Goal: Information Seeking & Learning: Learn about a topic

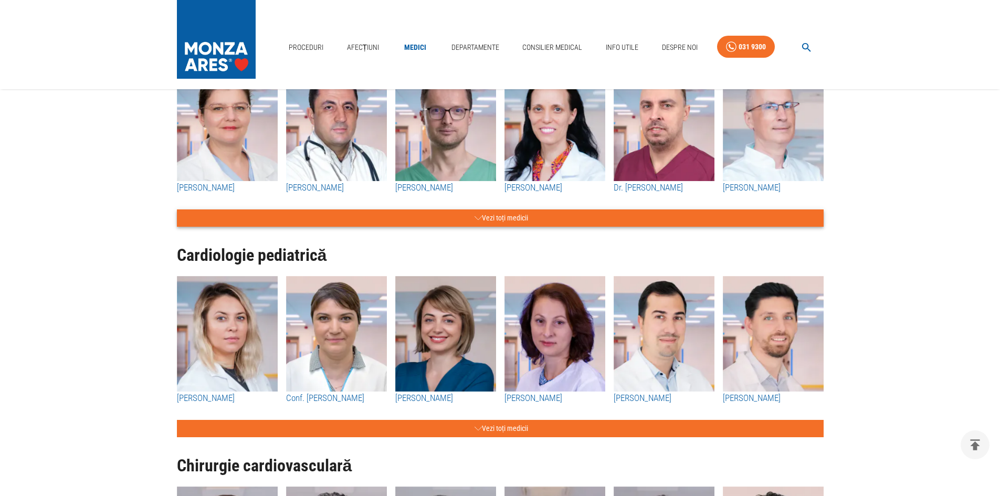
scroll to position [1523, 0]
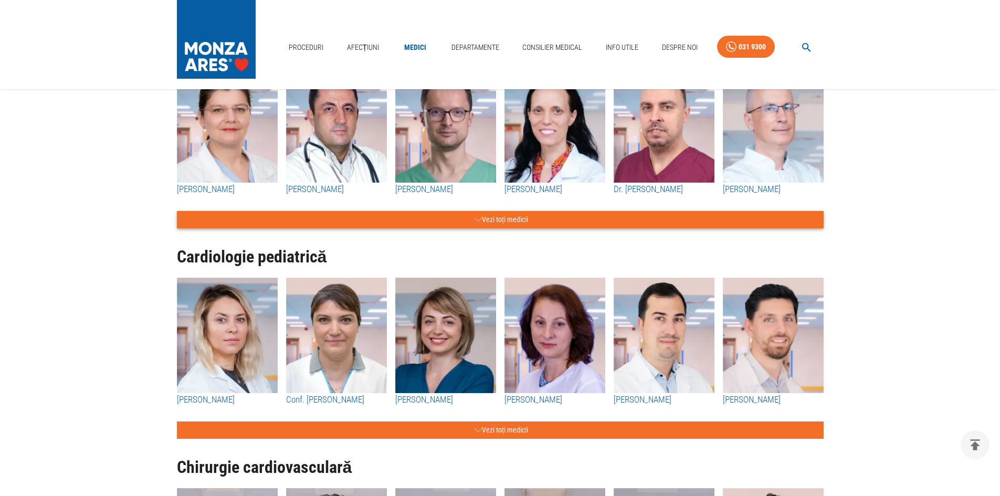
click at [539, 213] on button "Vezi toți medicii" at bounding box center [500, 219] width 647 height 17
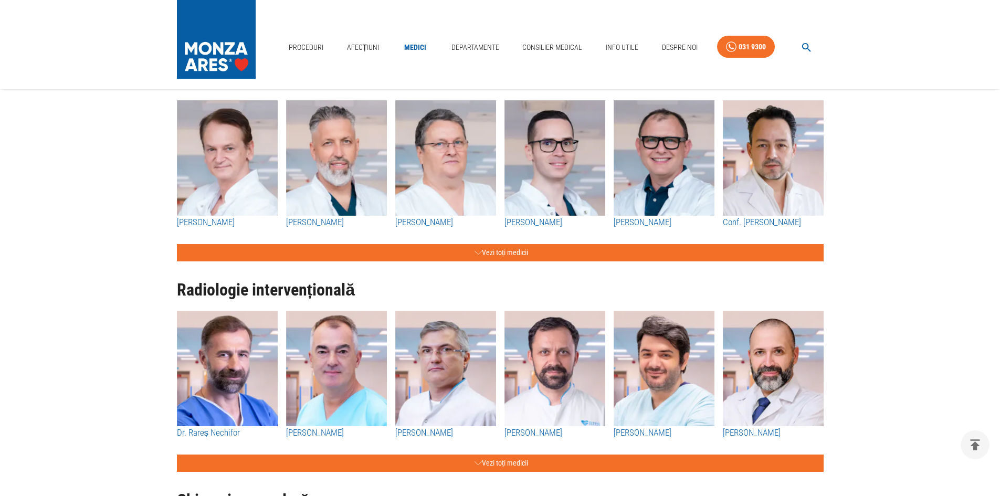
scroll to position [2520, 0]
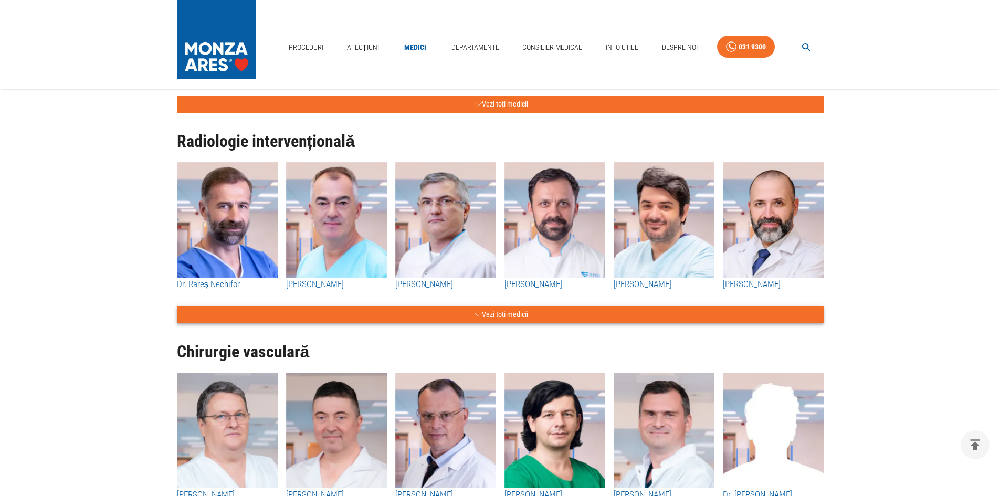
click at [479, 319] on icon "button" at bounding box center [478, 314] width 7 height 13
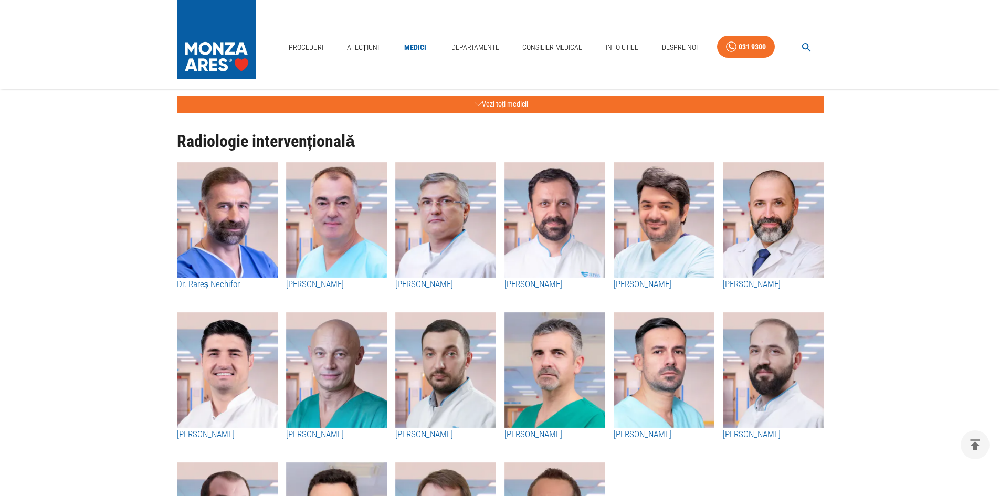
click at [448, 227] on img "button" at bounding box center [445, 220] width 101 height 116
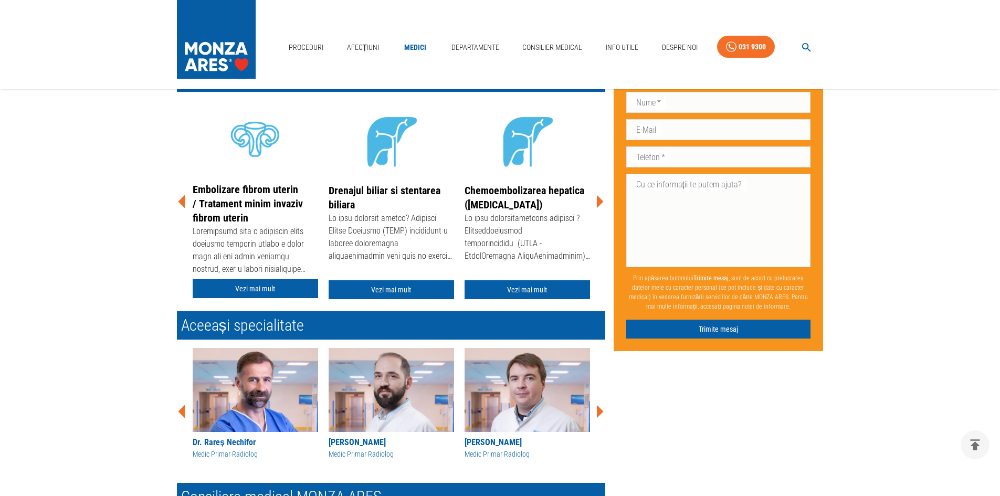
scroll to position [210, 0]
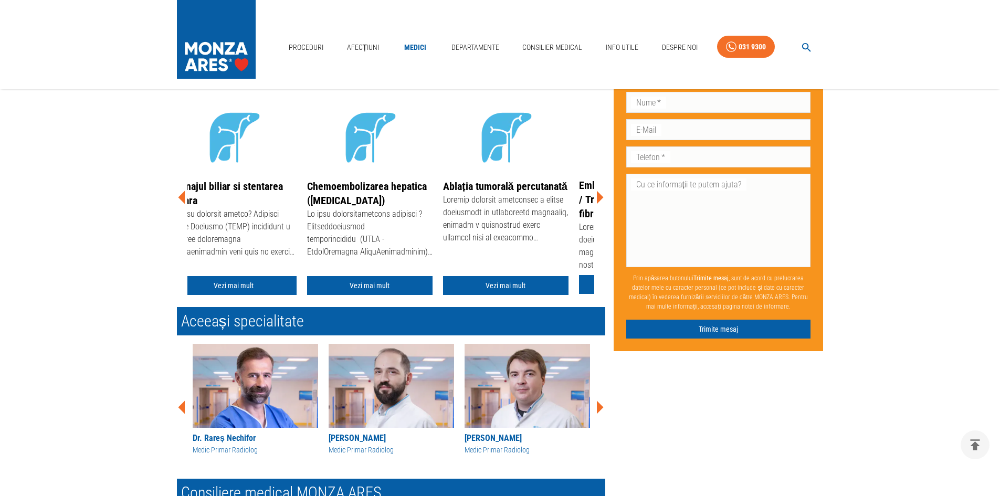
drag, startPoint x: 476, startPoint y: 207, endPoint x: 290, endPoint y: 248, distance: 189.8
click at [307, 248] on div at bounding box center [369, 234] width 125 height 53
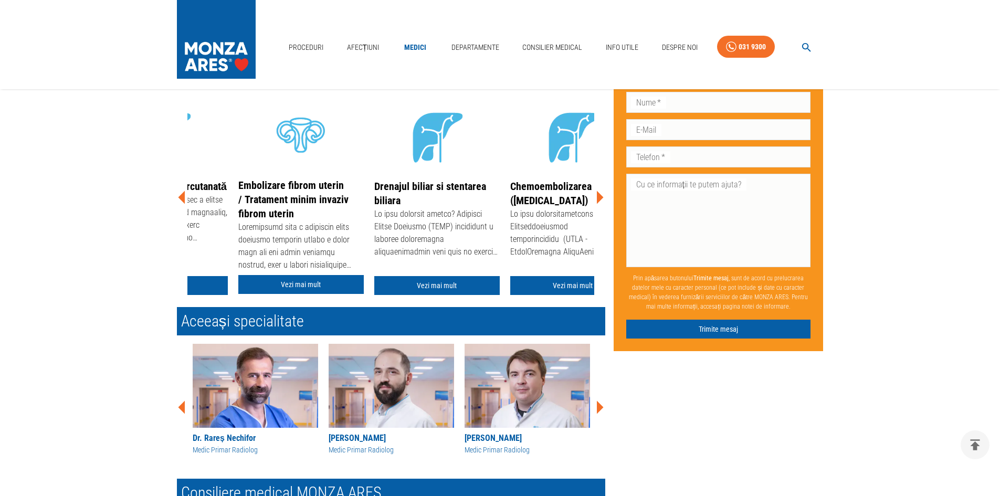
drag, startPoint x: 560, startPoint y: 250, endPoint x: 198, endPoint y: 239, distance: 362.4
click at [198, 239] on div "Ablația tumorală percutanată" at bounding box center [164, 222] width 125 height 84
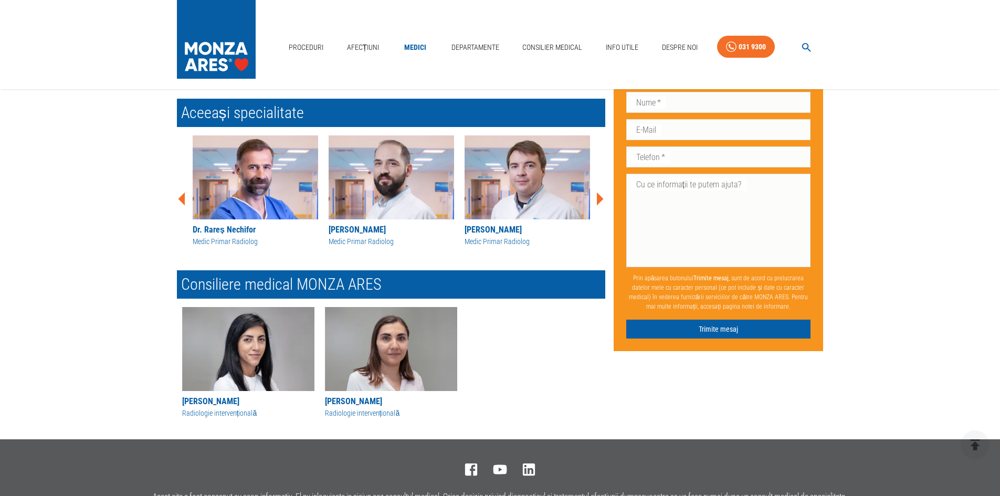
scroll to position [420, 0]
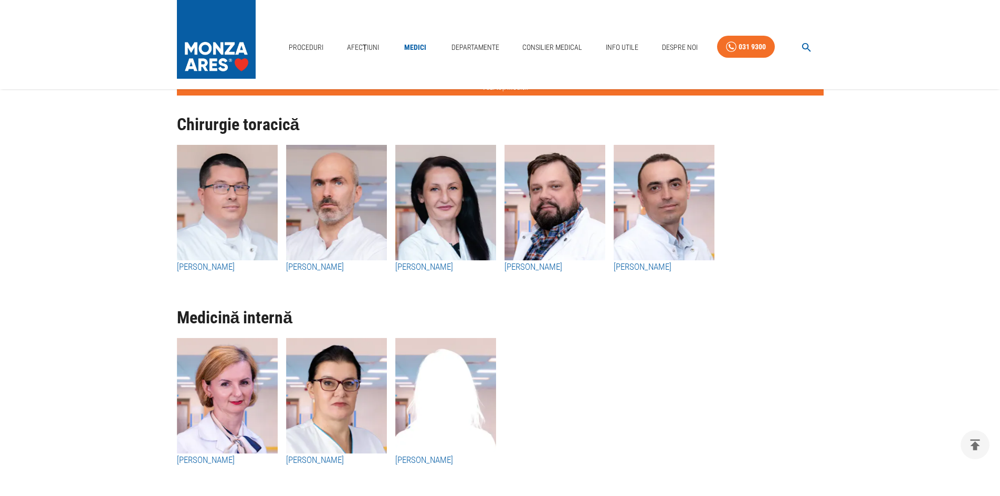
scroll to position [2730, 0]
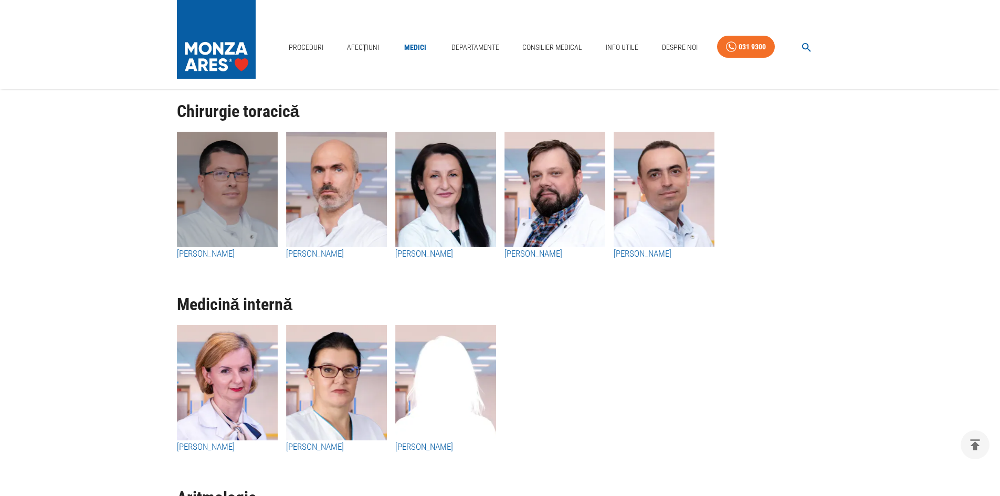
click at [207, 197] on img "button" at bounding box center [227, 190] width 101 height 116
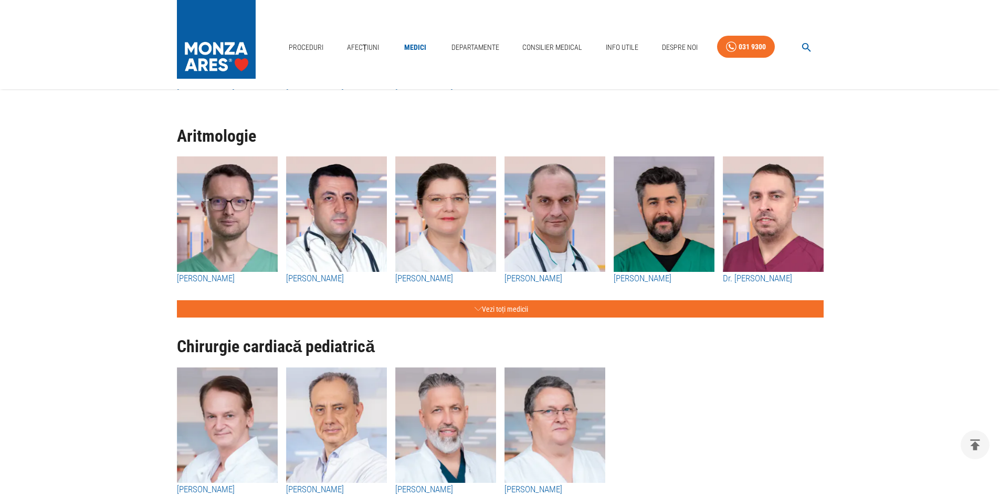
scroll to position [3150, 0]
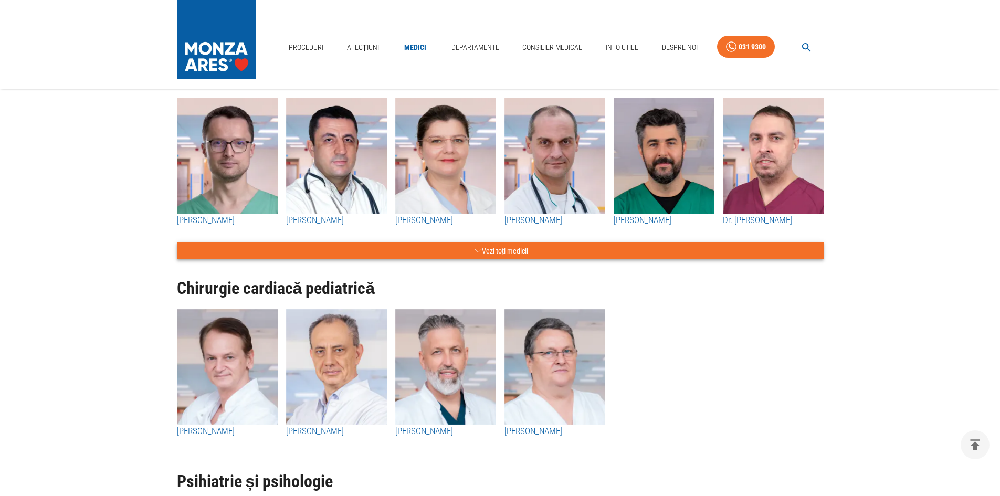
click at [522, 245] on button "Vezi toți medicii" at bounding box center [500, 250] width 647 height 17
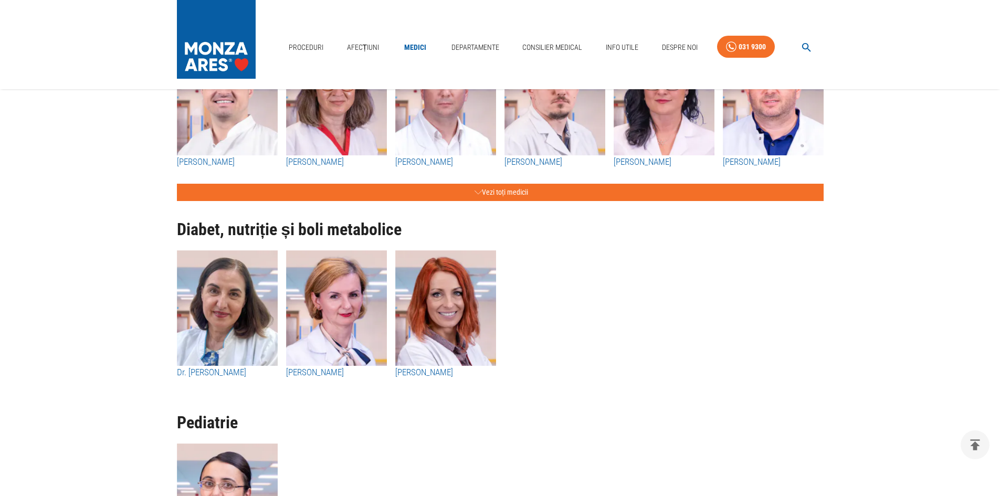
scroll to position [4463, 0]
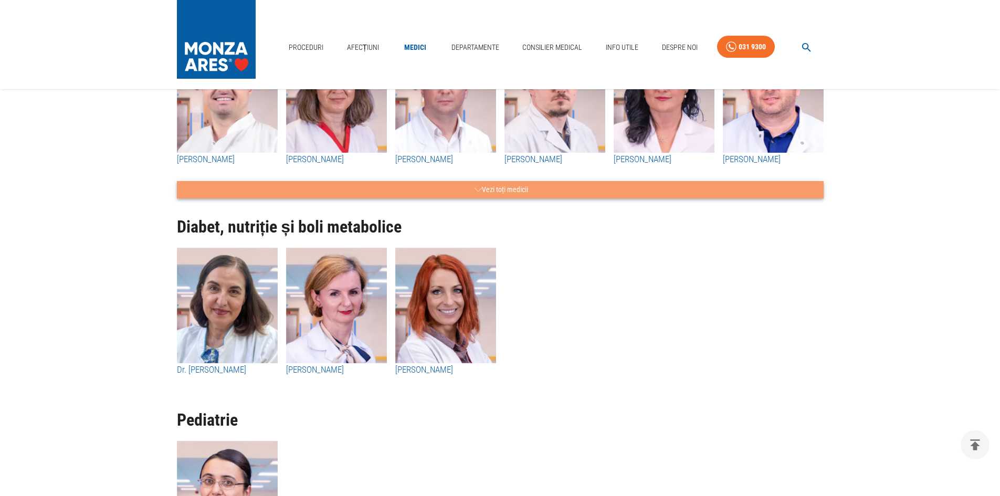
click at [524, 186] on button "Vezi toți medicii" at bounding box center [500, 189] width 647 height 17
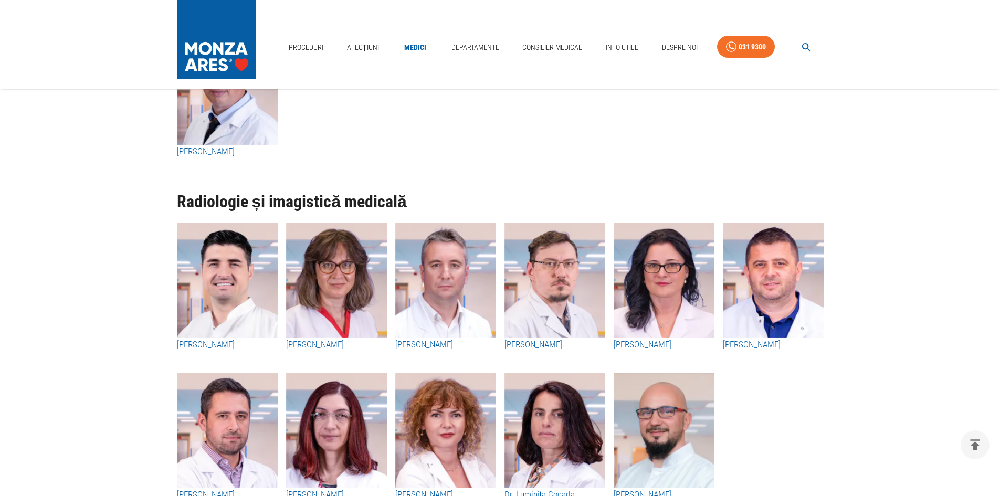
scroll to position [4253, 0]
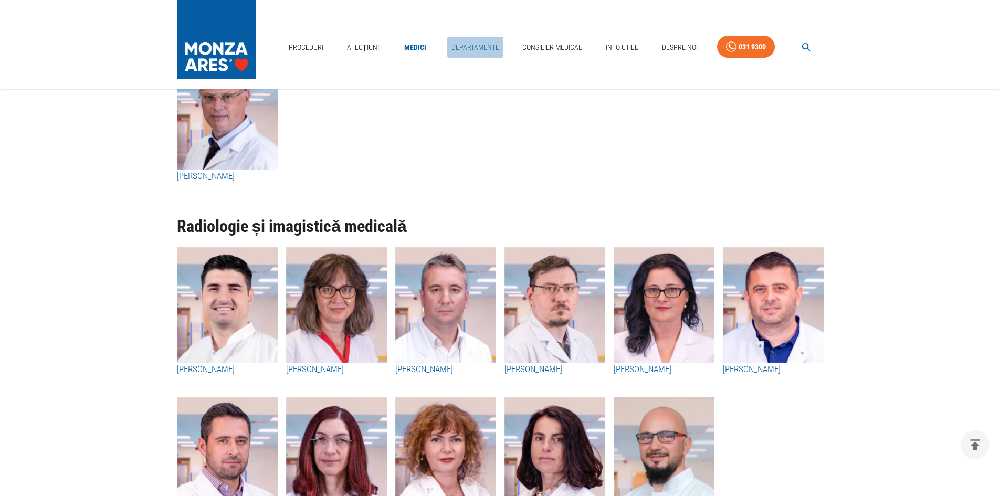
click at [476, 37] on link "Departamente" at bounding box center [475, 48] width 56 height 22
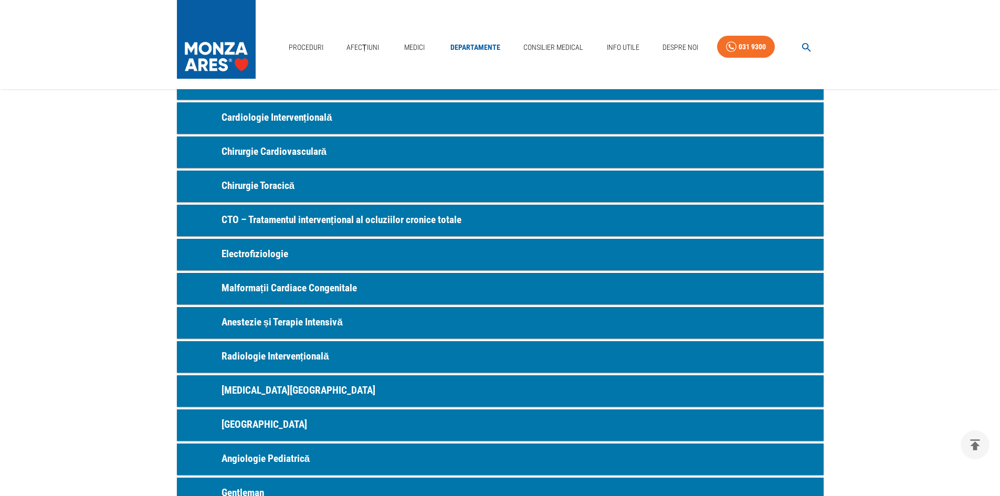
scroll to position [210, 0]
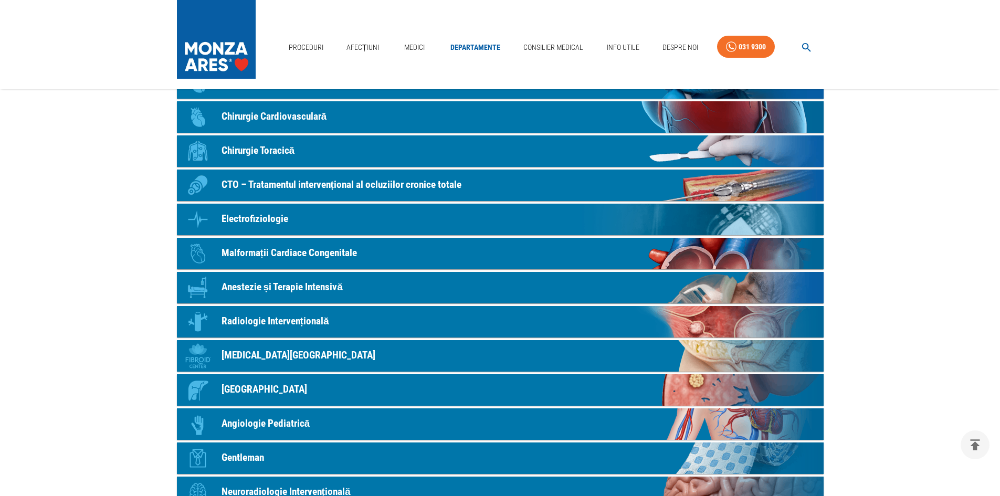
click at [288, 255] on p "Malformații Cardiace Congenitale" at bounding box center [289, 253] width 135 height 15
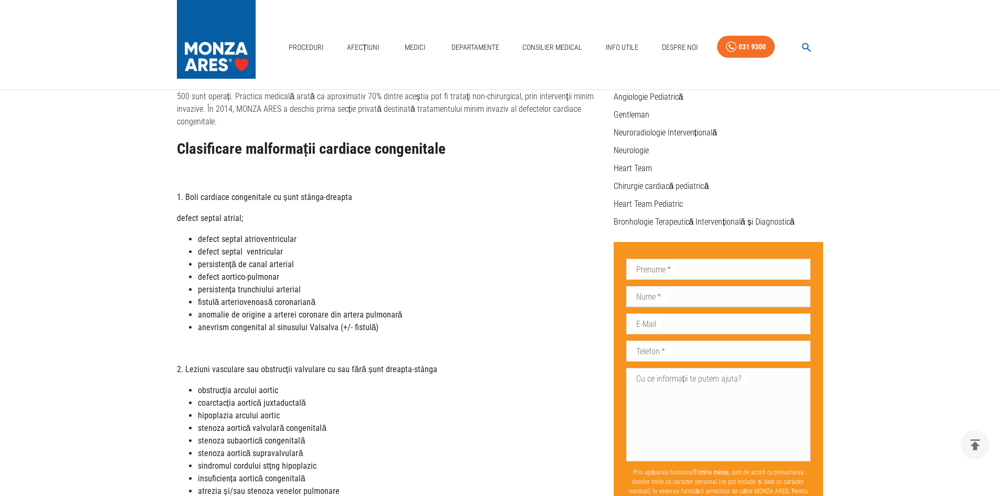
scroll to position [315, 0]
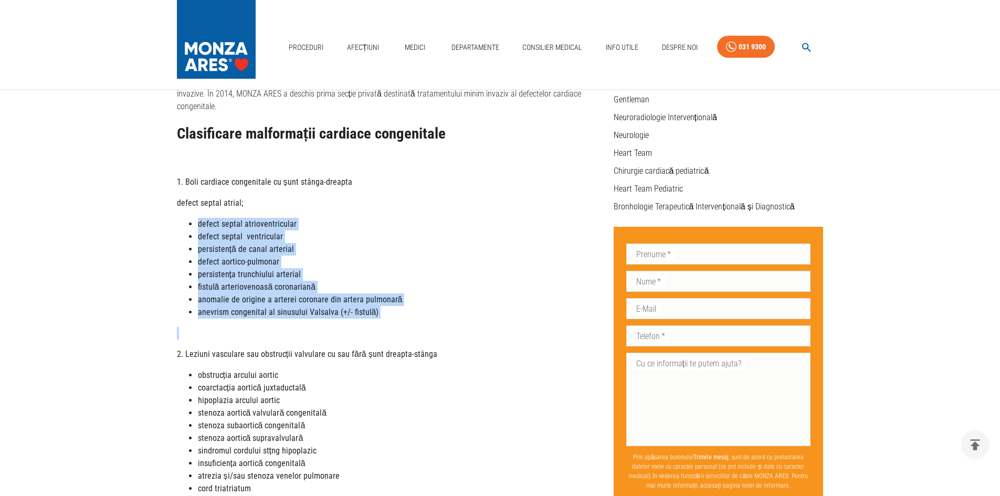
drag, startPoint x: 199, startPoint y: 211, endPoint x: 449, endPoint y: 306, distance: 267.4
click at [449, 306] on div "Clasificare malformații cardiace congenitale 1. Boli cardiace congenitale cu șu…" at bounding box center [391, 496] width 428 height 743
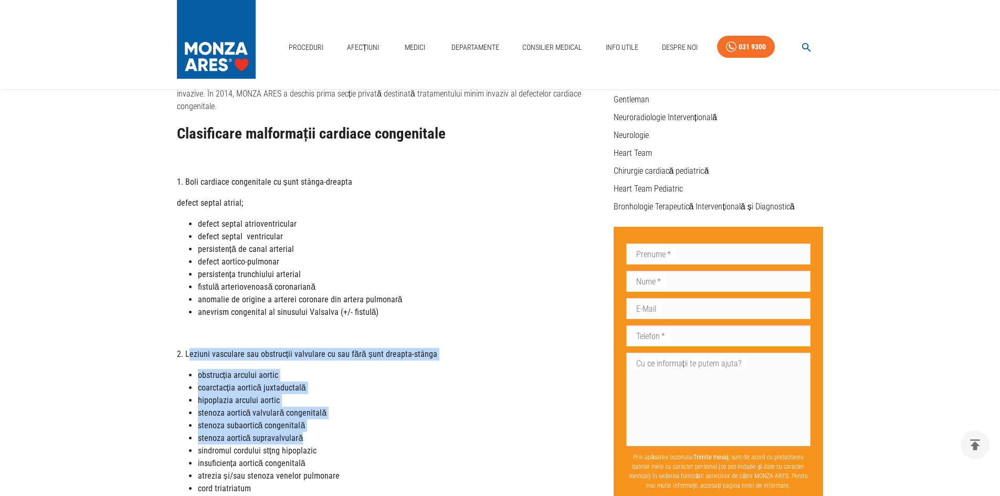
drag, startPoint x: 186, startPoint y: 343, endPoint x: 370, endPoint y: 422, distance: 200.1
click at [370, 422] on div "Clasificare malformații cardiace congenitale 1. Boli cardiace congenitale cu șu…" at bounding box center [391, 496] width 428 height 743
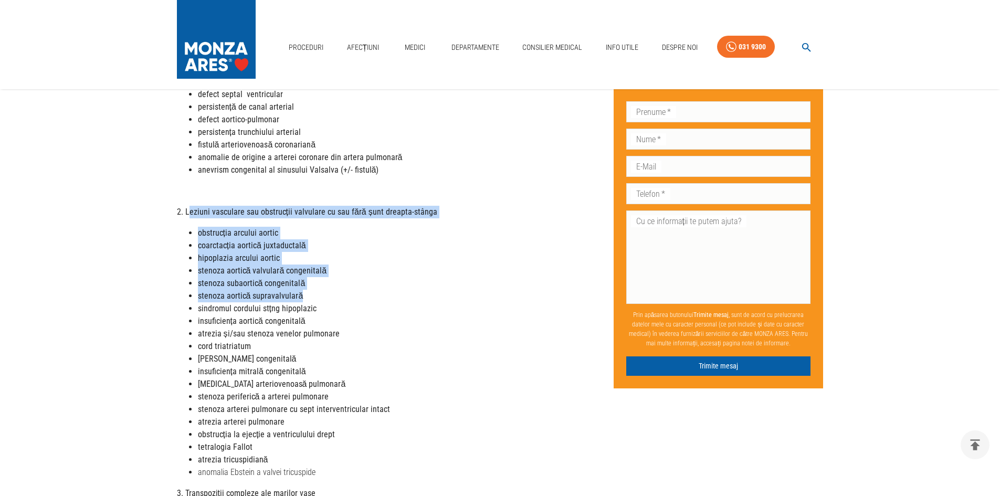
scroll to position [473, 0]
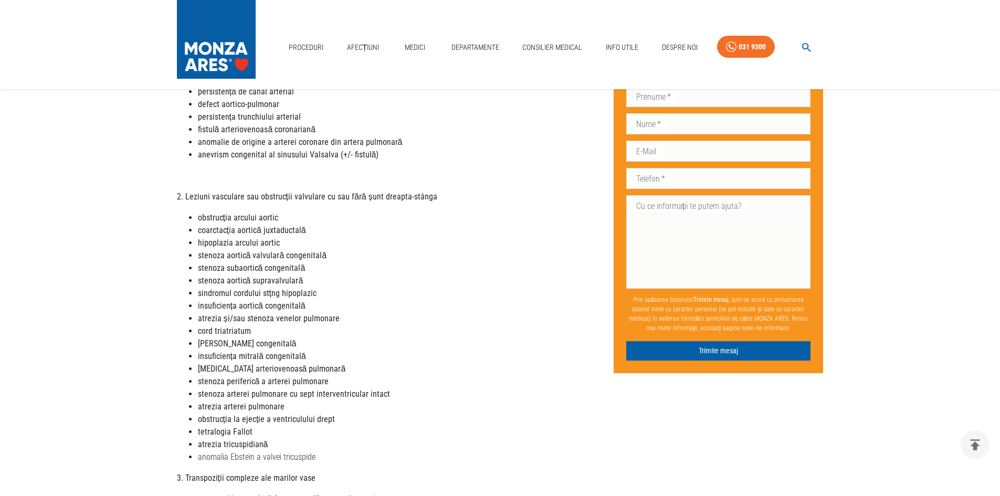
click at [328, 350] on li "insuficiența mitrală congenitală" at bounding box center [401, 356] width 407 height 13
drag, startPoint x: 187, startPoint y: 183, endPoint x: 413, endPoint y: 439, distance: 341.4
click at [413, 439] on div "Clasificare malformații cardiace congenitale 1. Boli cardiace congenitale cu șu…" at bounding box center [391, 339] width 428 height 743
click at [413, 426] on li "tetralogia Fallot" at bounding box center [401, 432] width 407 height 13
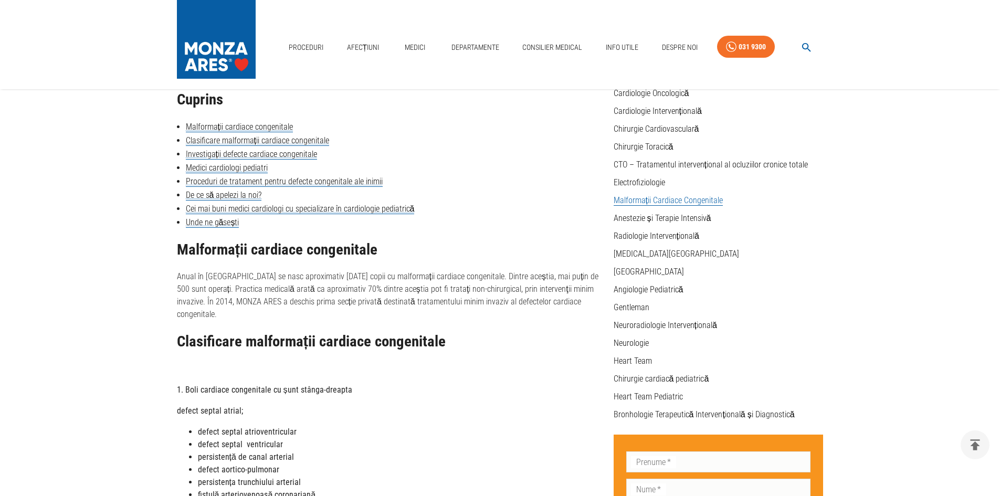
scroll to position [105, 0]
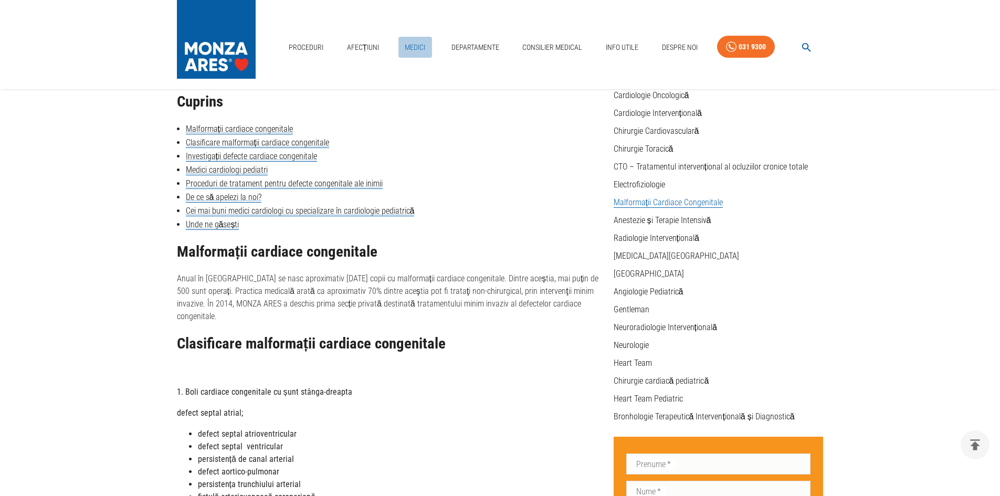
click at [413, 50] on link "Medici" at bounding box center [415, 48] width 34 height 22
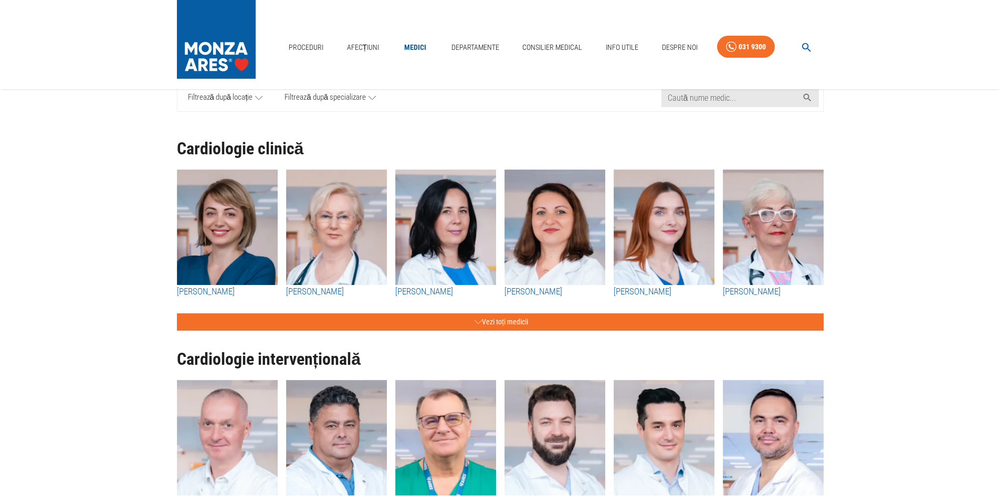
scroll to position [105, 0]
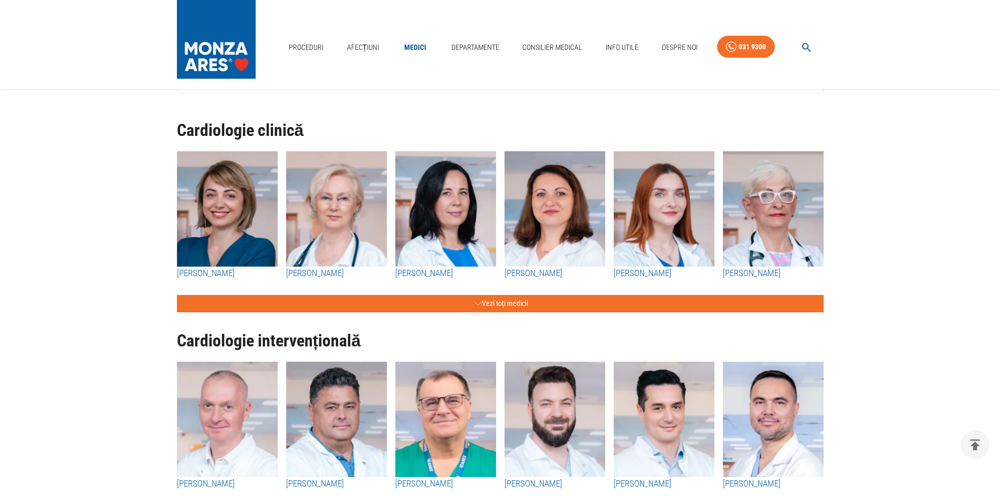
click at [489, 313] on div "Cardiologie intervențională Dr. Dan Deleanu Dr. Marin Postu Dr. Ștefan Moț Dr. …" at bounding box center [496, 483] width 655 height 342
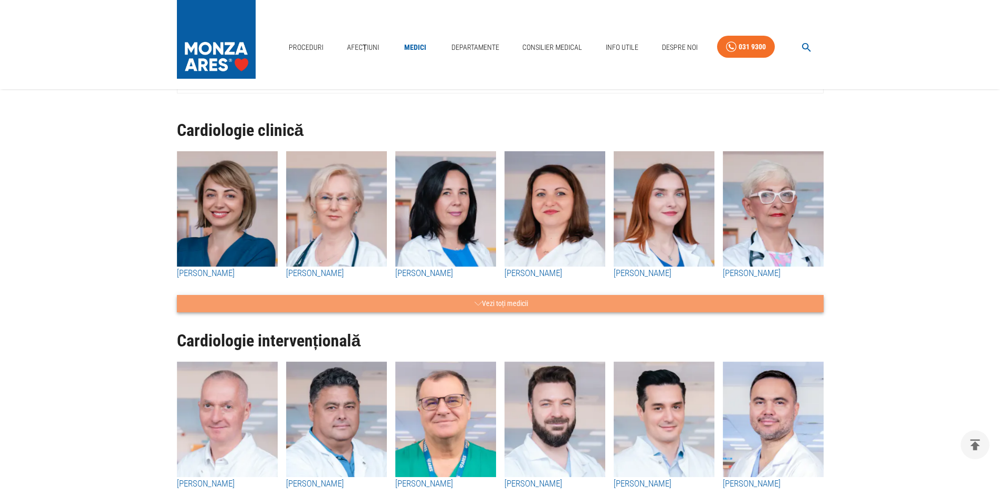
click at [489, 308] on button "Vezi toți medicii" at bounding box center [500, 303] width 647 height 17
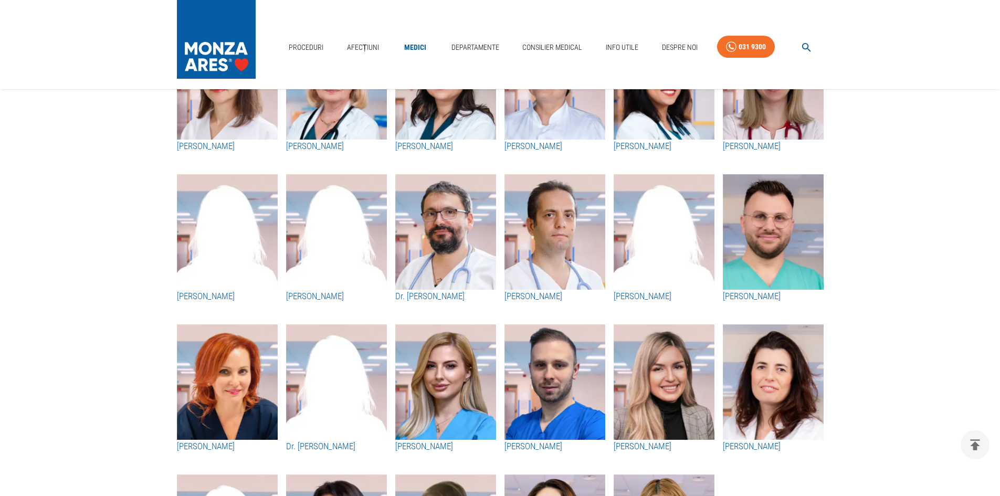
scroll to position [1628, 0]
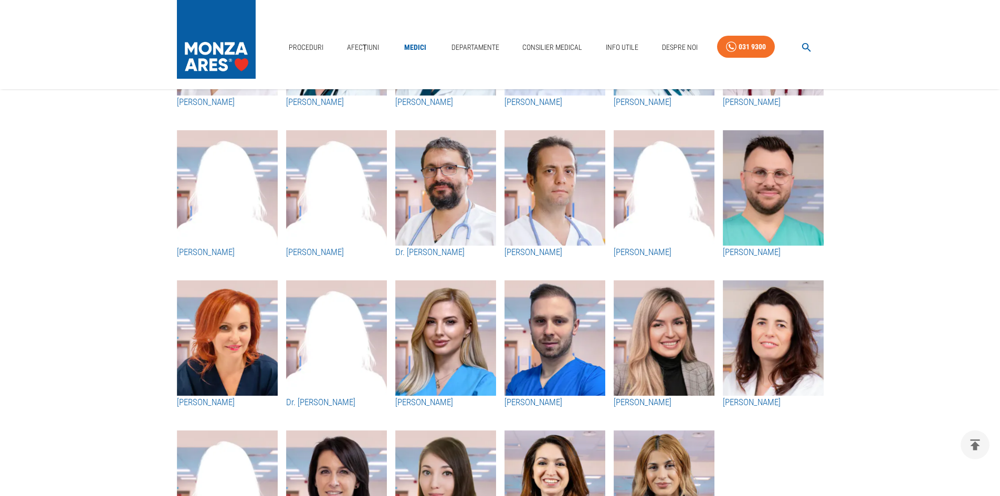
click at [461, 240] on img "button" at bounding box center [445, 188] width 101 height 116
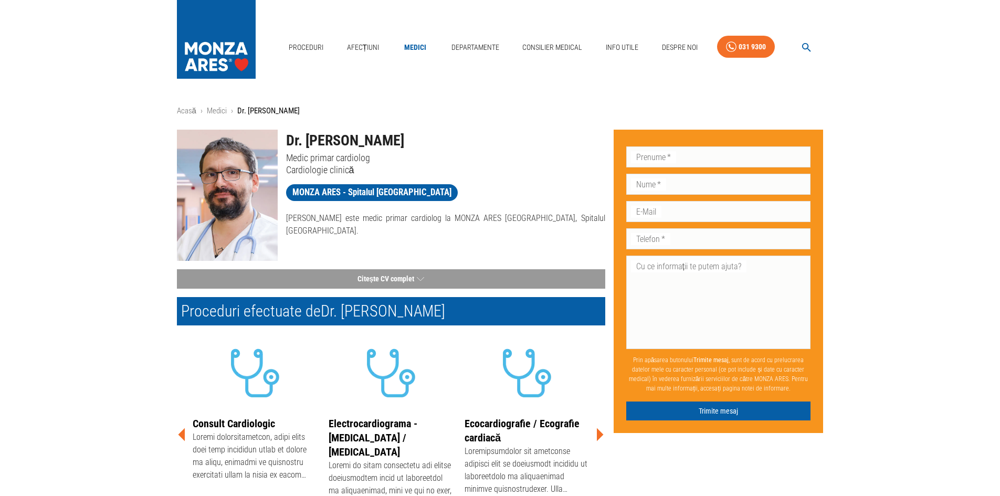
drag, startPoint x: 285, startPoint y: 143, endPoint x: 488, endPoint y: 140, distance: 202.7
click at [488, 140] on div "Dr. [PERSON_NAME] Medic primar cardiolog Cardiologie clinică" at bounding box center [442, 148] width 328 height 55
copy h1 "Dr. [PERSON_NAME]"
click at [352, 222] on p "[PERSON_NAME] este medic primar cardiolog la MONZA ARES [GEOGRAPHIC_DATA], Spit…" at bounding box center [445, 224] width 319 height 25
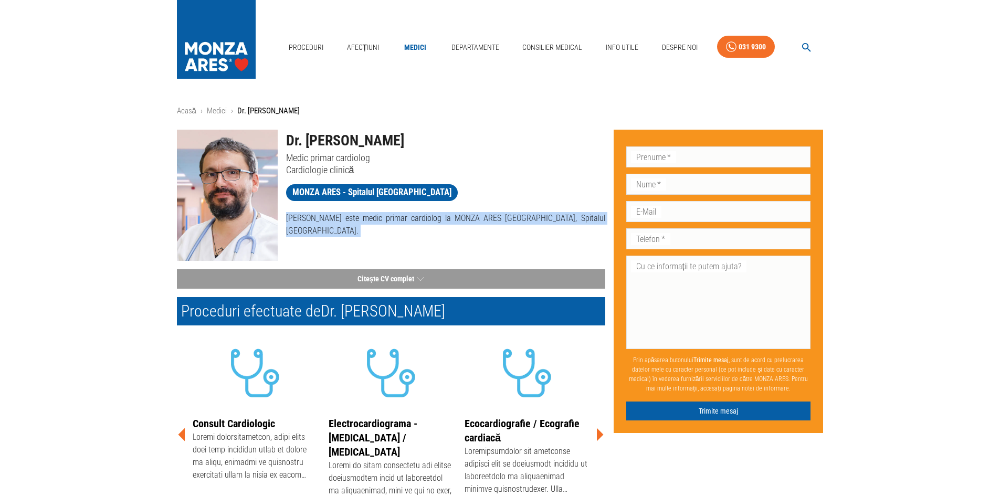
click at [352, 222] on p "[PERSON_NAME] este medic primar cardiolog la MONZA ARES [GEOGRAPHIC_DATA], Spit…" at bounding box center [445, 224] width 319 height 25
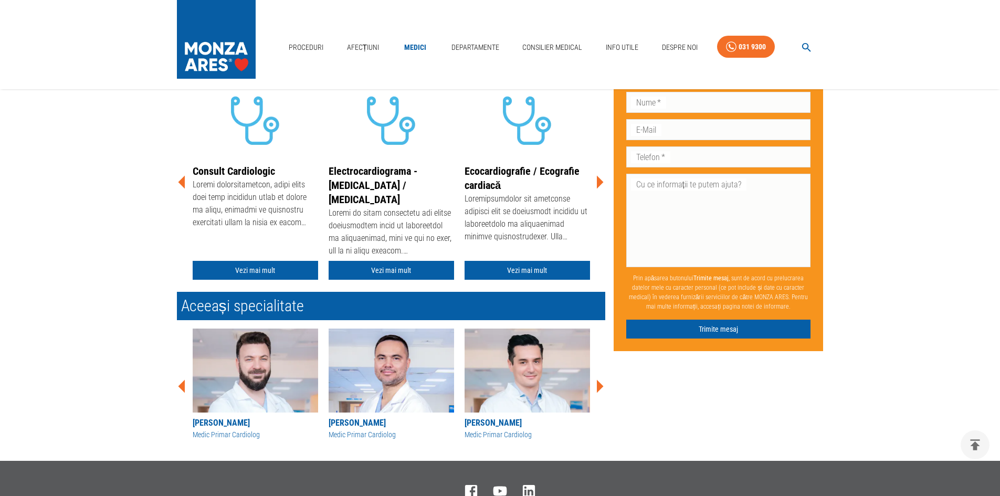
scroll to position [105, 0]
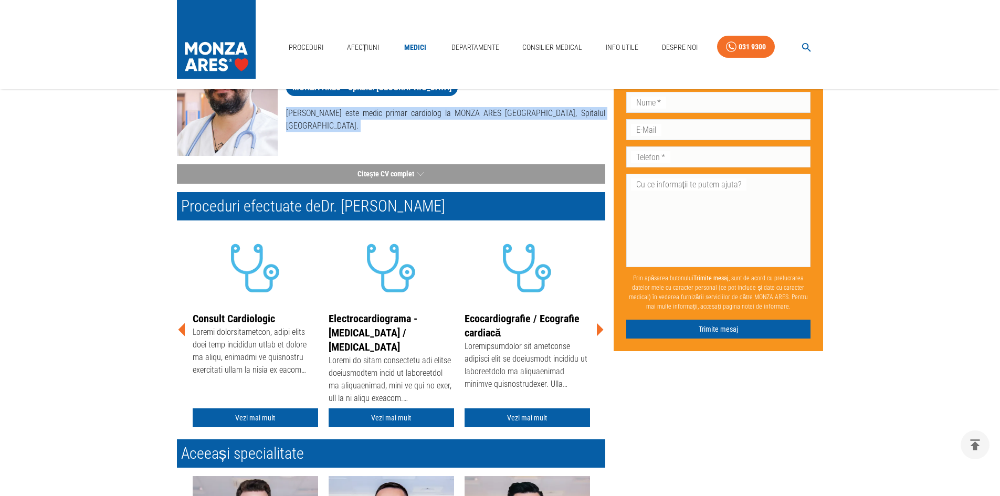
click at [602, 333] on icon at bounding box center [600, 330] width 32 height 32
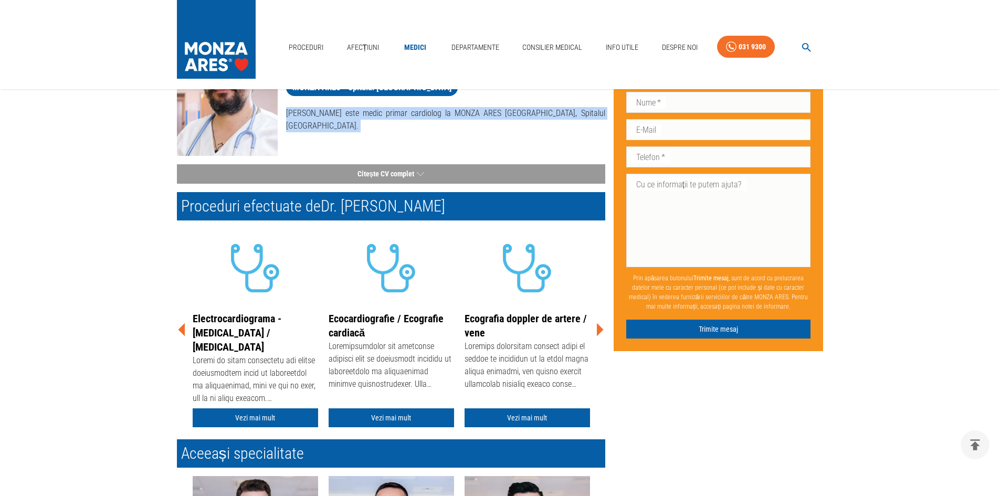
click at [602, 333] on icon at bounding box center [600, 330] width 32 height 32
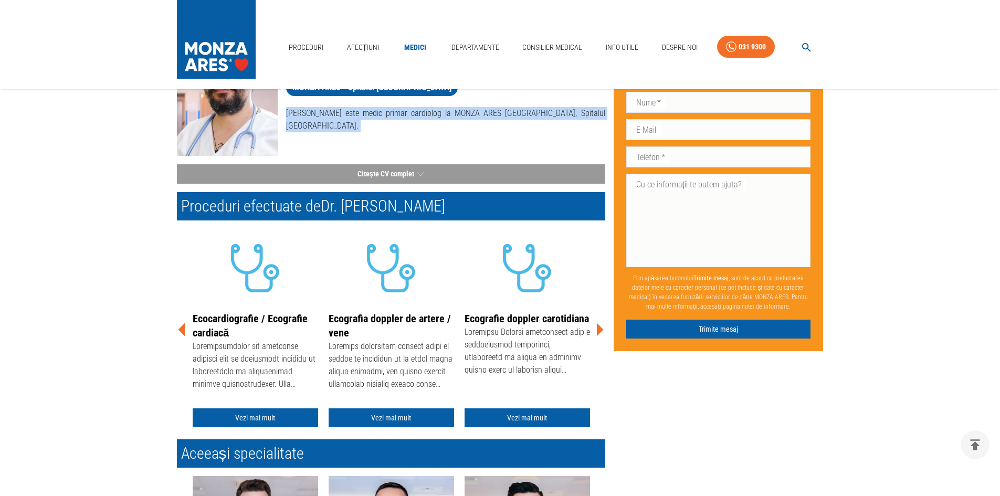
click at [602, 333] on icon at bounding box center [600, 330] width 32 height 32
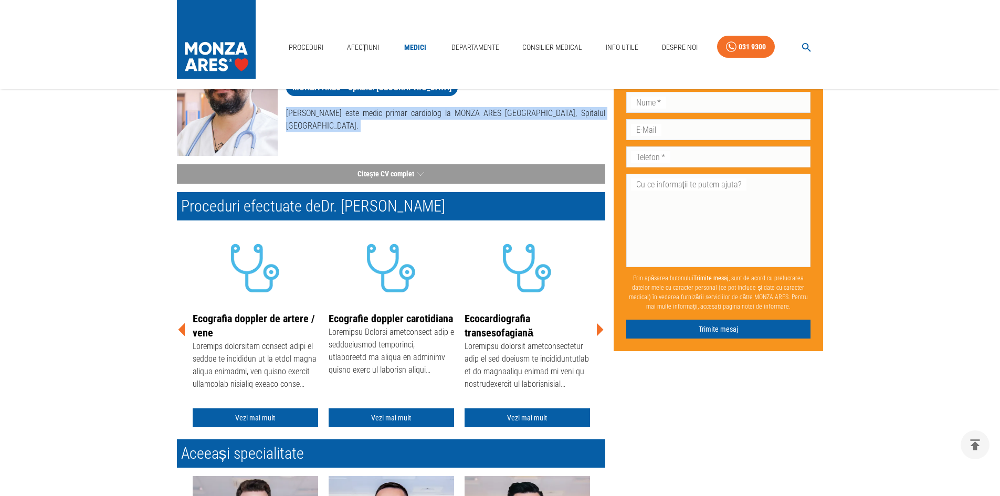
click at [602, 333] on icon at bounding box center [600, 330] width 32 height 32
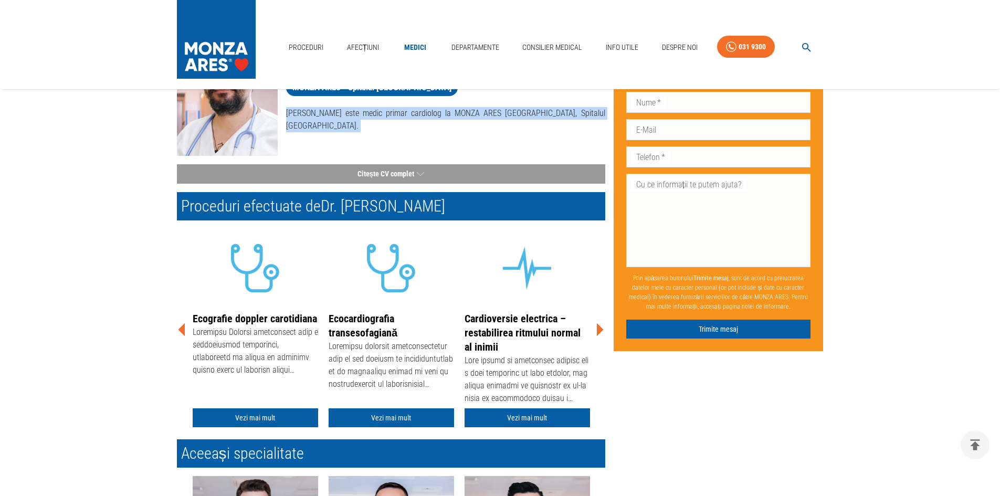
click at [602, 333] on icon at bounding box center [600, 330] width 32 height 32
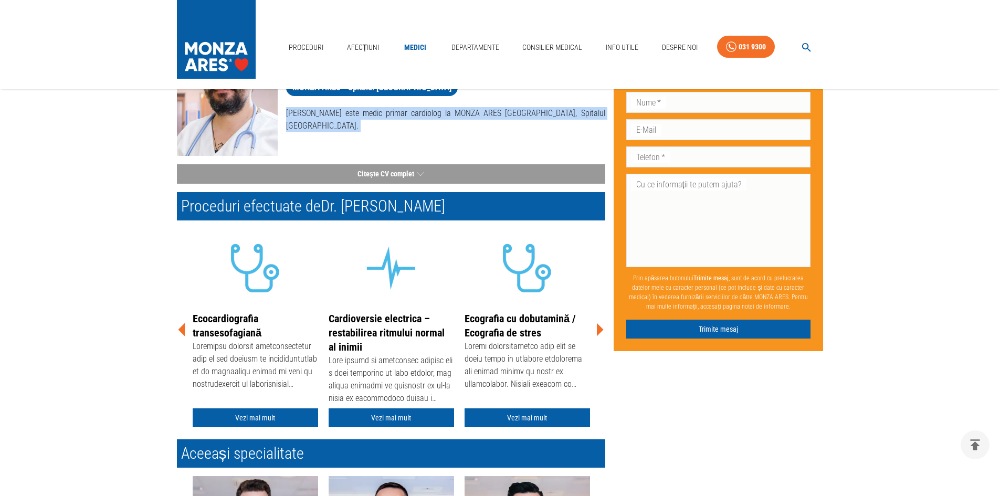
click at [605, 332] on div "Dr. Cristian-Răzvan Ticulescu Medic primar cardiolog Cardiologie clinică MONZA …" at bounding box center [496, 304] width 655 height 576
click at [601, 332] on icon at bounding box center [600, 330] width 32 height 32
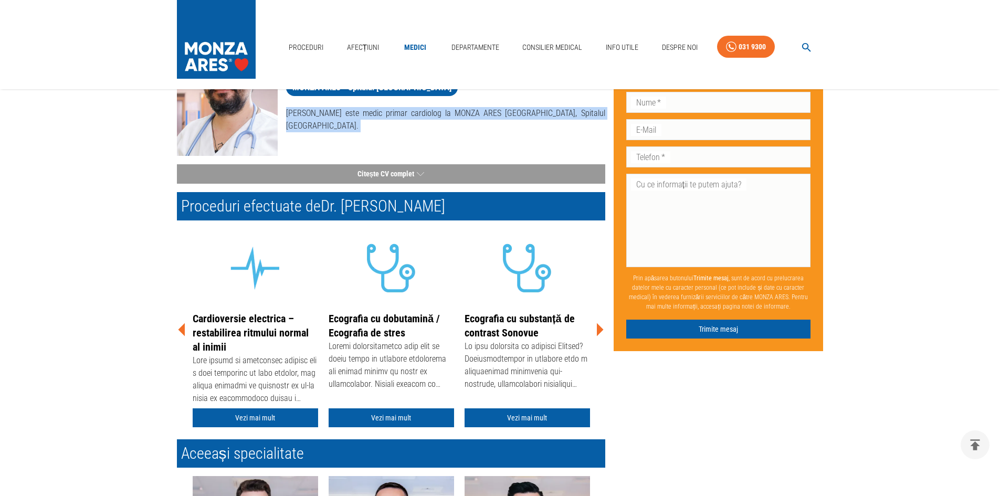
click at [601, 332] on icon at bounding box center [600, 330] width 32 height 32
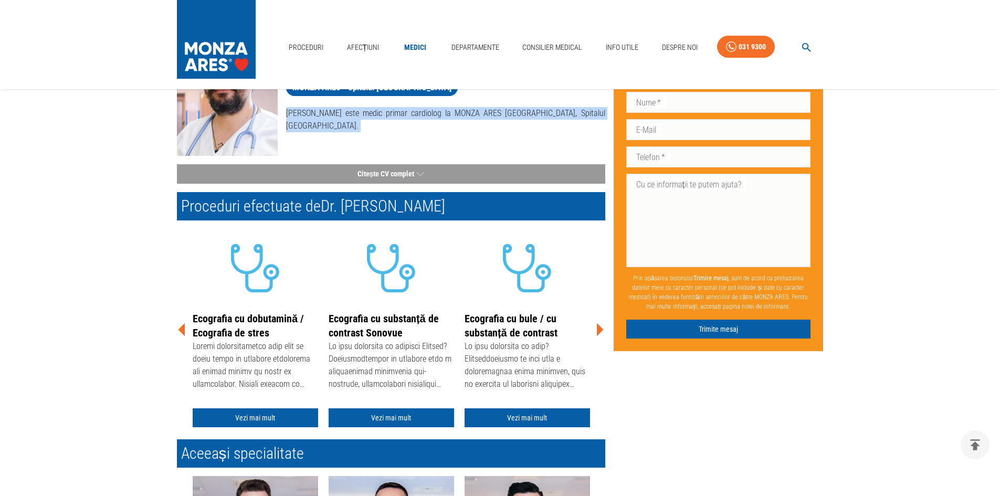
click at [601, 332] on icon at bounding box center [600, 330] width 32 height 32
click at [601, 332] on icon at bounding box center [600, 329] width 7 height 13
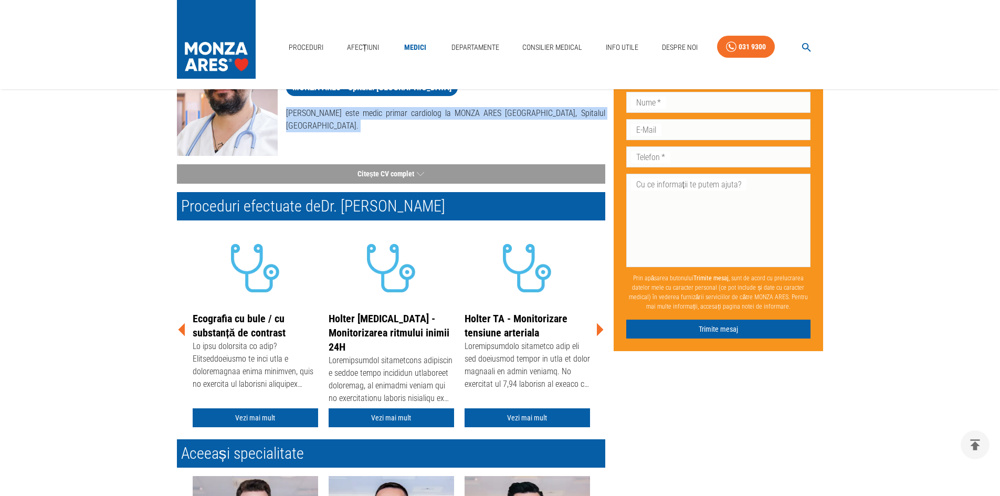
click at [601, 332] on icon at bounding box center [600, 329] width 7 height 13
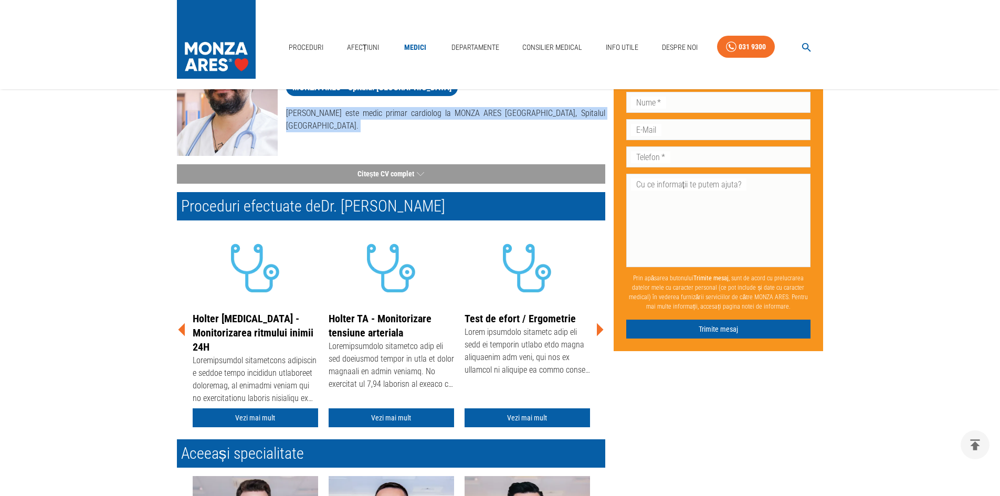
click at [601, 332] on icon at bounding box center [600, 329] width 7 height 13
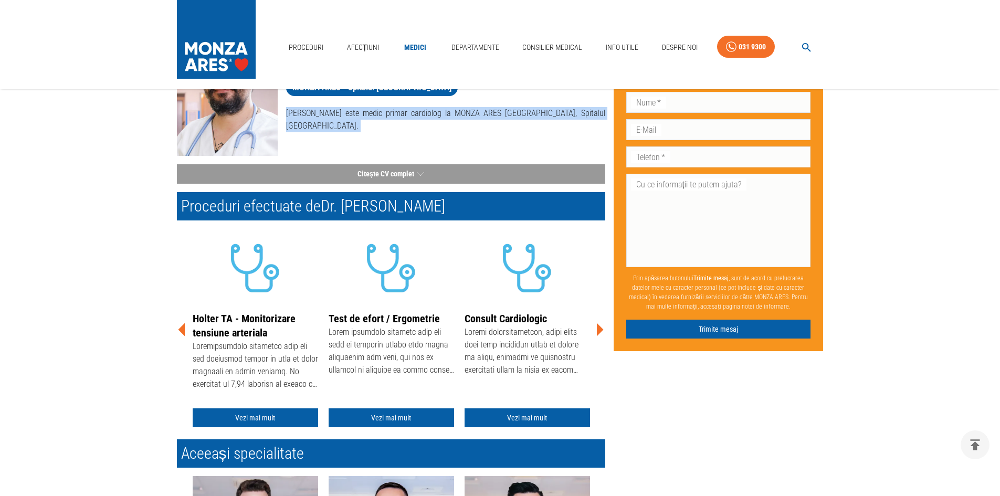
click at [601, 332] on icon at bounding box center [600, 329] width 7 height 13
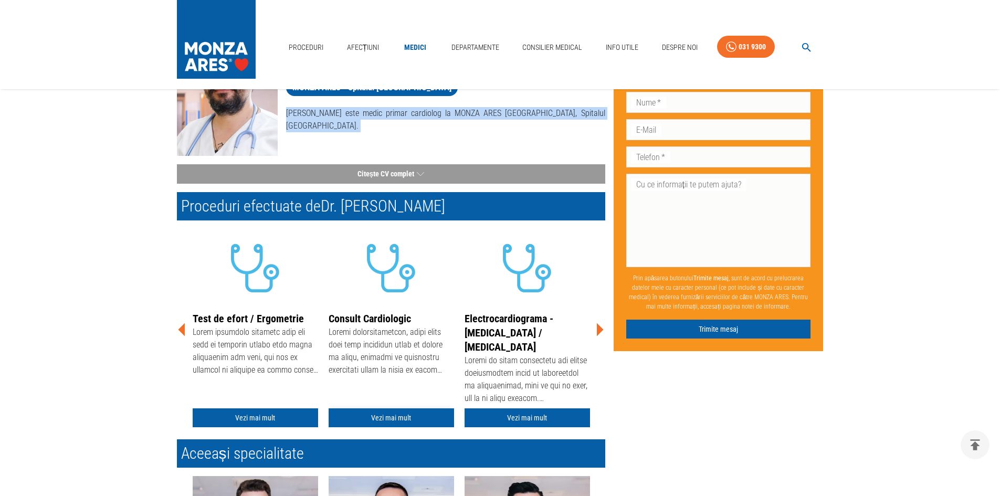
click at [386, 419] on link "Vezi mai mult" at bounding box center [391, 417] width 125 height 19
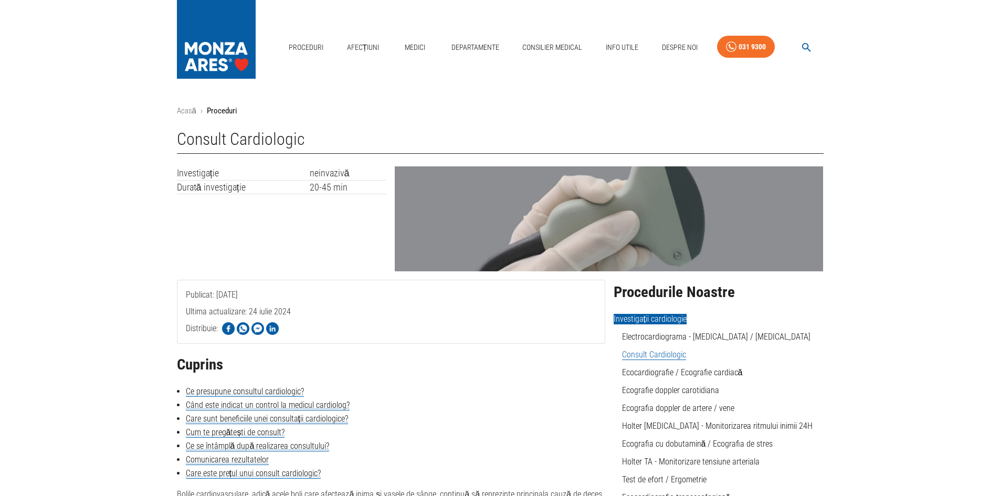
click at [209, 187] on td "Durată investigație" at bounding box center [243, 187] width 133 height 14
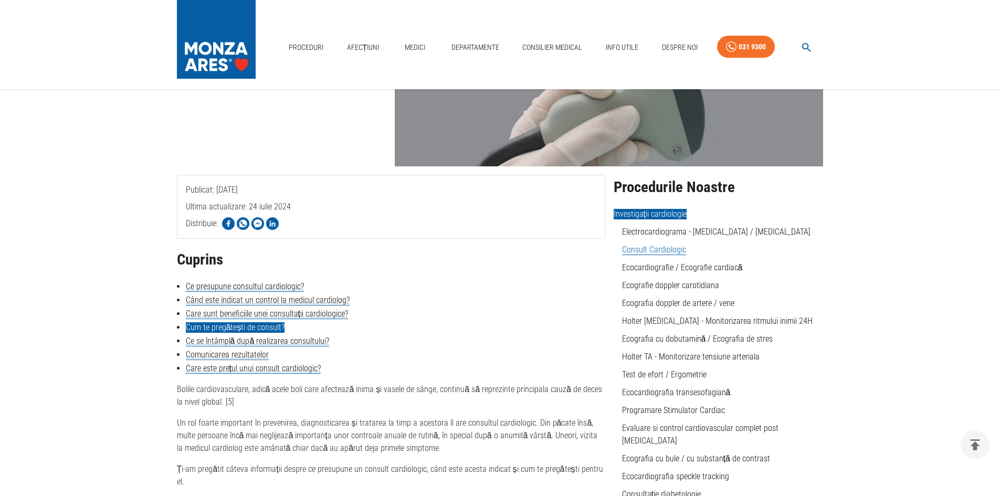
click at [246, 323] on link "Cum te pregătești de consult?" at bounding box center [235, 327] width 99 height 11
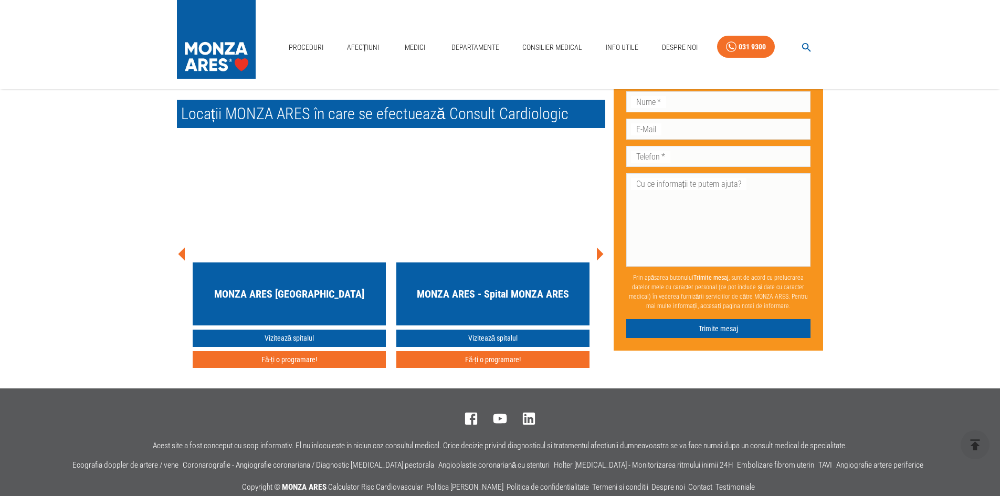
scroll to position [1742, 0]
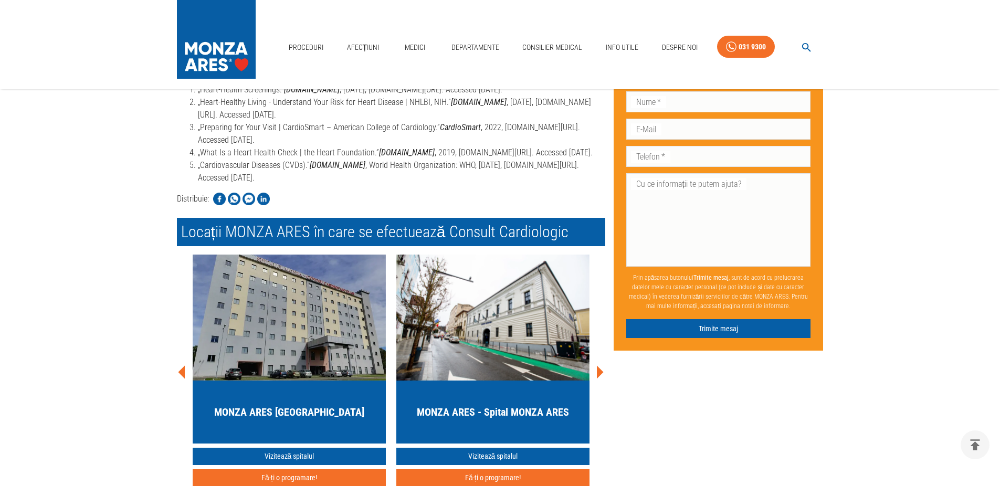
click at [596, 358] on icon at bounding box center [600, 372] width 32 height 32
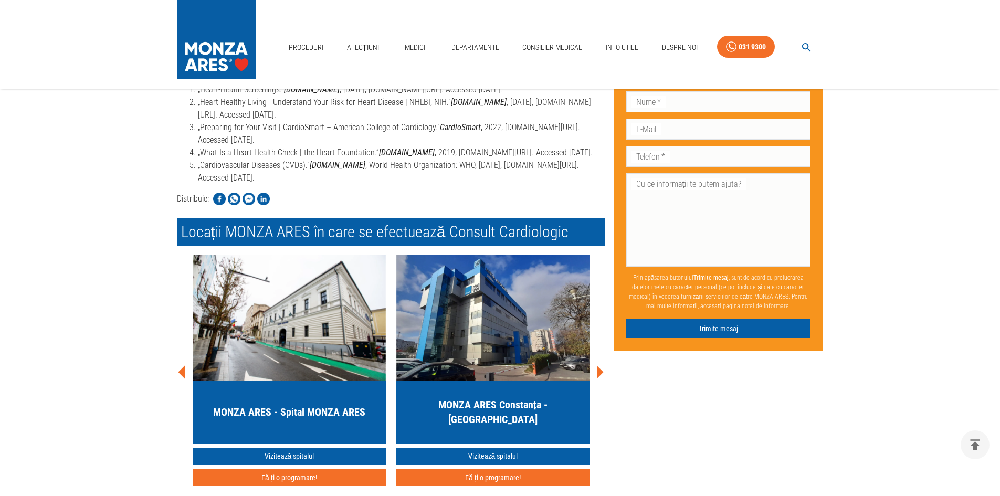
click at [596, 358] on icon at bounding box center [600, 372] width 32 height 32
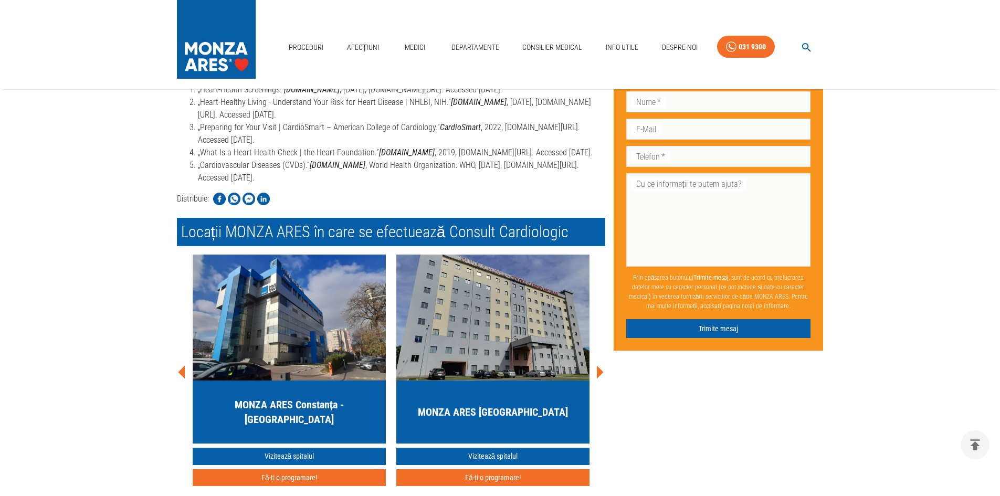
click at [596, 358] on icon at bounding box center [600, 372] width 32 height 32
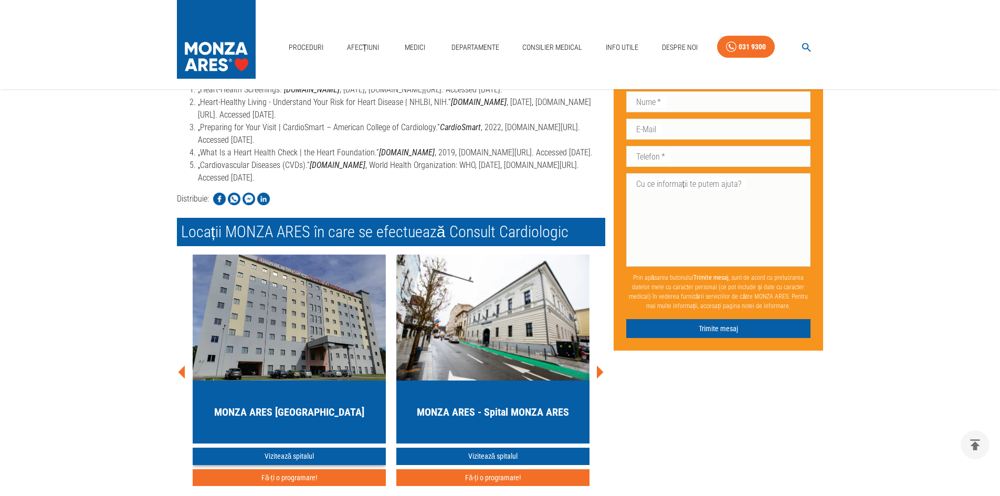
click at [330, 448] on link "Vizitează spitalul" at bounding box center [289, 456] width 193 height 17
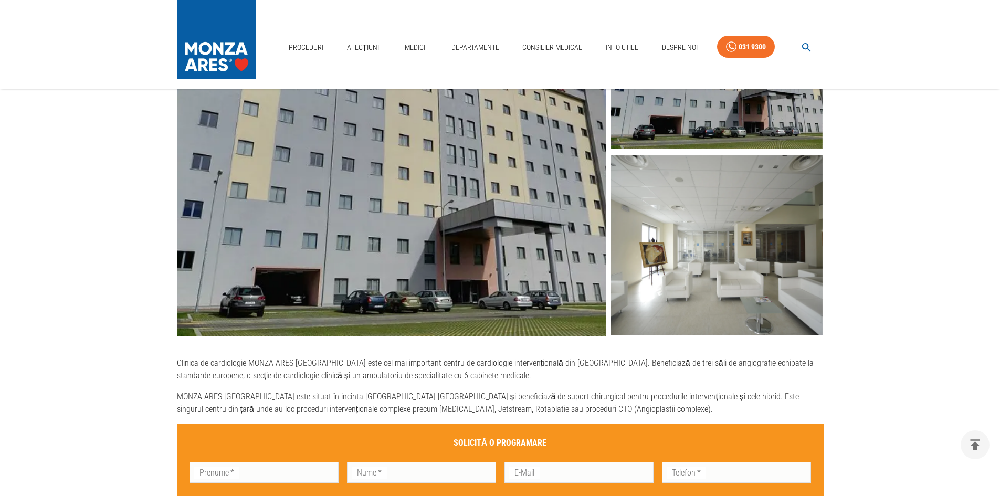
click at [721, 246] on img at bounding box center [717, 245] width 212 height 180
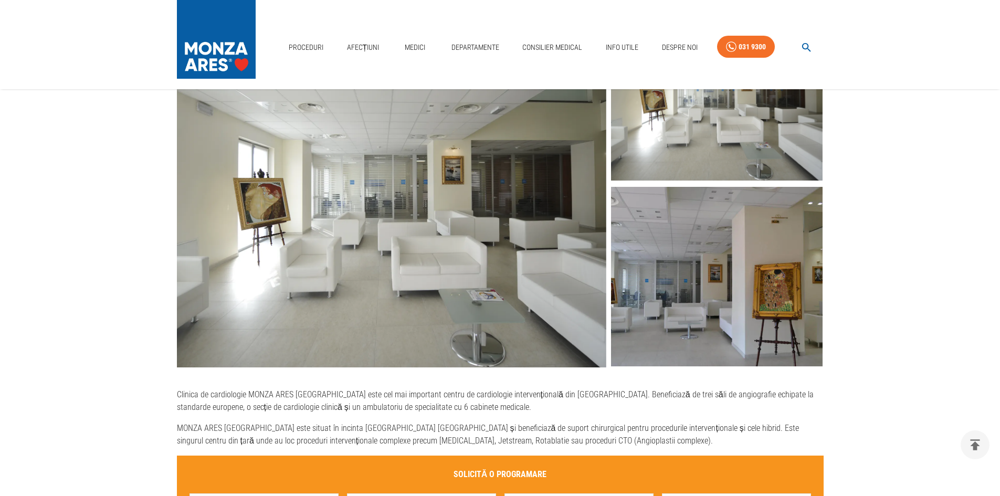
click at [709, 275] on img at bounding box center [717, 277] width 212 height 180
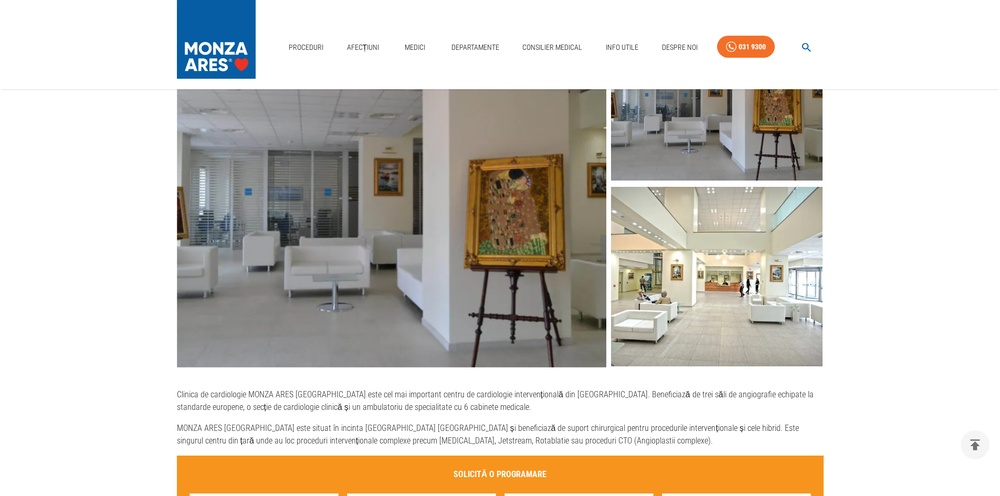
click at [410, 257] on img at bounding box center [392, 184] width 430 height 368
click at [414, 257] on img at bounding box center [392, 184] width 430 height 368
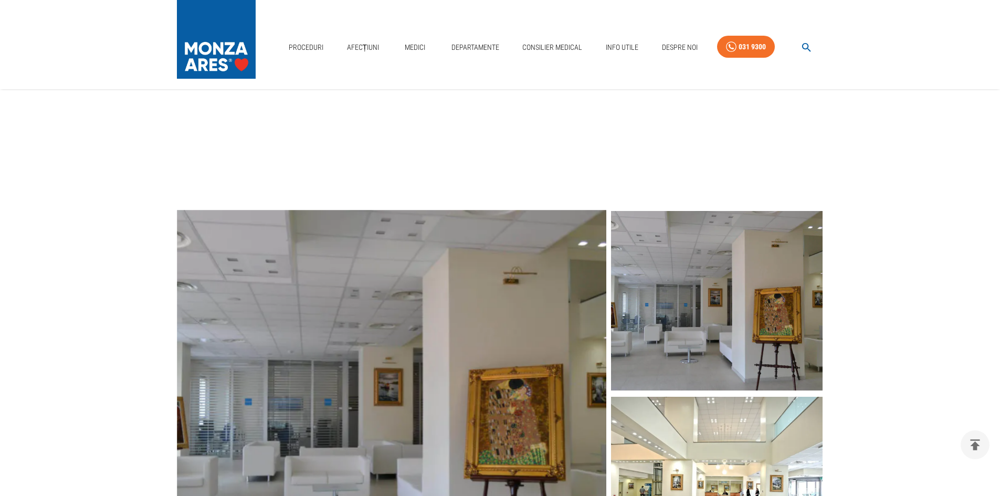
click at [655, 283] on img at bounding box center [717, 301] width 212 height 180
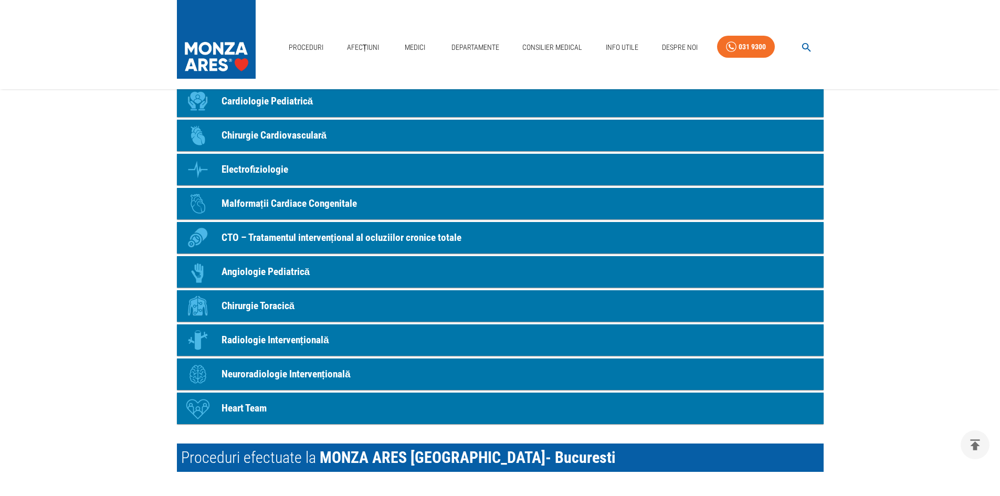
scroll to position [1155, 0]
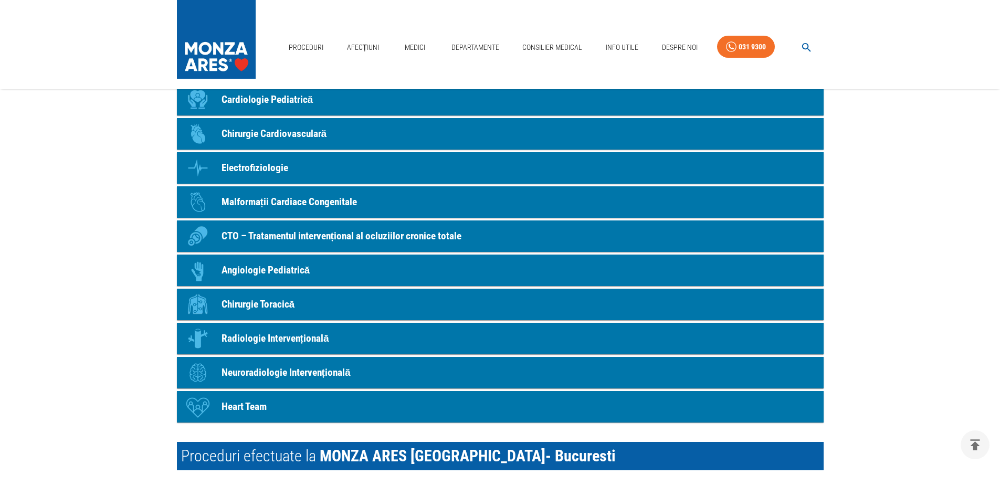
click at [285, 343] on p "Radiologie Intervențională" at bounding box center [276, 338] width 108 height 15
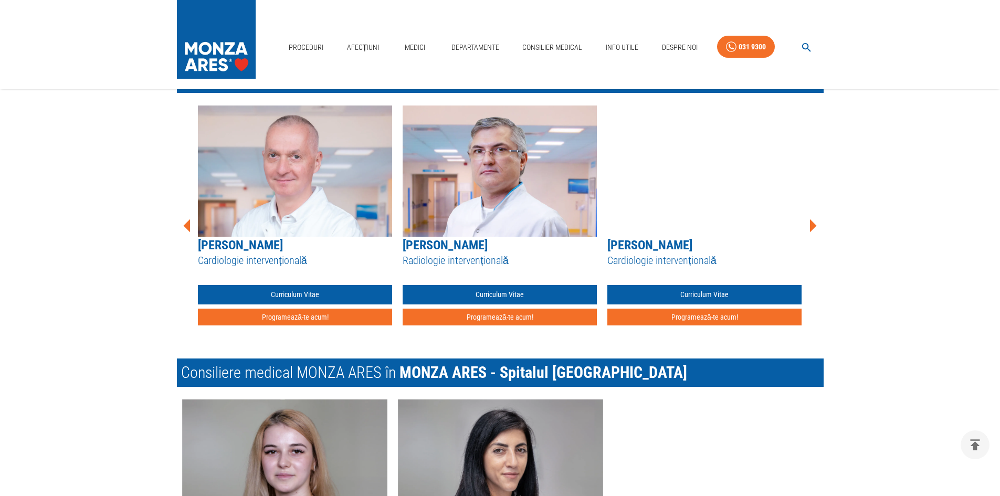
scroll to position [1785, 0]
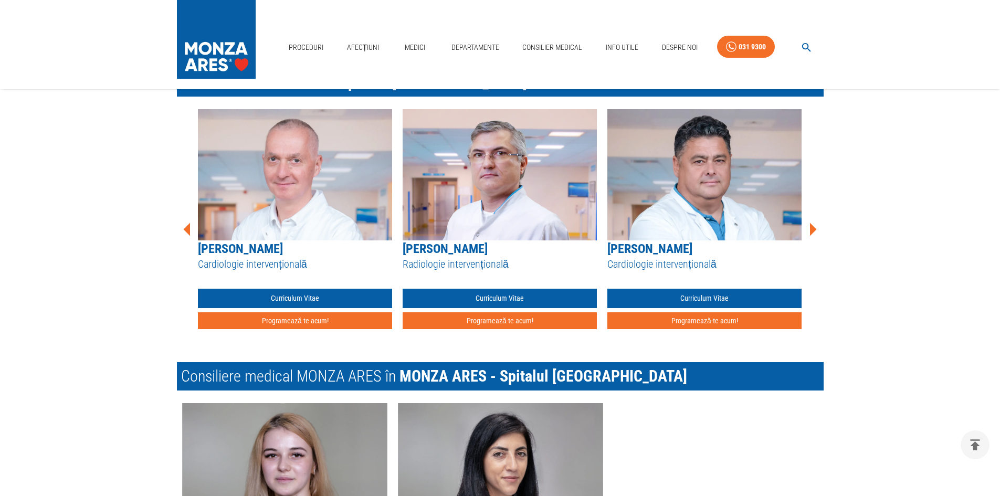
click at [815, 223] on icon at bounding box center [813, 230] width 32 height 32
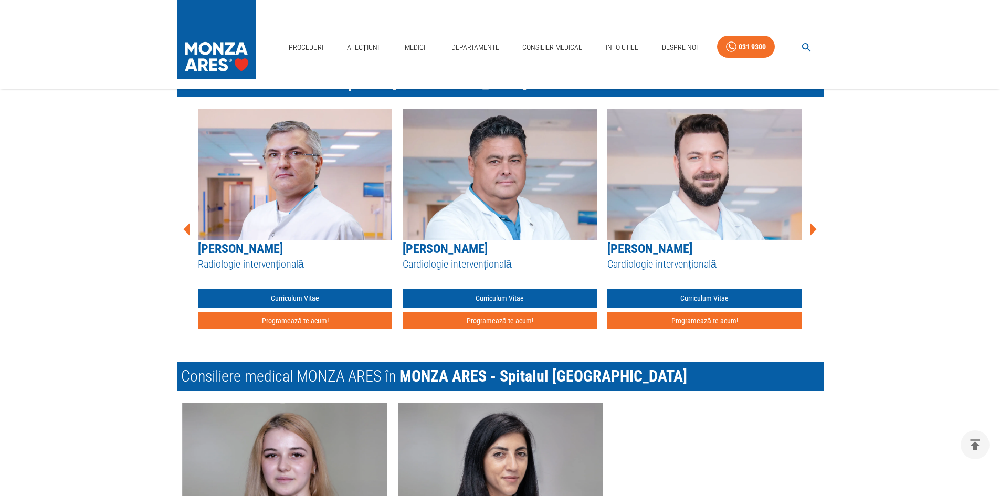
click at [814, 224] on icon at bounding box center [813, 230] width 32 height 32
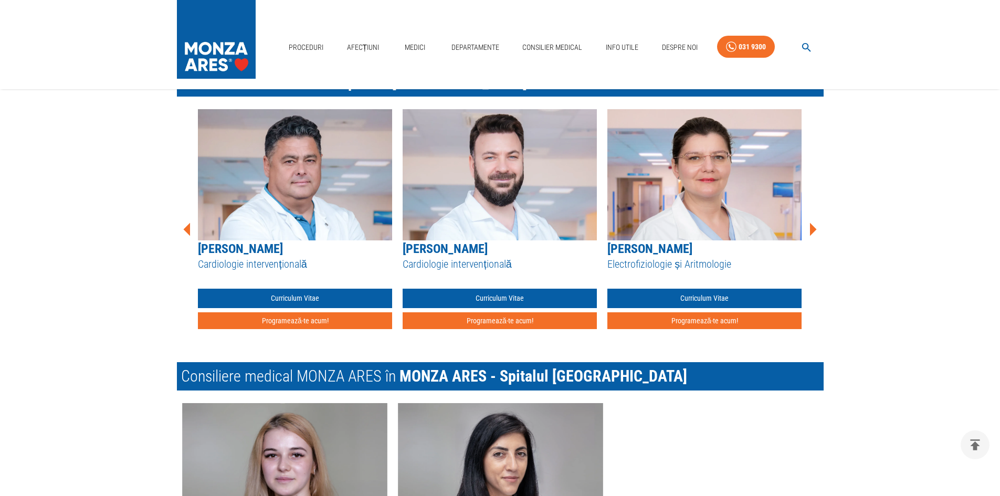
click at [814, 224] on icon at bounding box center [813, 230] width 32 height 32
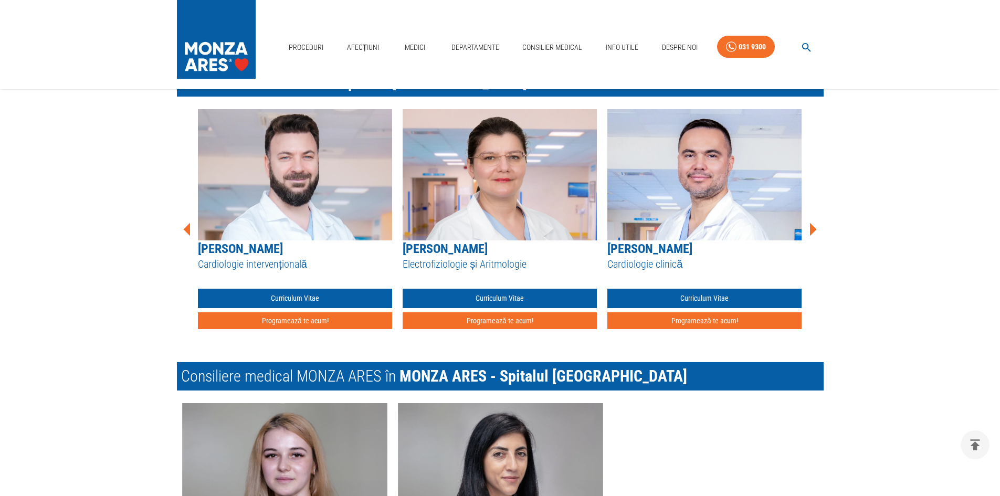
click at [814, 224] on icon at bounding box center [813, 230] width 32 height 32
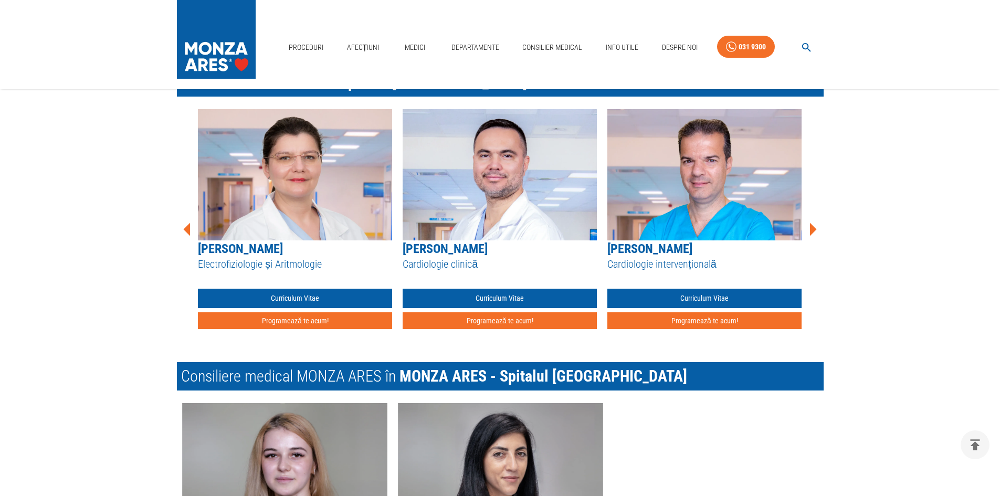
click at [814, 224] on icon at bounding box center [813, 230] width 32 height 32
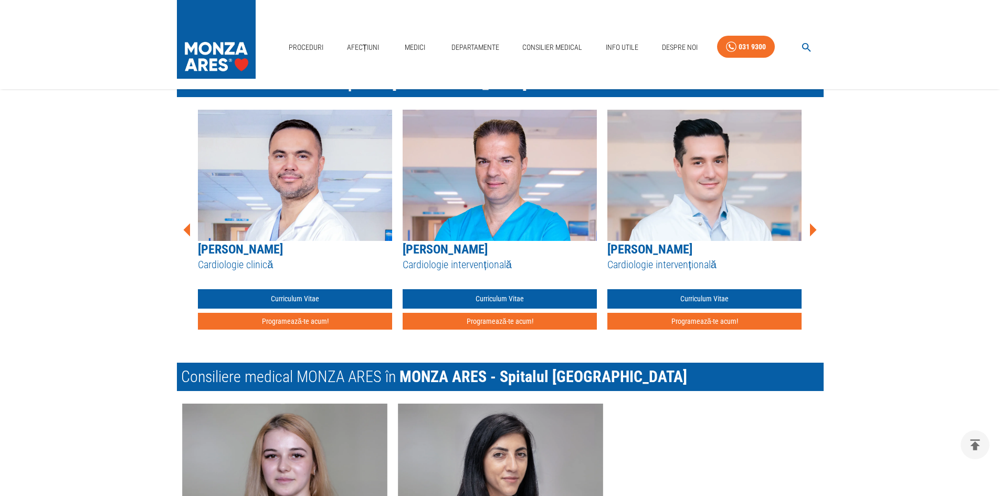
scroll to position [1680, 0]
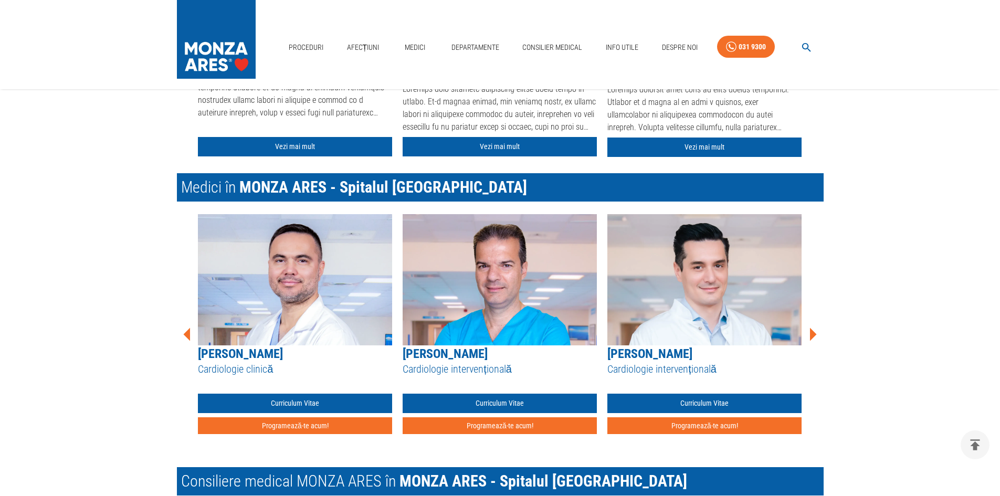
click at [812, 327] on icon at bounding box center [813, 335] width 32 height 32
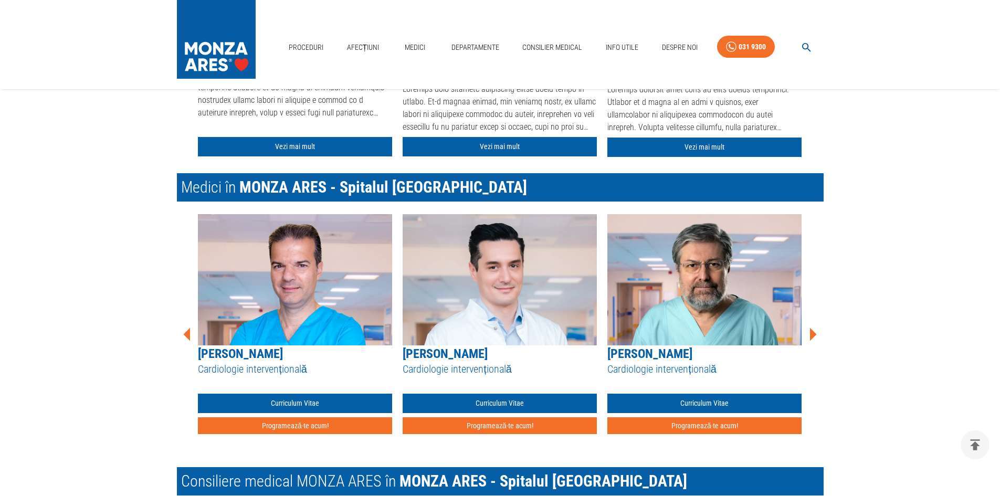
click at [813, 331] on icon at bounding box center [813, 334] width 7 height 13
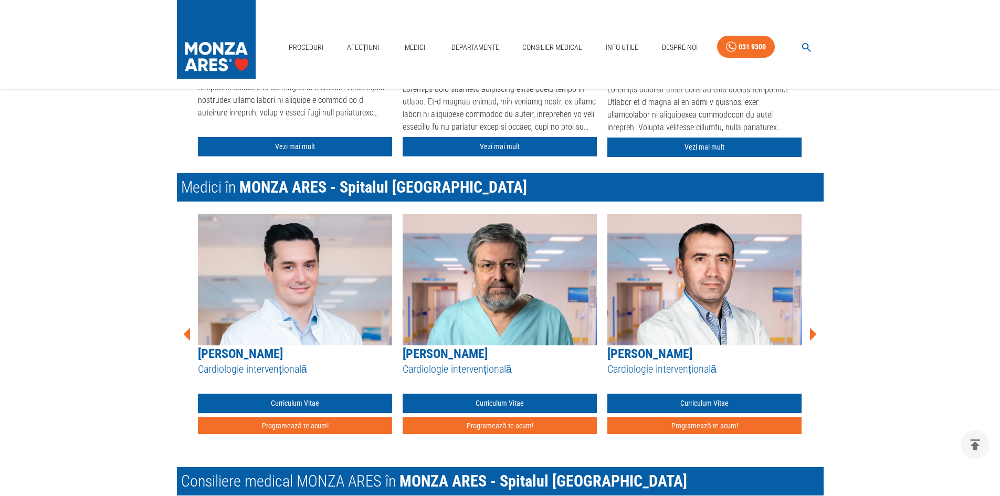
click at [813, 331] on icon at bounding box center [813, 334] width 7 height 13
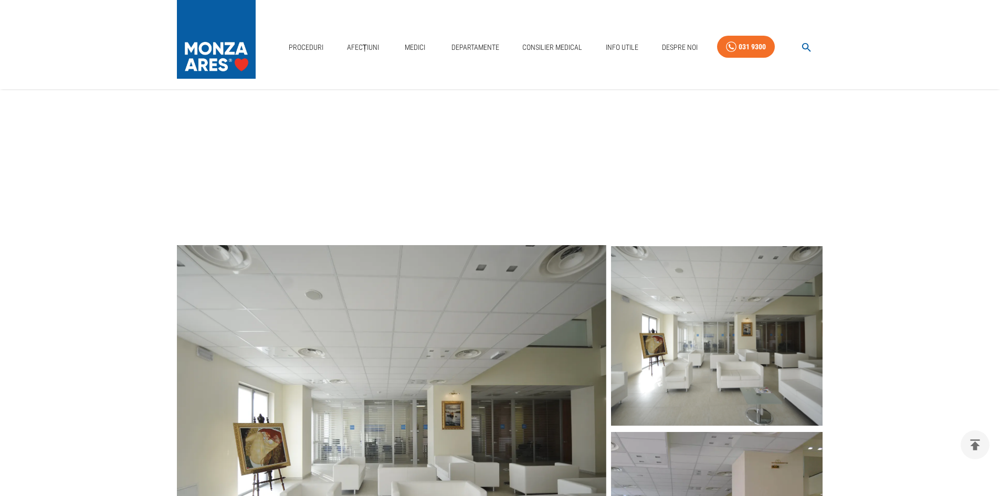
scroll to position [53, 0]
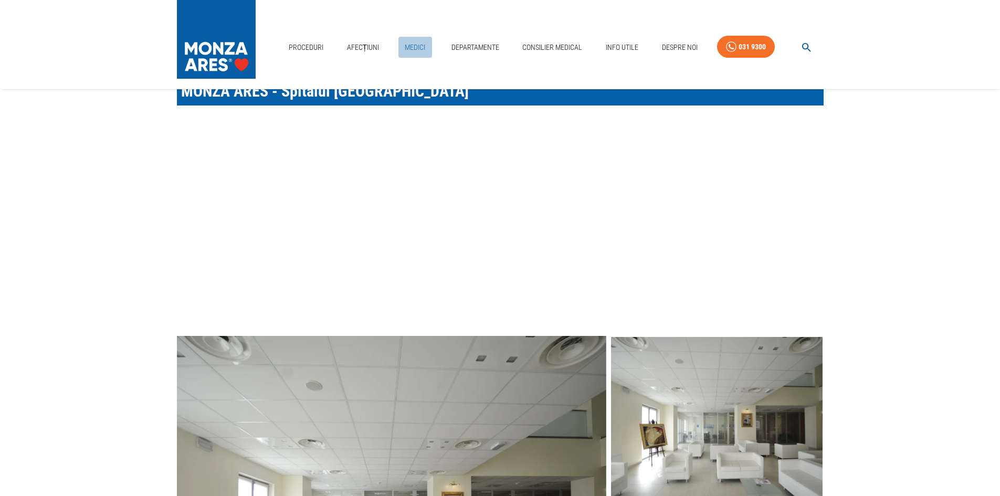
click at [418, 53] on link "Medici" at bounding box center [415, 48] width 34 height 22
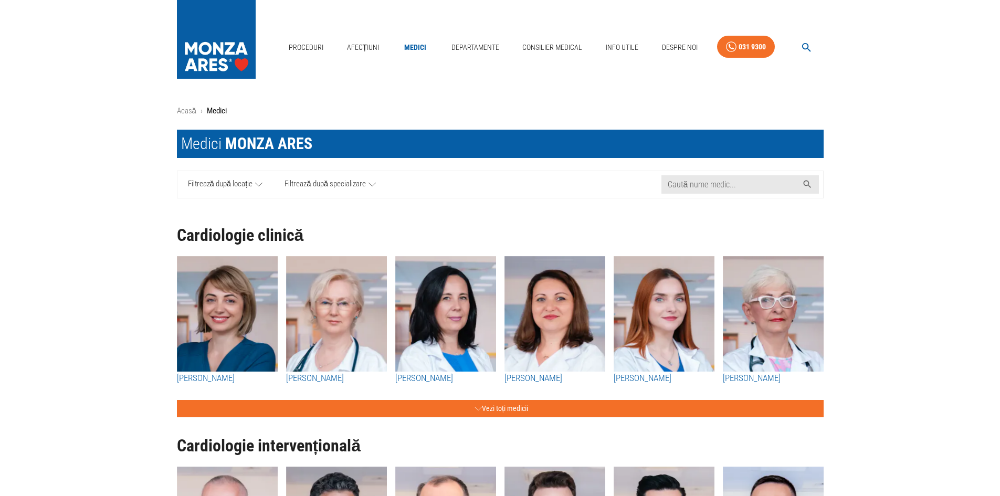
click at [499, 35] on div "Departamente" at bounding box center [475, 48] width 56 height 30
click at [490, 51] on link "Departamente" at bounding box center [475, 48] width 56 height 22
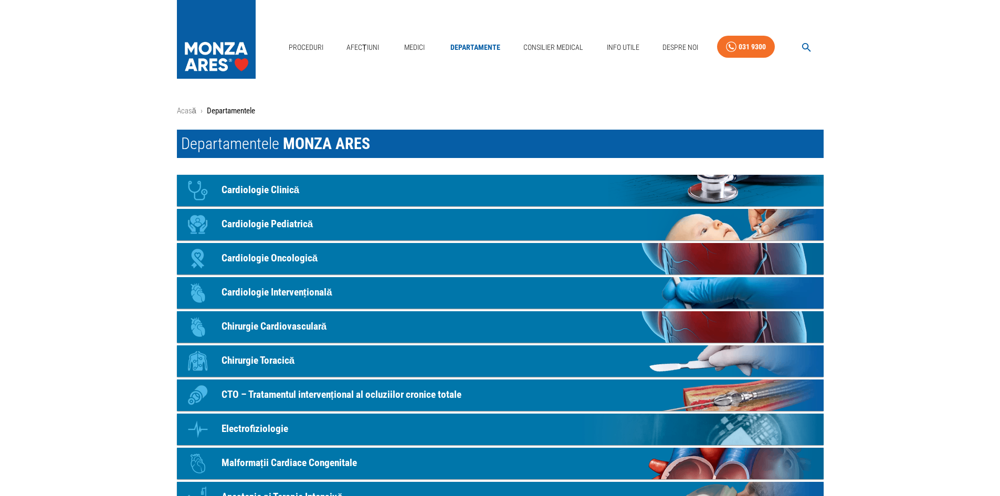
click at [284, 188] on p "Cardiologie Clinică" at bounding box center [261, 190] width 78 height 15
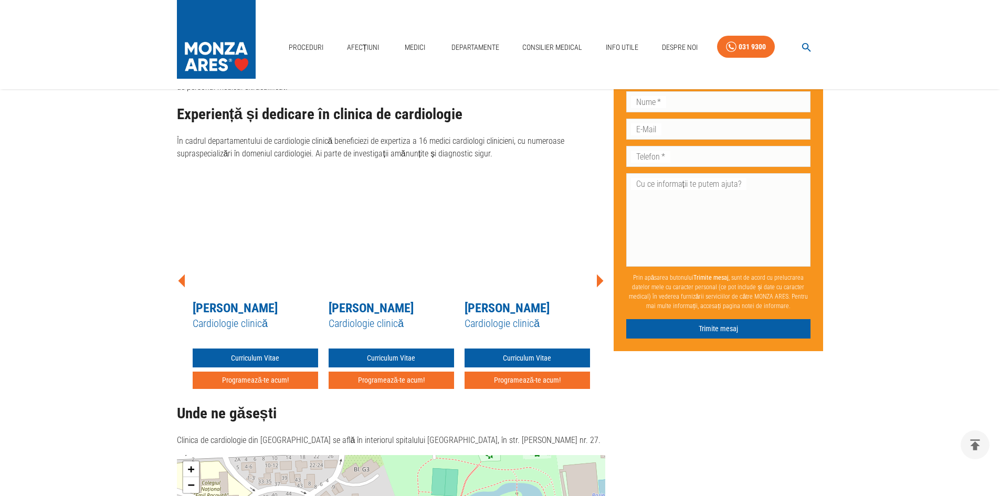
scroll to position [666, 0]
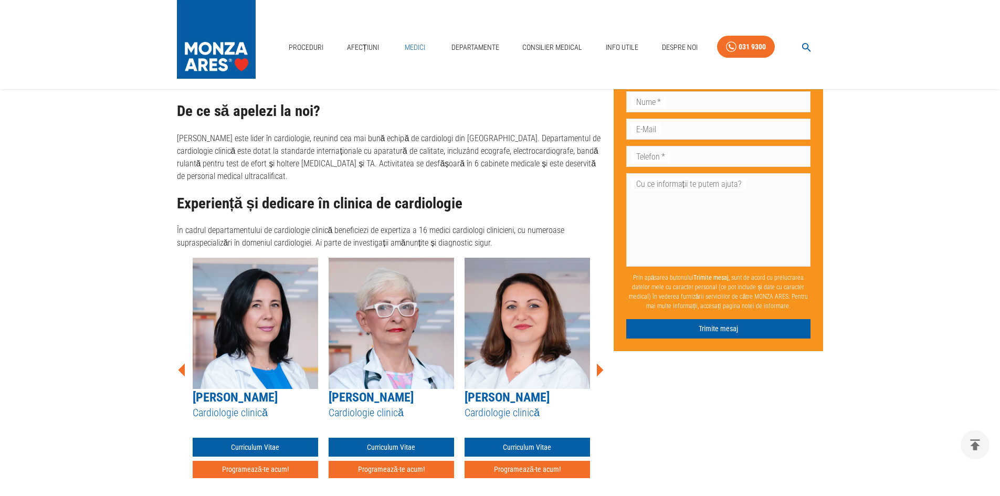
click at [421, 48] on link "Medici" at bounding box center [415, 48] width 34 height 22
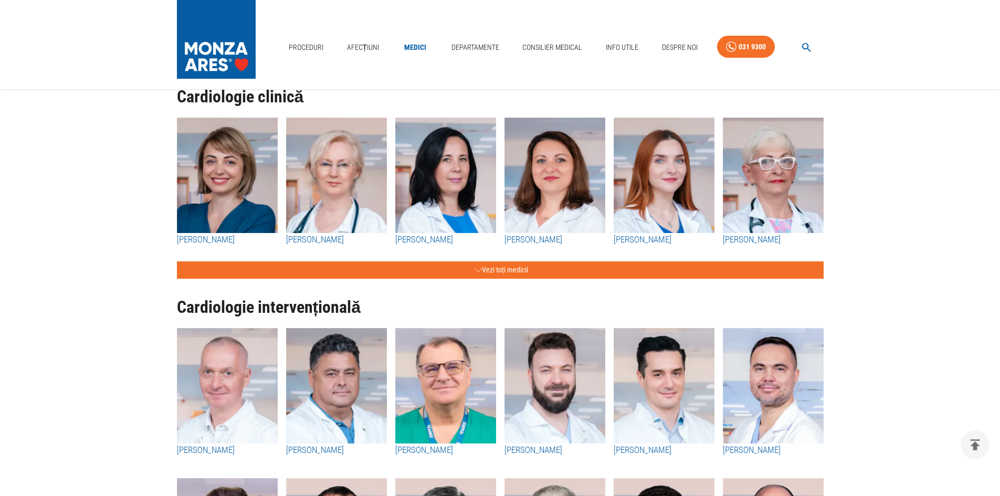
scroll to position [158, 0]
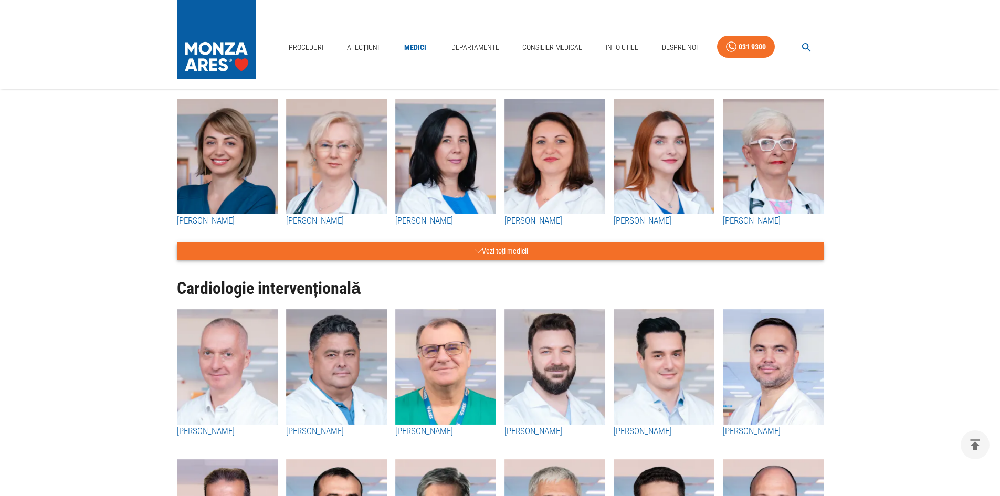
click at [416, 258] on button "Vezi toți medicii" at bounding box center [500, 251] width 647 height 17
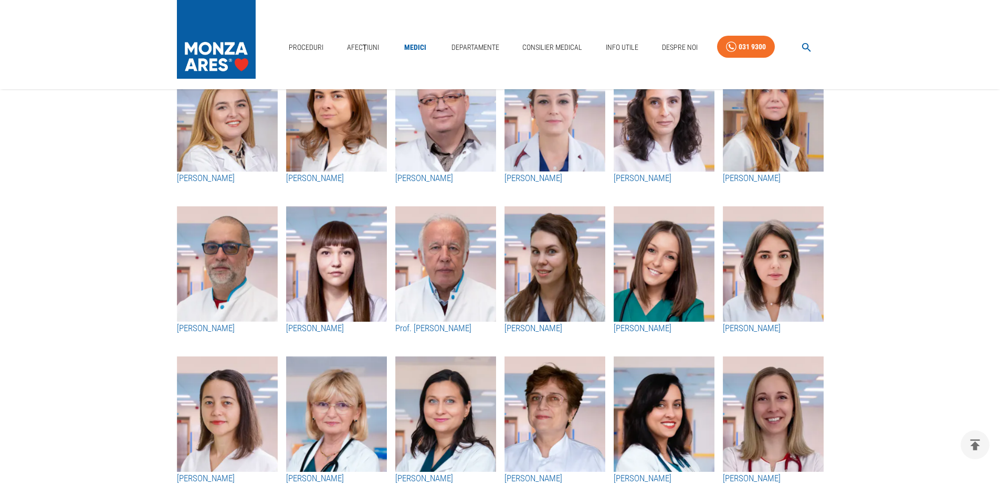
scroll to position [1313, 0]
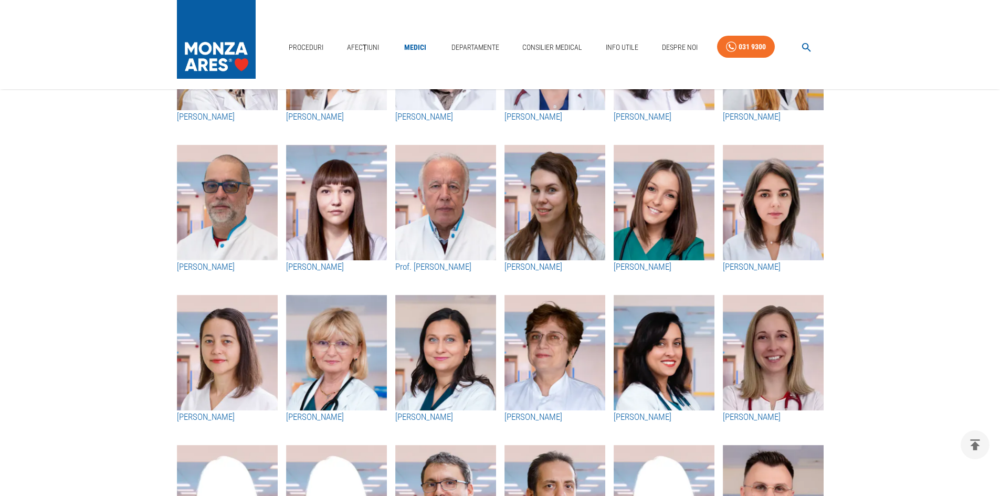
click at [254, 222] on img "button" at bounding box center [227, 203] width 101 height 116
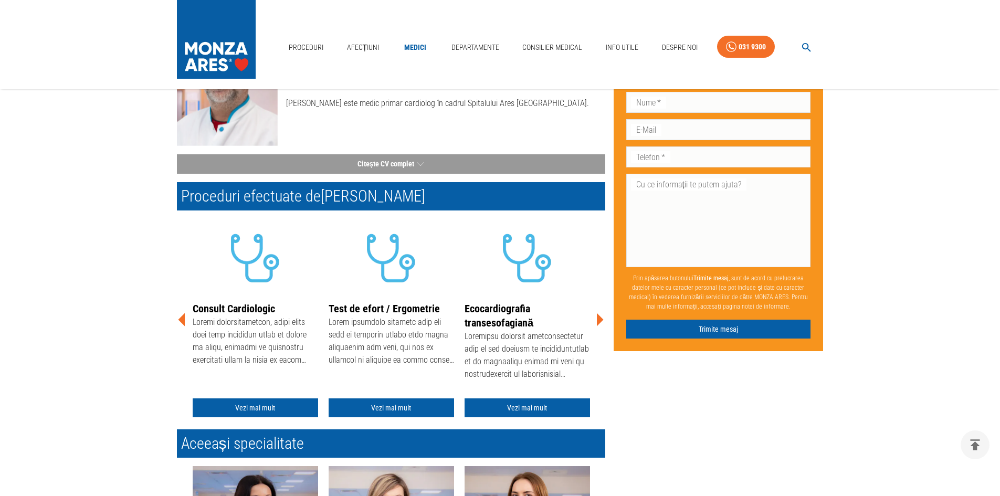
scroll to position [105, 0]
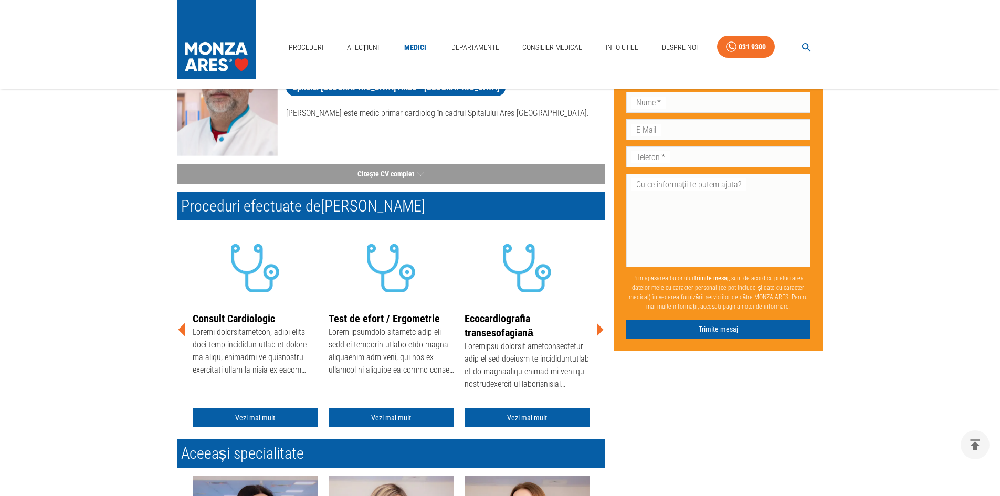
click at [600, 329] on icon at bounding box center [600, 329] width 7 height 13
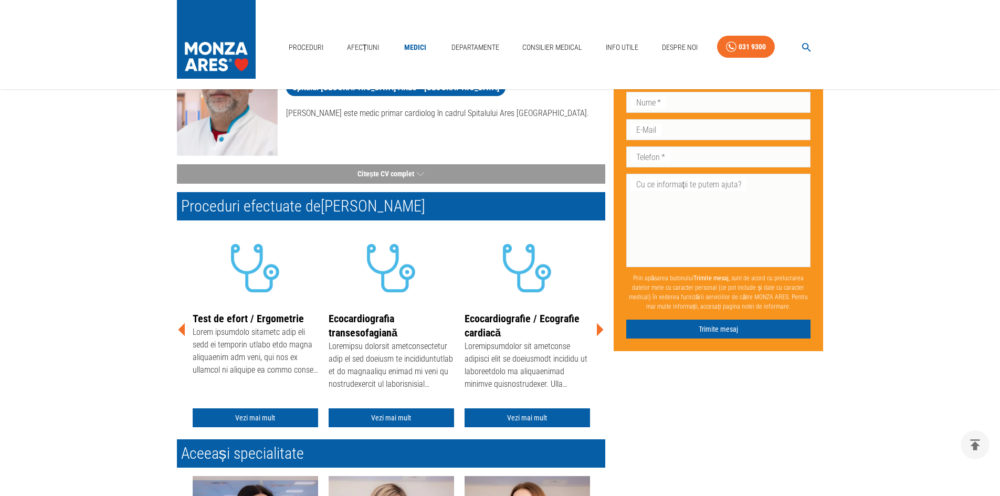
click at [600, 329] on icon at bounding box center [600, 329] width 7 height 13
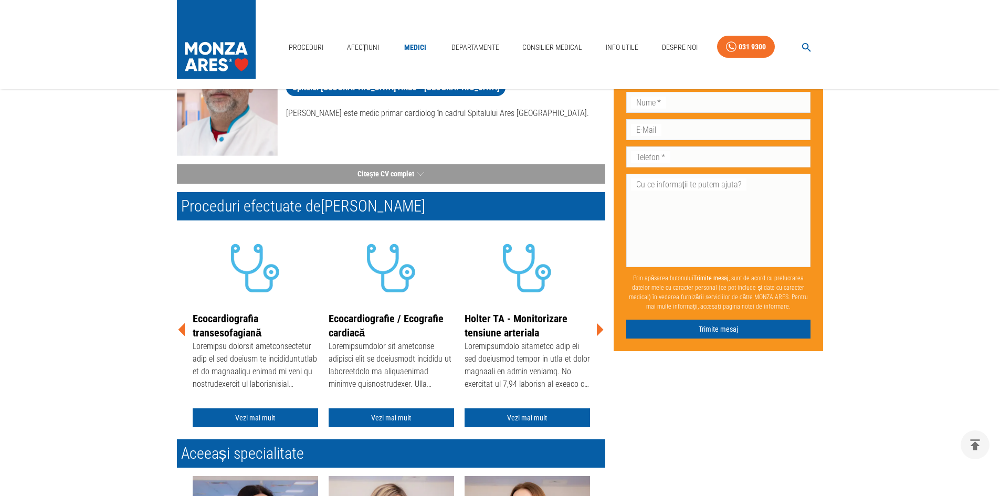
click at [600, 329] on icon at bounding box center [600, 329] width 7 height 13
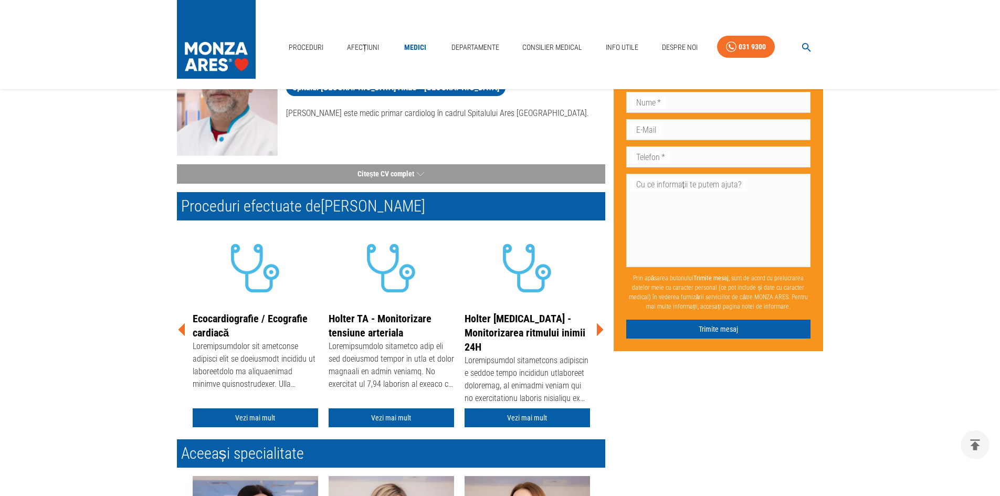
click at [600, 329] on icon at bounding box center [600, 329] width 7 height 13
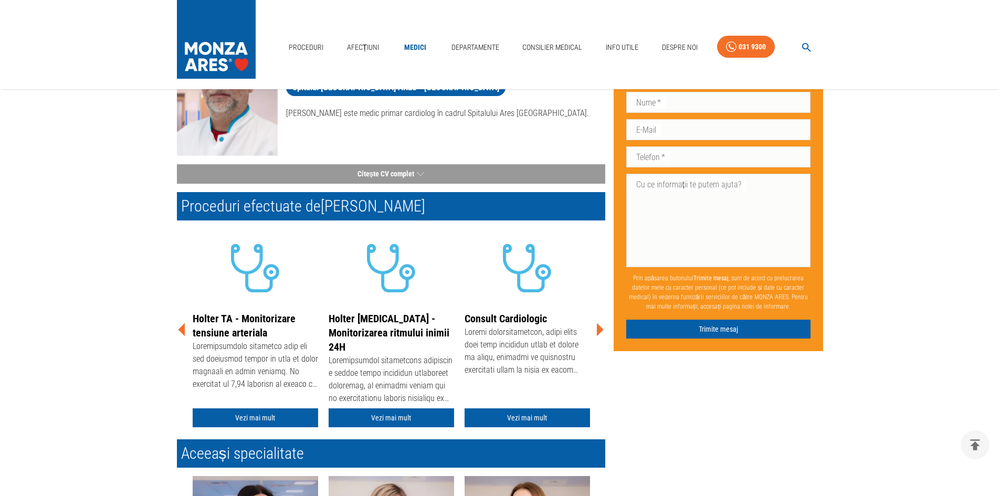
click at [600, 329] on icon at bounding box center [600, 329] width 7 height 13
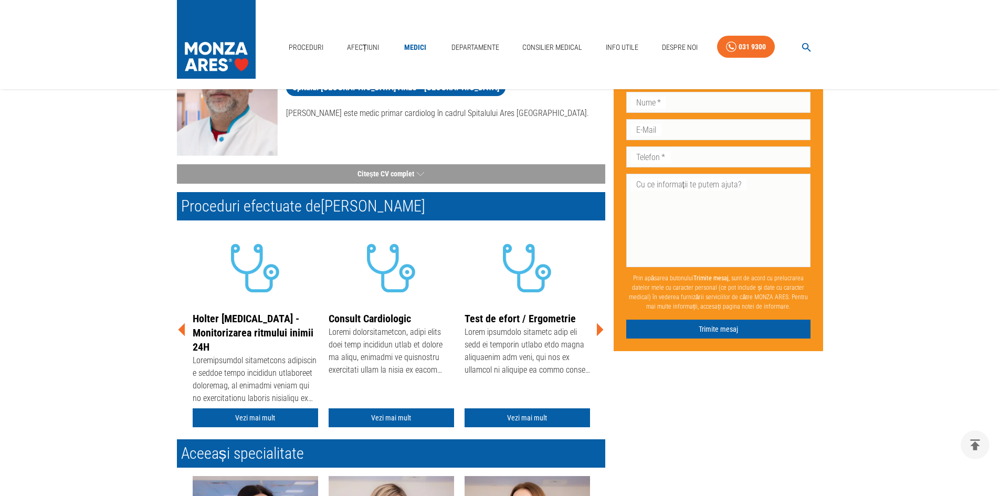
click at [600, 329] on icon at bounding box center [600, 329] width 7 height 13
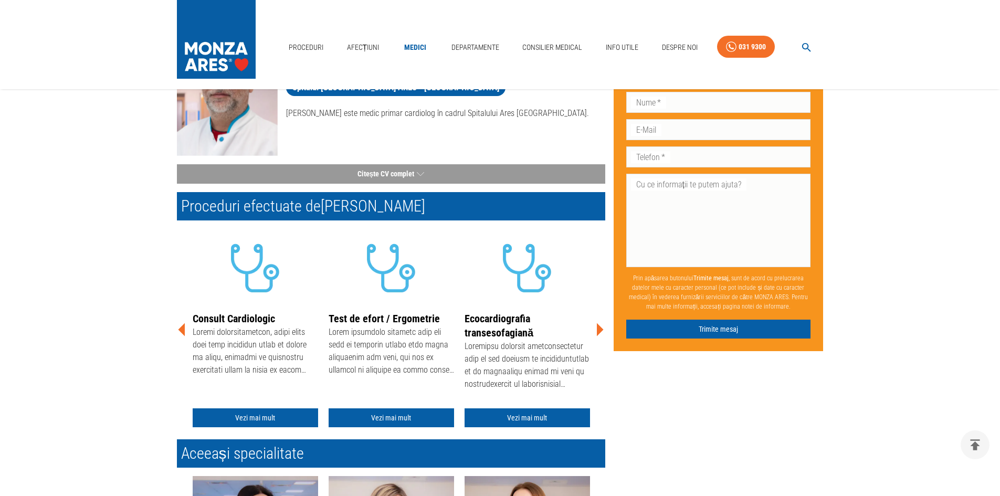
click at [600, 329] on icon at bounding box center [600, 329] width 7 height 13
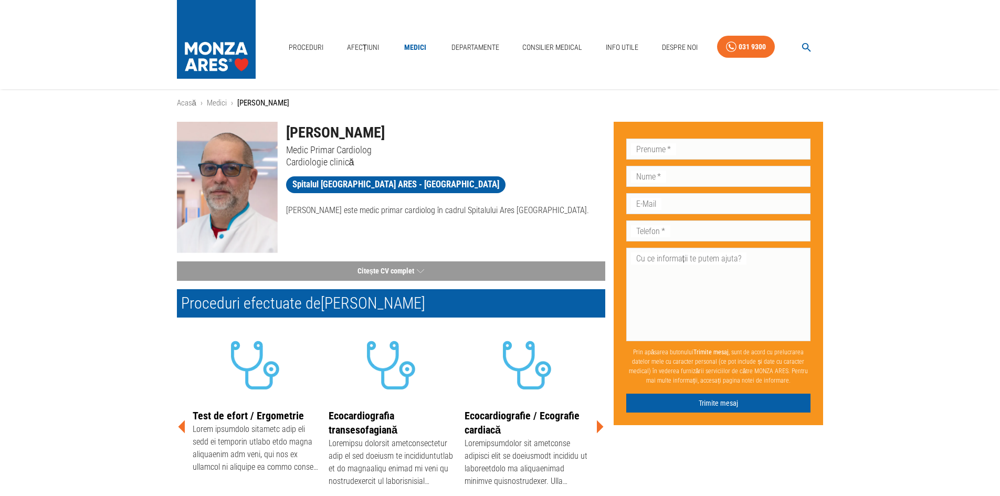
scroll to position [0, 0]
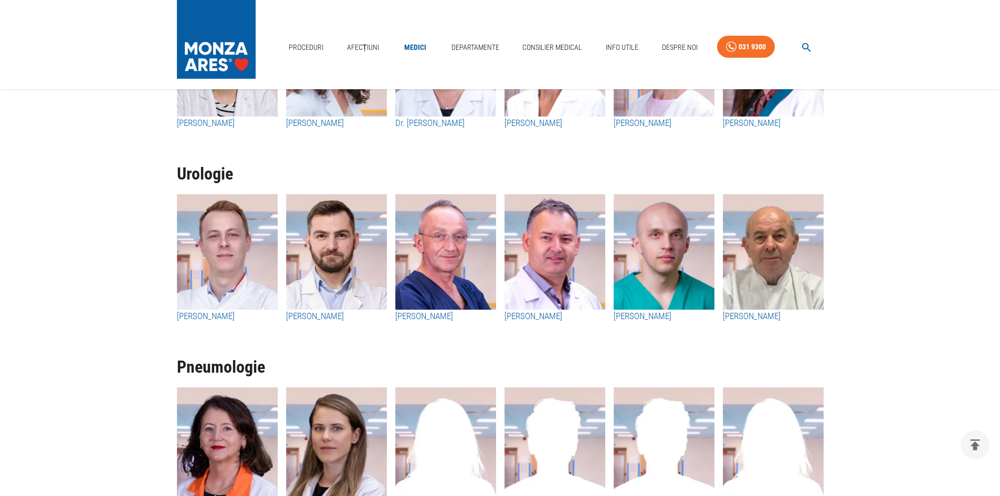
scroll to position [2468, 0]
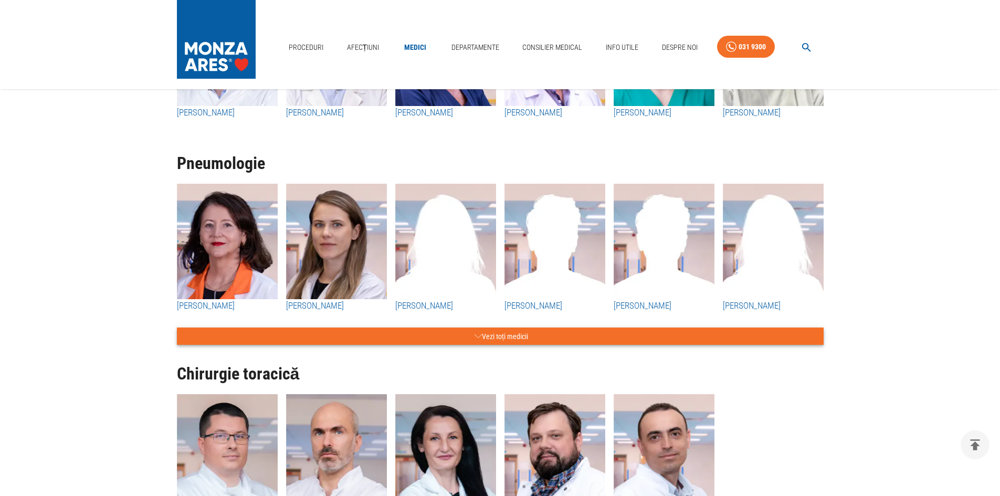
click at [462, 340] on button "Vezi toți medicii" at bounding box center [500, 336] width 647 height 17
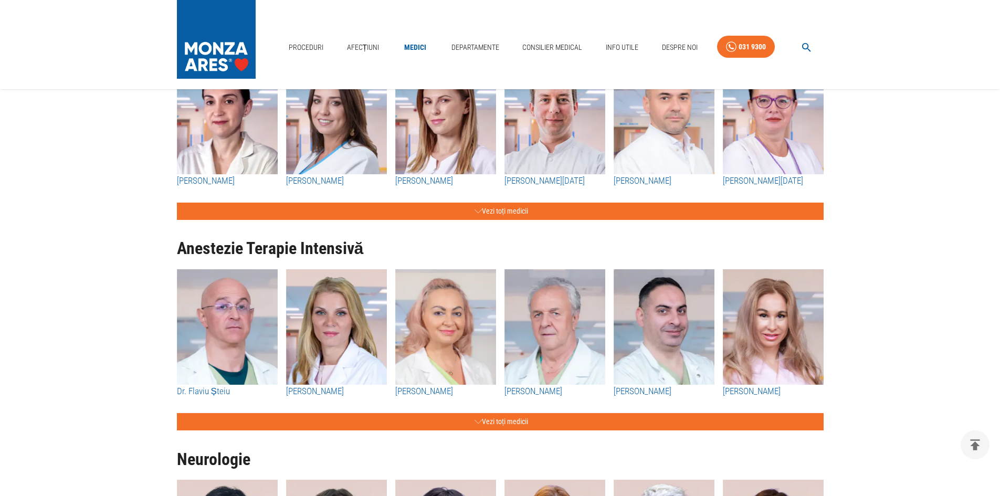
scroll to position [1680, 0]
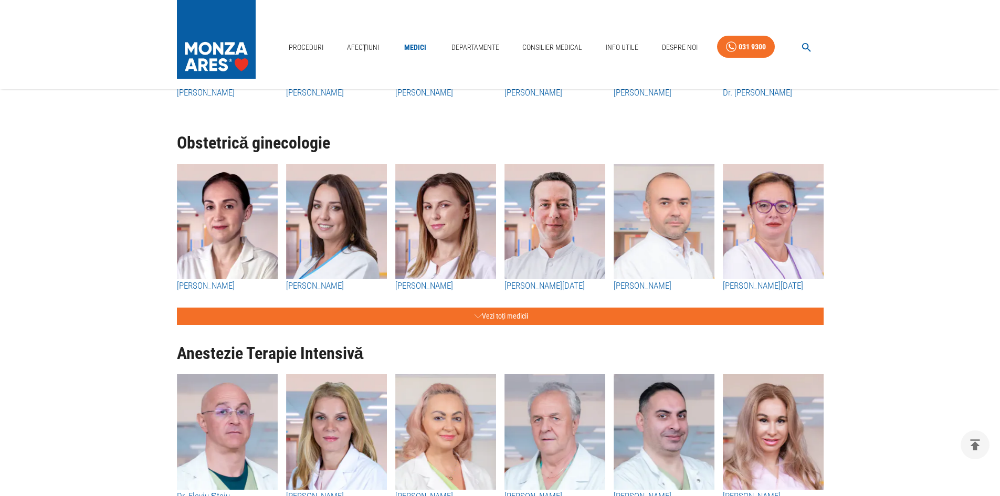
click at [462, 326] on div "Anestezie Terapie Intensivă Dr. Flaviu Șteiu Dr. Carmen Șteiu Dr. Nicoleta Arhi…" at bounding box center [496, 430] width 655 height 211
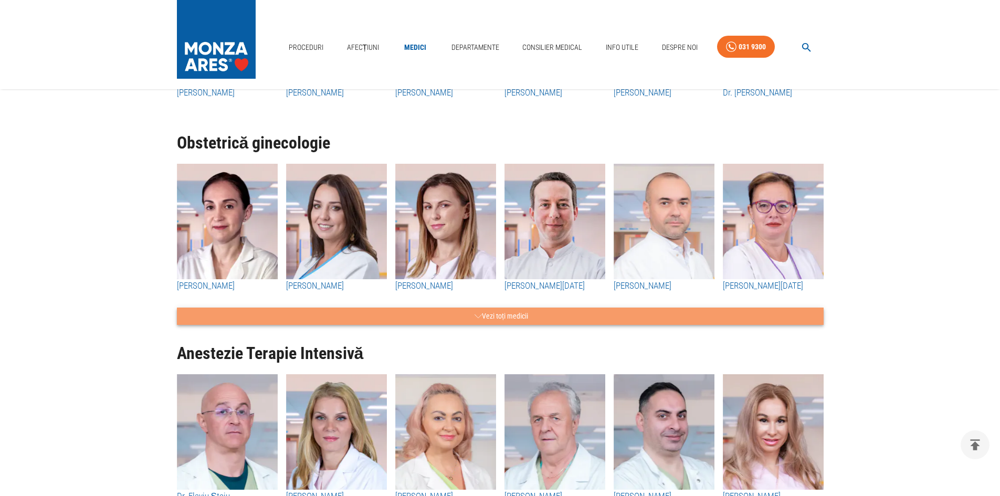
click at [464, 322] on button "Vezi toți medicii" at bounding box center [500, 316] width 647 height 17
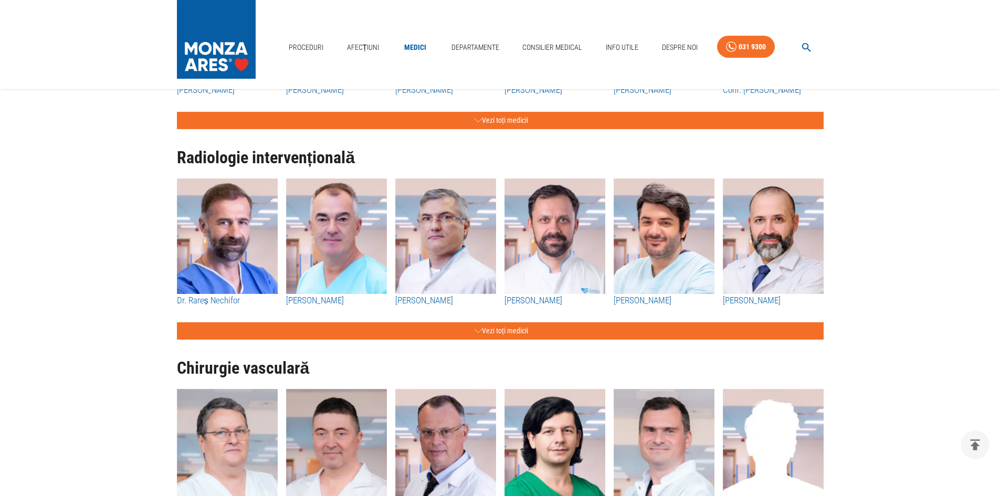
scroll to position [1260, 0]
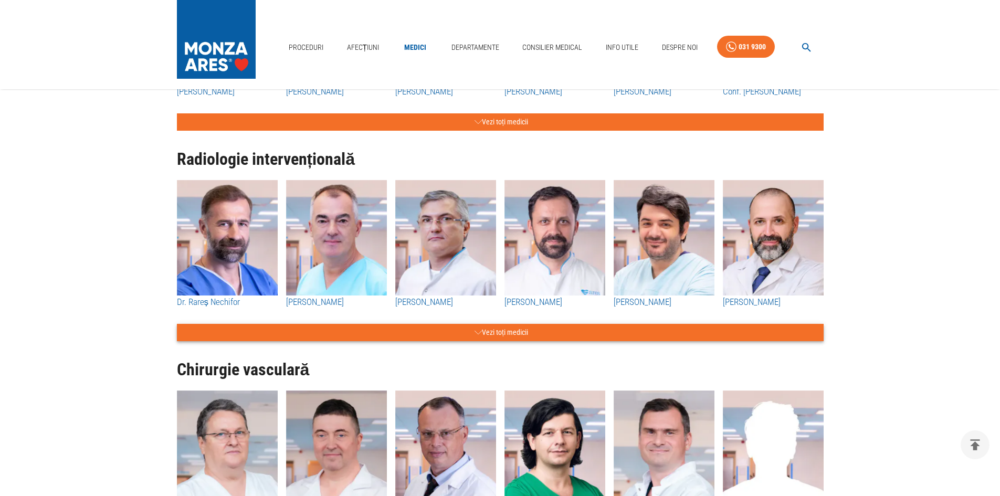
click at [453, 328] on button "Vezi toți medicii" at bounding box center [500, 332] width 647 height 17
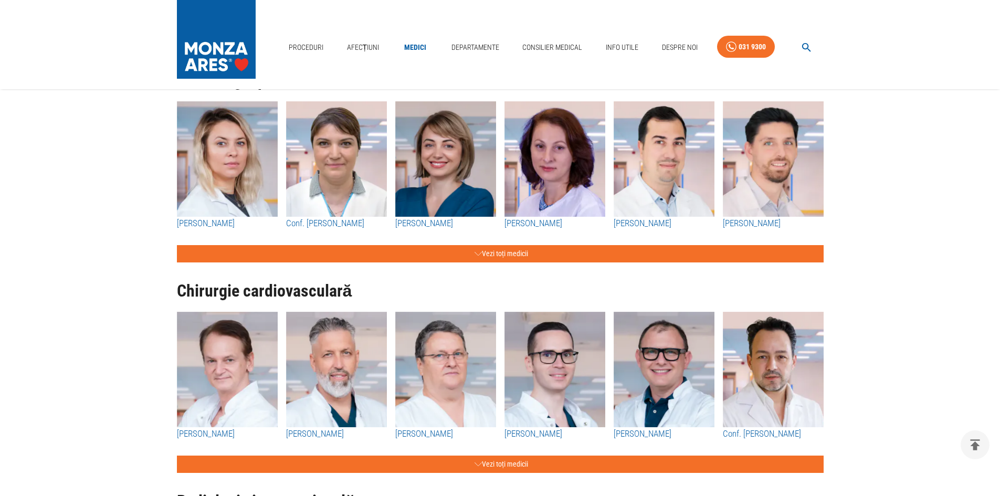
scroll to position [893, 0]
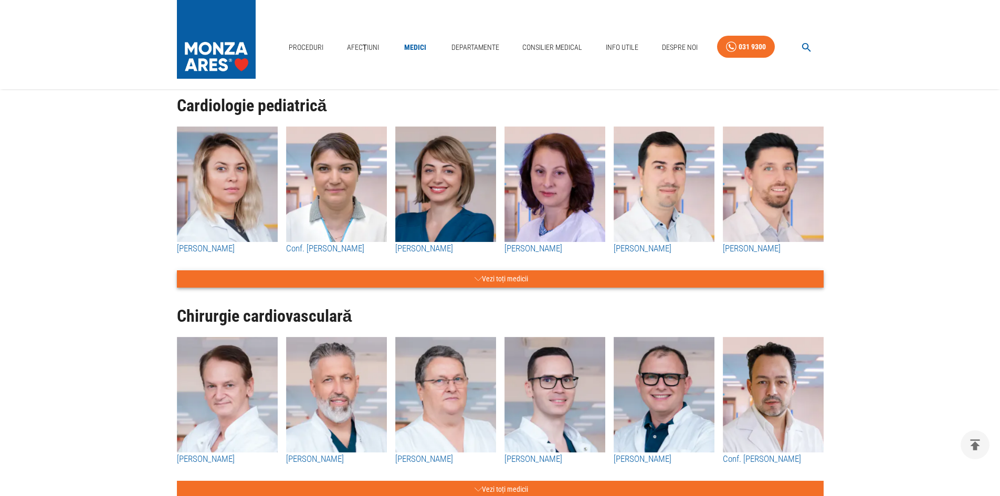
click at [498, 280] on button "Vezi toți medicii" at bounding box center [500, 278] width 647 height 17
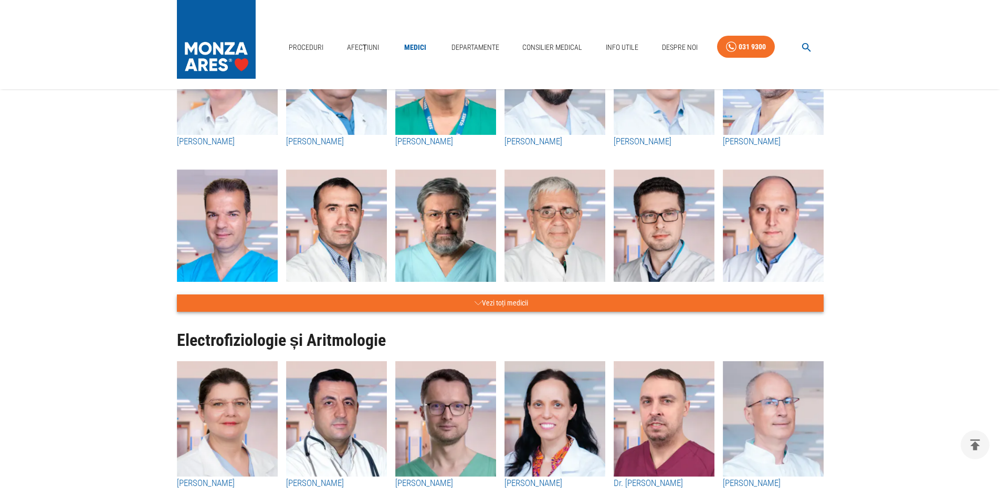
scroll to position [420, 0]
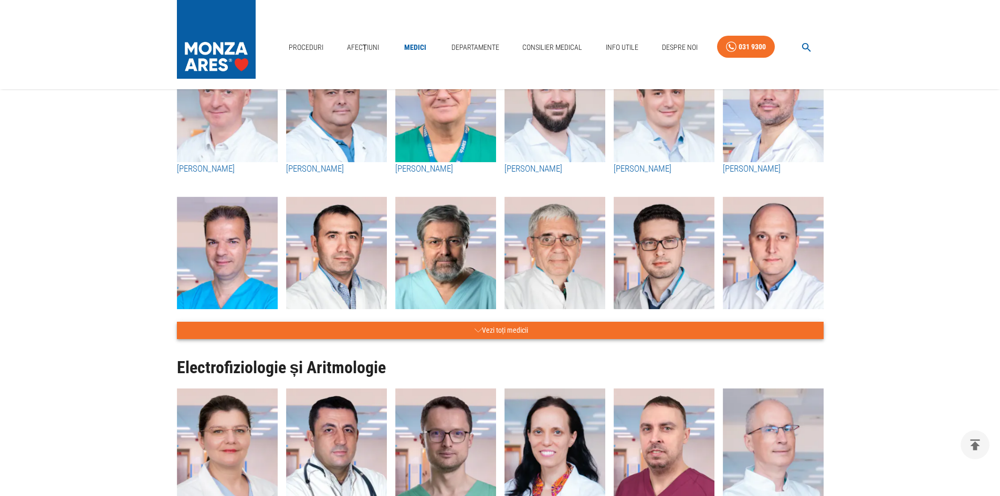
click at [511, 329] on button "Vezi toți medicii" at bounding box center [500, 330] width 647 height 17
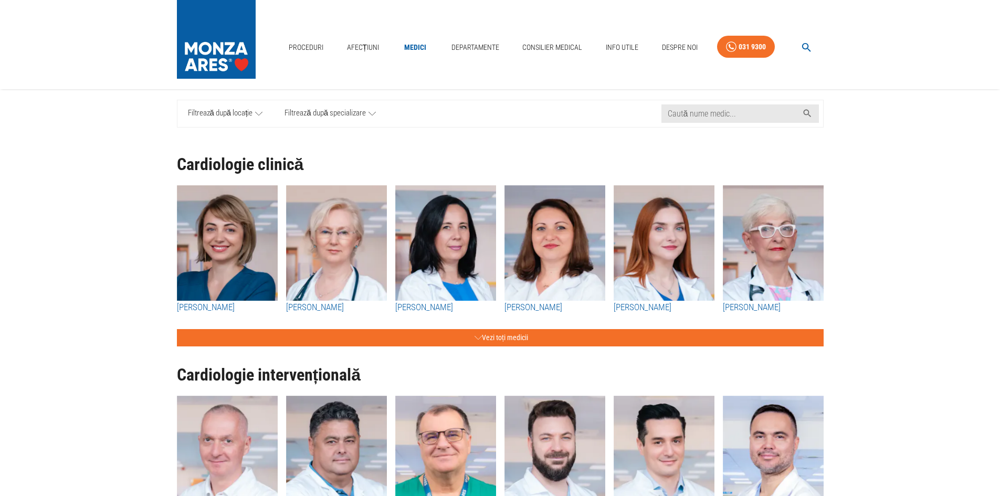
scroll to position [53, 0]
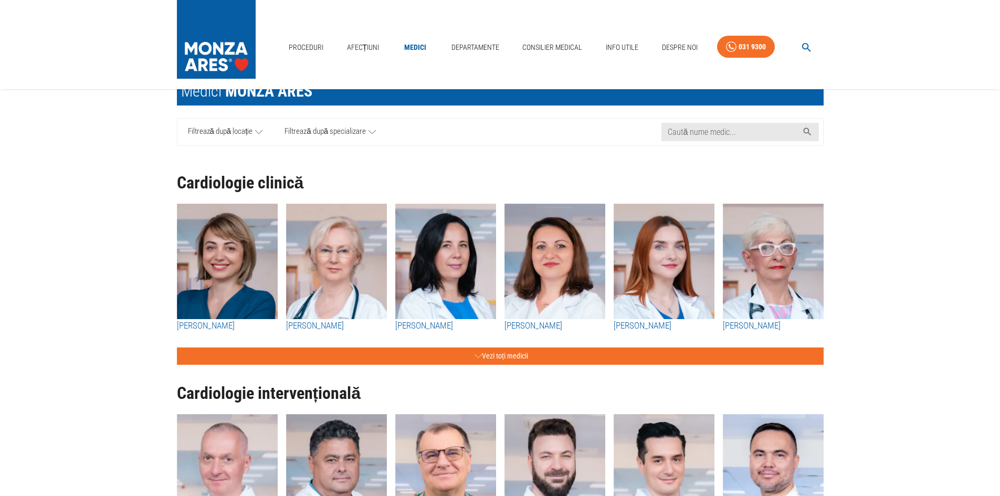
click at [497, 359] on button "Vezi toți medicii" at bounding box center [500, 356] width 647 height 17
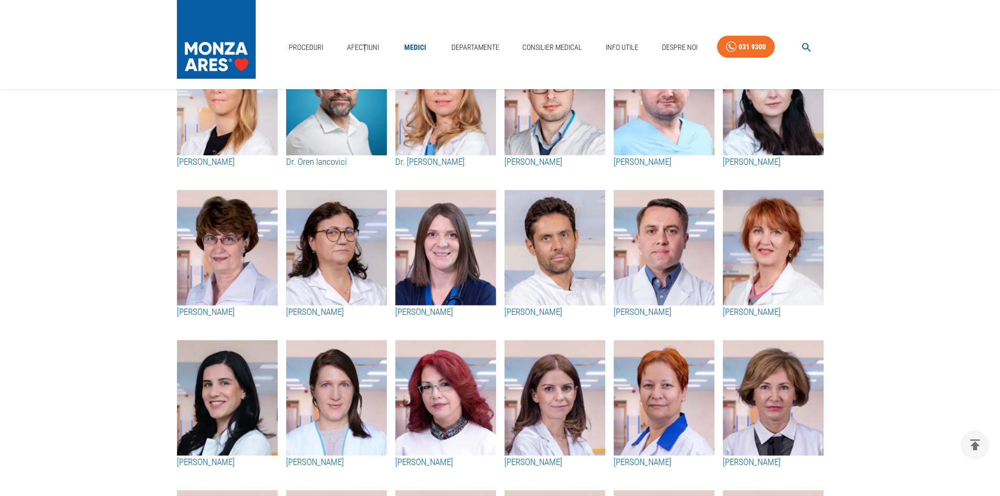
scroll to position [525, 0]
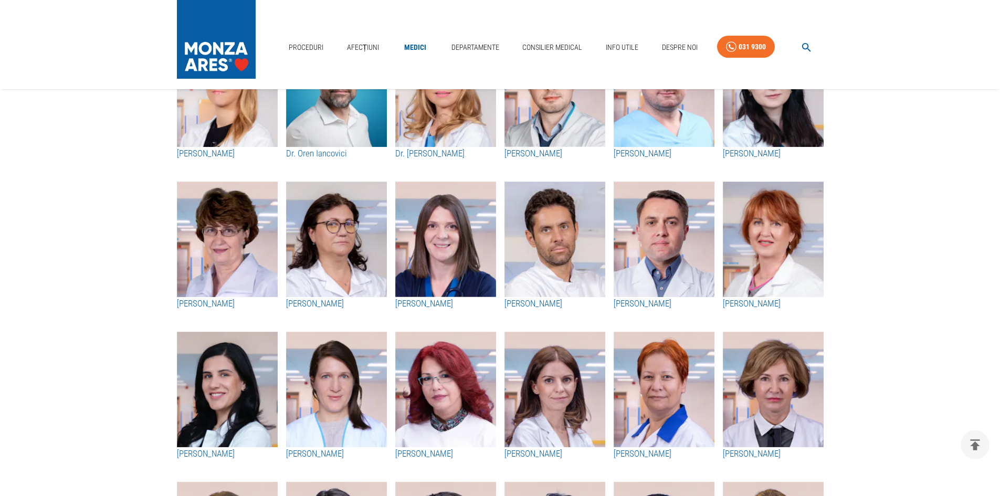
click at [566, 280] on img "button" at bounding box center [555, 240] width 101 height 116
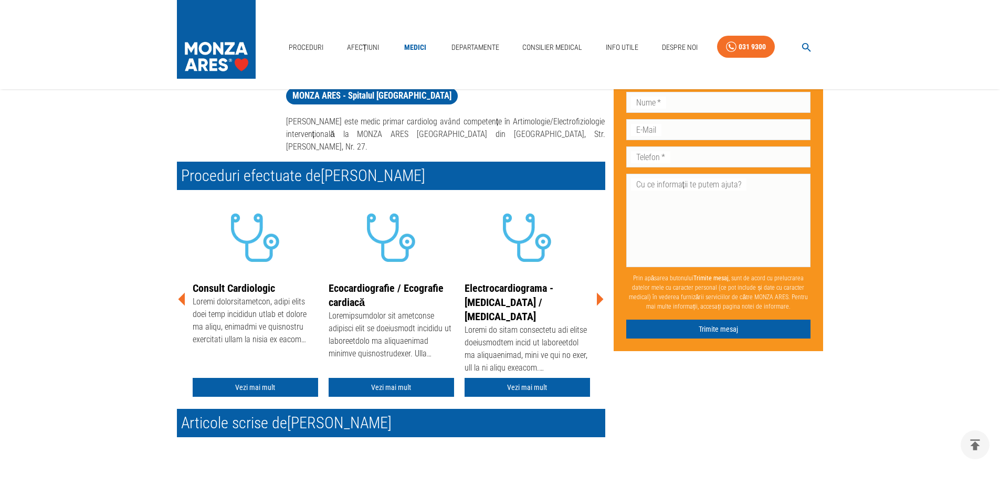
scroll to position [105, 0]
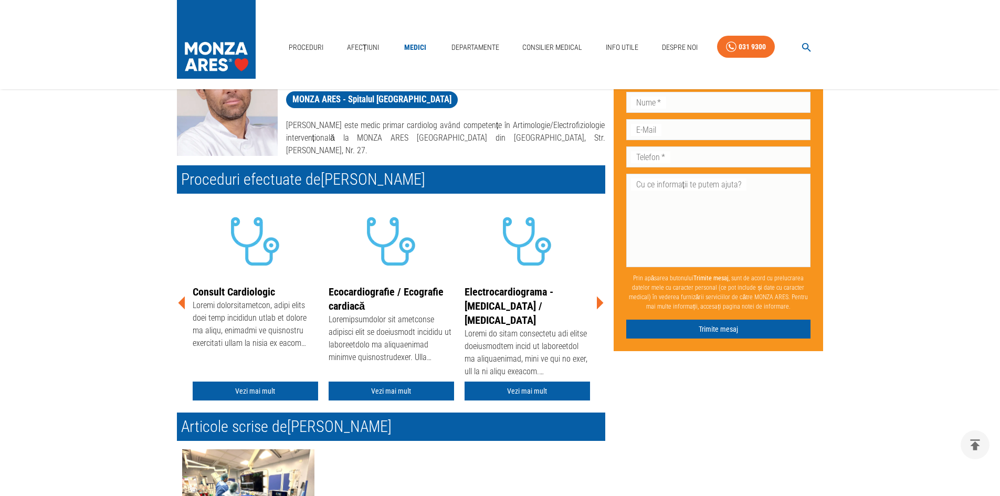
click at [600, 297] on icon at bounding box center [600, 303] width 32 height 32
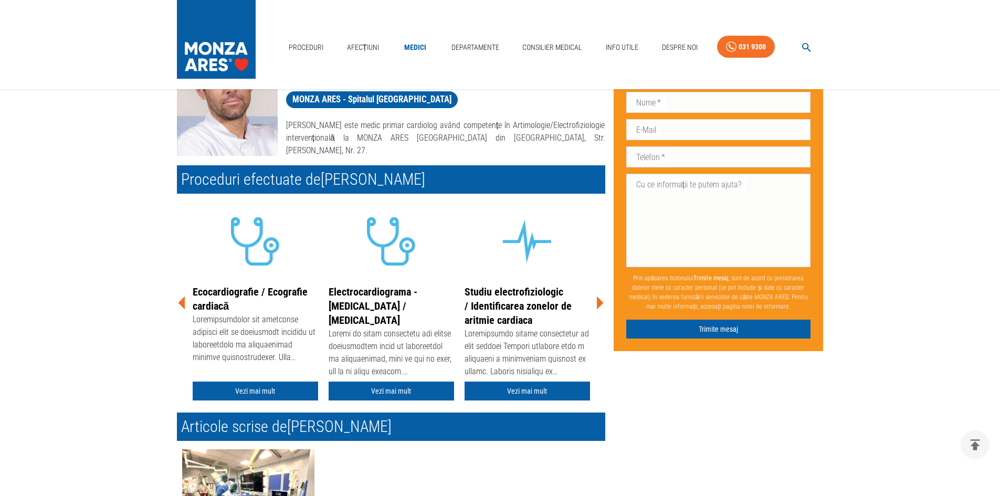
click at [600, 297] on icon at bounding box center [600, 303] width 32 height 32
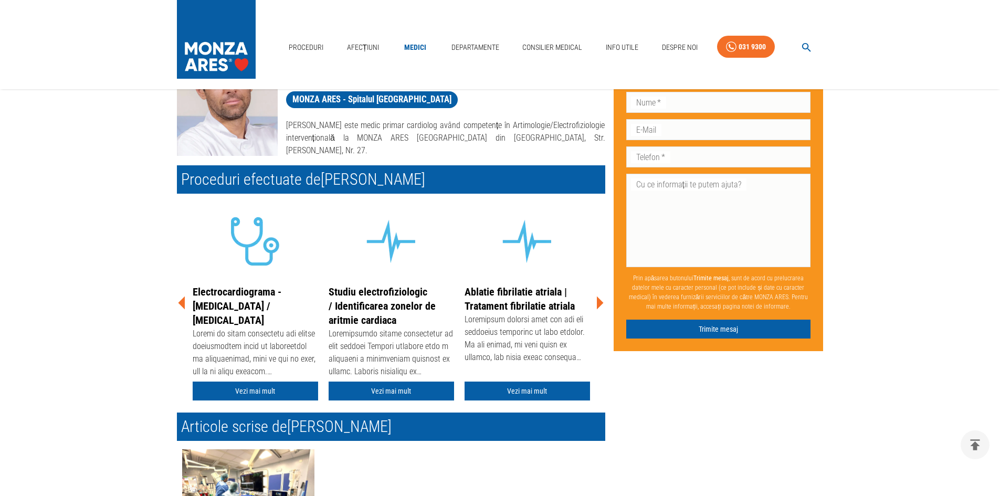
click at [600, 297] on icon at bounding box center [600, 303] width 32 height 32
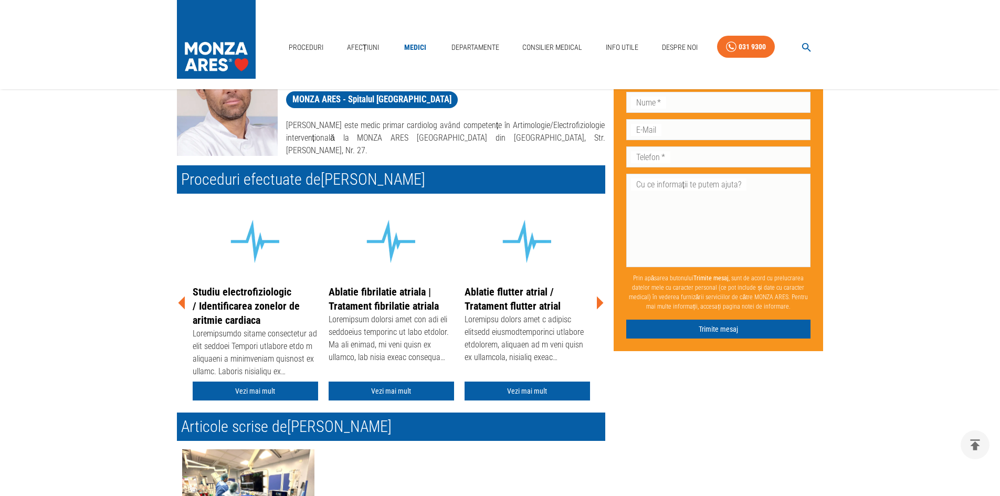
click at [600, 297] on icon at bounding box center [600, 303] width 32 height 32
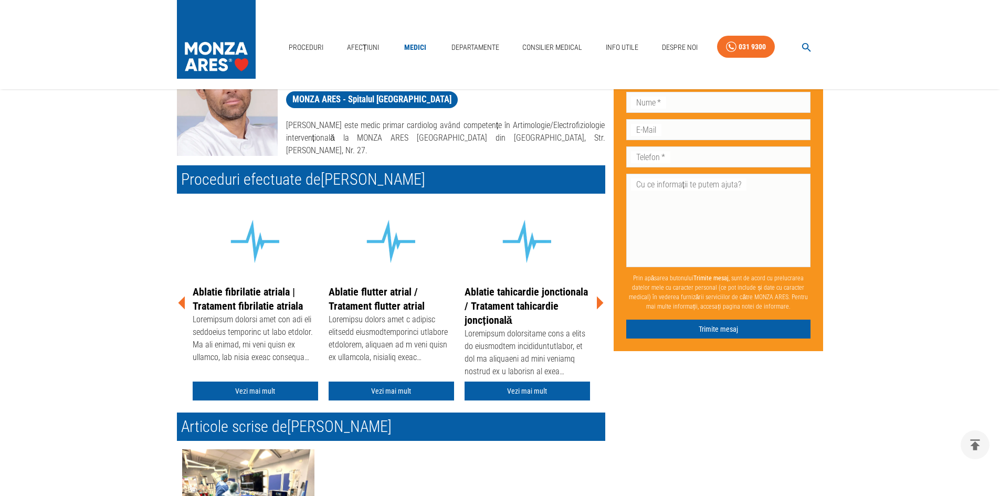
click at [600, 297] on icon at bounding box center [600, 303] width 32 height 32
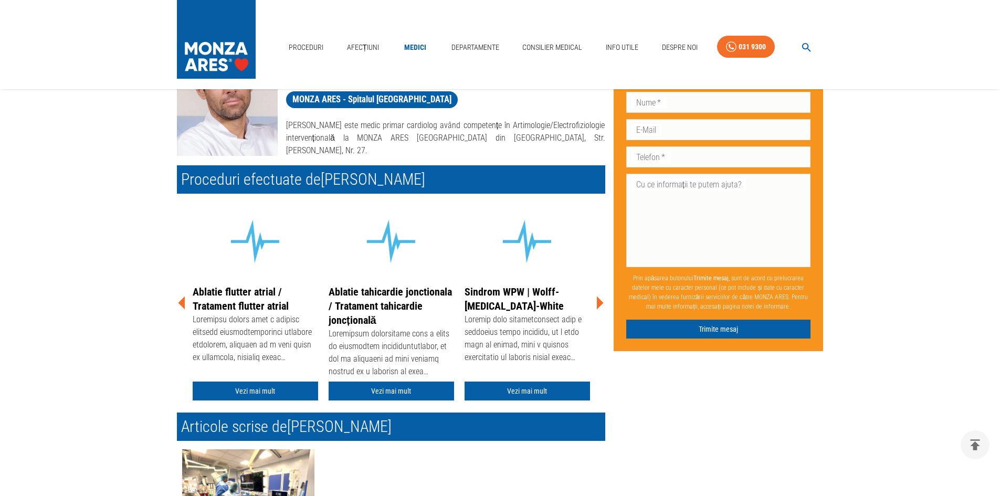
click at [600, 297] on icon at bounding box center [600, 303] width 32 height 32
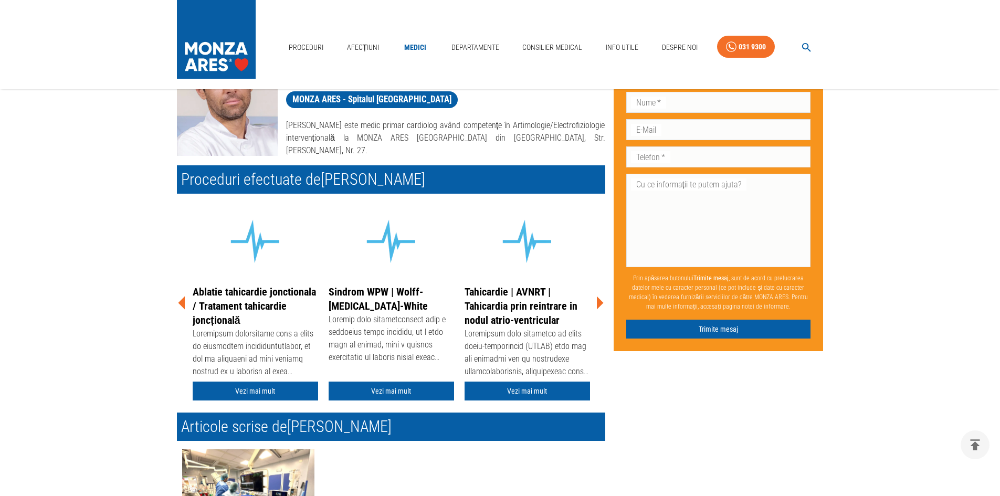
click at [600, 297] on icon at bounding box center [600, 303] width 32 height 32
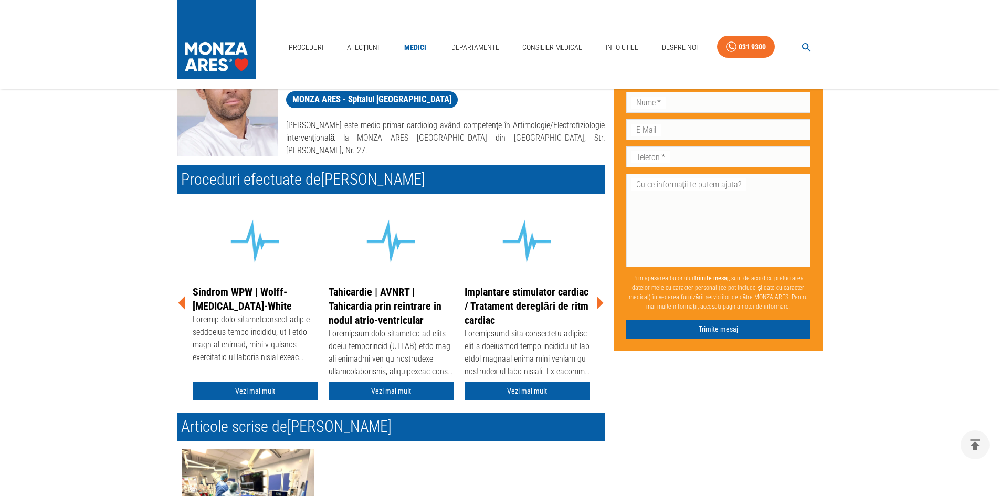
click at [600, 297] on icon at bounding box center [600, 303] width 32 height 32
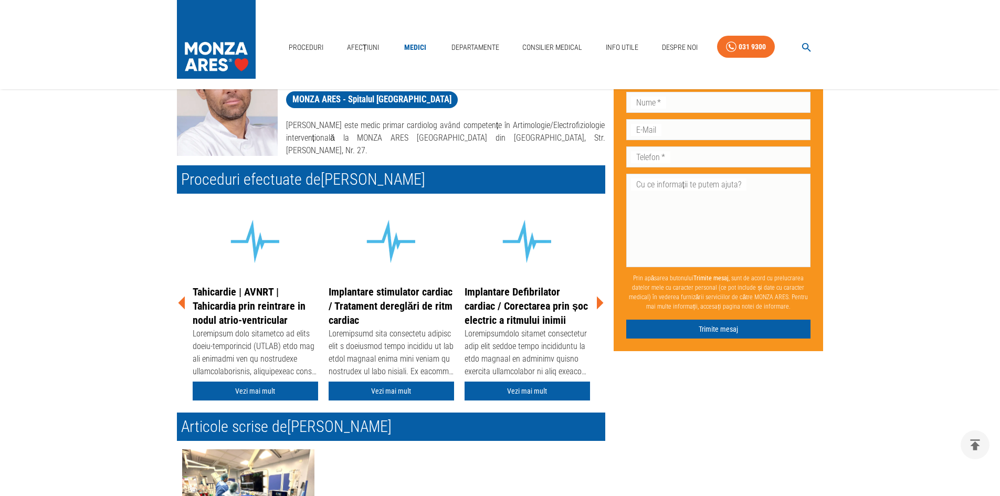
click at [600, 297] on icon at bounding box center [600, 303] width 32 height 32
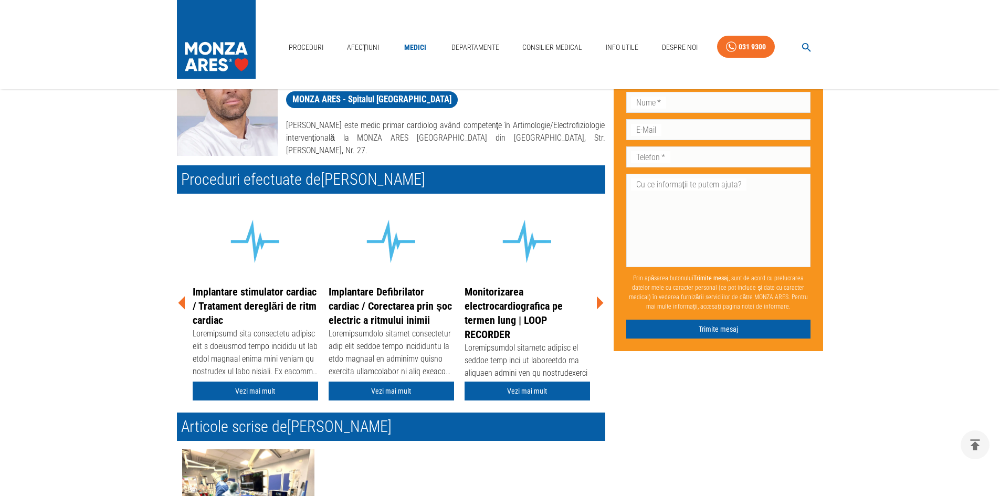
click at [600, 297] on icon at bounding box center [600, 303] width 32 height 32
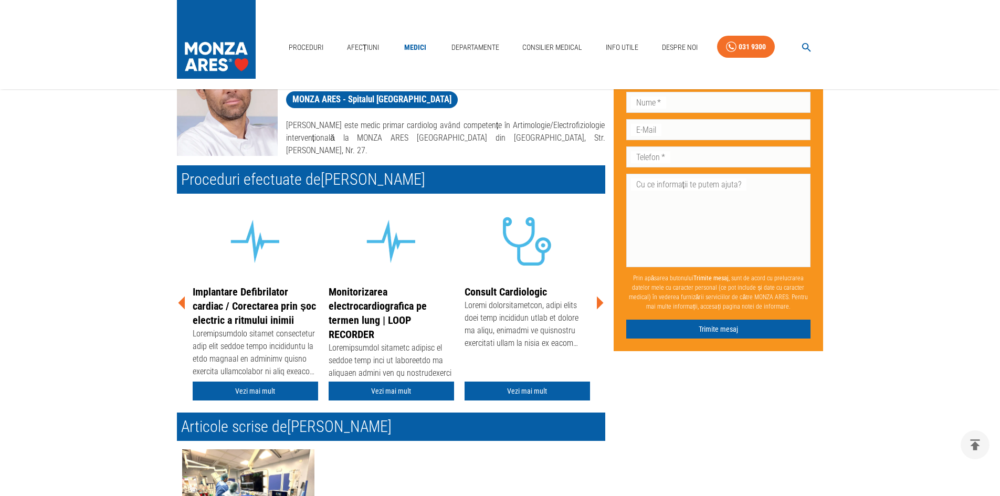
click at [600, 297] on icon at bounding box center [600, 303] width 32 height 32
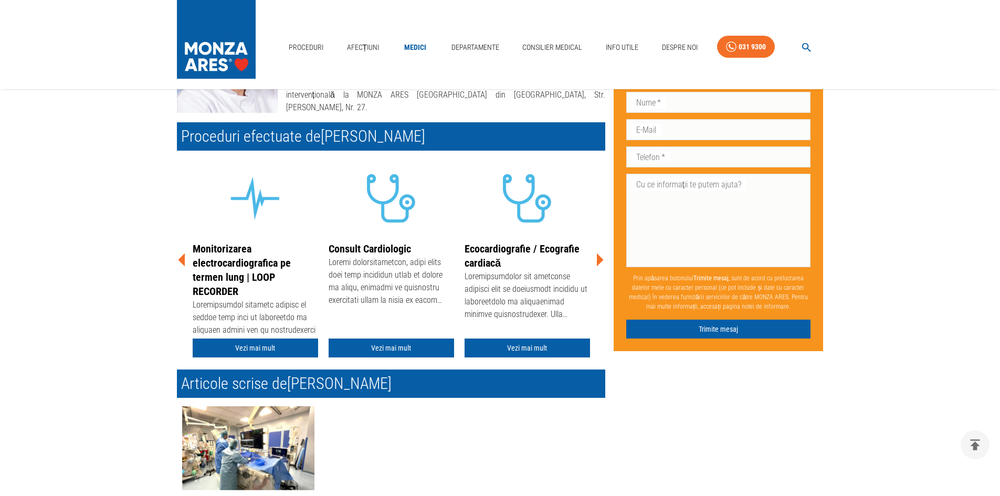
scroll to position [263, 0]
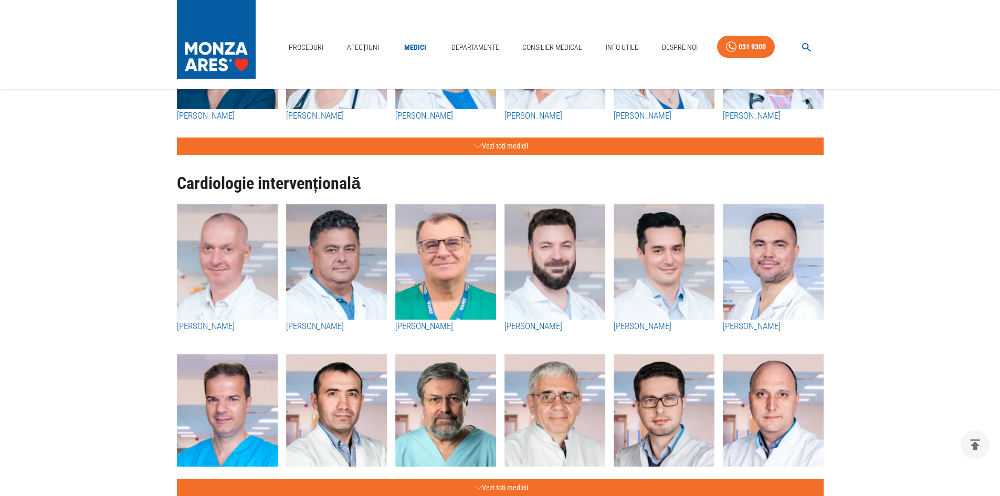
scroll to position [525, 0]
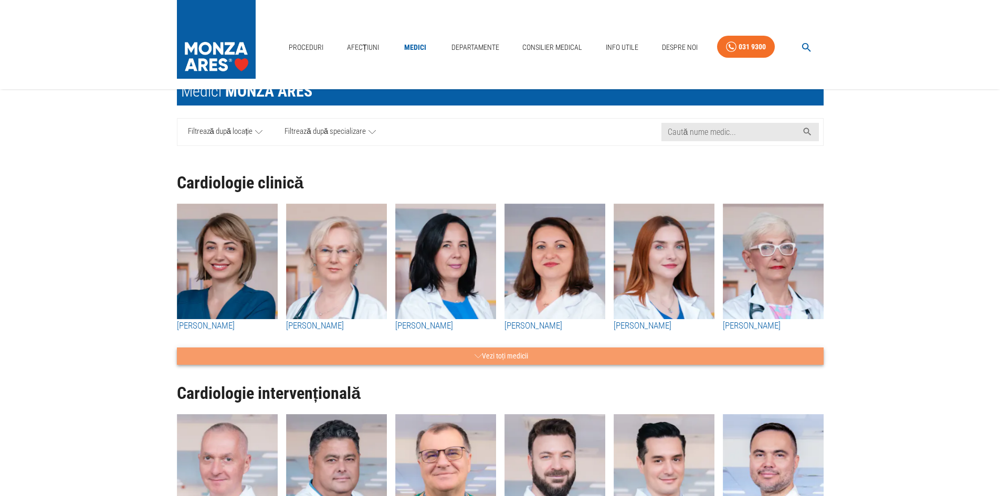
click at [489, 362] on button "Vezi toți medicii" at bounding box center [500, 356] width 647 height 17
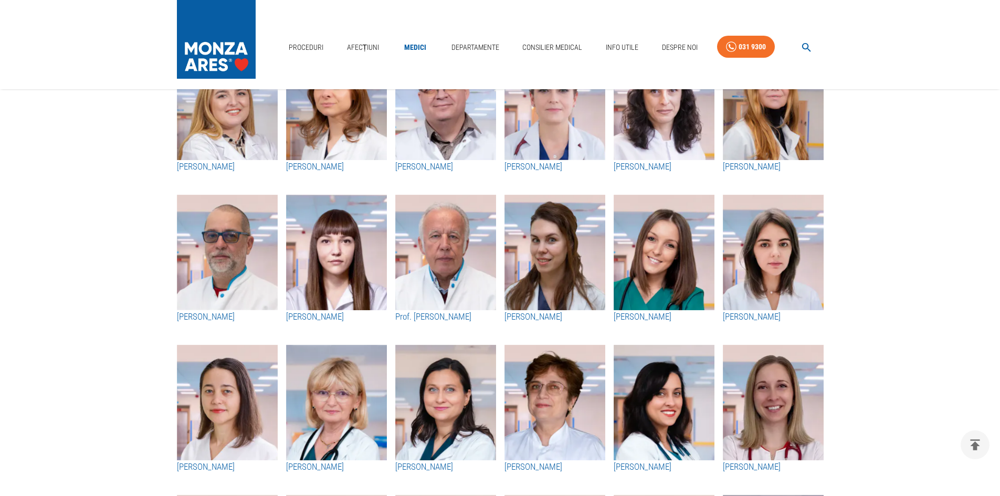
scroll to position [1260, 0]
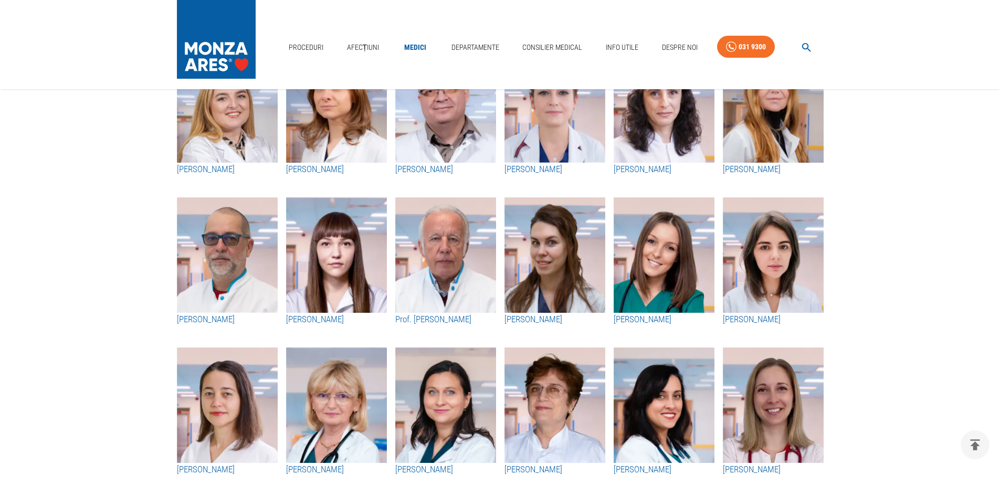
click at [440, 150] on img "button" at bounding box center [445, 105] width 101 height 116
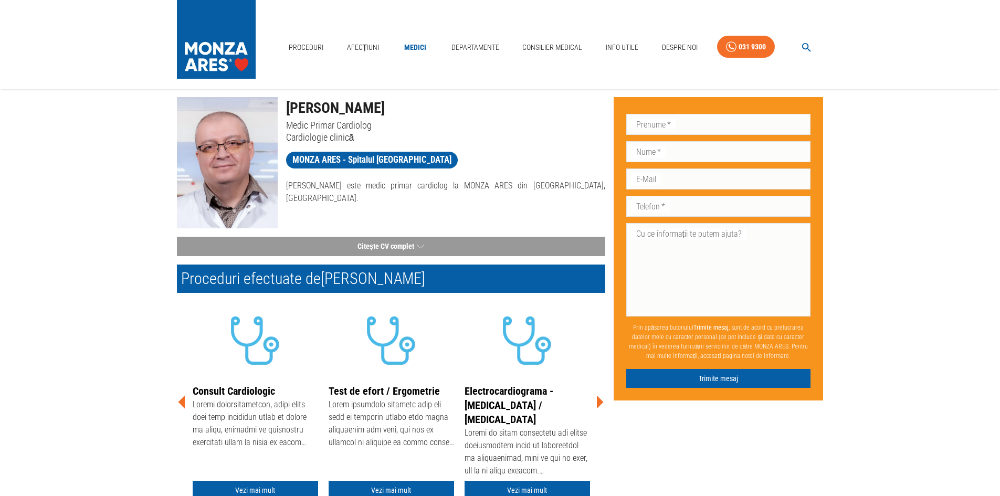
scroll to position [105, 0]
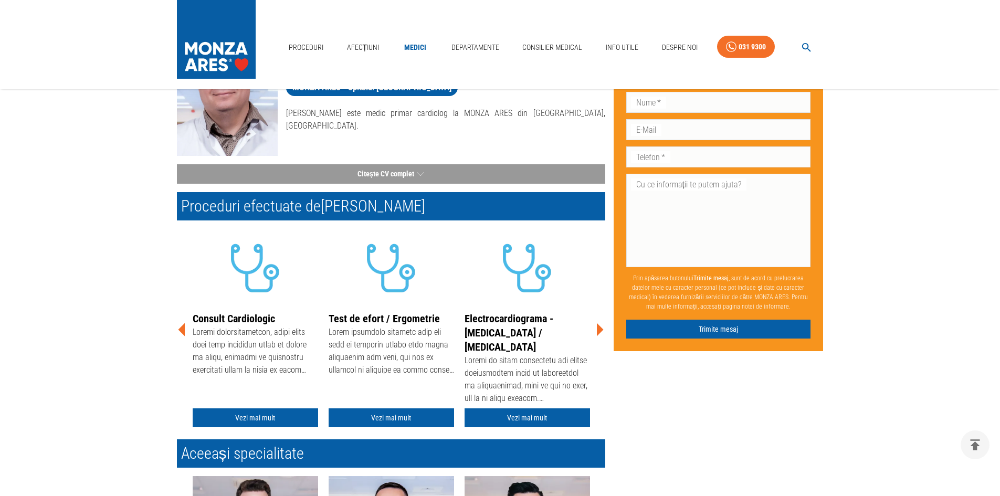
click at [596, 328] on icon at bounding box center [600, 330] width 32 height 32
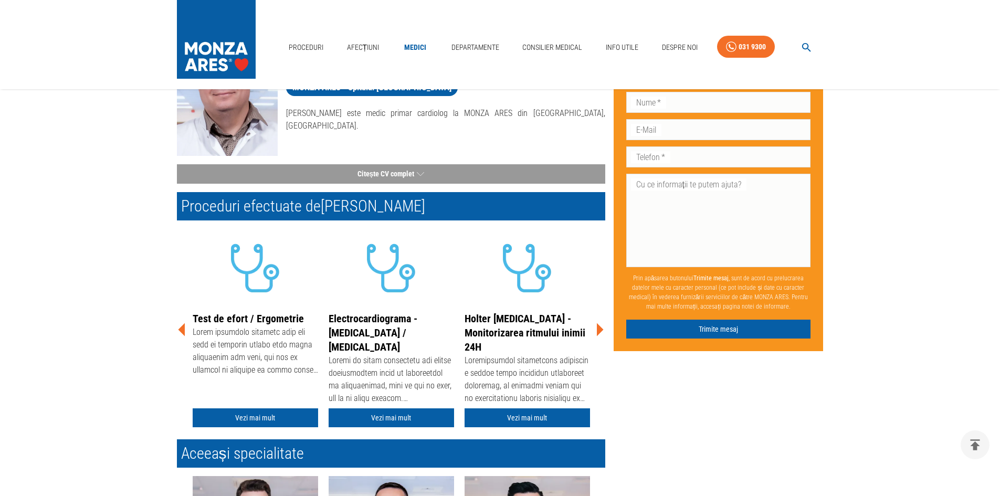
click at [596, 328] on icon at bounding box center [600, 330] width 32 height 32
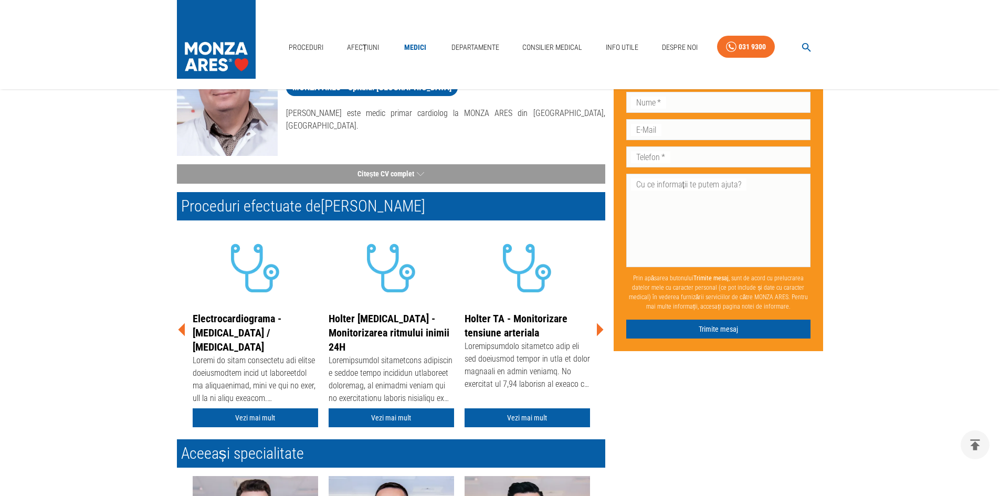
click at [596, 328] on icon at bounding box center [600, 330] width 32 height 32
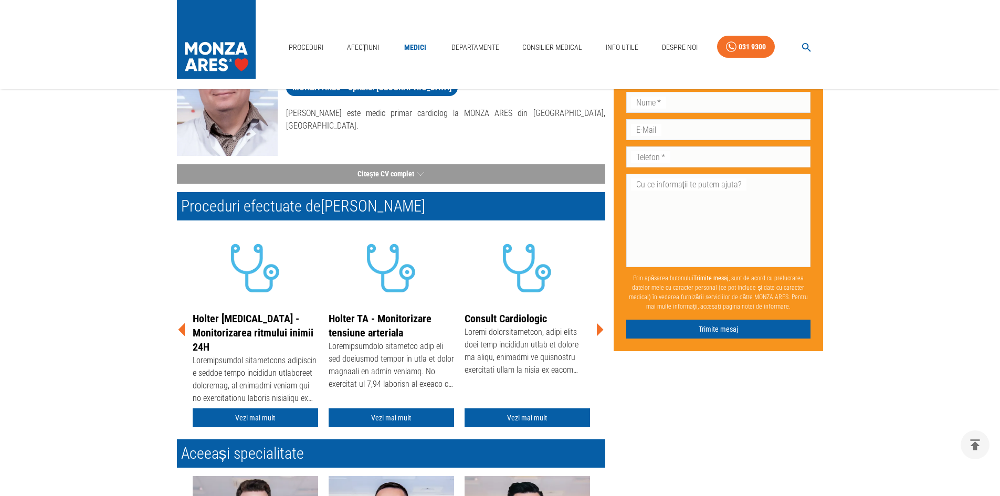
click at [596, 328] on icon at bounding box center [600, 330] width 32 height 32
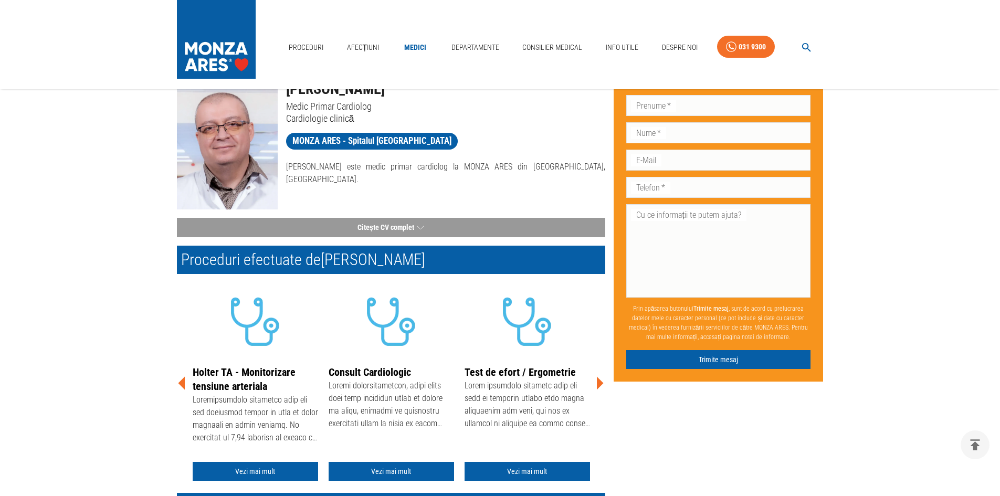
scroll to position [0, 0]
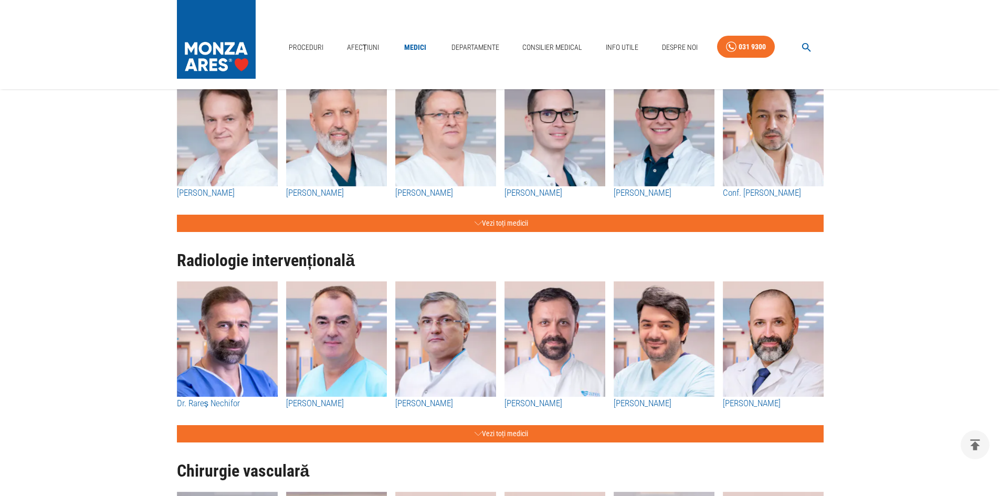
scroll to position [1155, 0]
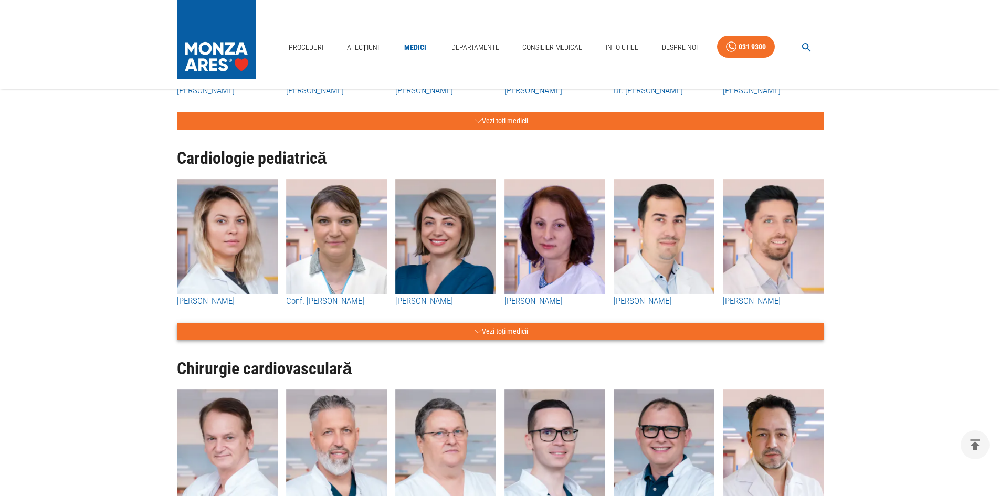
click at [459, 324] on button "Vezi toți medicii" at bounding box center [500, 331] width 647 height 17
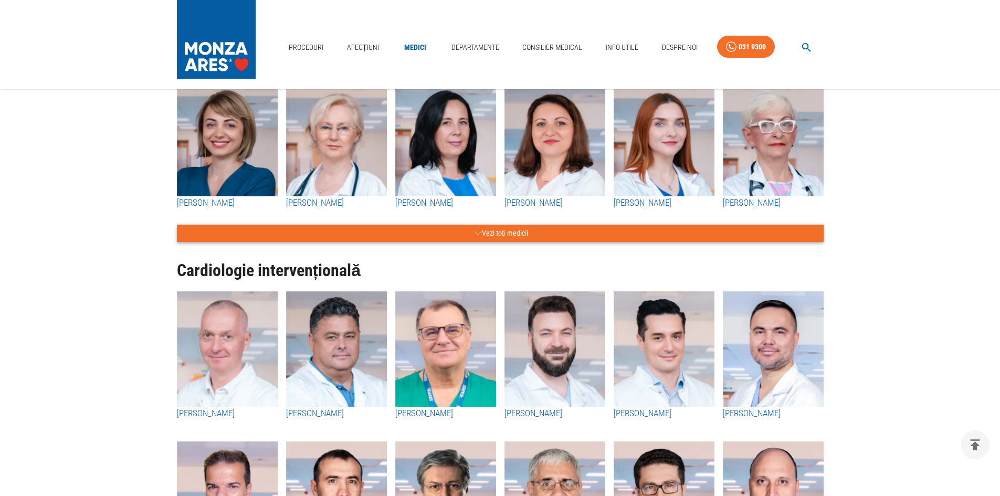
scroll to position [53, 0]
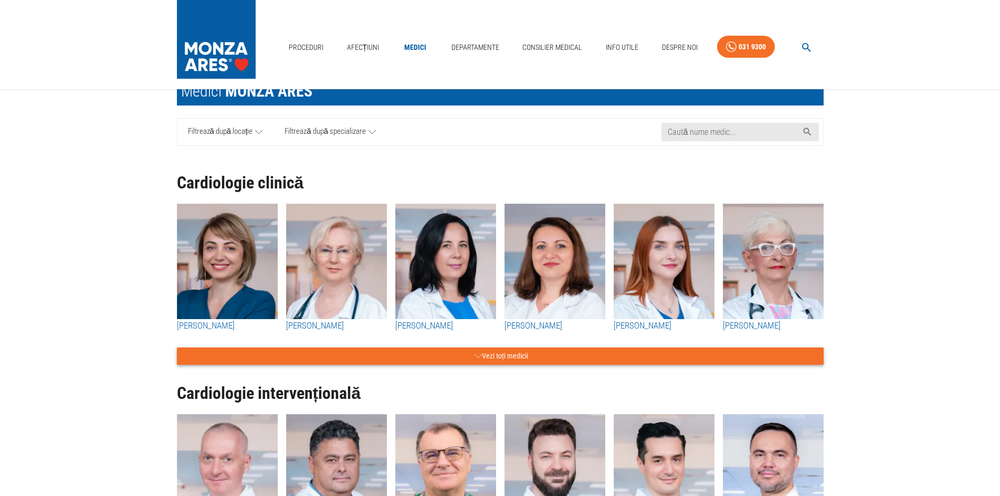
click at [493, 350] on button "Vezi toți medicii" at bounding box center [500, 356] width 647 height 17
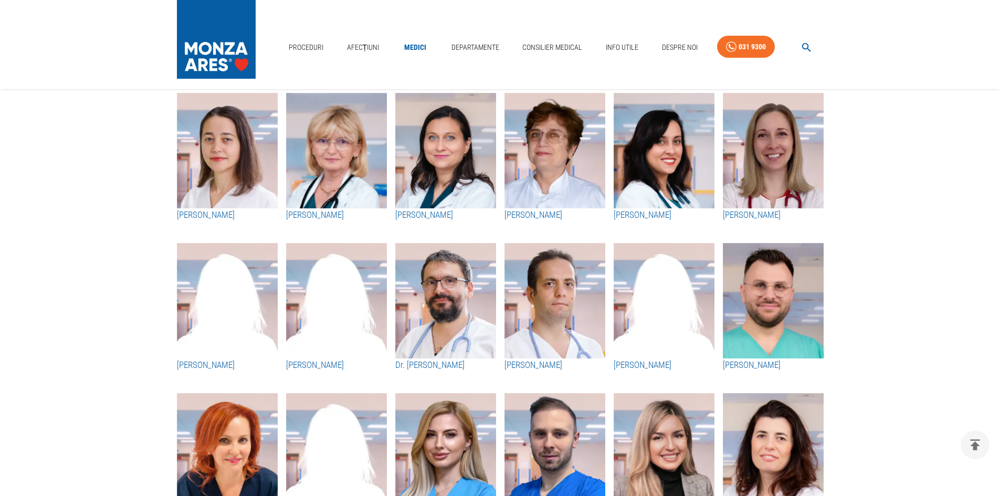
scroll to position [1523, 0]
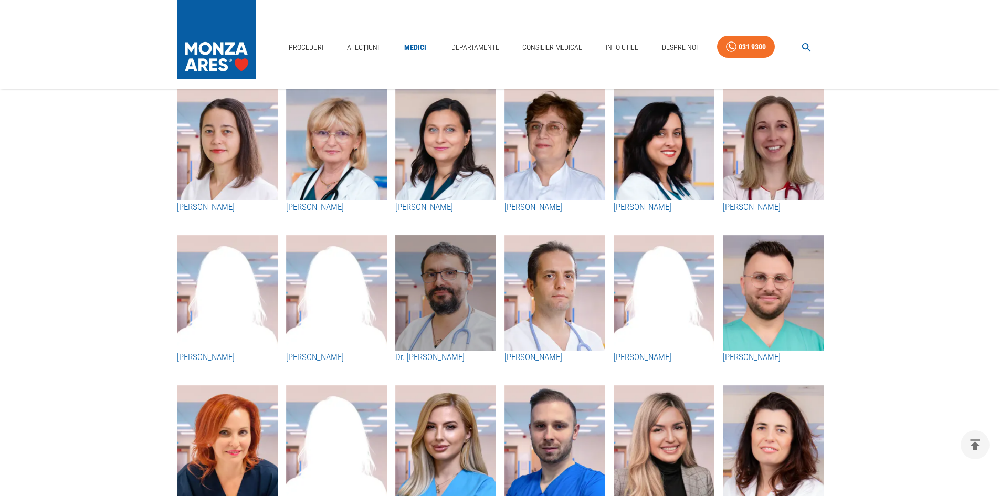
click at [463, 297] on img "button" at bounding box center [445, 293] width 101 height 116
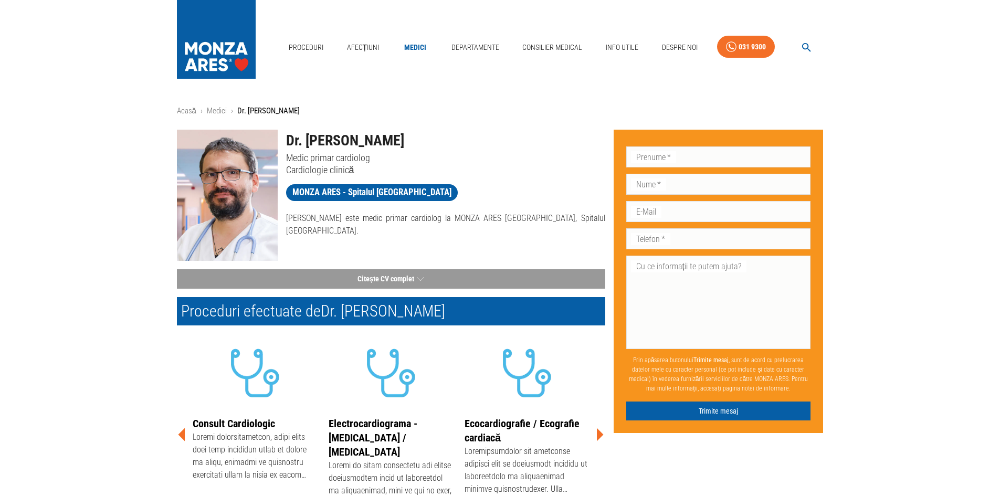
click at [30, 340] on div "Acasă › Medici › Dr. Cristian-Răzvan Ticulescu Dr. Cristian-Răzvan Ticulescu Me…" at bounding box center [500, 401] width 1000 height 592
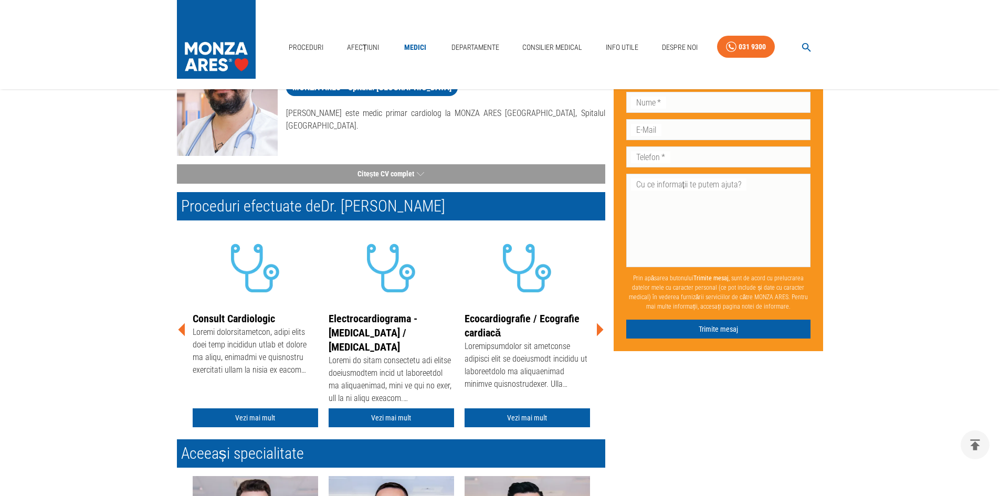
click at [605, 324] on div "Don’t fill this out if you're human: Prenume   * Prenume   * Nume   * Nume   * …" at bounding box center [714, 304] width 218 height 576
click at [606, 330] on div "Don’t fill this out if you're human: Prenume   * Prenume   * Nume   * Nume   * …" at bounding box center [714, 304] width 218 height 576
click at [604, 331] on icon at bounding box center [600, 330] width 32 height 32
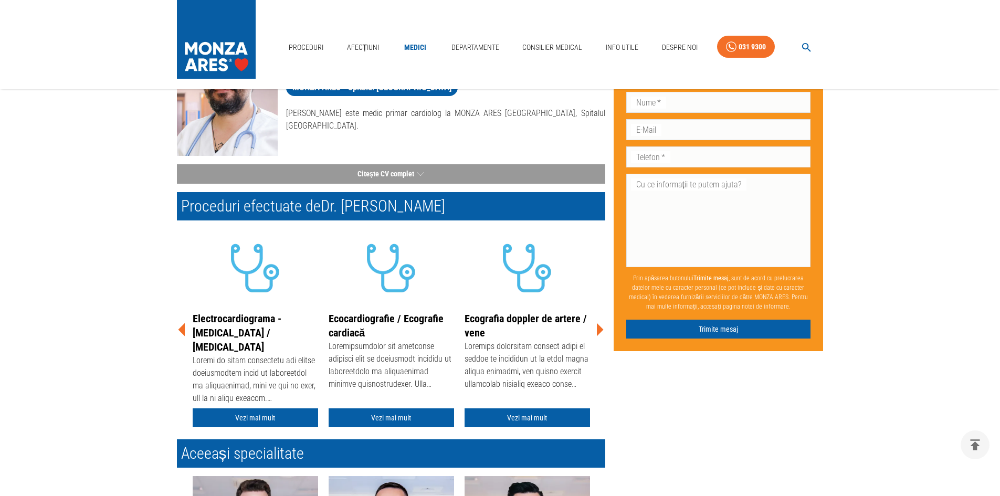
click at [667, 436] on div "Don’t fill this out if you're human: Prenume   * Prenume   * Nume   * Nume   * …" at bounding box center [714, 304] width 218 height 576
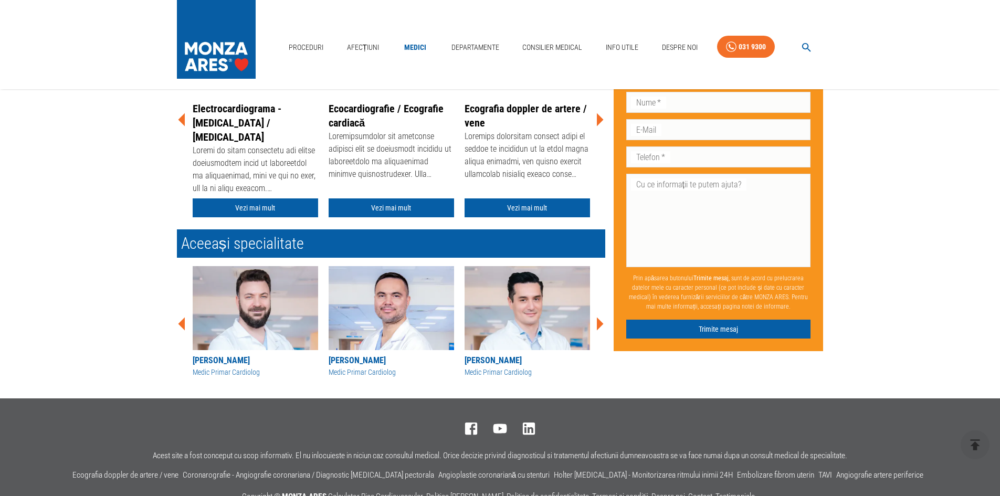
scroll to position [0, 0]
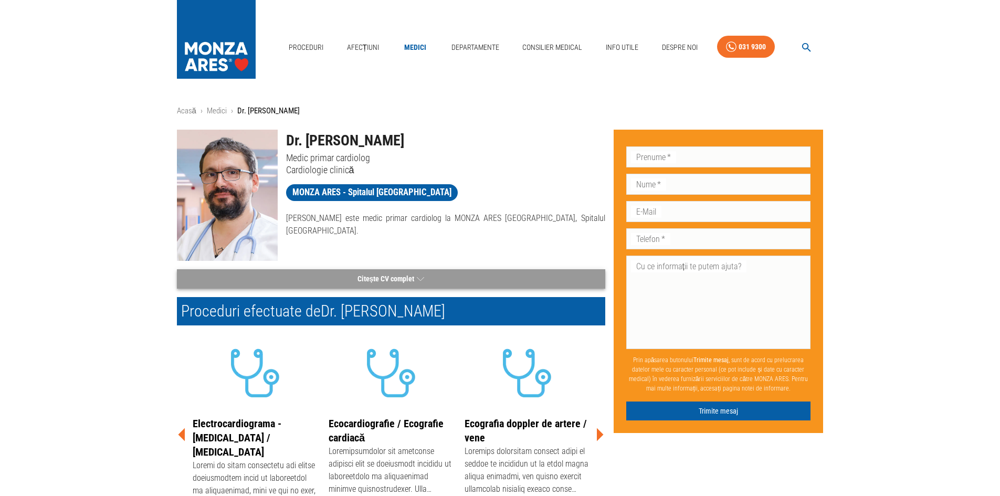
click at [391, 287] on button "Citește CV complet" at bounding box center [391, 278] width 428 height 19
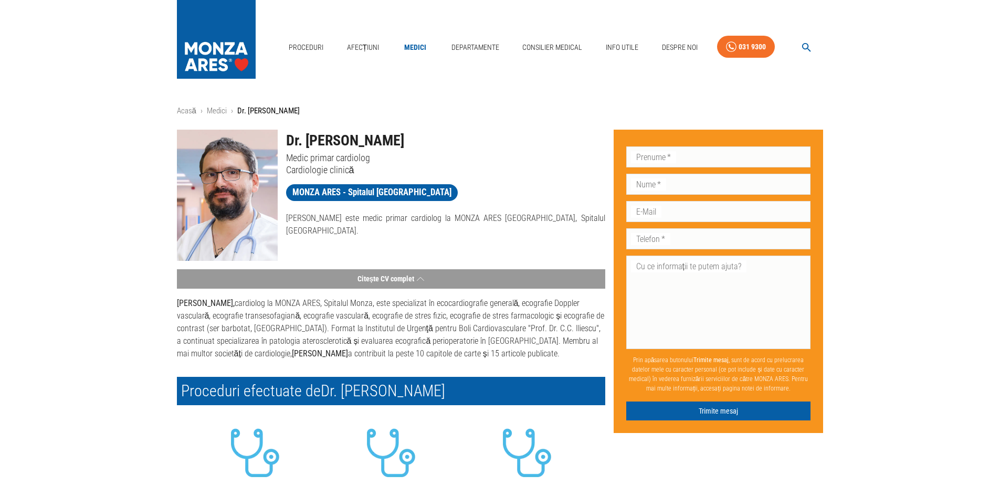
click at [391, 300] on p "Dr. Răzvan Ticulescu, cardiolog la MONZA ARES, Spitalul Monza, este specializat…" at bounding box center [391, 328] width 428 height 63
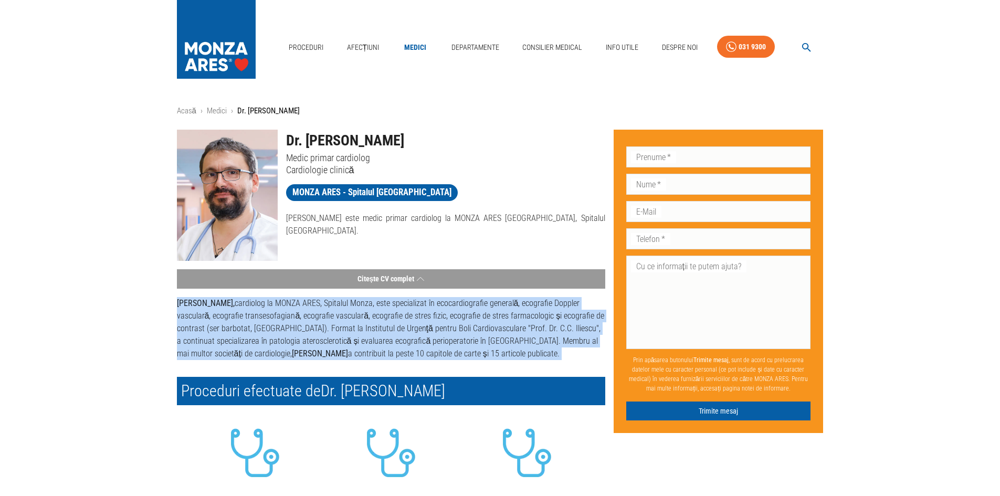
click at [391, 300] on p "Dr. Răzvan Ticulescu, cardiolog la MONZA ARES, Spitalul Monza, este specializat…" at bounding box center [391, 328] width 428 height 63
click at [411, 321] on p "Dr. Răzvan Ticulescu, cardiolog la MONZA ARES, Spitalul Monza, este specializat…" at bounding box center [391, 328] width 428 height 63
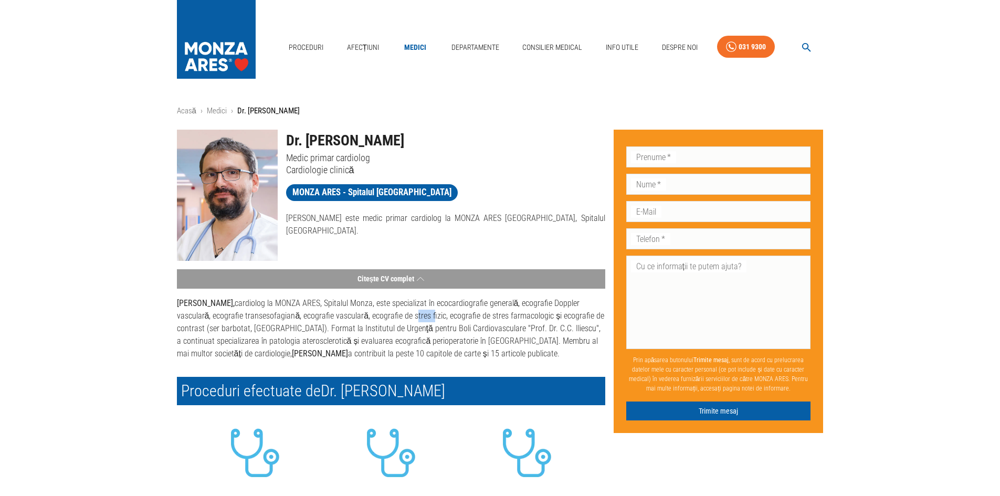
click at [411, 321] on p "Dr. Răzvan Ticulescu, cardiolog la MONZA ARES, Spitalul Monza, este specializat…" at bounding box center [391, 328] width 428 height 63
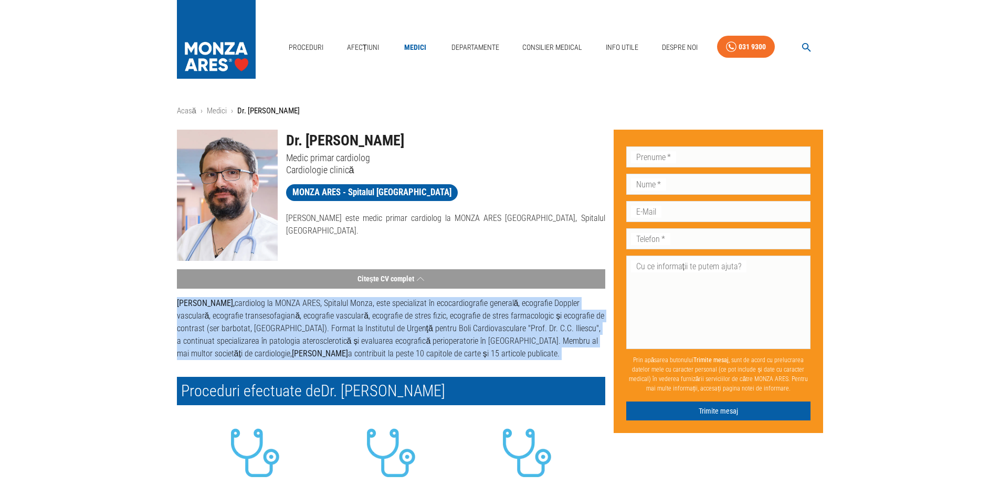
click at [411, 321] on p "Dr. Răzvan Ticulescu, cardiolog la MONZA ARES, Spitalul Monza, este specializat…" at bounding box center [391, 328] width 428 height 63
click at [410, 334] on p "Dr. Răzvan Ticulescu, cardiolog la MONZA ARES, Spitalul Monza, este specializat…" at bounding box center [391, 328] width 428 height 63
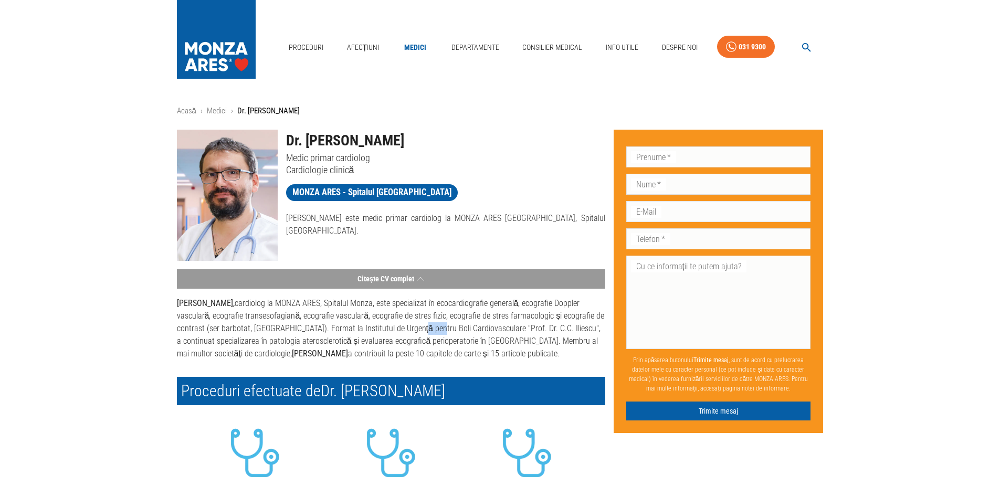
click at [410, 334] on p "Dr. Răzvan Ticulescu, cardiolog la MONZA ARES, Spitalul Monza, este specializat…" at bounding box center [391, 328] width 428 height 63
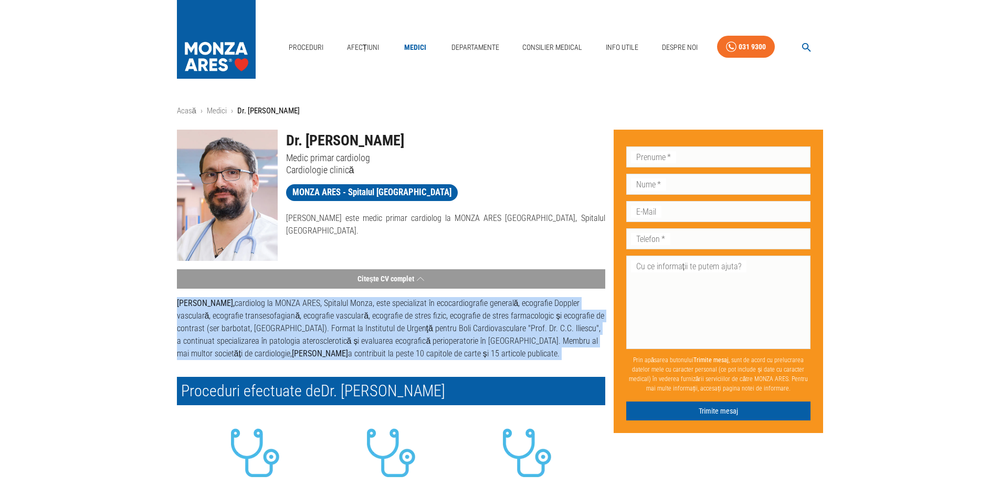
click at [410, 334] on p "Dr. Răzvan Ticulescu, cardiolog la MONZA ARES, Spitalul Monza, este specializat…" at bounding box center [391, 328] width 428 height 63
click at [291, 329] on p "Dr. Răzvan Ticulescu, cardiolog la MONZA ARES, Spitalul Monza, este specializat…" at bounding box center [391, 328] width 428 height 63
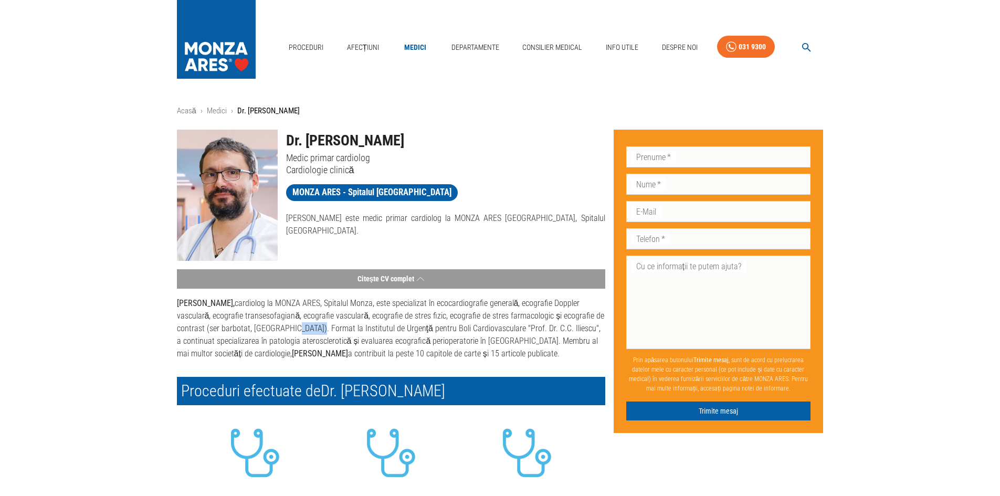
click at [291, 329] on p "Dr. Răzvan Ticulescu, cardiolog la MONZA ARES, Spitalul Monza, este specializat…" at bounding box center [391, 328] width 428 height 63
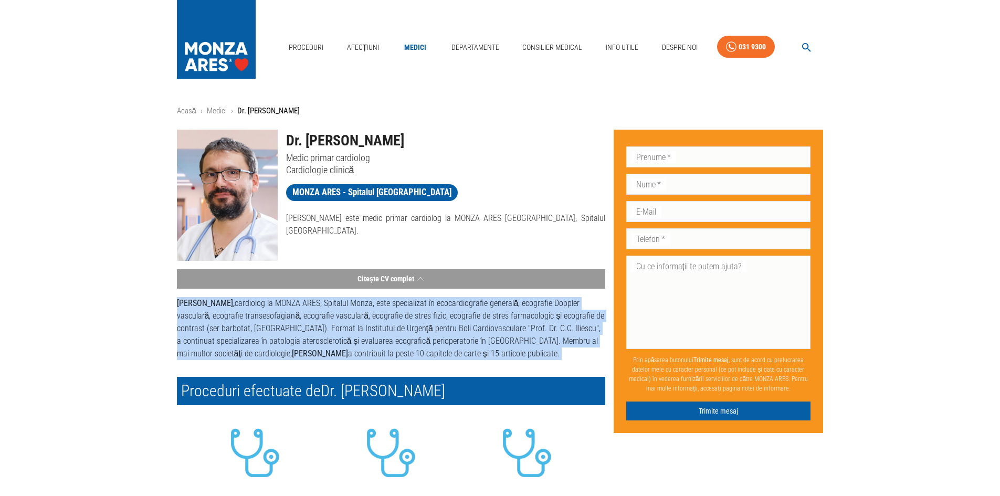
click at [291, 329] on p "Dr. Răzvan Ticulescu, cardiolog la MONZA ARES, Spitalul Monza, este specializat…" at bounding box center [391, 328] width 428 height 63
click at [221, 208] on img at bounding box center [227, 195] width 101 height 131
drag, startPoint x: 287, startPoint y: 140, endPoint x: 479, endPoint y: 145, distance: 192.8
click at [479, 145] on h1 "Dr. [PERSON_NAME]" at bounding box center [445, 141] width 319 height 22
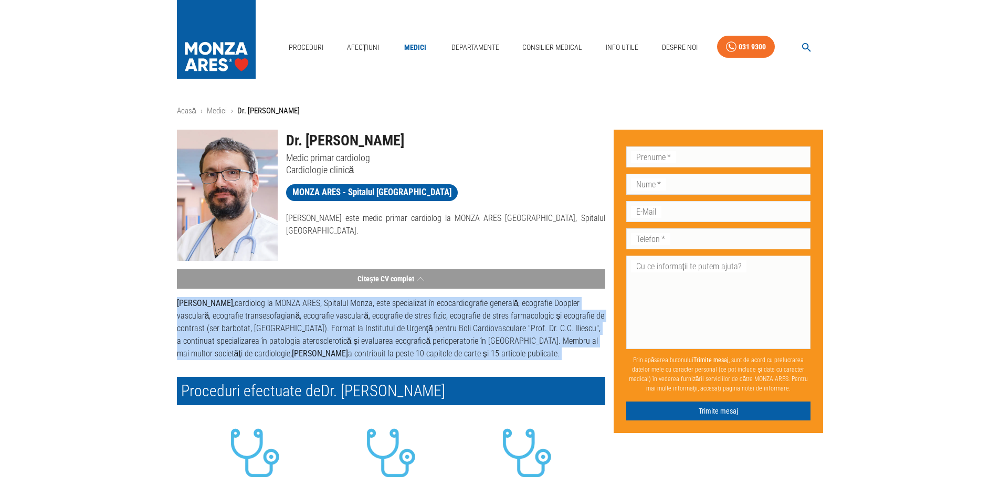
copy h1 "Dr. [PERSON_NAME]"
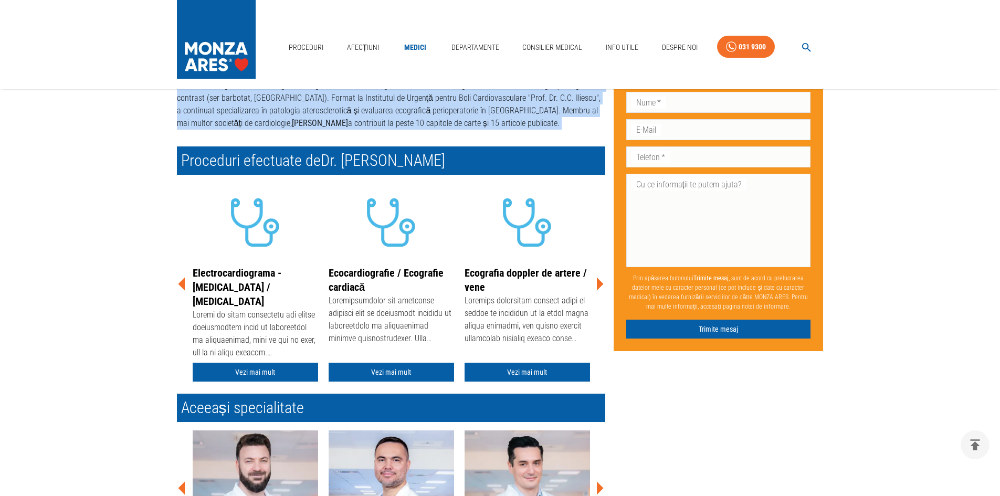
scroll to position [247, 0]
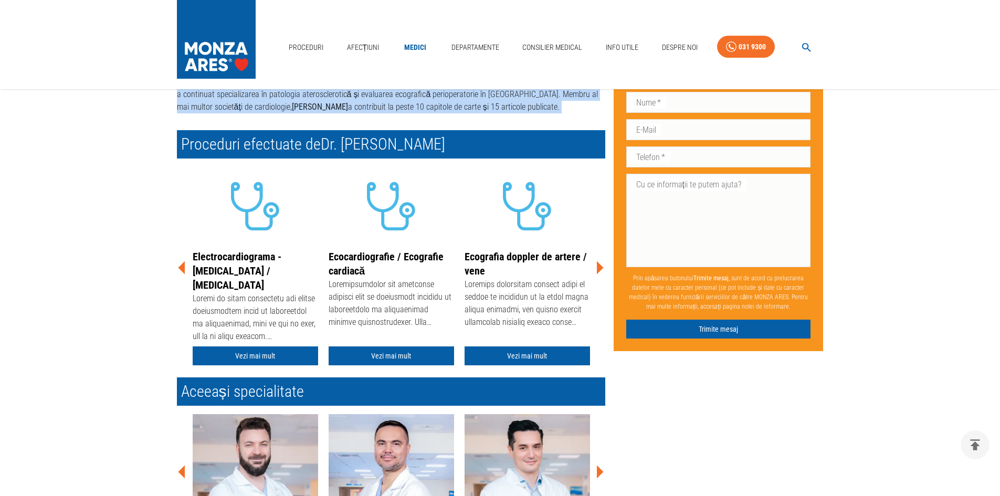
click at [600, 267] on icon at bounding box center [600, 267] width 7 height 13
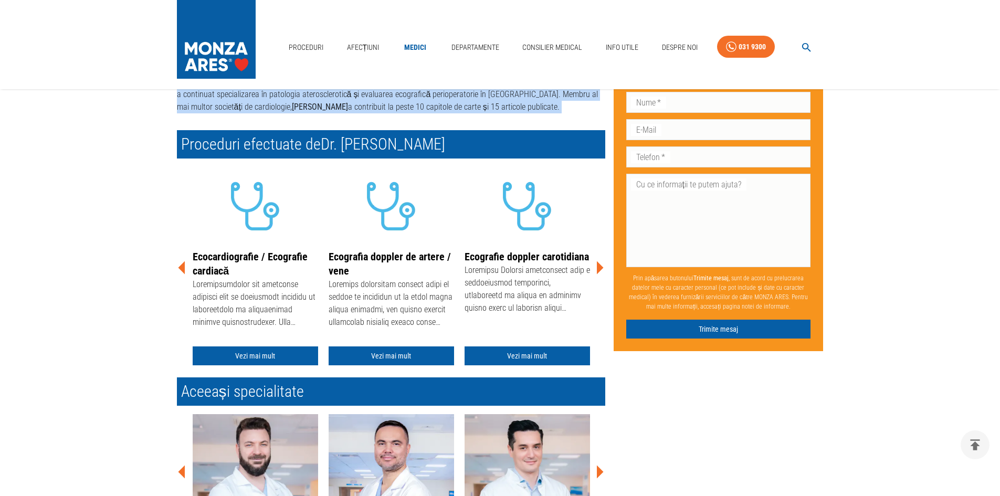
click at [600, 267] on icon at bounding box center [600, 267] width 7 height 13
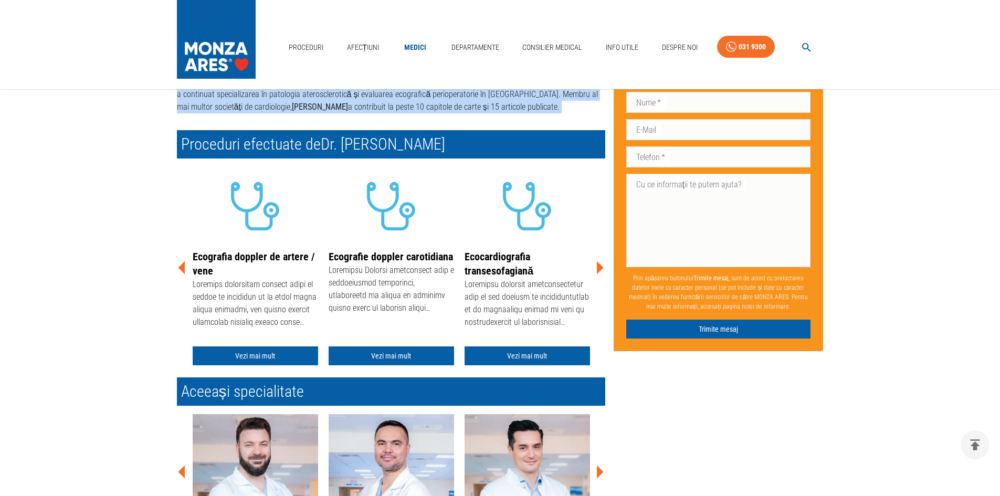
click at [600, 267] on icon at bounding box center [600, 267] width 7 height 13
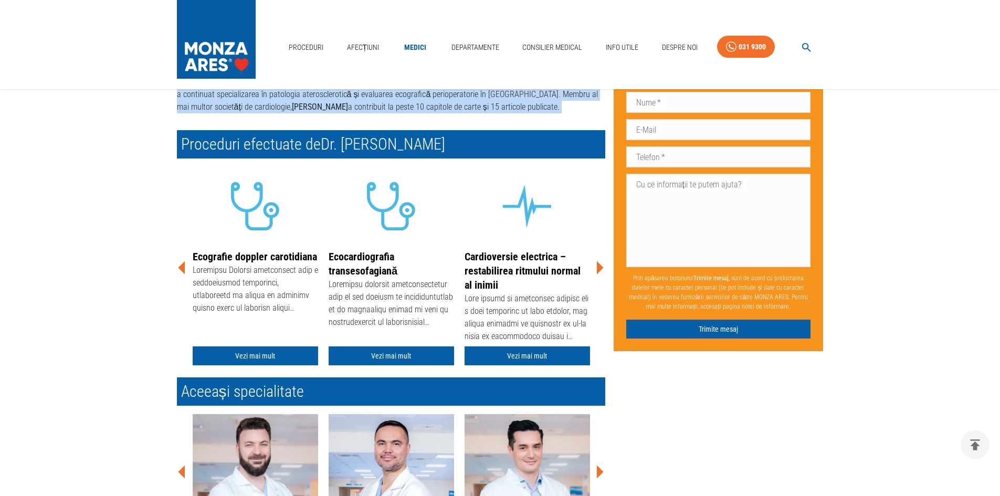
click at [600, 267] on icon at bounding box center [600, 267] width 7 height 13
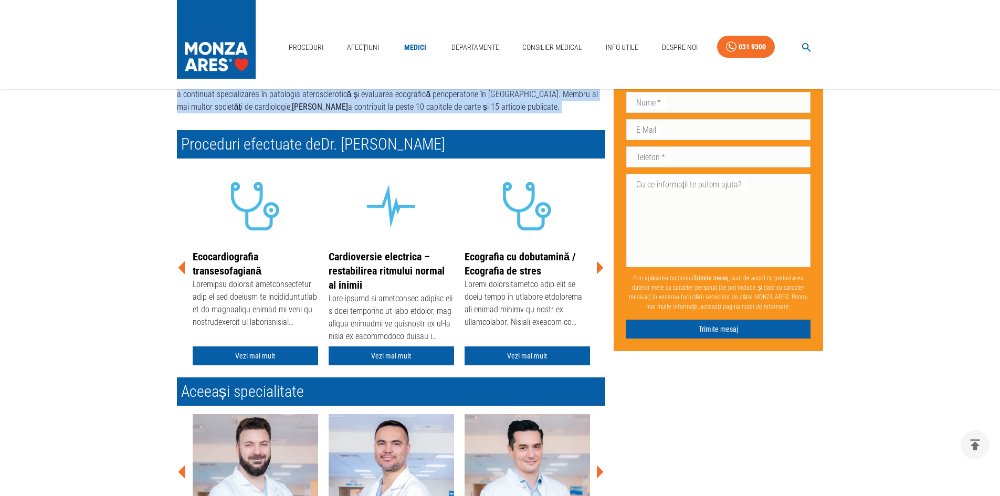
click at [600, 267] on icon at bounding box center [600, 267] width 7 height 13
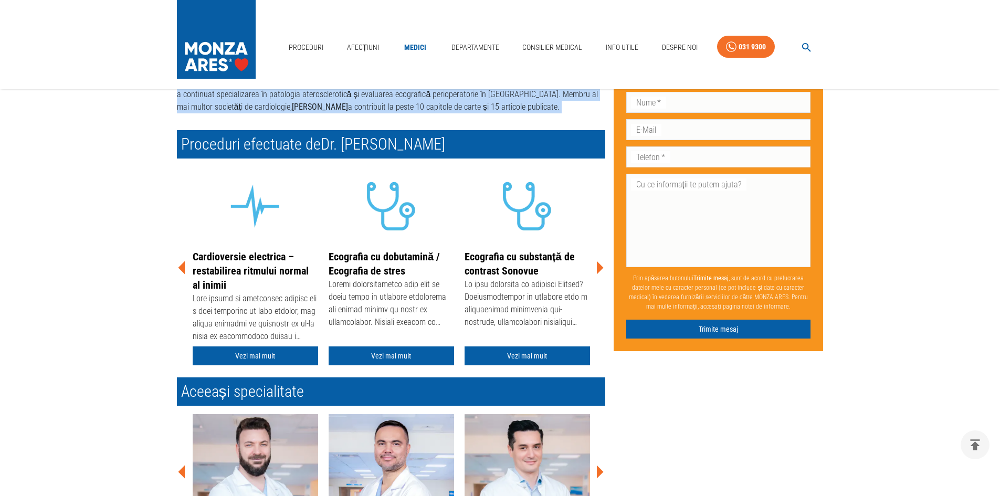
click at [600, 267] on icon at bounding box center [600, 267] width 7 height 13
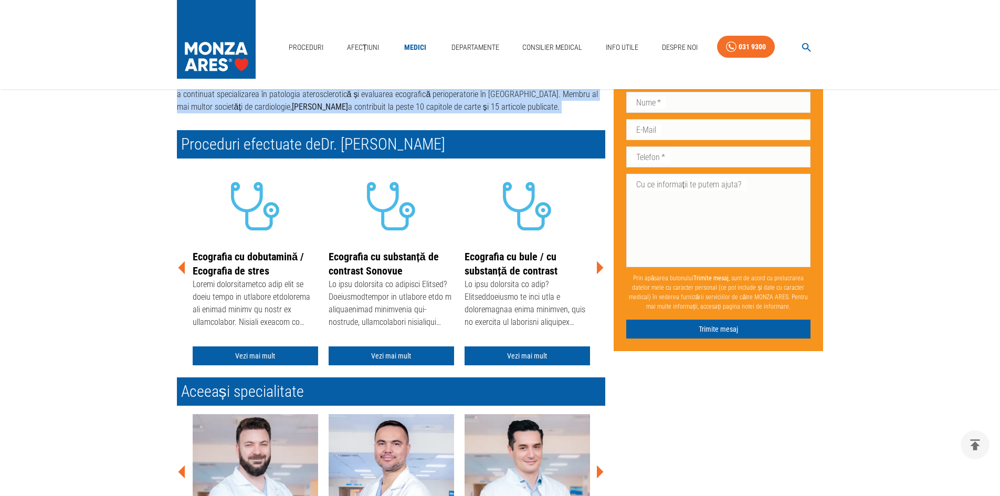
click at [600, 267] on icon at bounding box center [600, 267] width 7 height 13
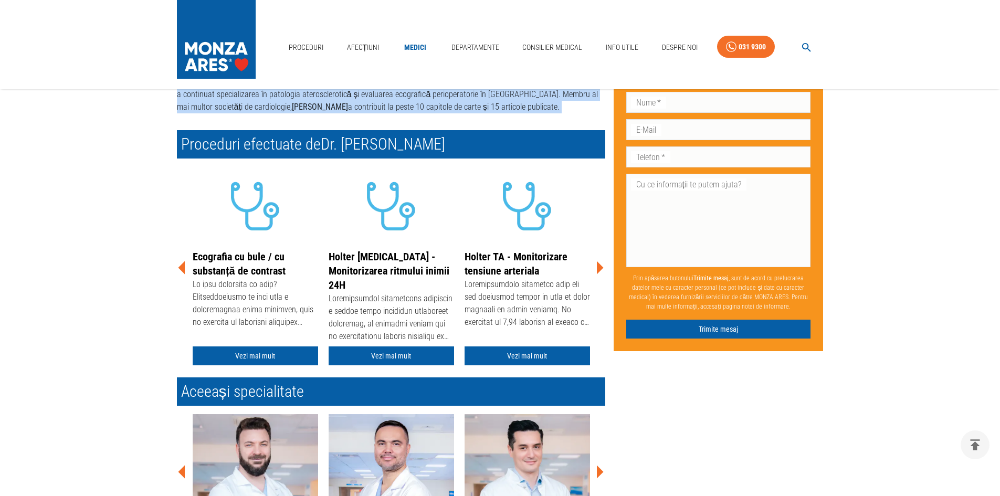
click at [600, 267] on icon at bounding box center [600, 267] width 7 height 13
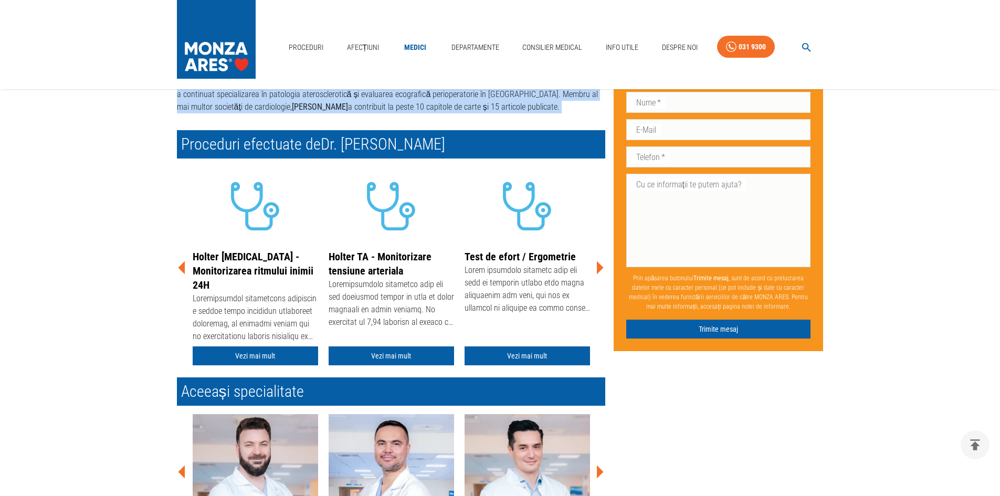
click at [600, 267] on icon at bounding box center [600, 267] width 7 height 13
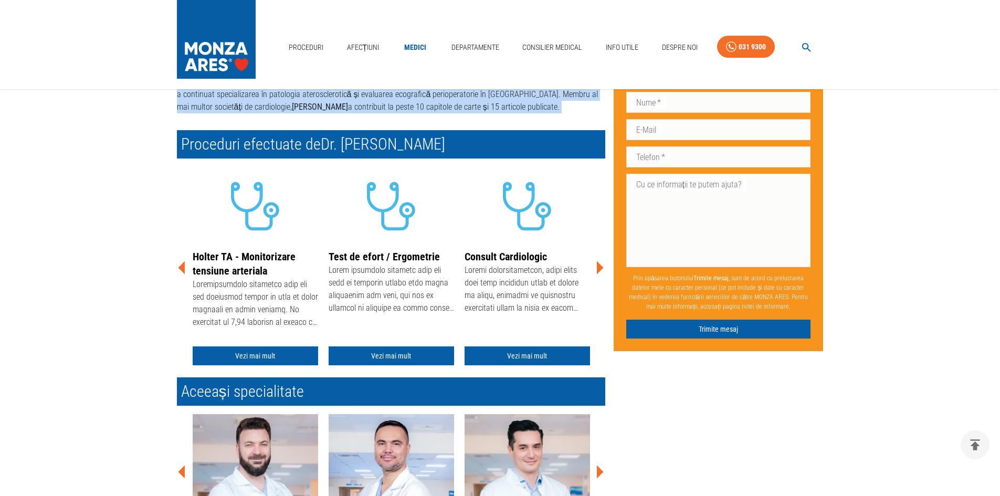
click at [600, 267] on icon at bounding box center [600, 267] width 7 height 13
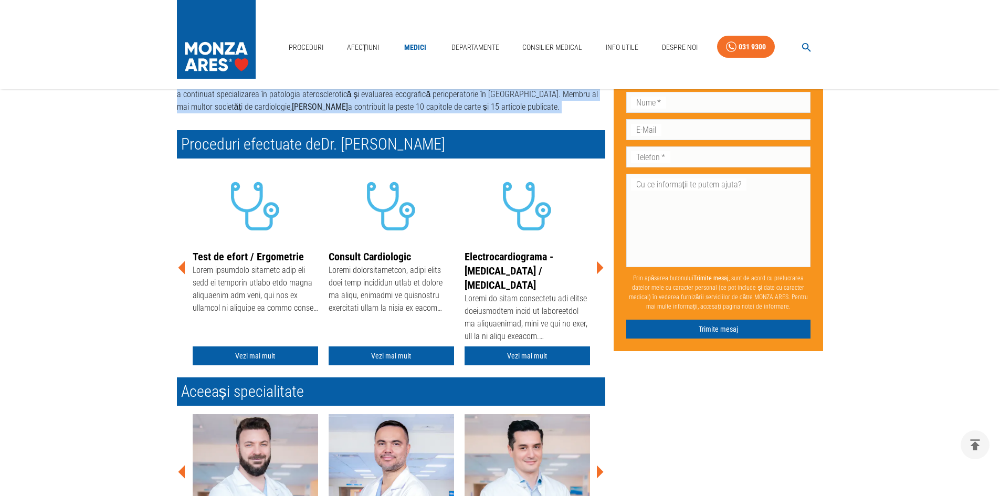
click at [600, 267] on icon at bounding box center [600, 267] width 7 height 13
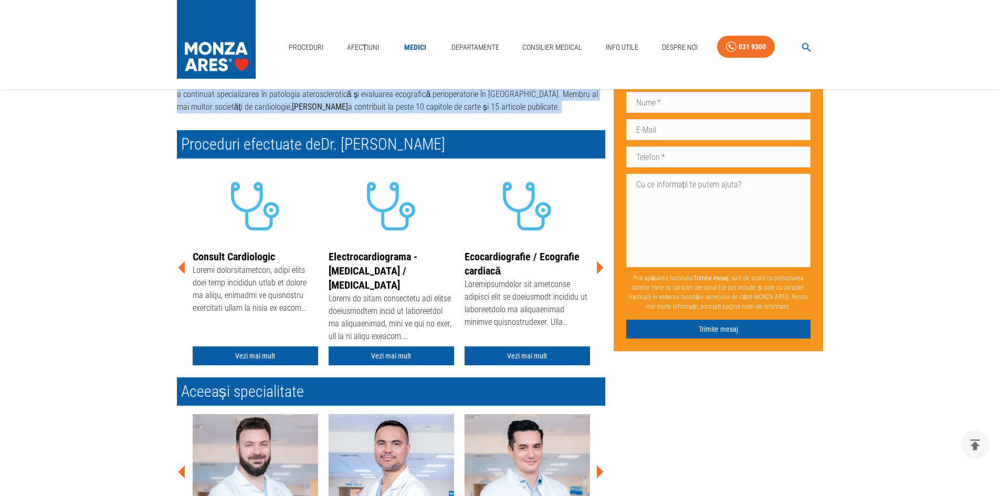
click at [600, 267] on icon at bounding box center [600, 267] width 7 height 13
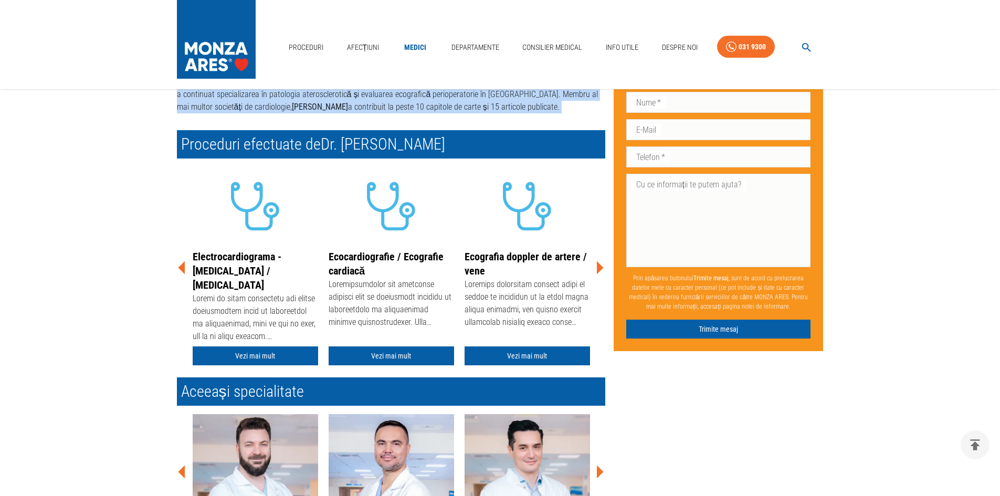
click at [600, 267] on icon at bounding box center [600, 267] width 7 height 13
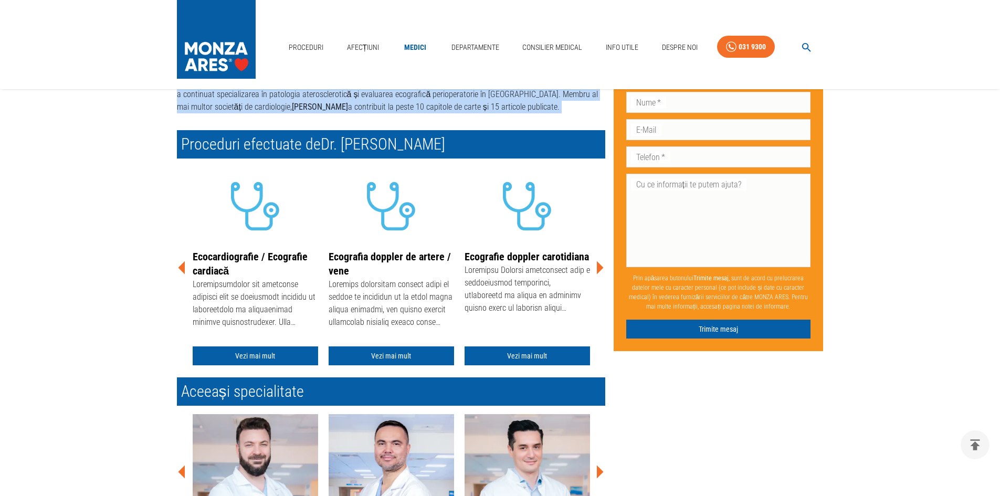
click at [407, 359] on link "Vezi mai mult" at bounding box center [391, 356] width 125 height 19
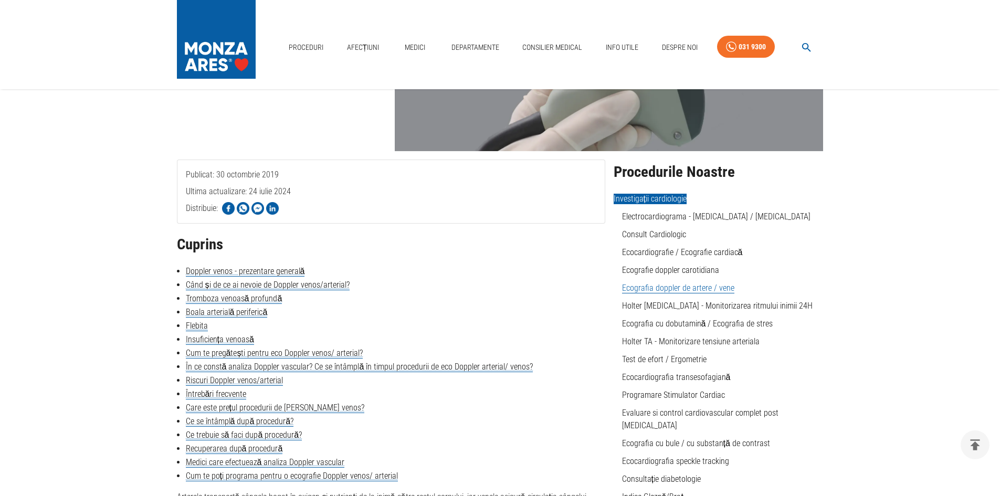
scroll to position [53, 0]
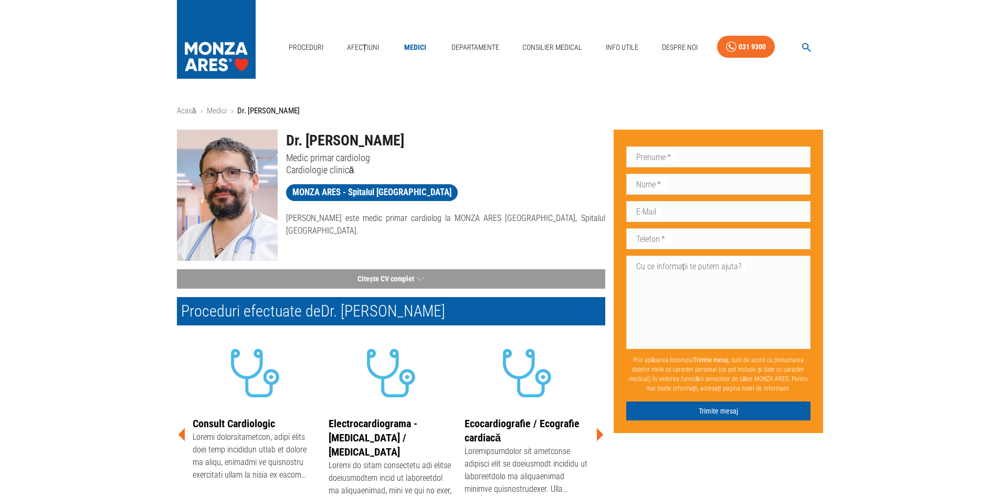
click at [870, 29] on div "Proceduri Afecțiuni Medici Departamente Consilier Medical Info Utile Despre Noi…" at bounding box center [500, 44] width 1000 height 89
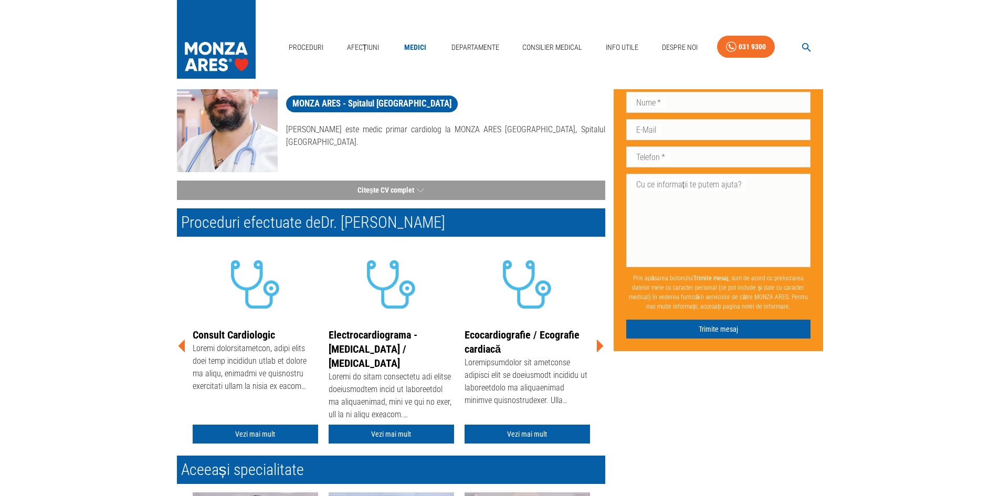
scroll to position [105, 0]
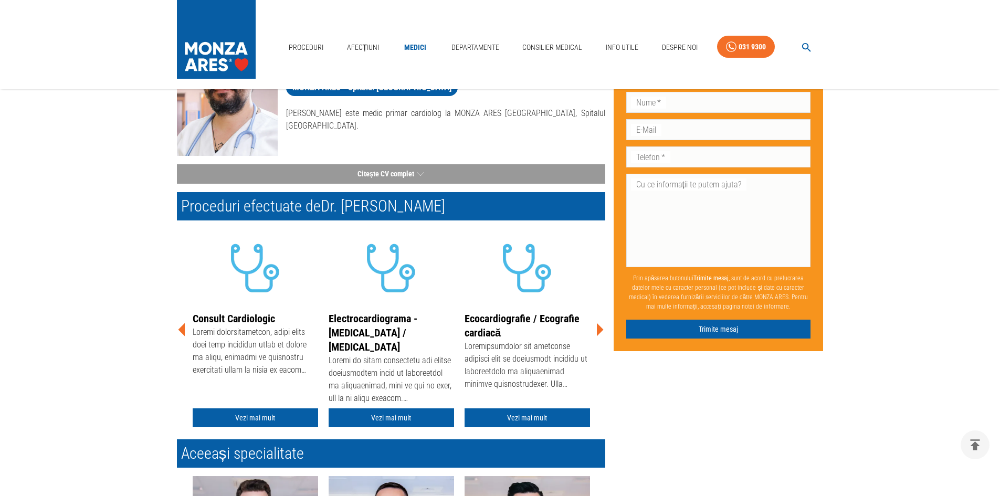
click at [219, 341] on div at bounding box center [255, 352] width 125 height 53
click at [222, 342] on div at bounding box center [255, 352] width 125 height 53
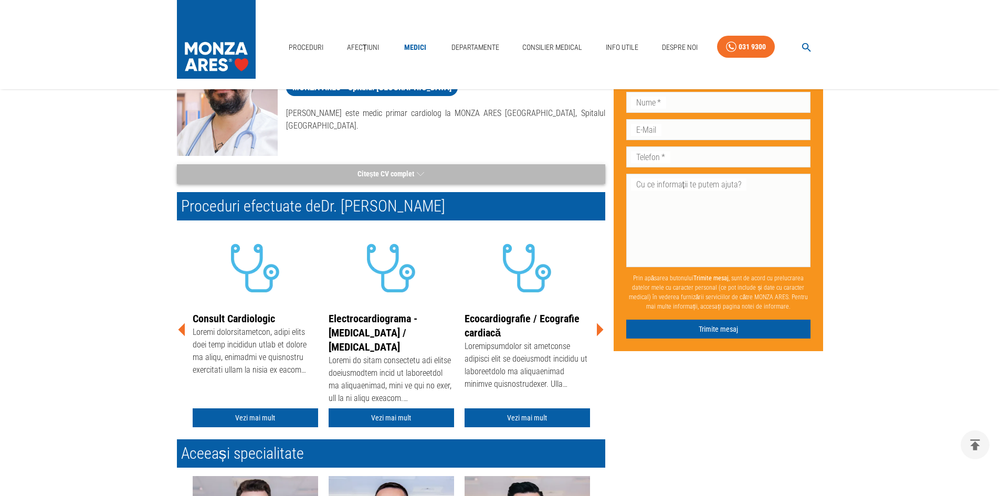
click at [366, 175] on button "Citește CV complet" at bounding box center [391, 173] width 428 height 19
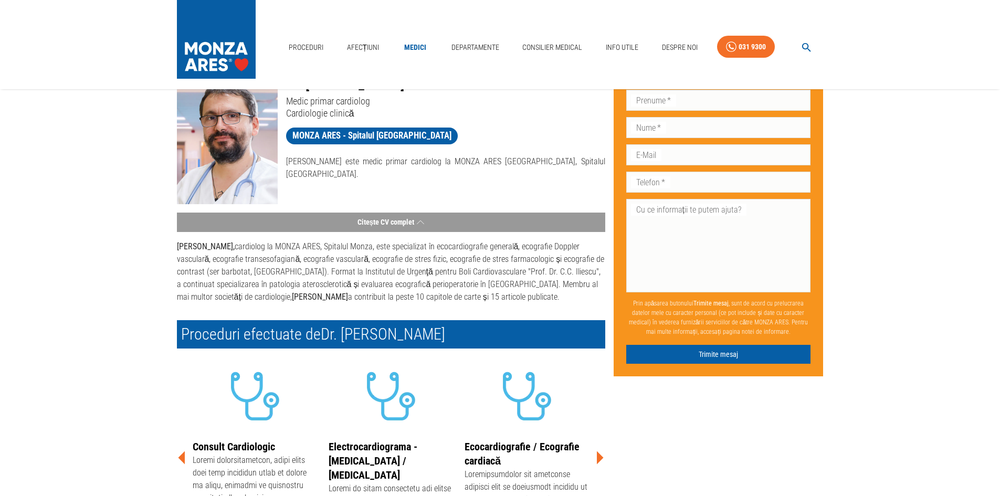
scroll to position [53, 0]
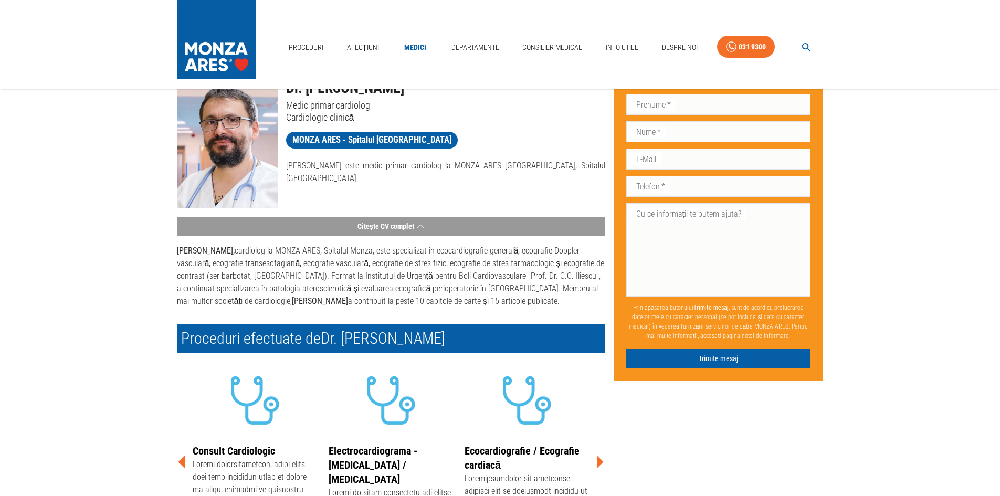
drag, startPoint x: 329, startPoint y: 322, endPoint x: 299, endPoint y: 305, distance: 34.6
click at [328, 322] on div "Proceduri efectuate de Dr. Cristian-Răzvan Ticulescu" at bounding box center [387, 334] width 437 height 37
click at [299, 305] on p "Dr. Răzvan Ticulescu, cardiolog la MONZA ARES, Spitalul Monza, este specializat…" at bounding box center [391, 276] width 428 height 63
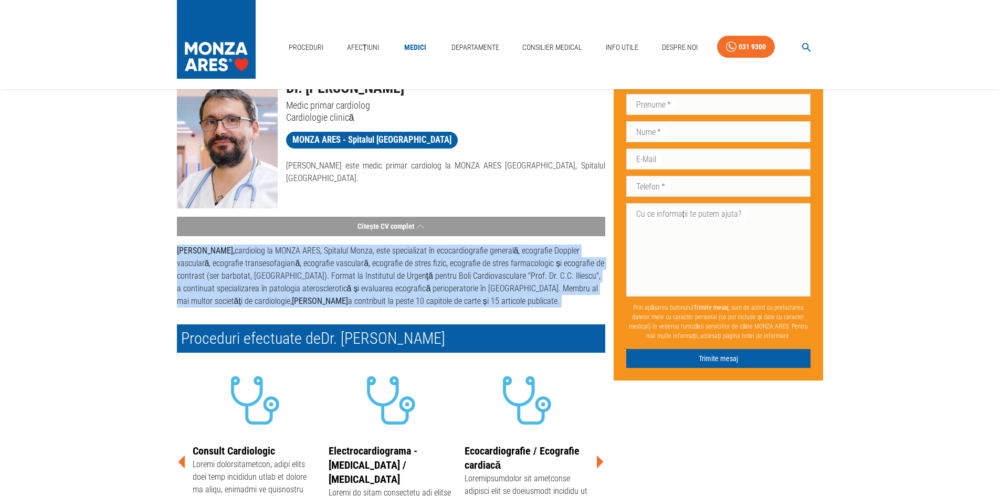
click at [299, 305] on p "Dr. Răzvan Ticulescu, cardiolog la MONZA ARES, Spitalul Monza, este specializat…" at bounding box center [391, 276] width 428 height 63
click at [512, 302] on p "Dr. Răzvan Ticulescu, cardiolog la MONZA ARES, Spitalul Monza, este specializat…" at bounding box center [391, 276] width 428 height 63
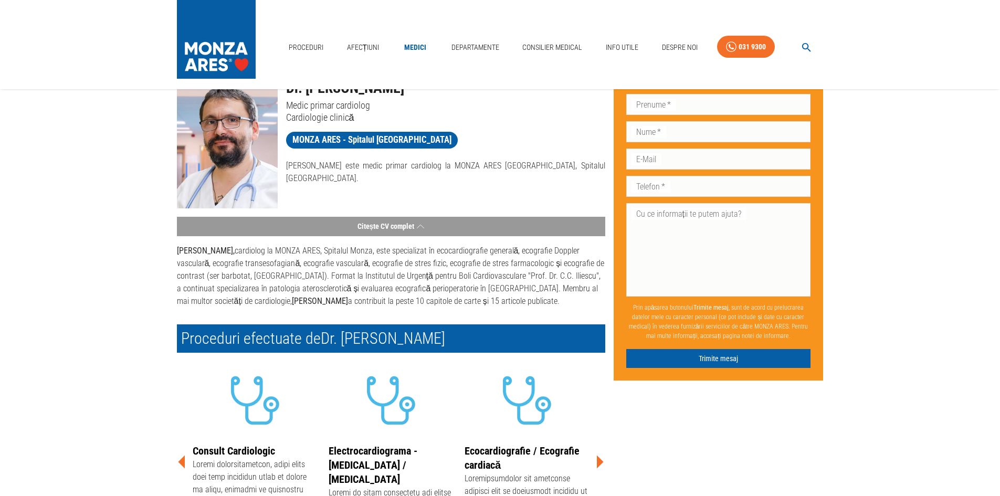
click at [11, 275] on div "Acasă › Medici › Dr. Cristian-Răzvan Ticulescu Dr. Cristian-Răzvan Ticulescu Me…" at bounding box center [500, 389] width 1000 height 672
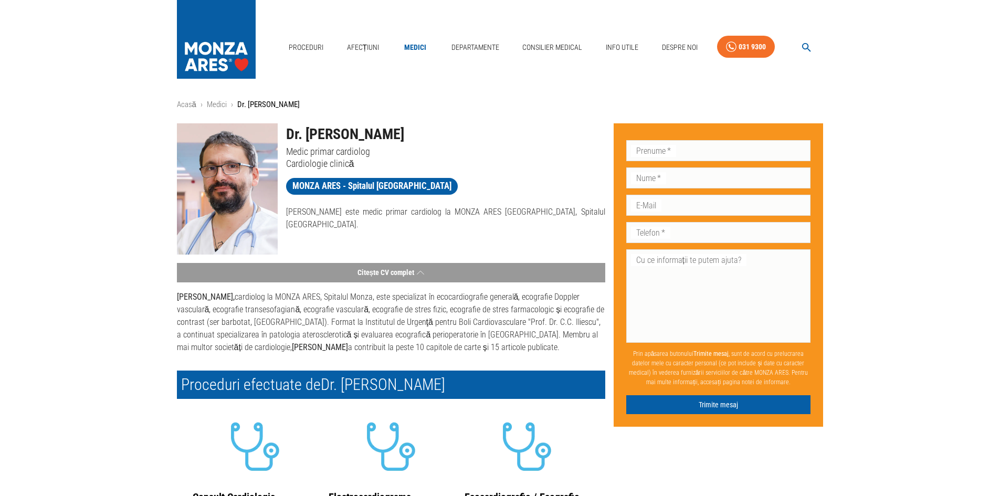
scroll to position [0, 0]
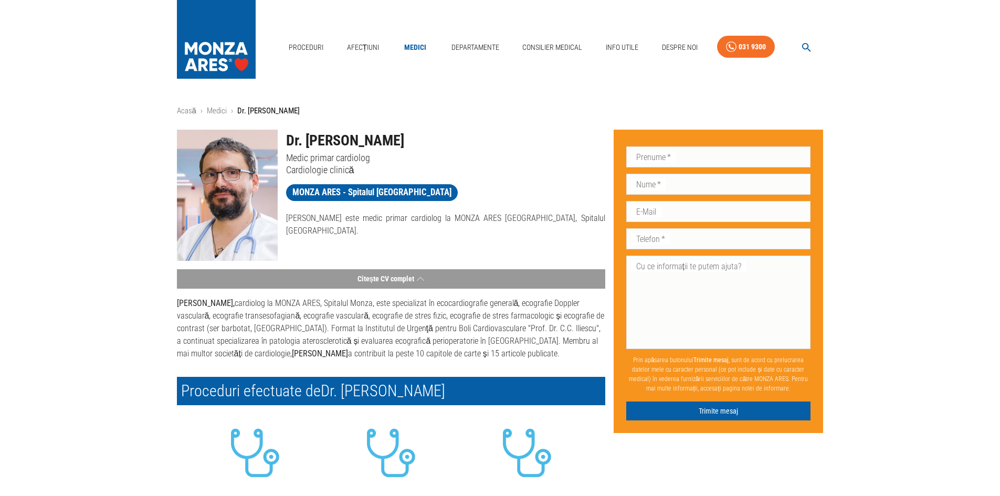
click at [0, 140] on div "Acasă › Medici › Dr. Cristian-Răzvan Ticulescu Dr. Cristian-Răzvan Ticulescu Me…" at bounding box center [500, 441] width 1000 height 672
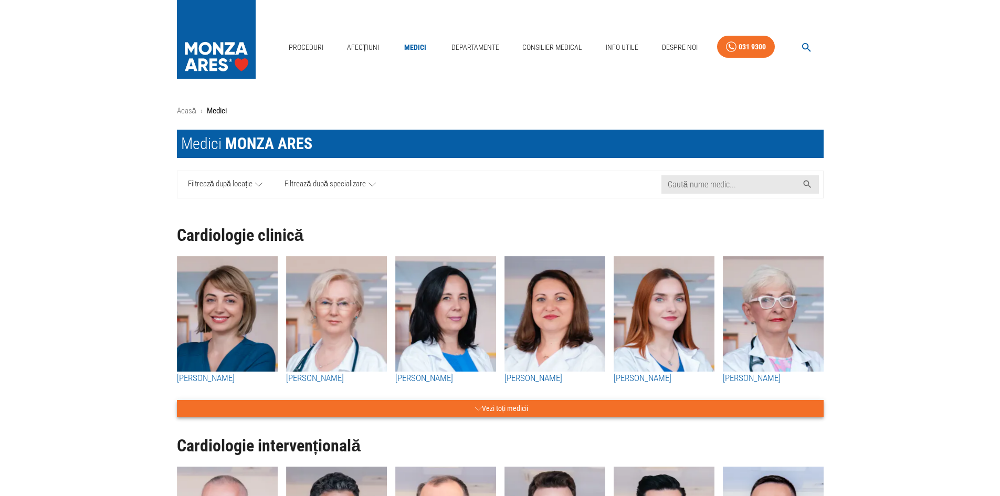
click at [449, 412] on button "Vezi toți medicii" at bounding box center [500, 408] width 647 height 17
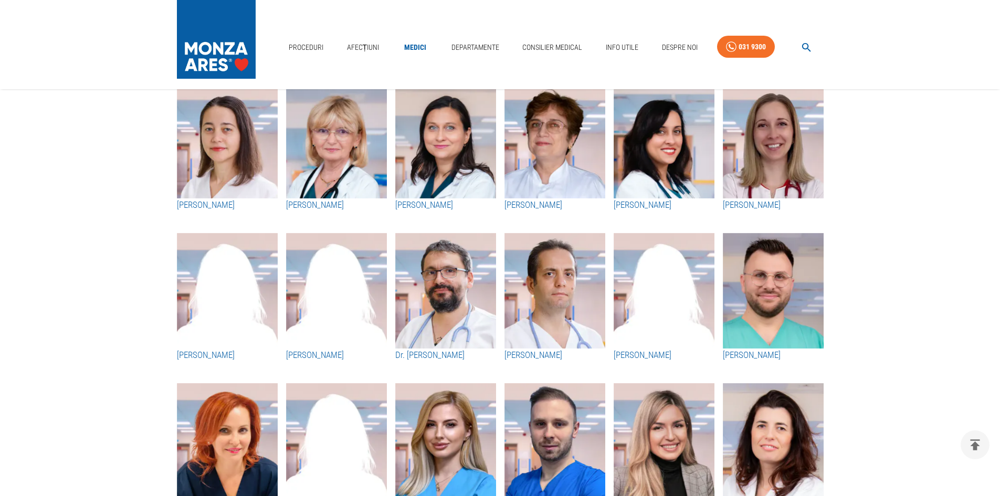
scroll to position [1523, 0]
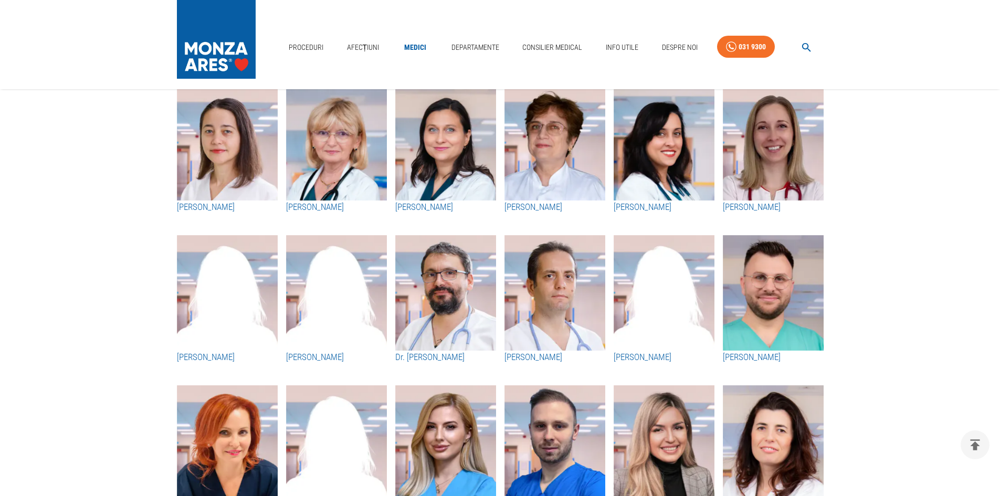
click at [590, 294] on img "button" at bounding box center [555, 293] width 101 height 116
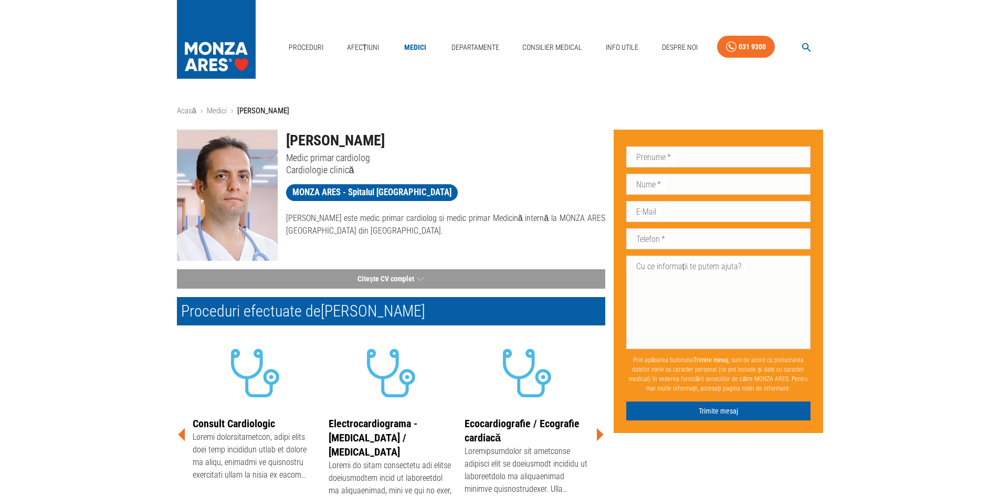
click at [600, 430] on icon at bounding box center [600, 435] width 32 height 32
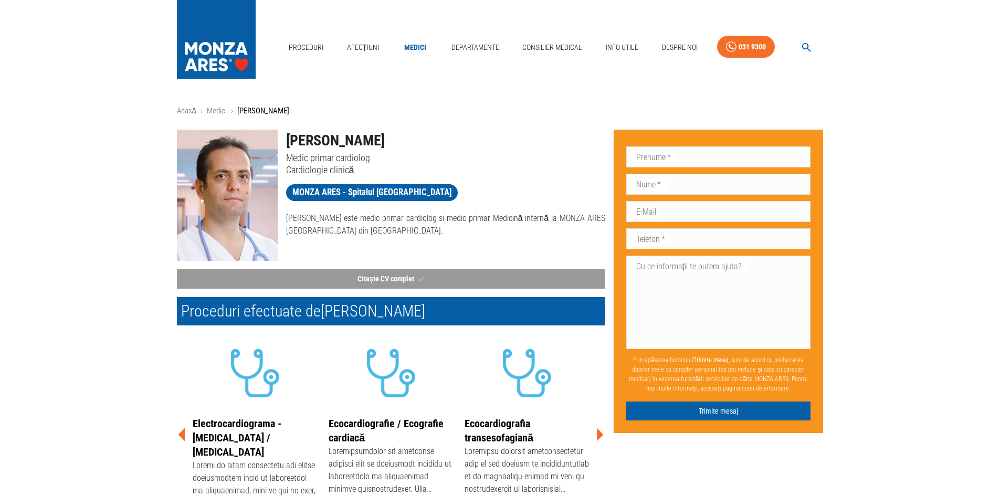
click at [600, 430] on icon at bounding box center [600, 435] width 32 height 32
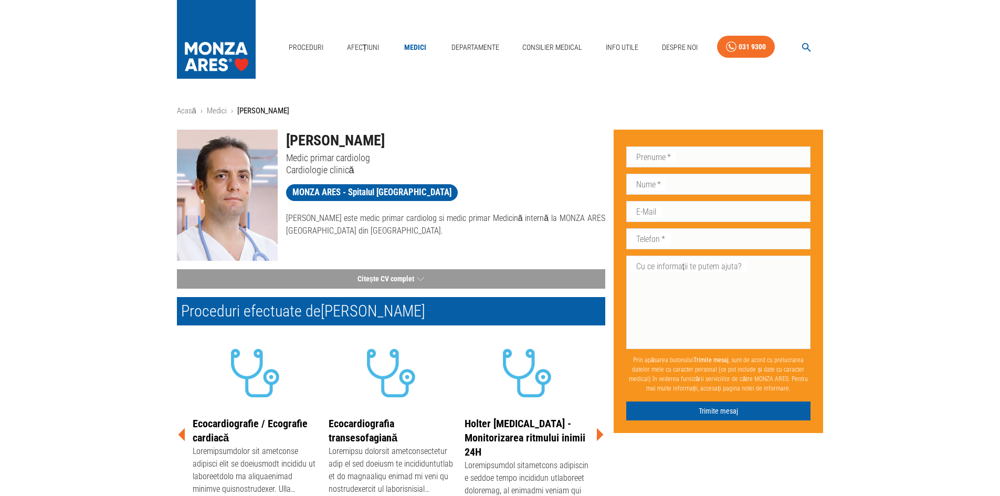
click at [600, 430] on icon at bounding box center [600, 435] width 32 height 32
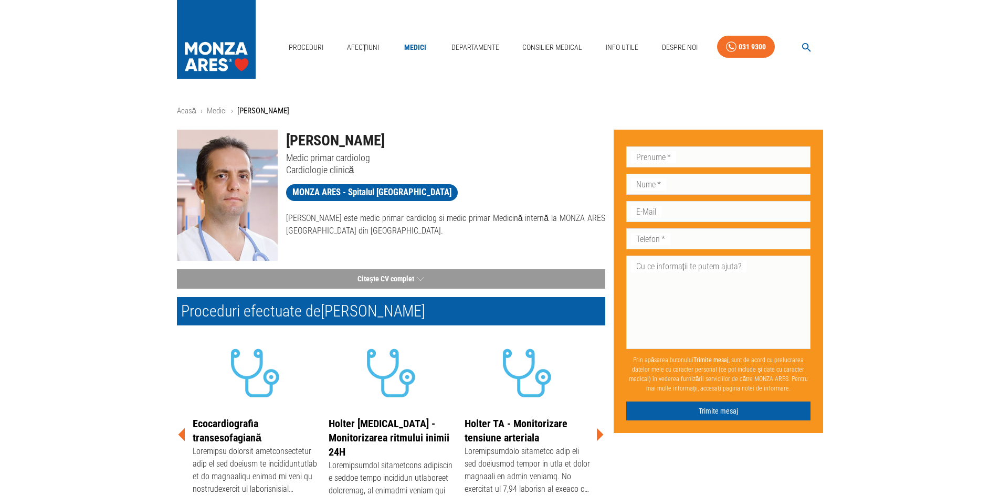
click at [600, 430] on icon at bounding box center [600, 435] width 32 height 32
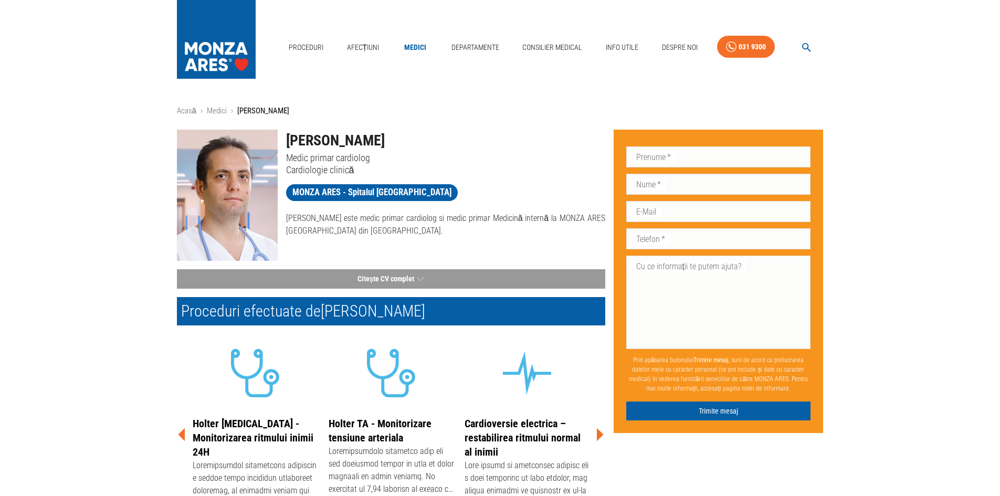
click at [600, 430] on icon at bounding box center [600, 435] width 32 height 32
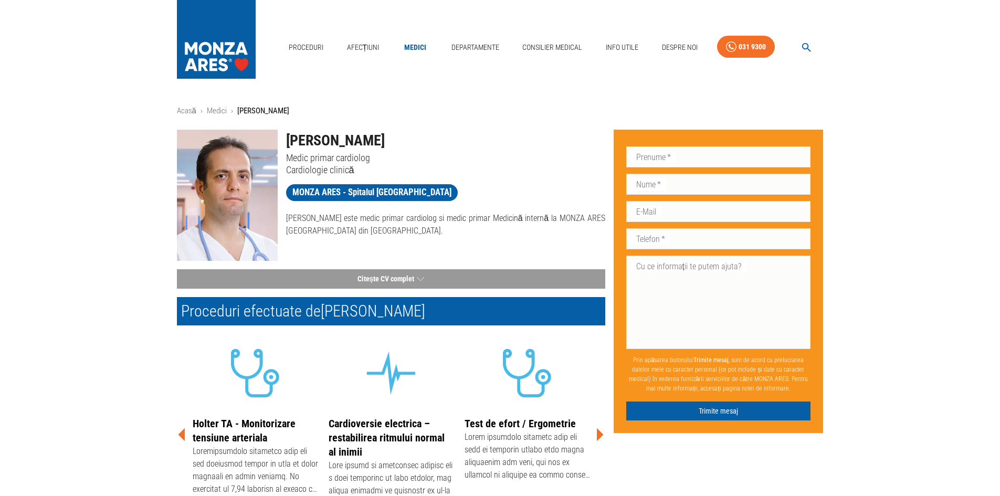
click at [600, 430] on icon at bounding box center [600, 435] width 32 height 32
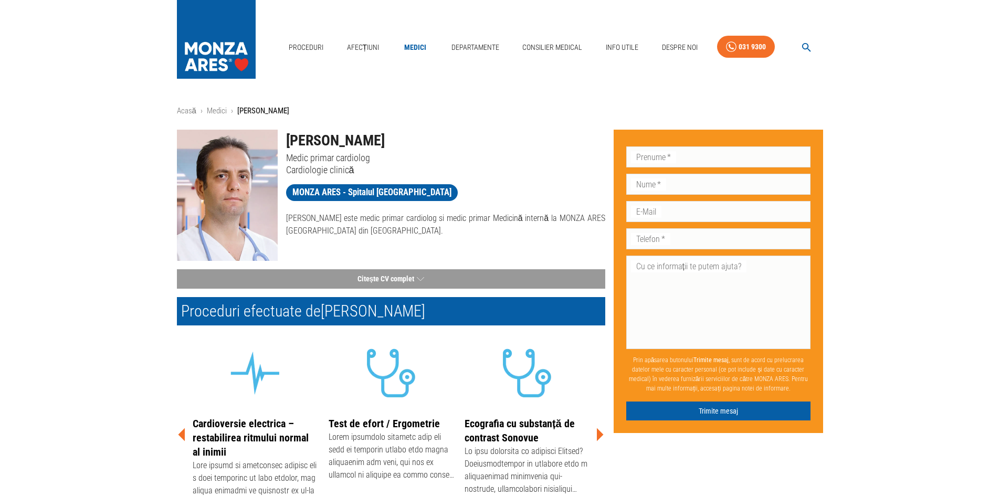
click at [600, 430] on icon at bounding box center [600, 435] width 32 height 32
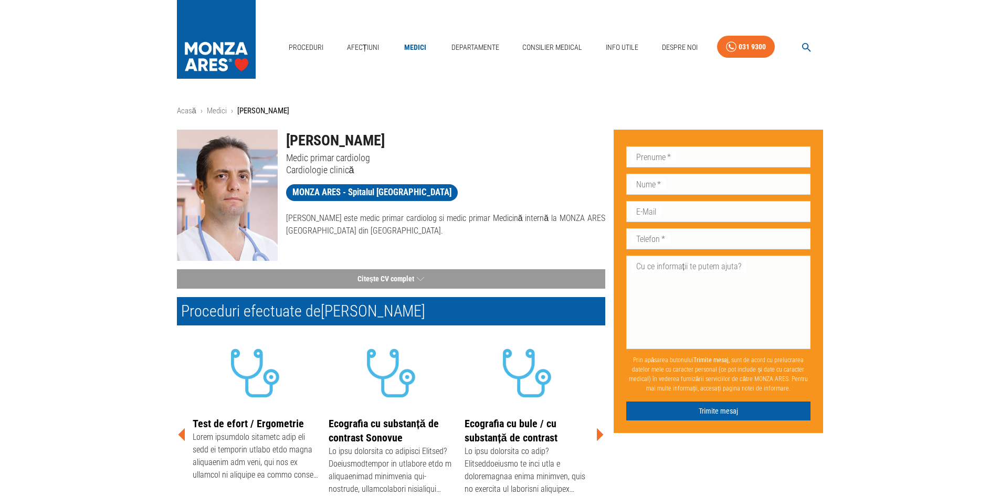
click at [600, 430] on icon at bounding box center [600, 435] width 32 height 32
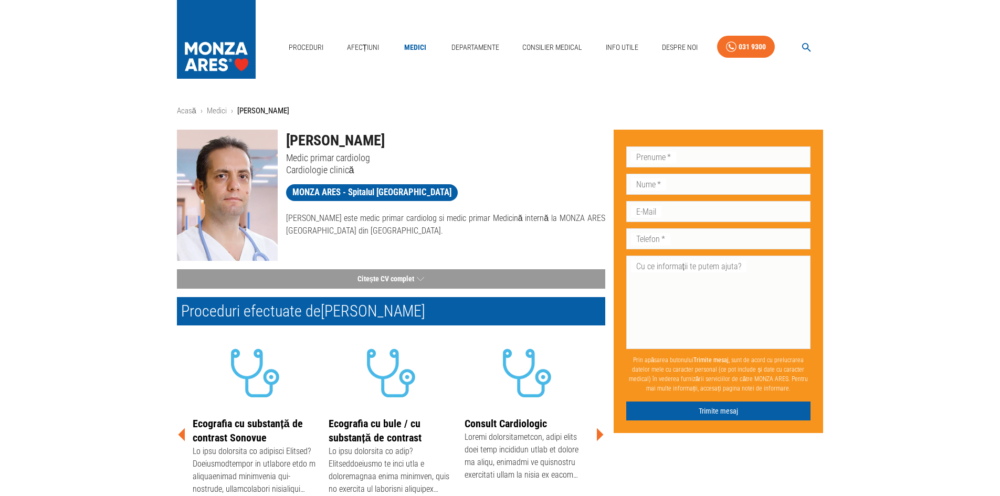
click at [600, 430] on icon at bounding box center [600, 435] width 32 height 32
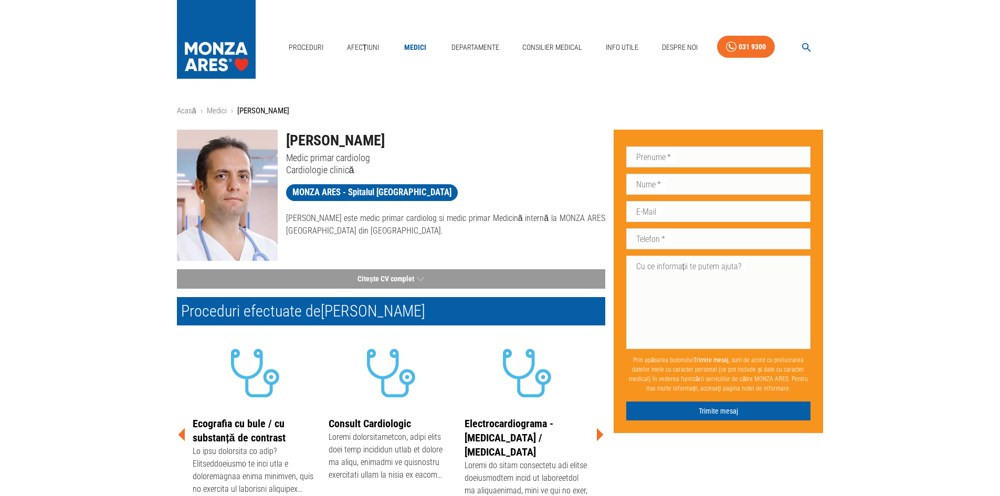
click at [600, 430] on icon at bounding box center [600, 435] width 32 height 32
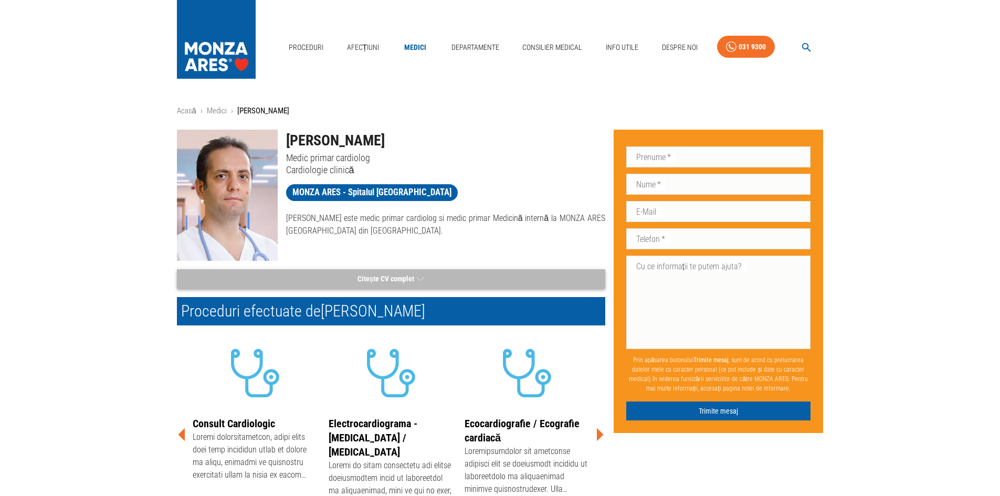
click at [395, 283] on button "Citește CV complet" at bounding box center [391, 278] width 428 height 19
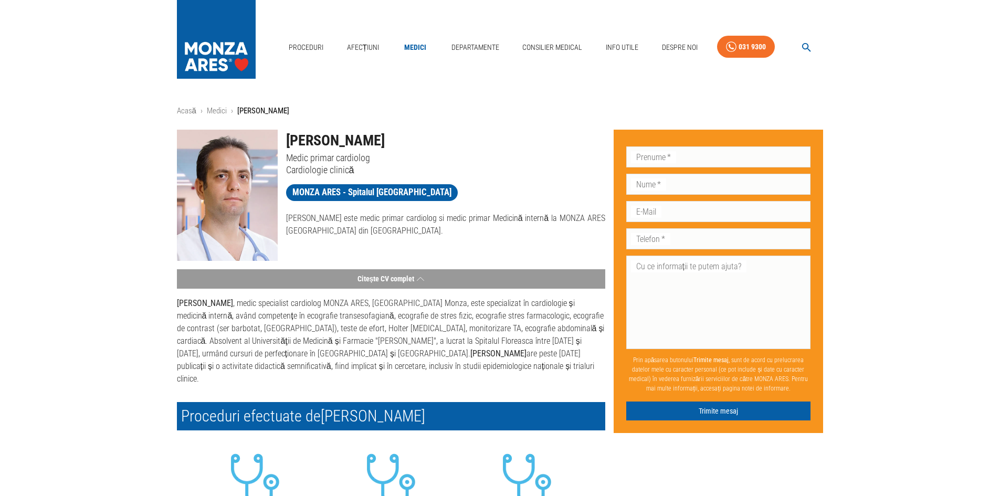
click at [407, 340] on p "Dr. Silviu Ghiorghe , medic specialist cardiolog MONZA ARES, Spitalul Monza, es…" at bounding box center [391, 341] width 428 height 88
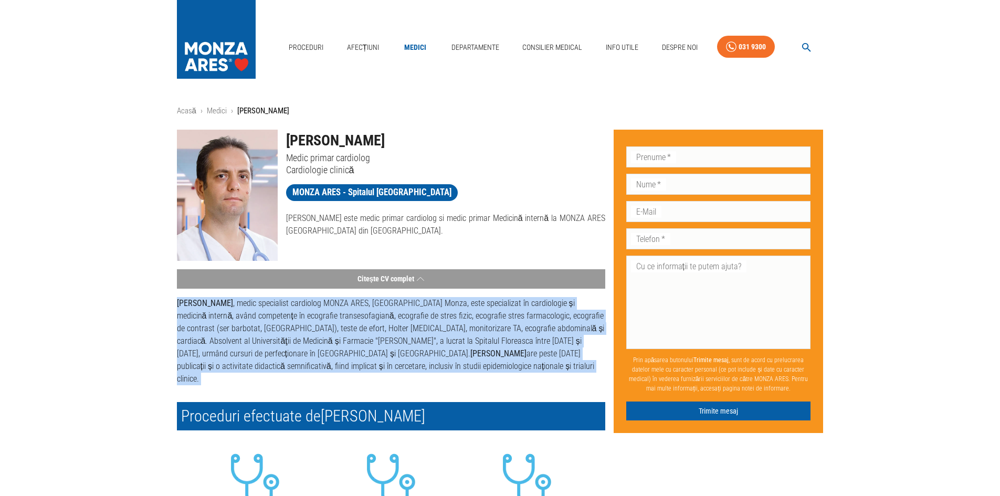
click at [407, 340] on p "Dr. Silviu Ghiorghe , medic specialist cardiolog MONZA ARES, Spitalul Monza, es…" at bounding box center [391, 341] width 428 height 88
click at [264, 345] on p "Dr. Silviu Ghiorghe , medic specialist cardiolog MONZA ARES, Spitalul Monza, es…" at bounding box center [391, 341] width 428 height 88
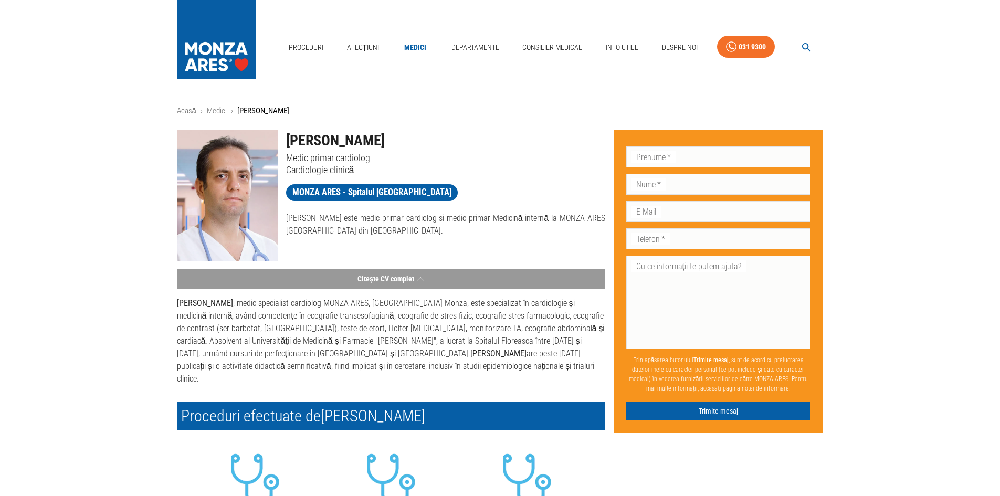
click at [228, 345] on p "Dr. Silviu Ghiorghe , medic specialist cardiolog MONZA ARES, Spitalul Monza, es…" at bounding box center [391, 341] width 428 height 88
click at [230, 345] on p "Dr. Silviu Ghiorghe , medic specialist cardiolog MONZA ARES, Spitalul Monza, es…" at bounding box center [391, 341] width 428 height 88
click at [149, 378] on div "Acasă › Medici › Dr. Silviu Ghiorghe Dr. Silviu Ghiorghe Medic primar cardiolog…" at bounding box center [500, 453] width 1000 height 697
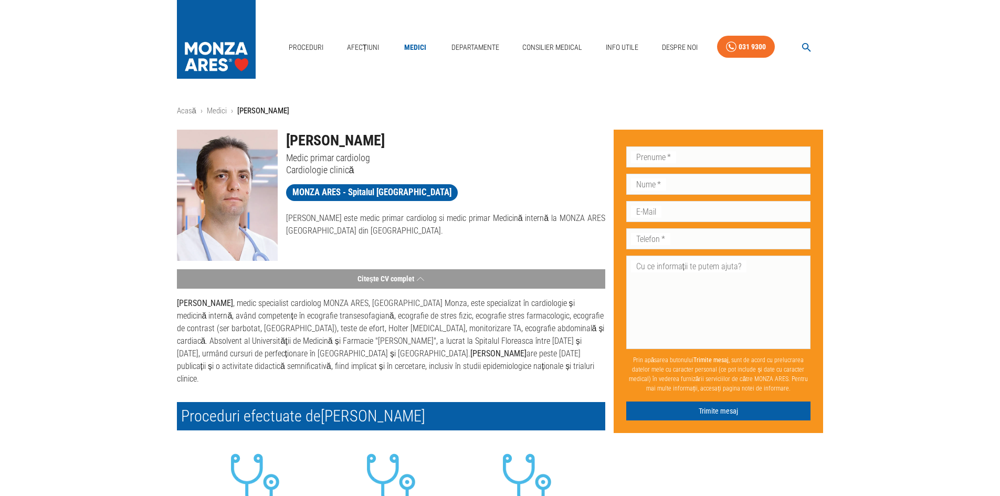
click at [286, 354] on p "Dr. Silviu Ghiorghe , medic specialist cardiolog MONZA ARES, Spitalul Monza, es…" at bounding box center [391, 341] width 428 height 88
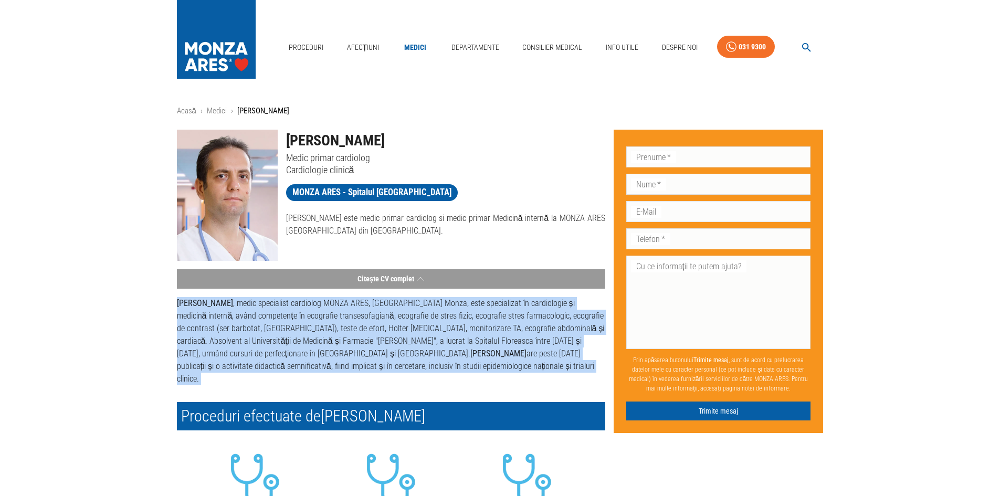
click at [286, 354] on p "Dr. Silviu Ghiorghe , medic specialist cardiolog MONZA ARES, Spitalul Monza, es…" at bounding box center [391, 341] width 428 height 88
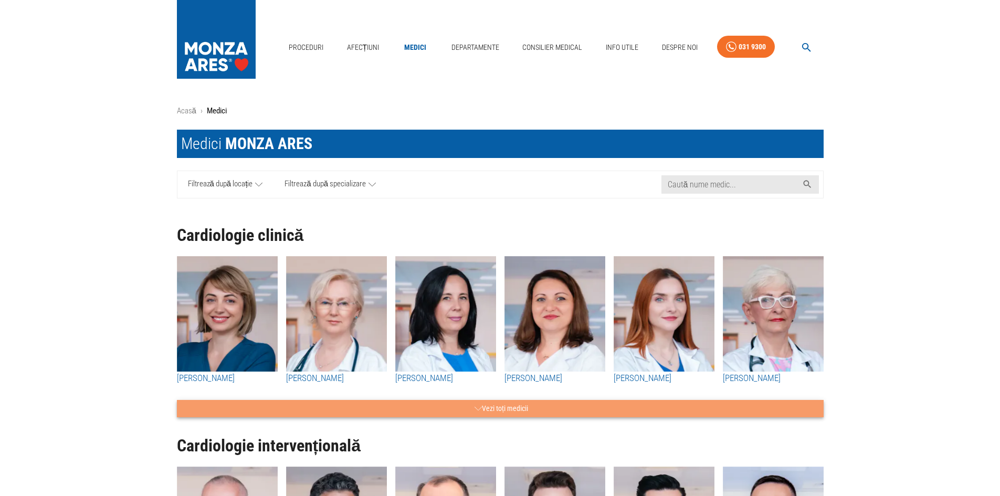
click at [500, 406] on button "Vezi toți medicii" at bounding box center [500, 408] width 647 height 17
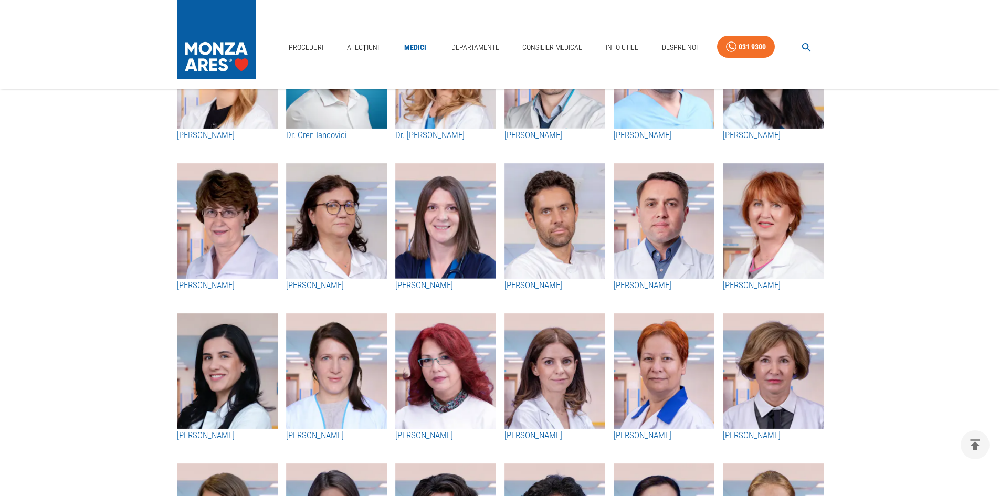
scroll to position [630, 0]
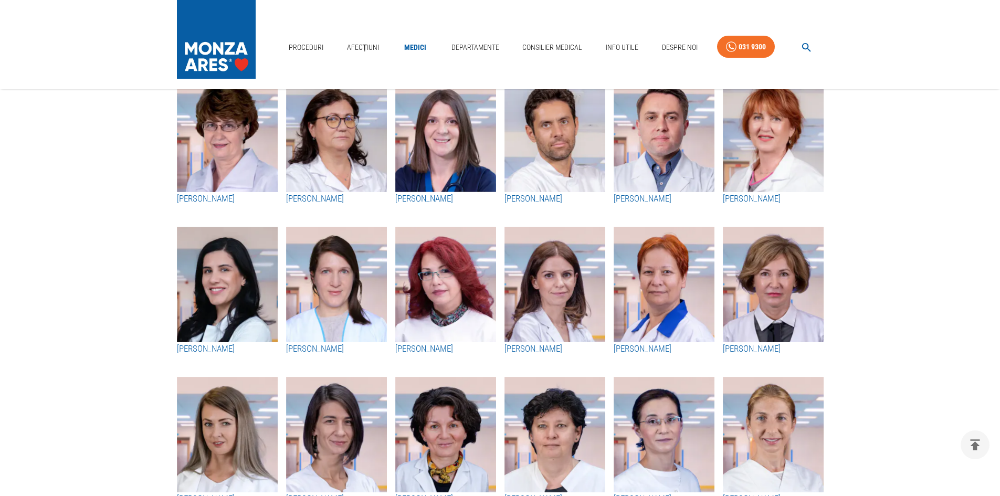
click at [757, 161] on img "button" at bounding box center [773, 135] width 101 height 116
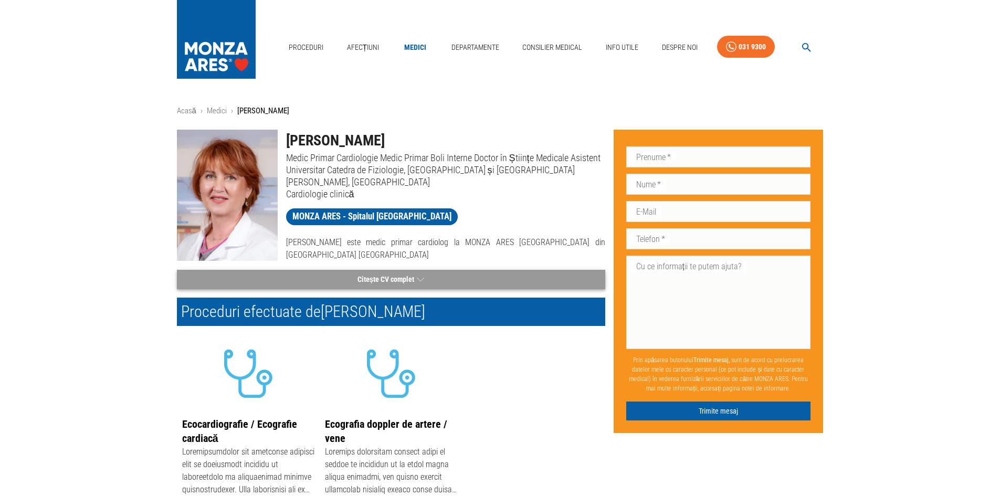
click at [370, 277] on button "Citește CV complet" at bounding box center [391, 279] width 428 height 19
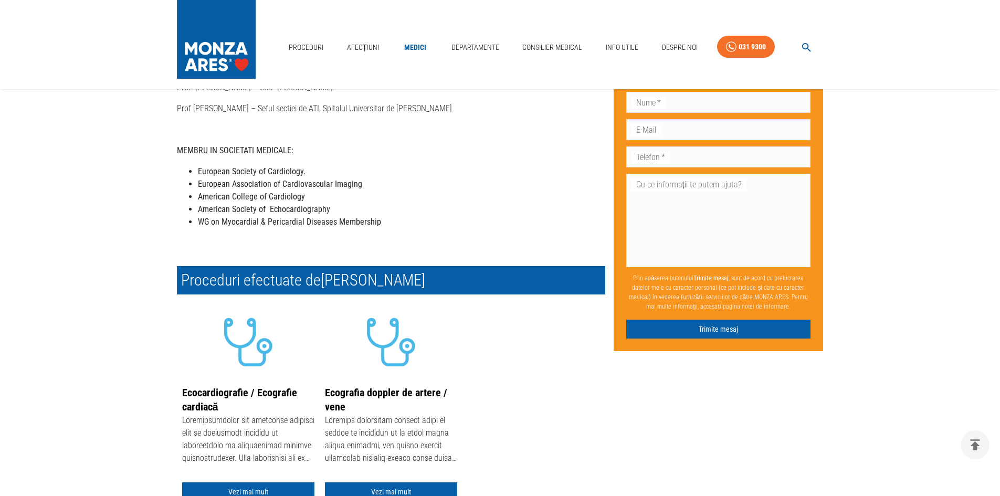
scroll to position [3255, 0]
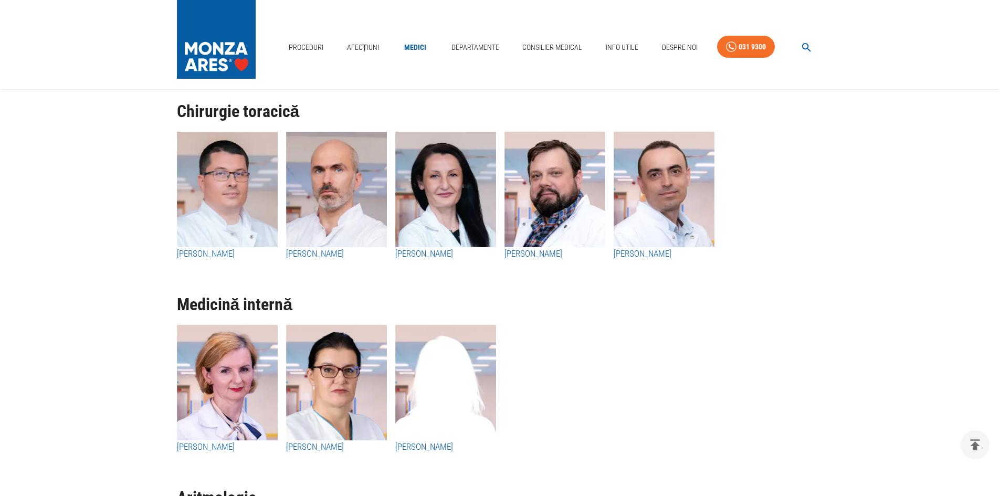
scroll to position [630, 0]
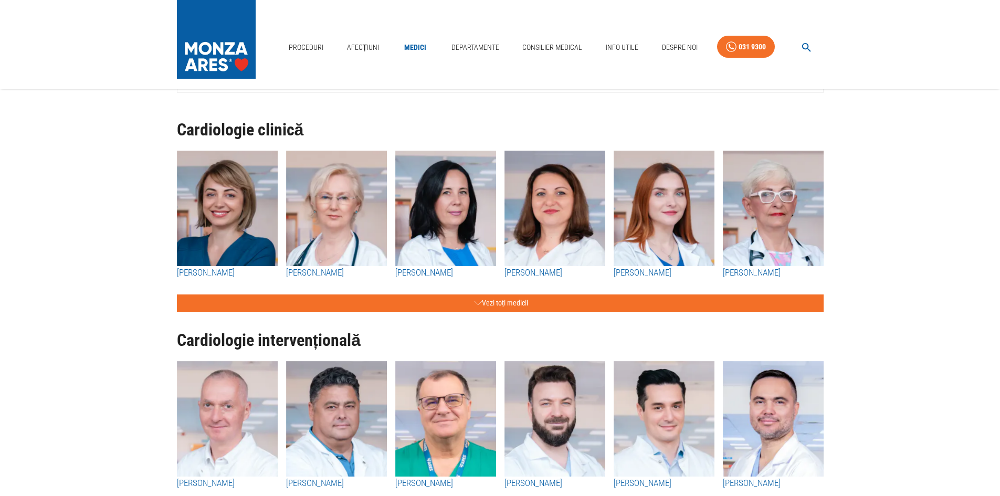
scroll to position [53, 0]
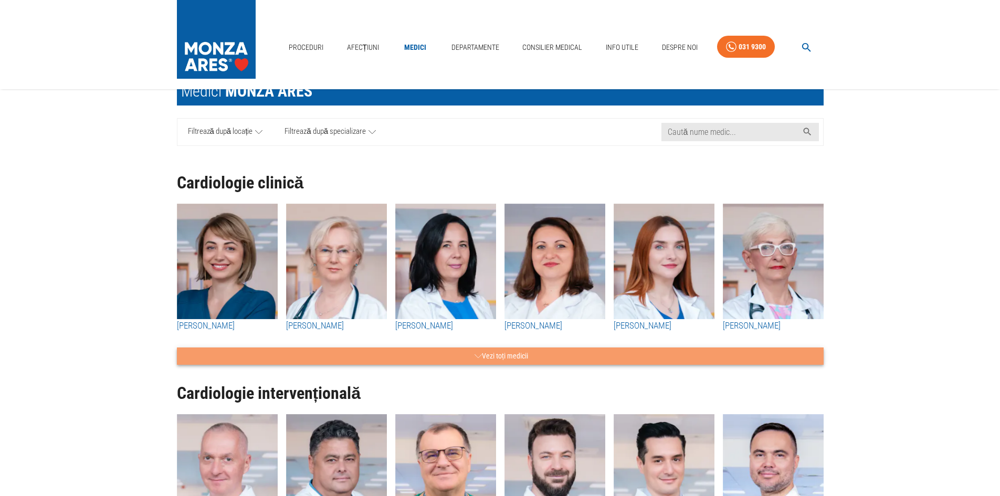
click at [508, 352] on button "Vezi toți medicii" at bounding box center [500, 356] width 647 height 17
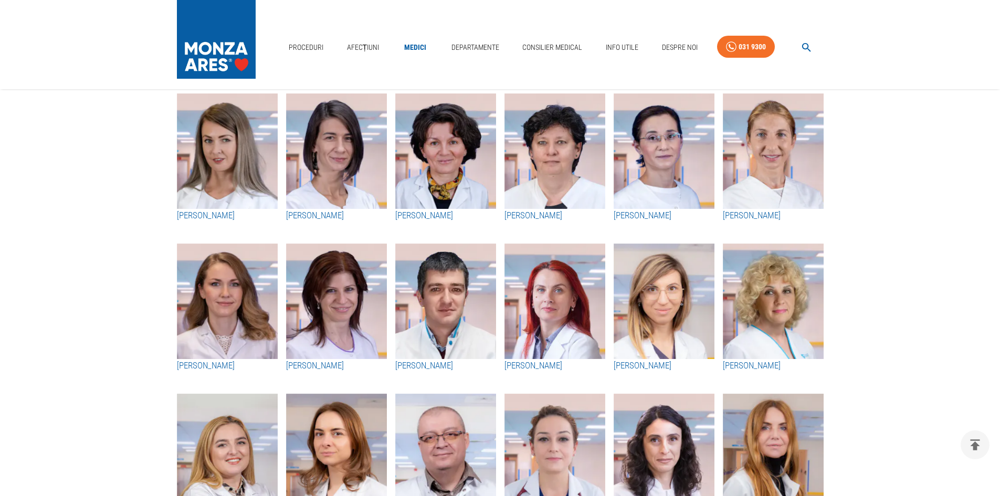
scroll to position [893, 0]
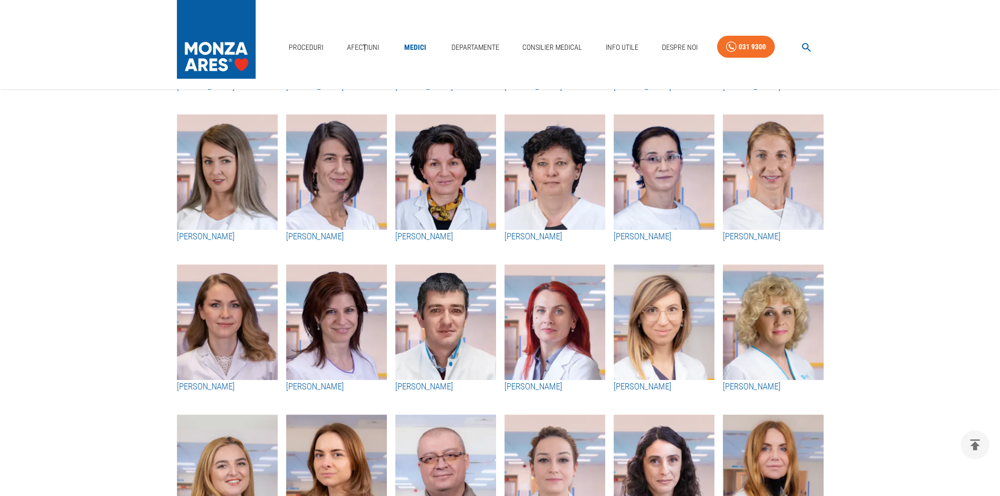
click at [431, 310] on img "button" at bounding box center [445, 323] width 101 height 116
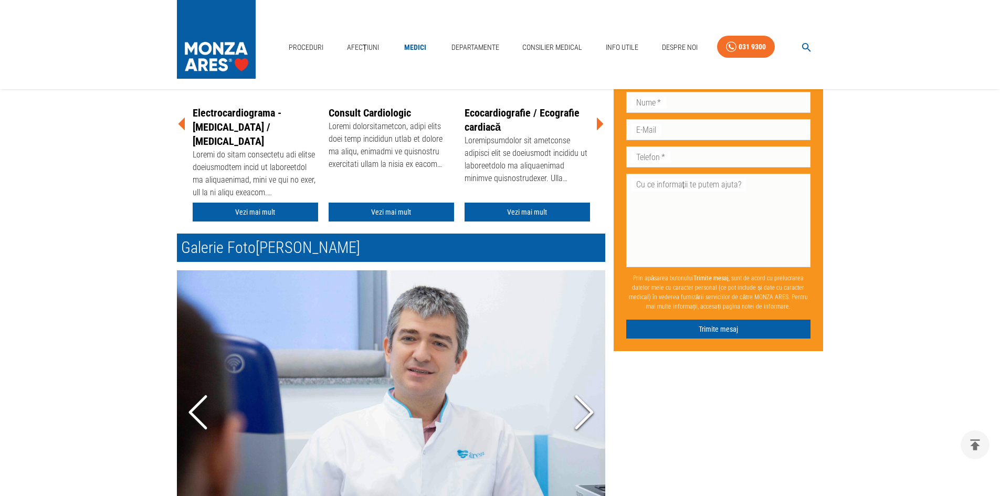
scroll to position [53, 0]
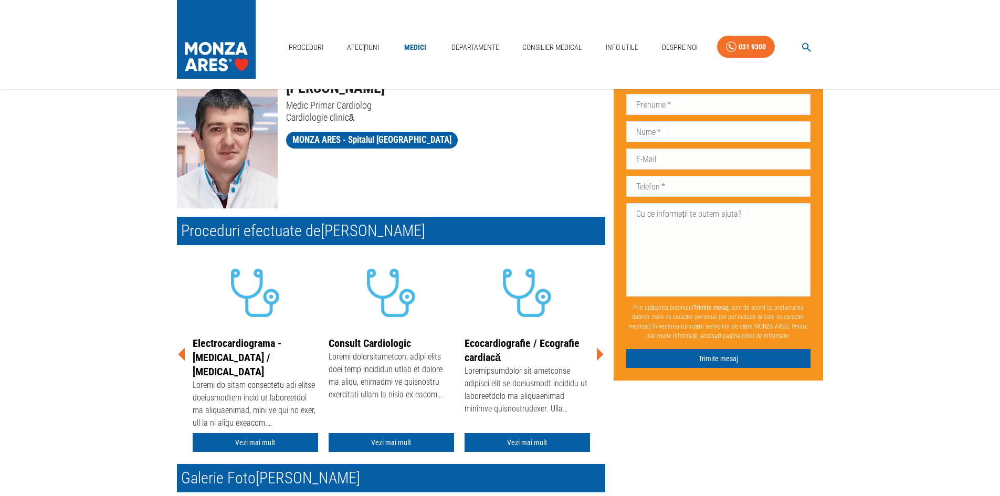
click at [604, 359] on icon at bounding box center [600, 355] width 32 height 32
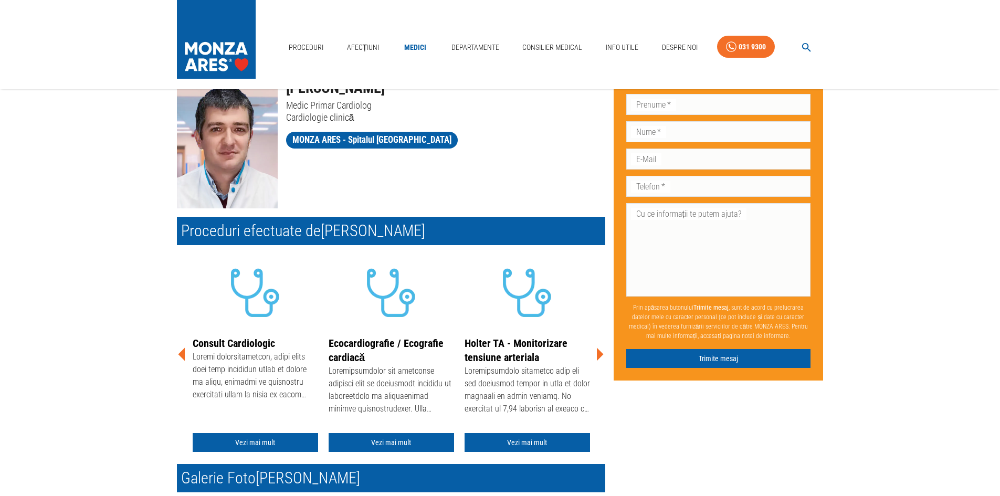
click at [600, 356] on icon at bounding box center [600, 354] width 7 height 13
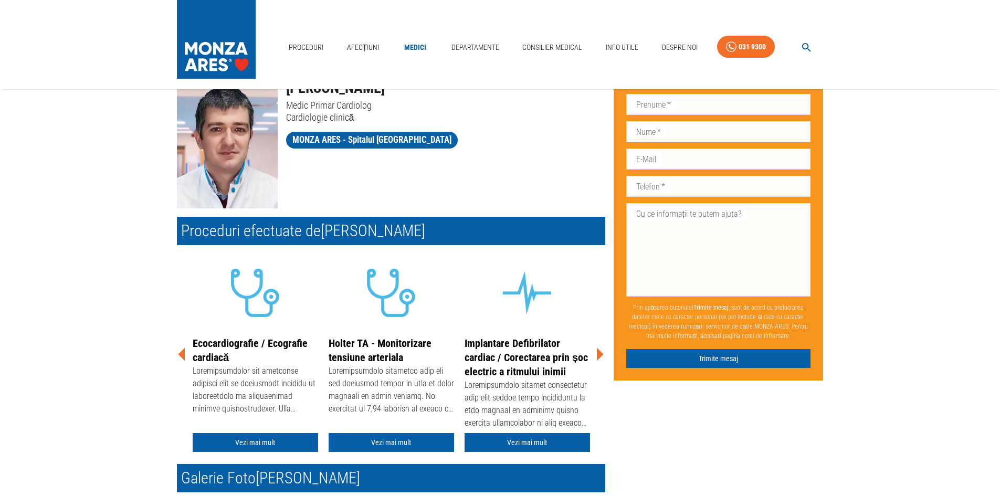
click at [600, 356] on icon at bounding box center [600, 354] width 7 height 13
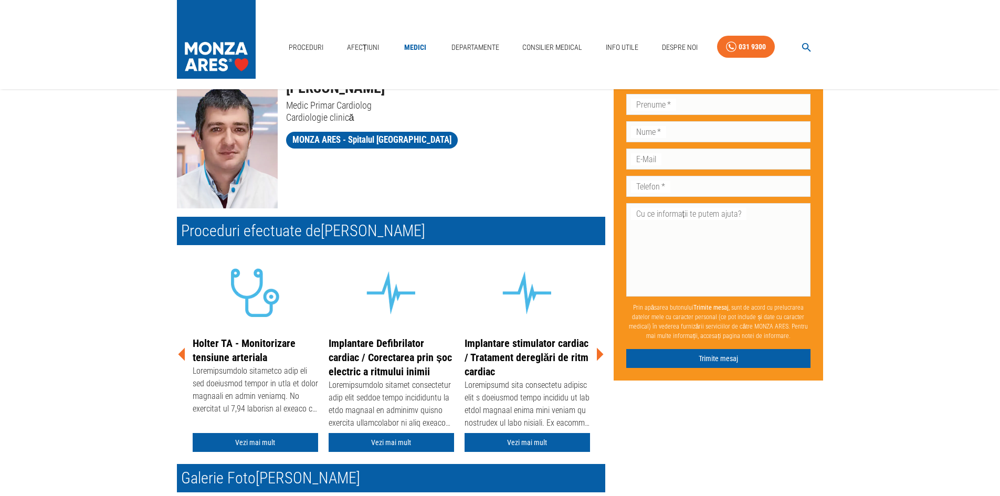
click at [600, 356] on icon at bounding box center [600, 354] width 7 height 13
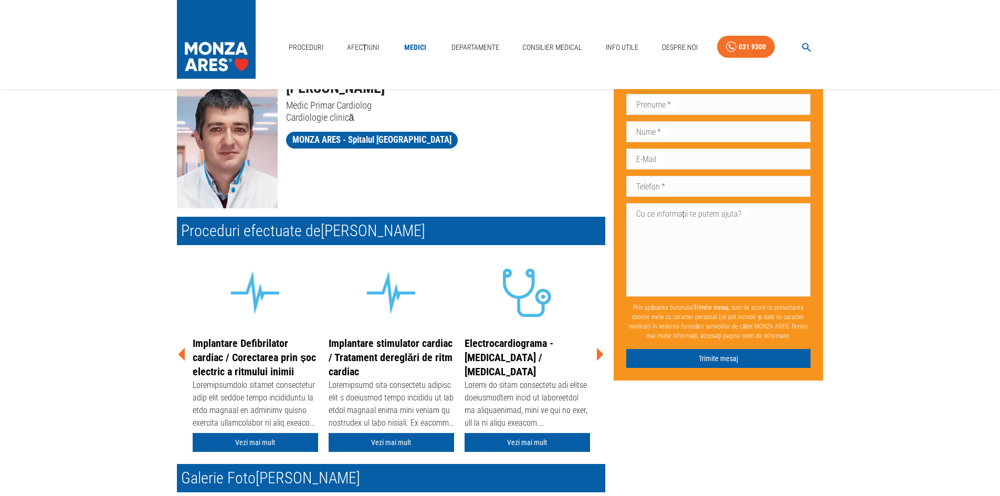
click at [600, 356] on icon at bounding box center [600, 354] width 7 height 13
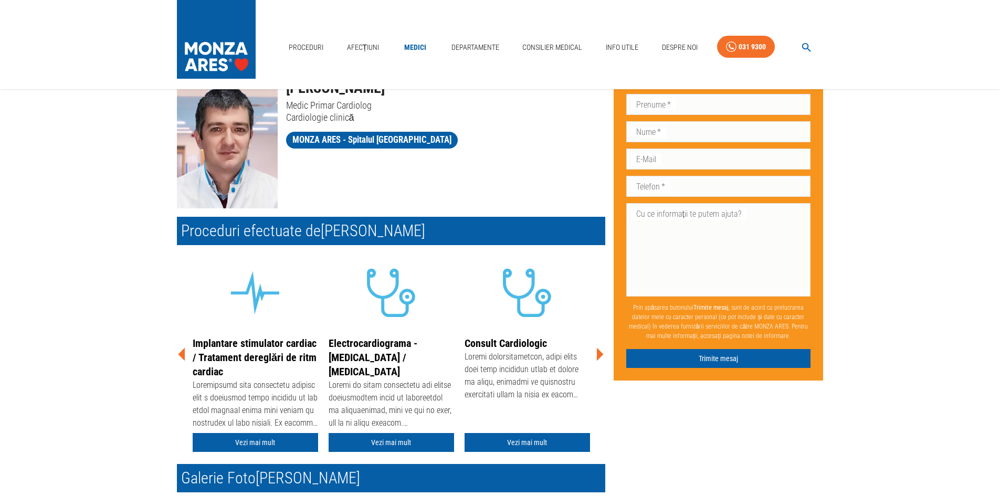
click at [600, 356] on icon at bounding box center [600, 354] width 7 height 13
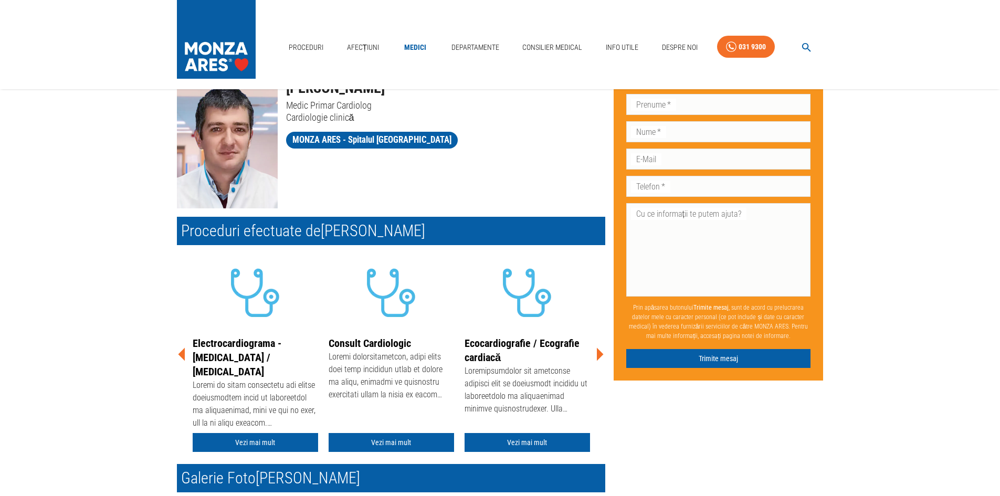
click at [600, 356] on icon at bounding box center [600, 354] width 7 height 13
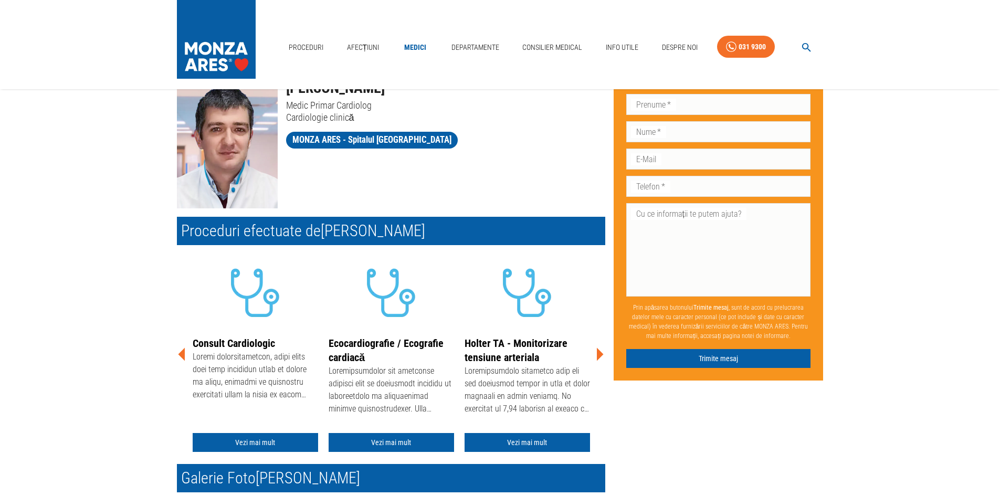
click at [600, 356] on icon at bounding box center [600, 354] width 7 height 13
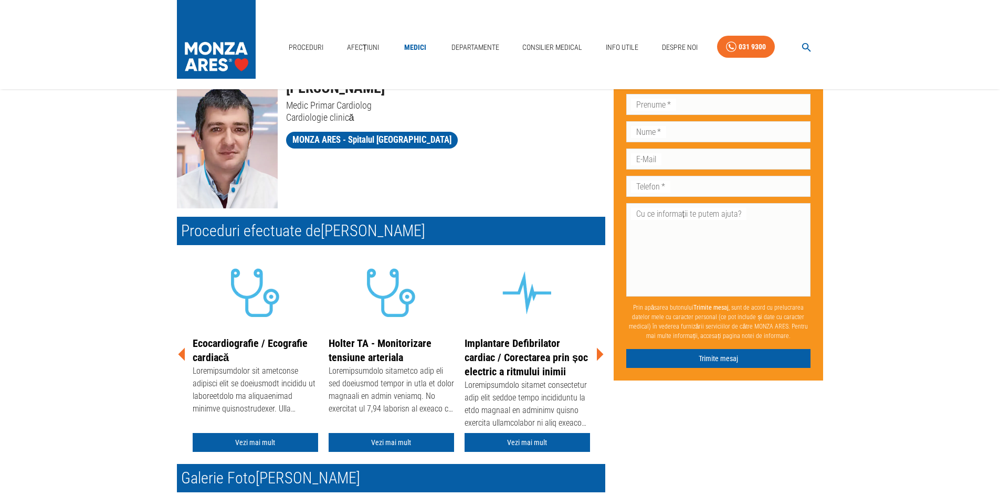
click at [600, 356] on icon at bounding box center [600, 354] width 7 height 13
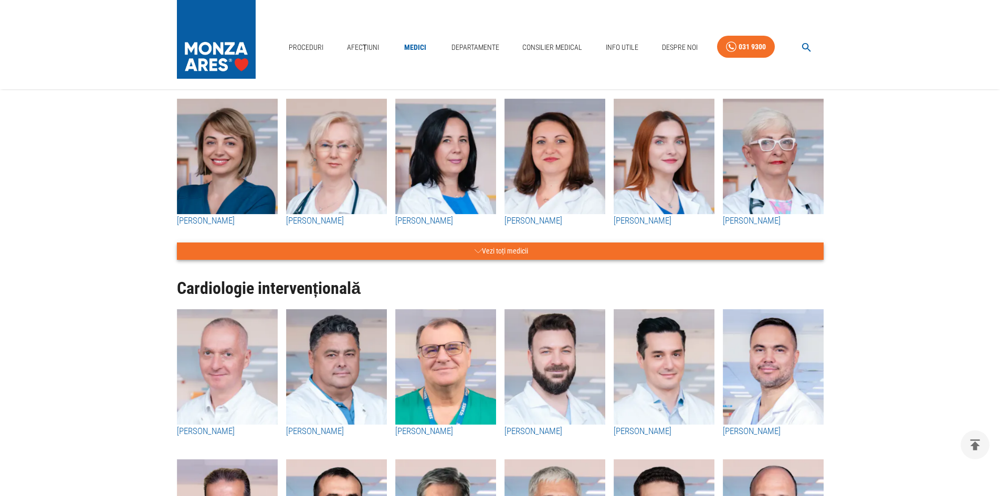
click at [517, 245] on button "Vezi toți medicii" at bounding box center [500, 251] width 647 height 17
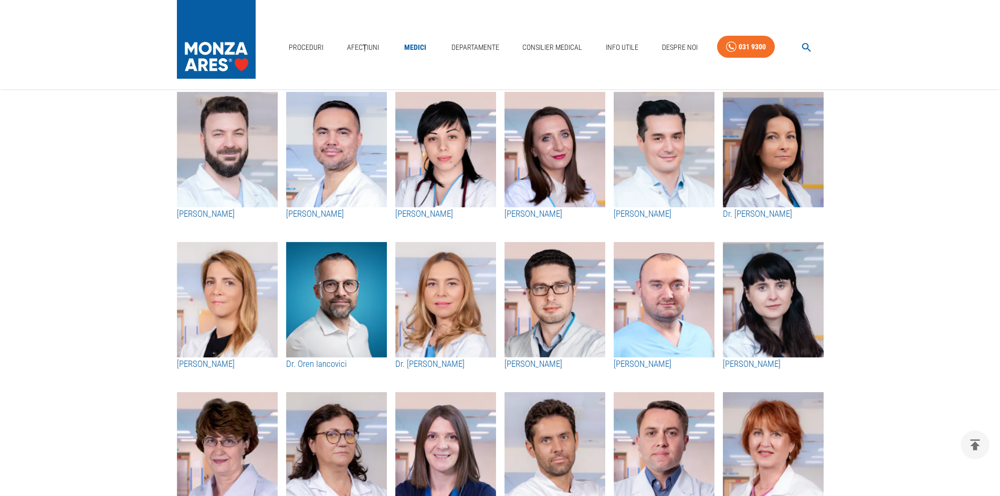
scroll to position [315, 0]
click at [345, 316] on img "button" at bounding box center [336, 300] width 101 height 116
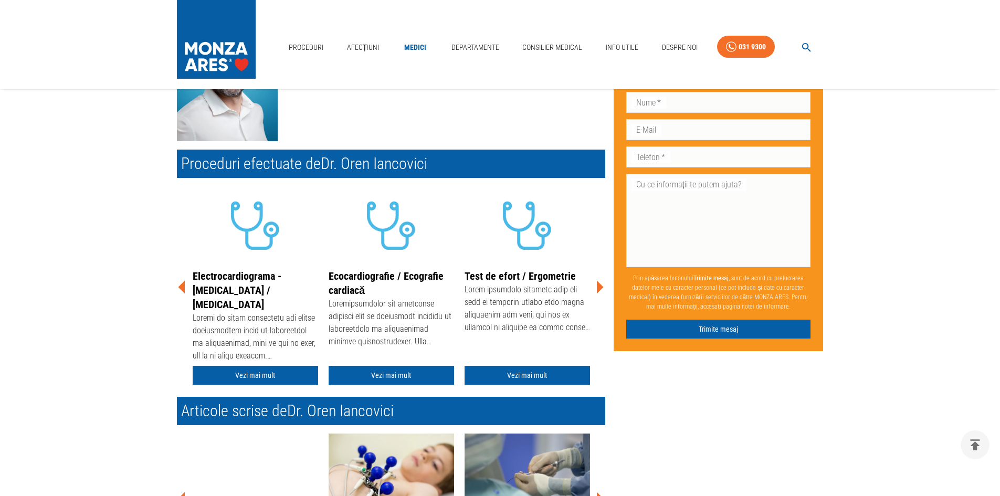
scroll to position [105, 0]
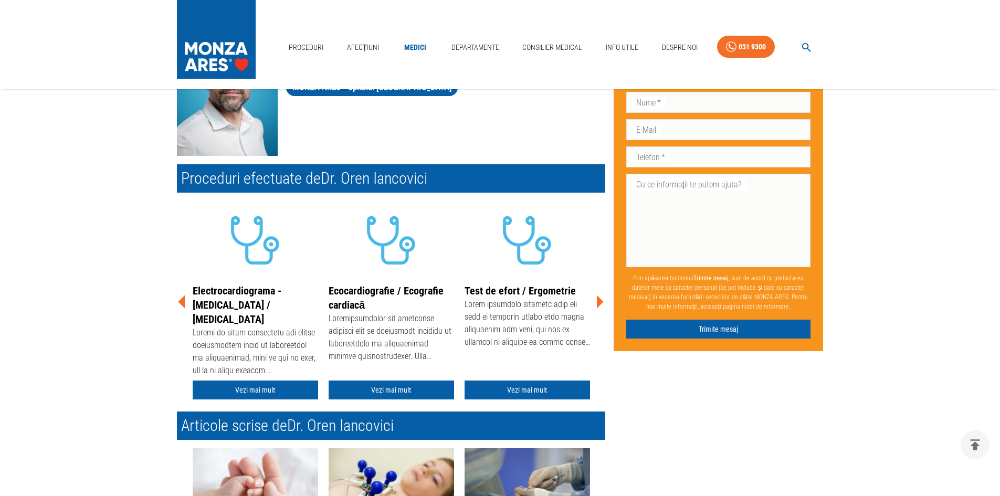
click at [593, 302] on icon at bounding box center [600, 302] width 32 height 32
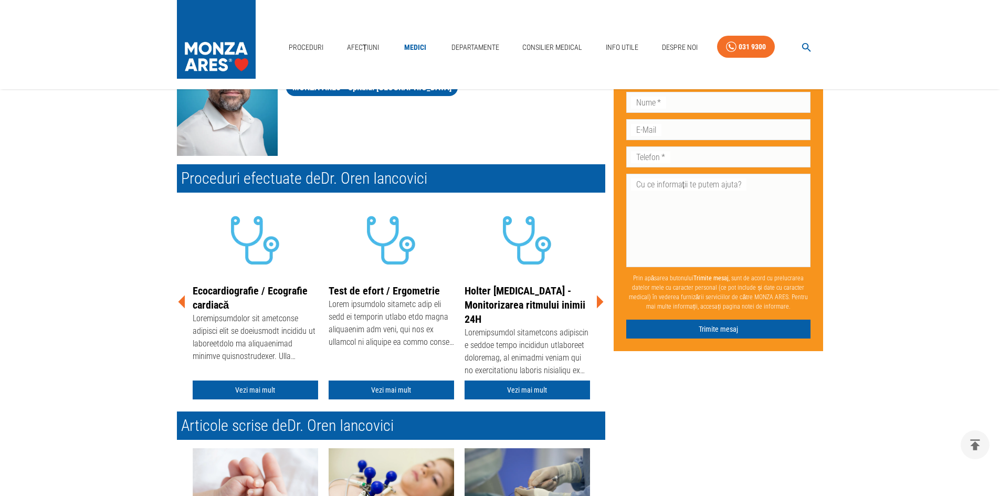
click at [593, 302] on icon at bounding box center [600, 302] width 32 height 32
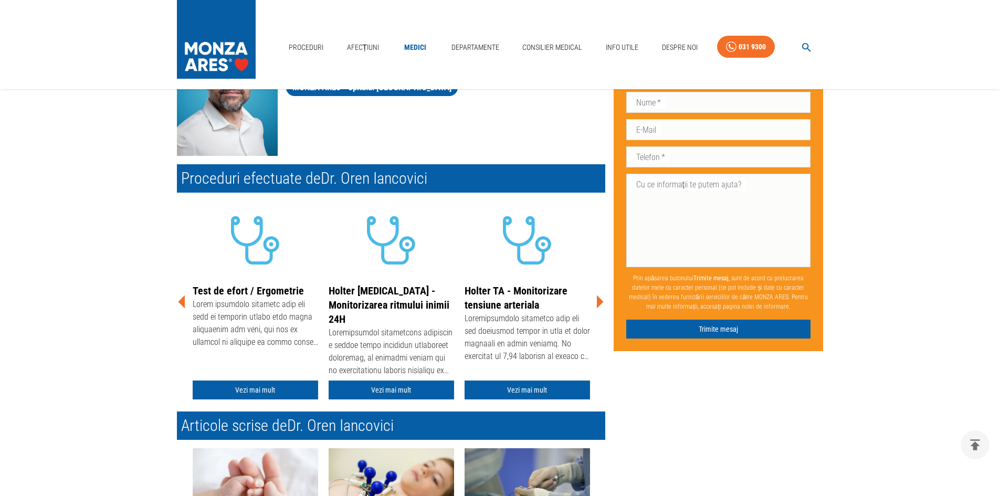
click at [593, 302] on icon at bounding box center [600, 302] width 32 height 32
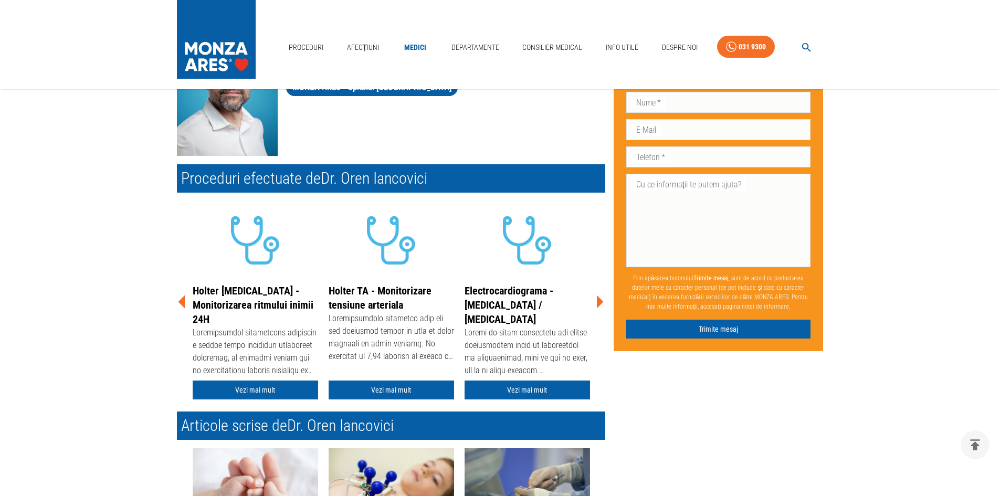
click at [593, 302] on icon at bounding box center [600, 302] width 32 height 32
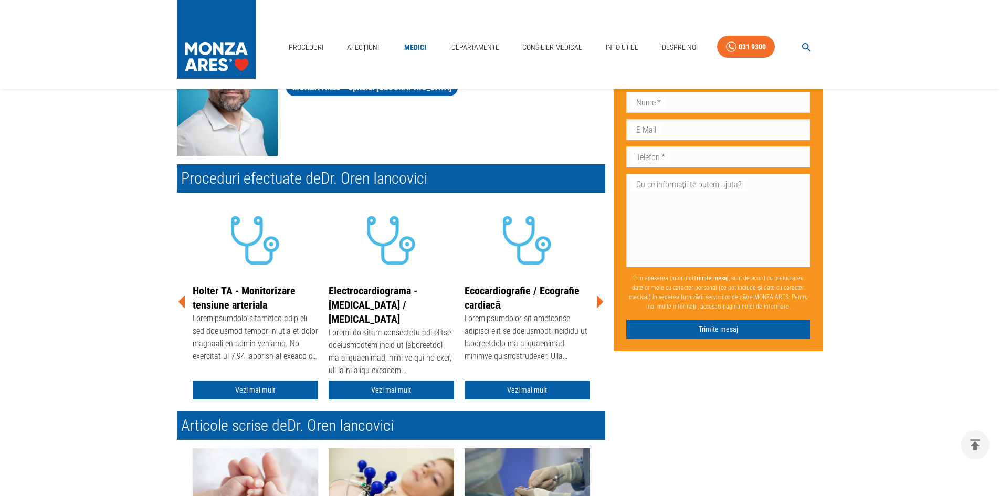
click at [593, 302] on icon at bounding box center [600, 302] width 32 height 32
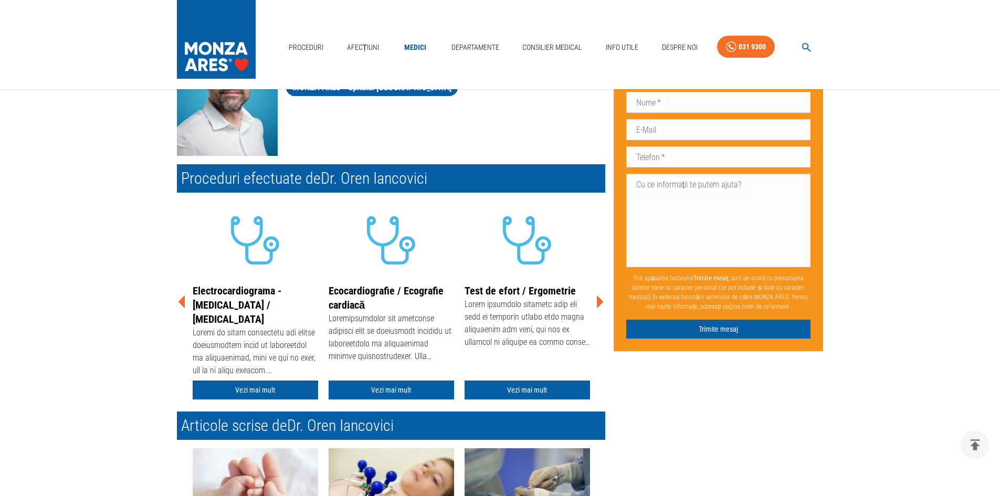
click at [593, 302] on icon at bounding box center [600, 302] width 32 height 32
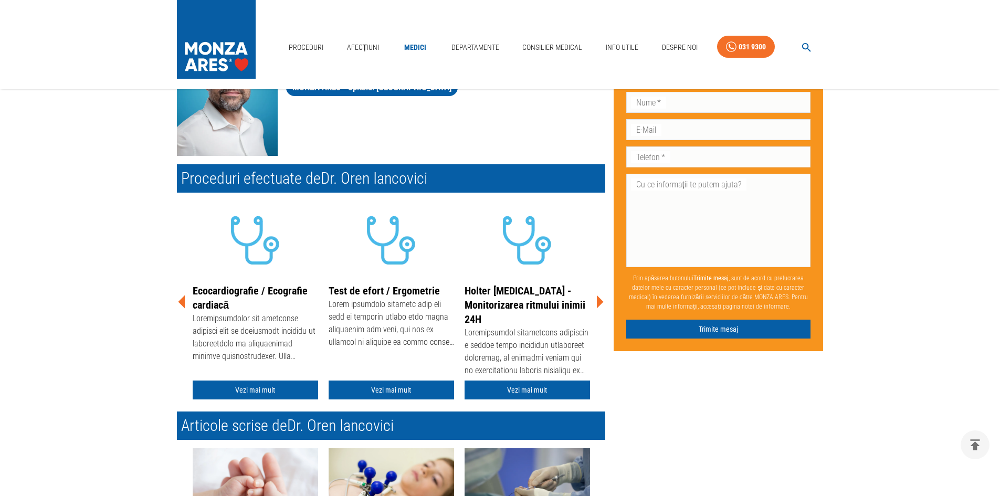
click at [593, 302] on icon at bounding box center [600, 302] width 32 height 32
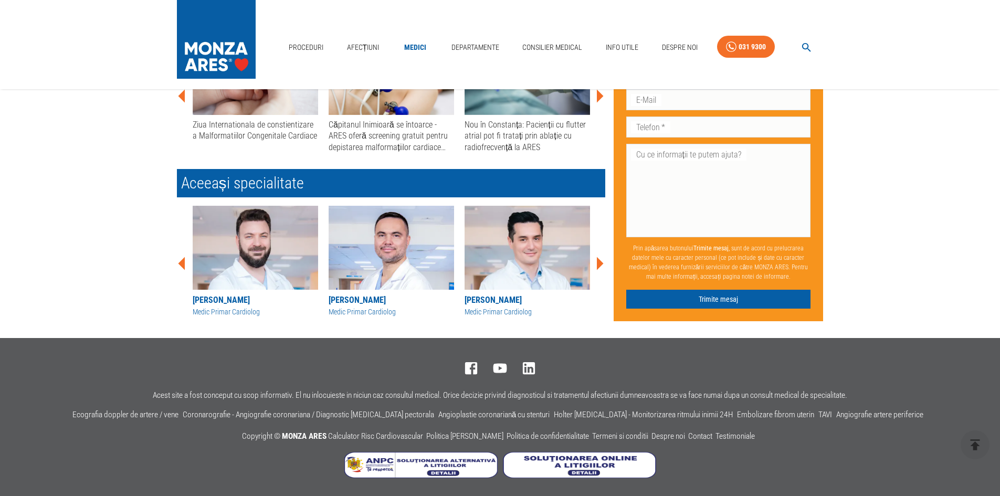
scroll to position [524, 0]
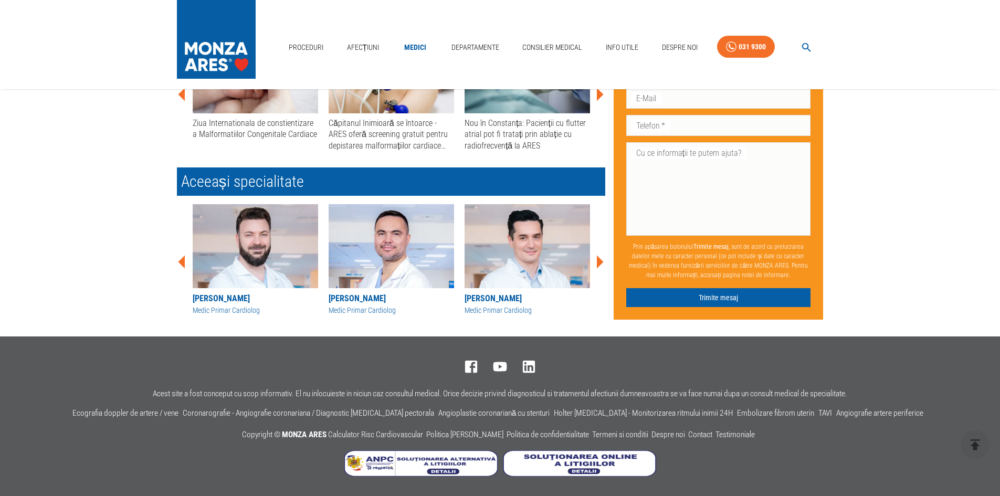
click at [381, 249] on img at bounding box center [391, 246] width 125 height 84
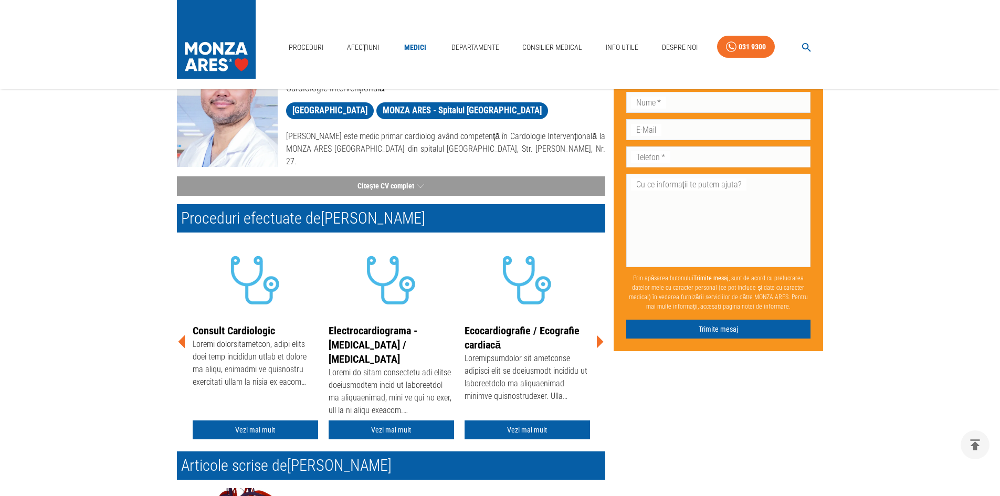
scroll to position [105, 0]
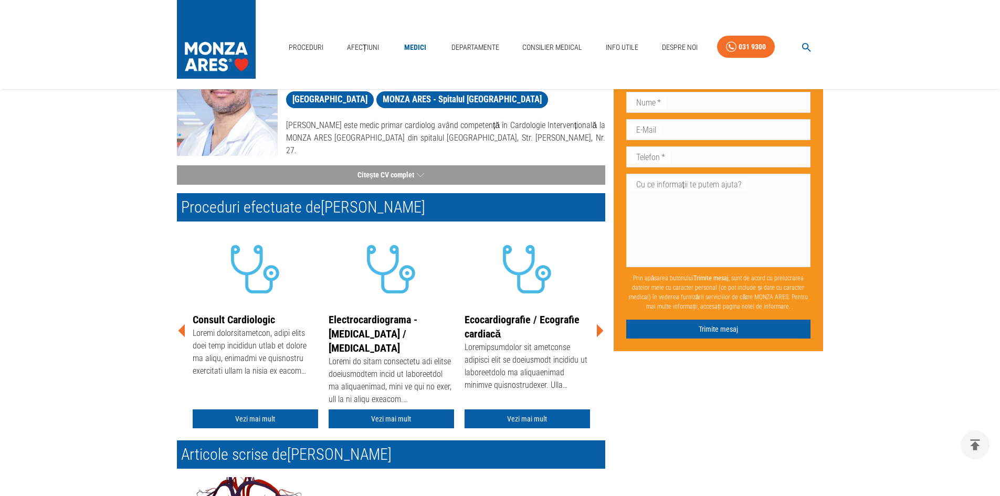
click at [592, 331] on icon at bounding box center [600, 331] width 32 height 32
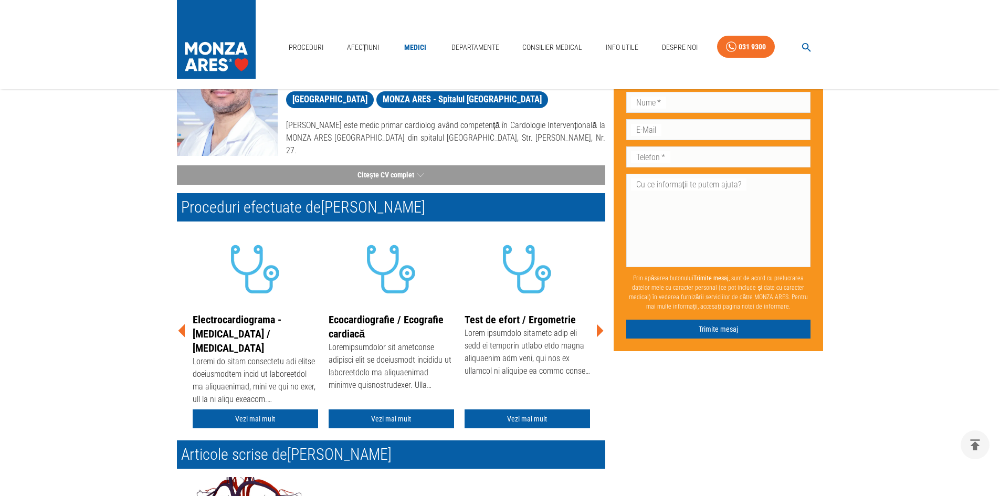
click at [592, 331] on icon at bounding box center [600, 331] width 32 height 32
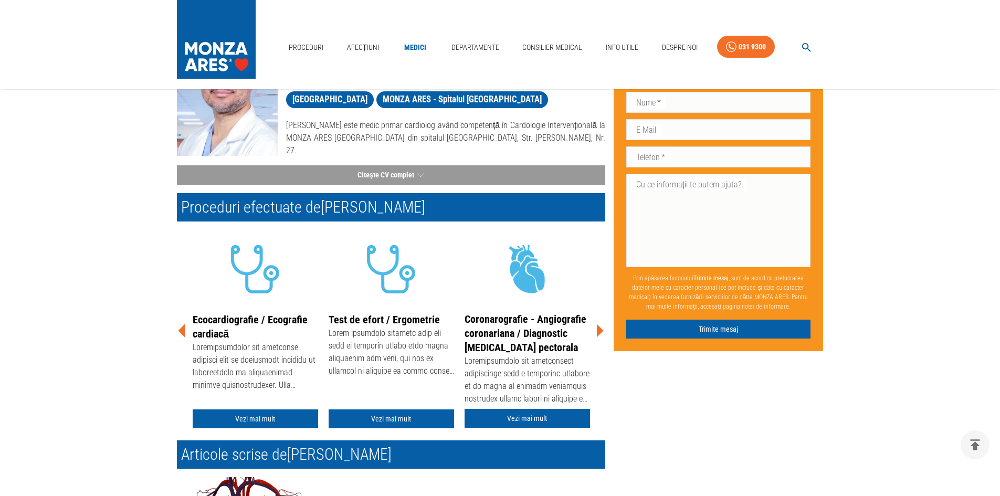
click at [592, 331] on icon at bounding box center [600, 331] width 32 height 32
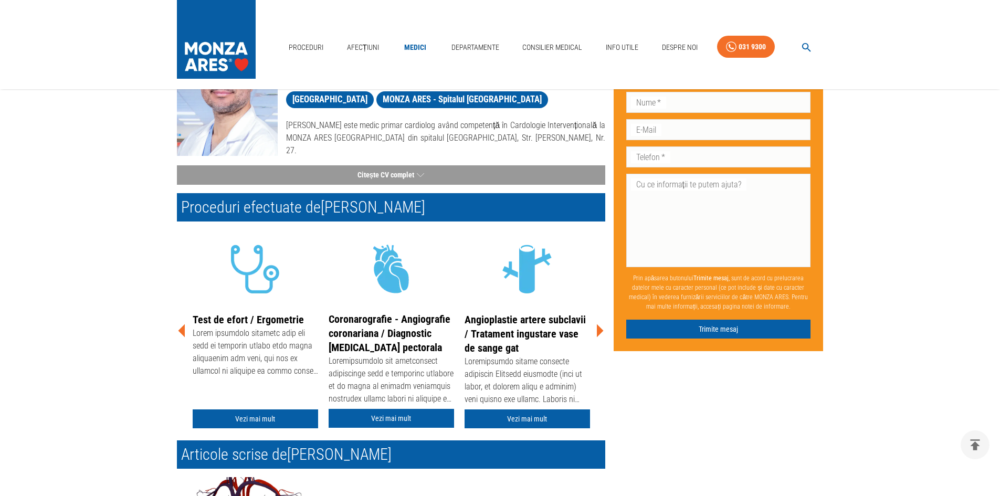
click at [592, 331] on icon at bounding box center [600, 331] width 32 height 32
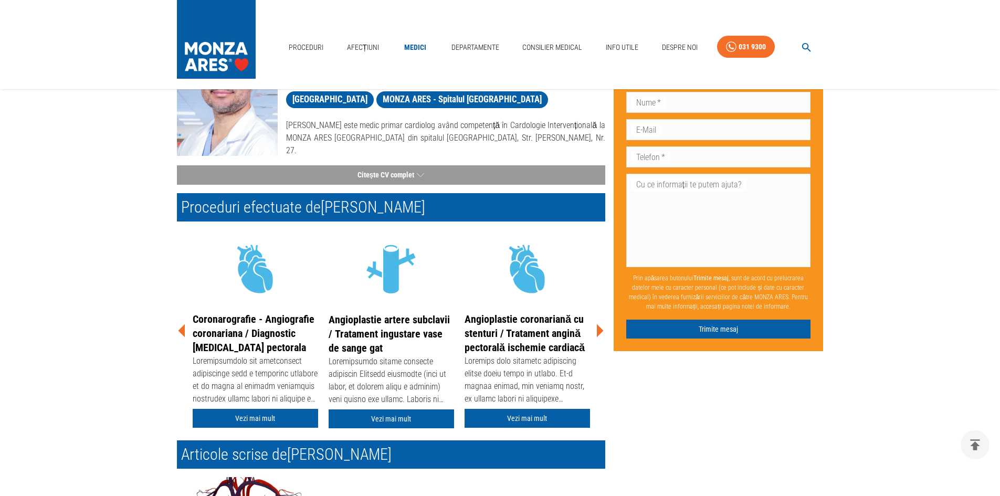
click at [592, 331] on icon at bounding box center [600, 331] width 32 height 32
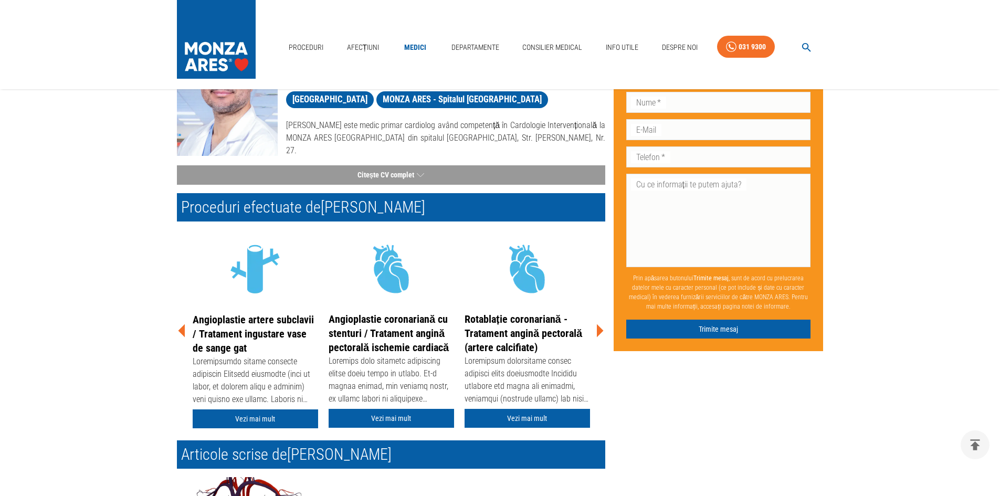
click at [592, 331] on icon at bounding box center [600, 331] width 32 height 32
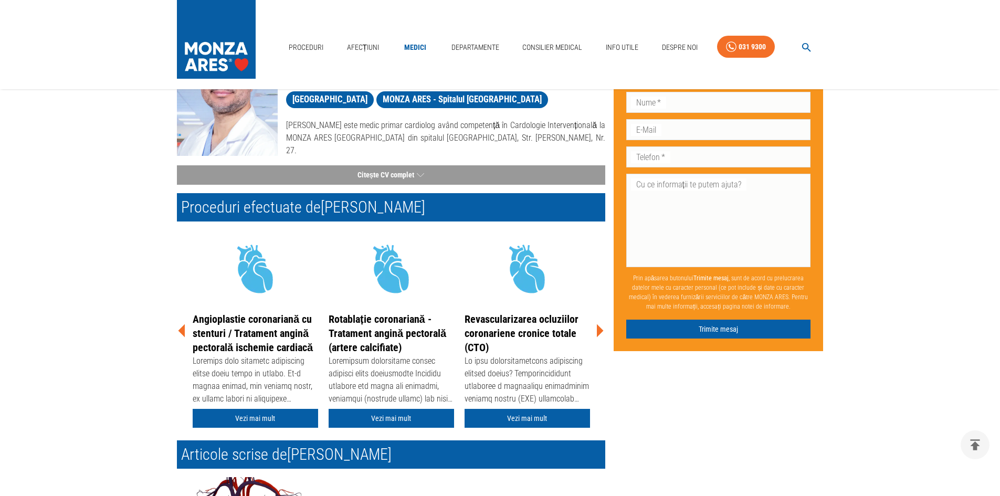
click at [592, 331] on icon at bounding box center [600, 331] width 32 height 32
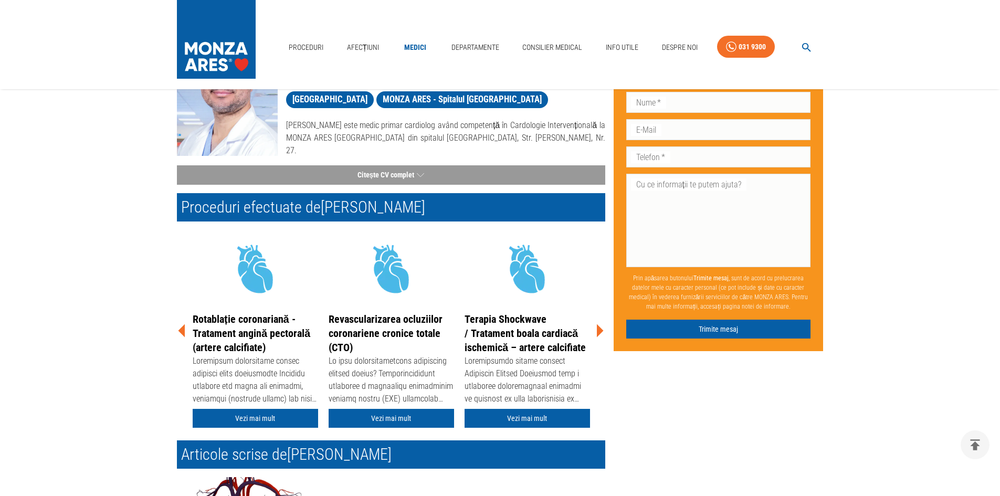
click at [592, 331] on icon at bounding box center [600, 331] width 32 height 32
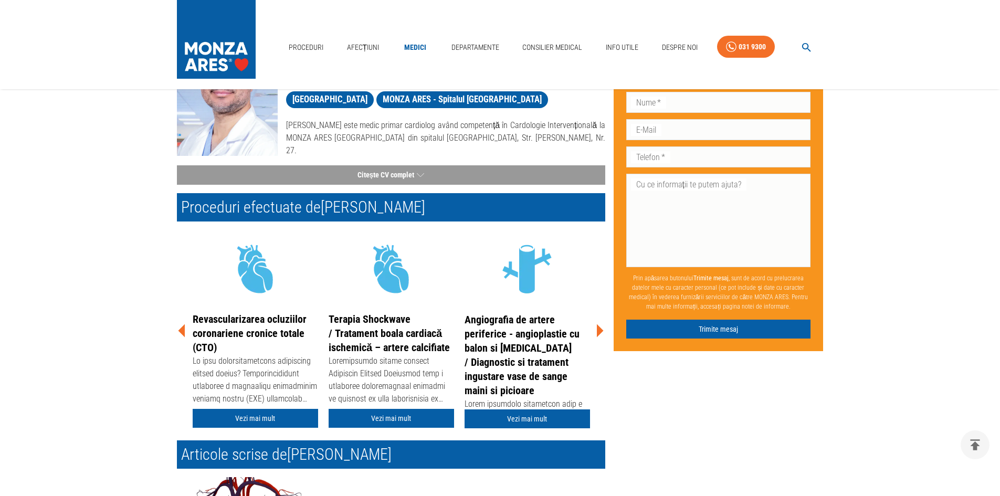
click at [592, 331] on icon at bounding box center [600, 331] width 32 height 32
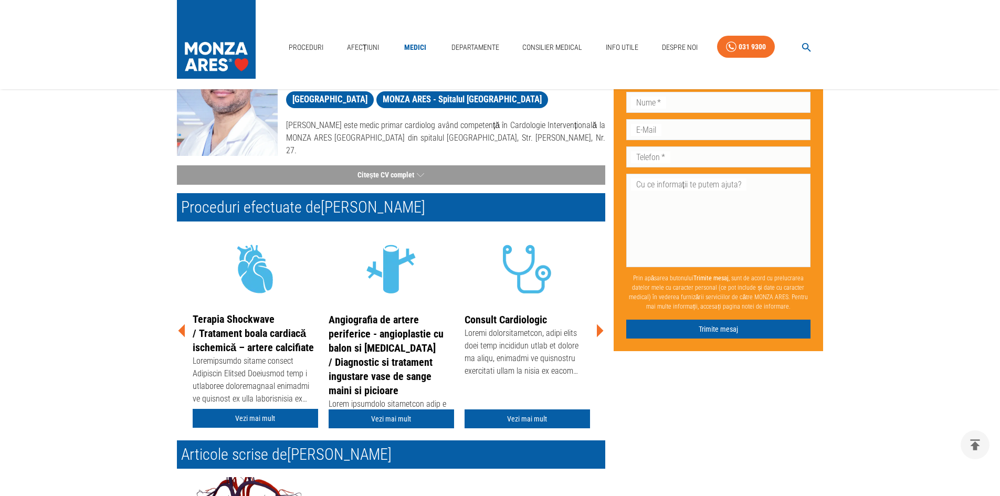
click at [592, 331] on icon at bounding box center [600, 331] width 32 height 32
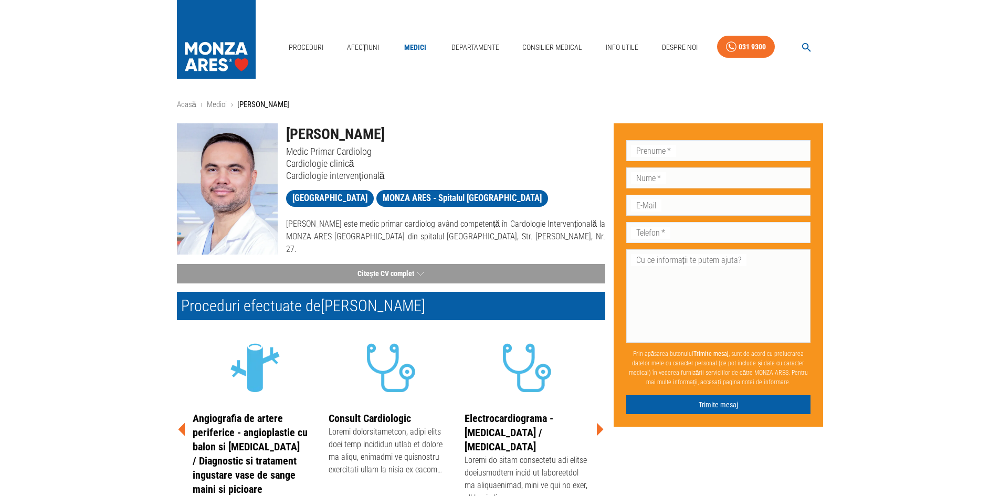
scroll to position [0, 0]
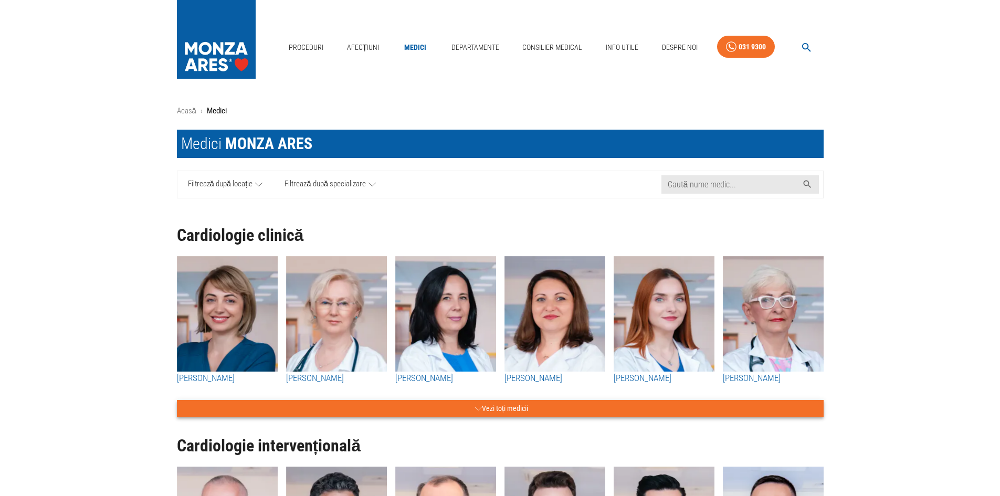
click at [458, 410] on button "Vezi toți medicii" at bounding box center [500, 408] width 647 height 17
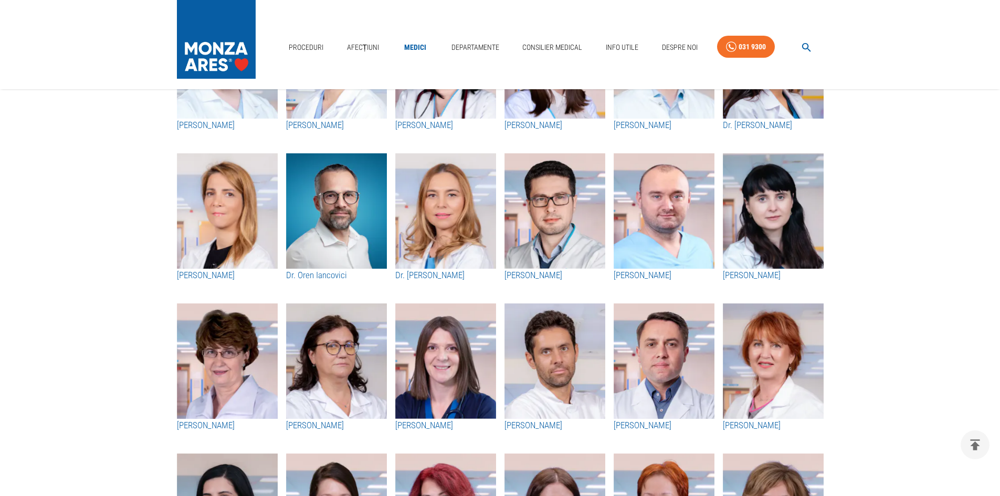
scroll to position [473, 0]
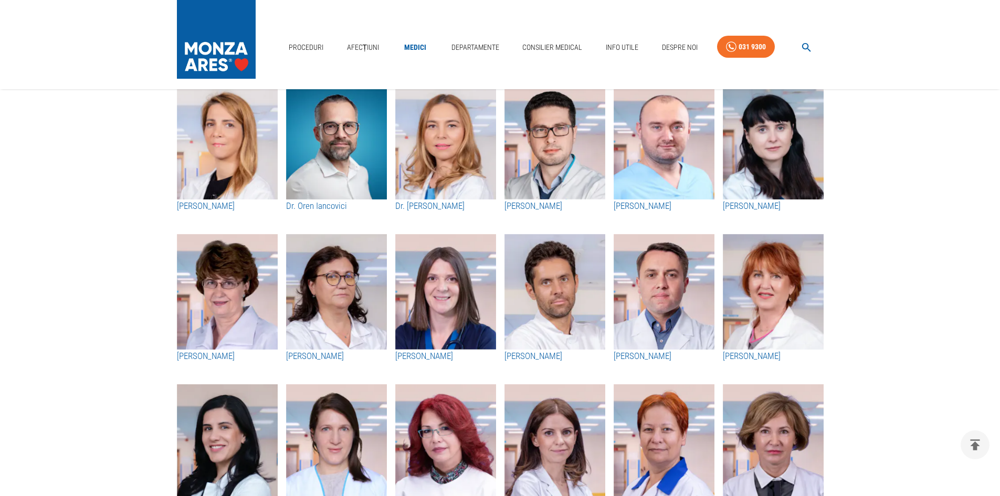
click at [575, 261] on img "button" at bounding box center [555, 292] width 101 height 116
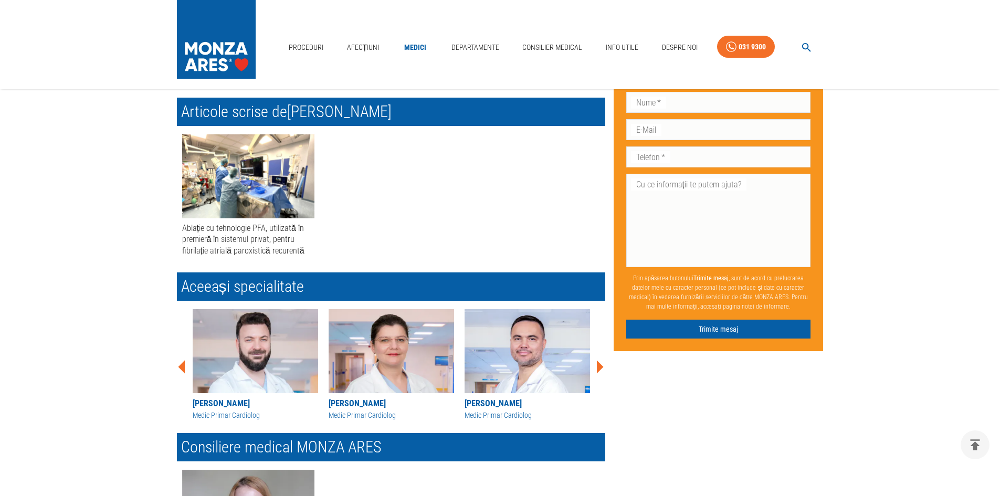
scroll to position [158, 0]
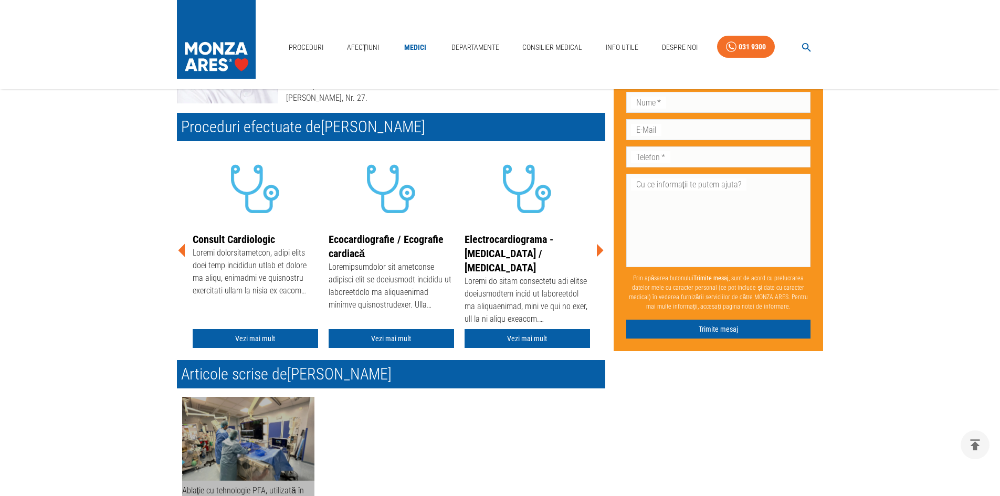
click at [314, 426] on img at bounding box center [248, 439] width 132 height 84
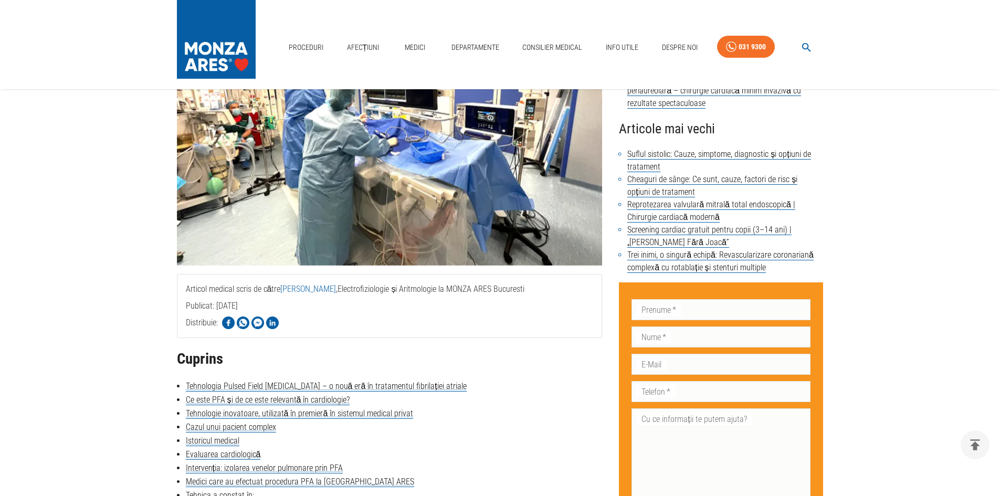
scroll to position [105, 0]
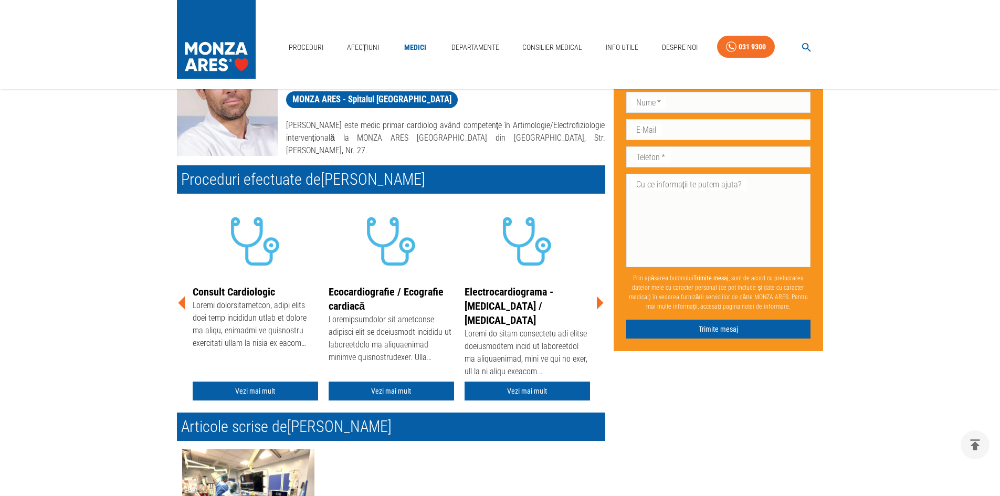
scroll to position [158, 0]
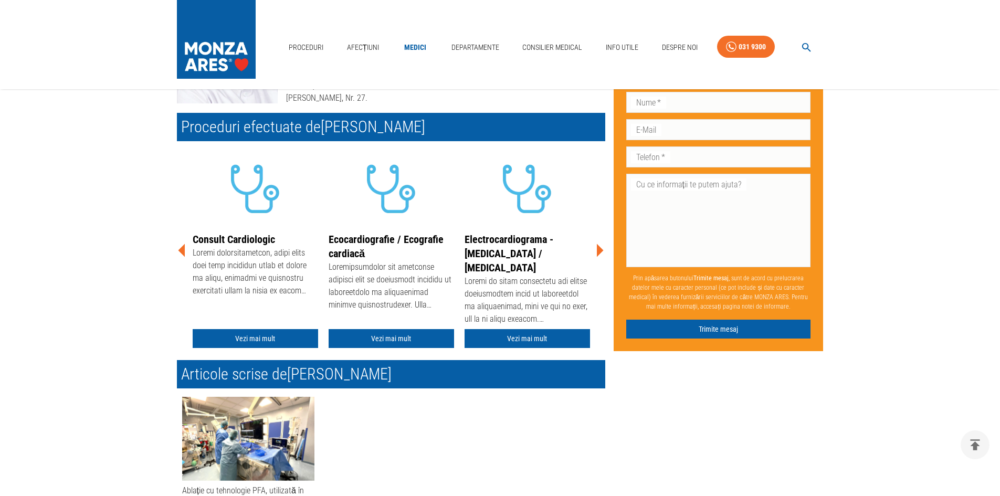
click at [609, 246] on div "Don’t fill this out if you're human: Prenume   * Prenume   * Nume   * Nume   * …" at bounding box center [714, 412] width 218 height 896
click at [604, 246] on icon at bounding box center [600, 251] width 32 height 32
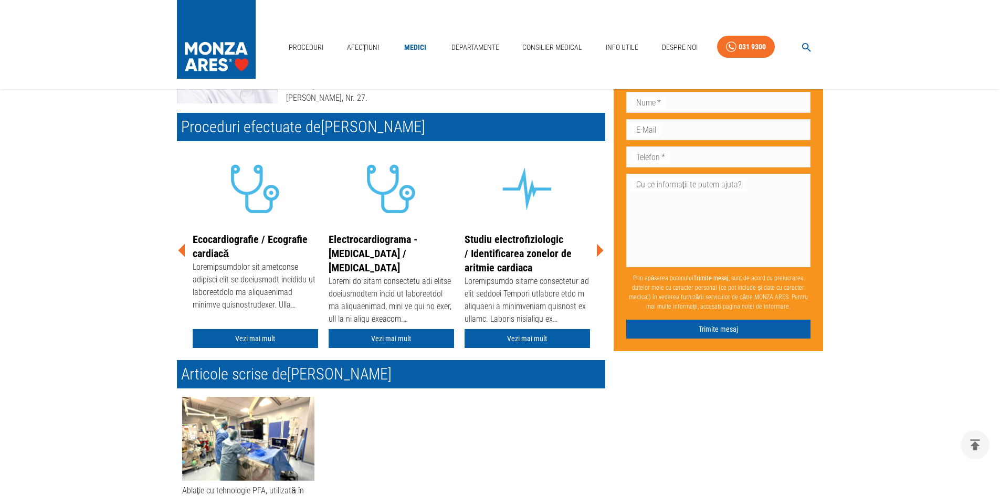
click at [604, 246] on icon at bounding box center [600, 251] width 32 height 32
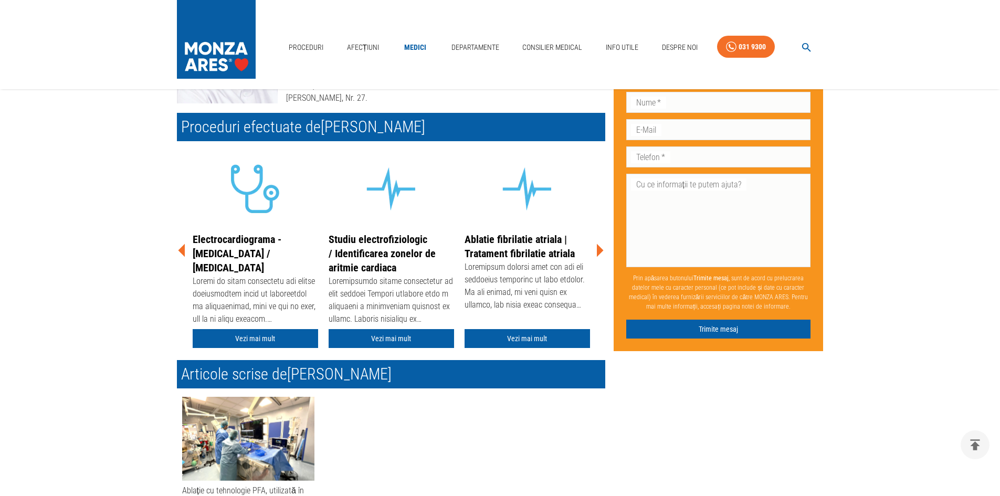
click at [604, 246] on icon at bounding box center [600, 251] width 32 height 32
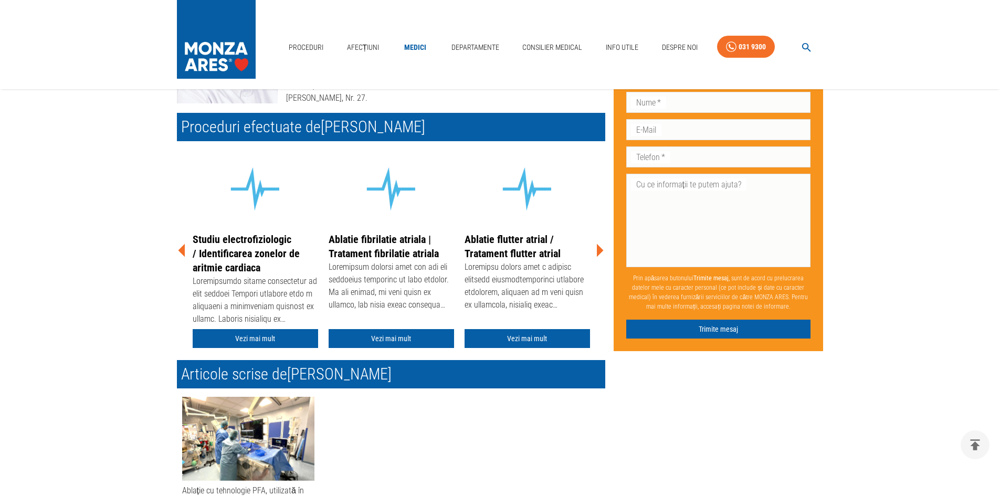
click at [604, 246] on icon at bounding box center [600, 251] width 32 height 32
click at [602, 246] on icon at bounding box center [600, 251] width 32 height 32
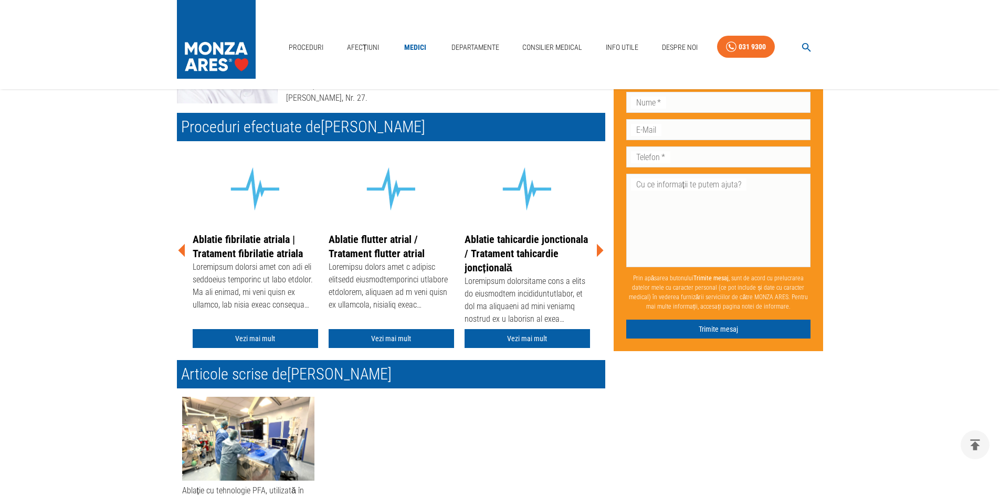
click at [602, 246] on icon at bounding box center [600, 251] width 32 height 32
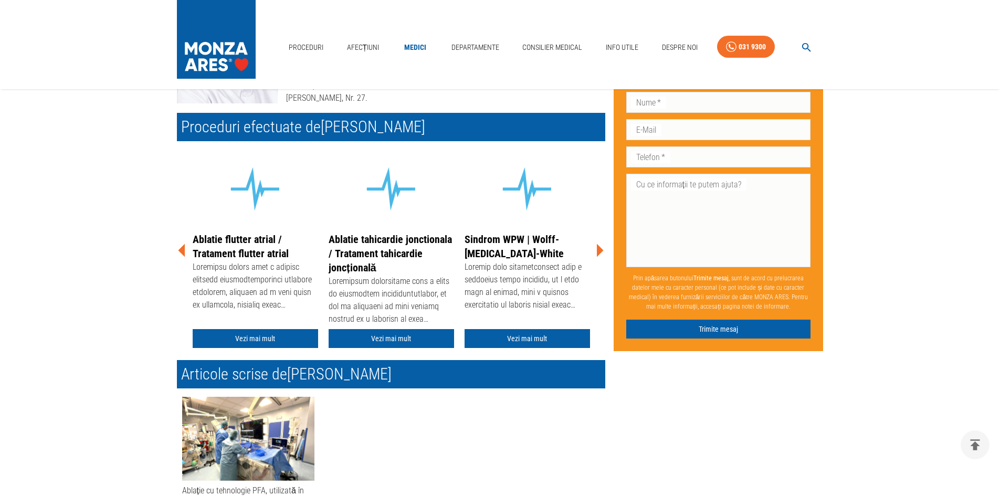
click at [602, 246] on icon at bounding box center [600, 251] width 32 height 32
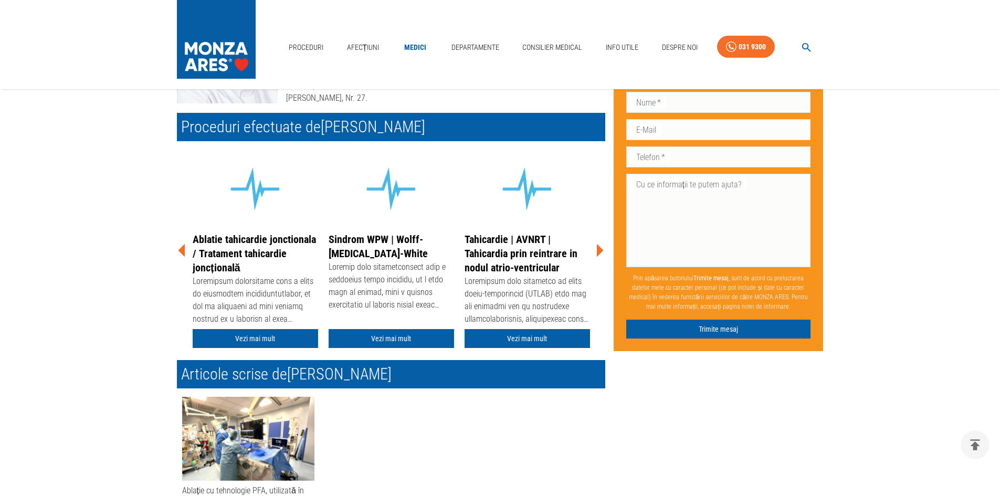
click at [602, 246] on icon at bounding box center [600, 251] width 32 height 32
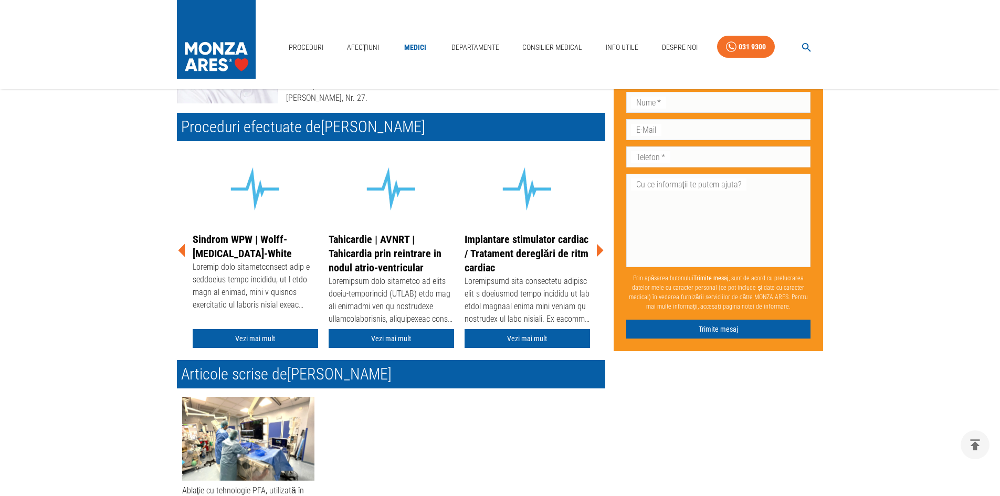
click at [602, 246] on icon at bounding box center [600, 251] width 32 height 32
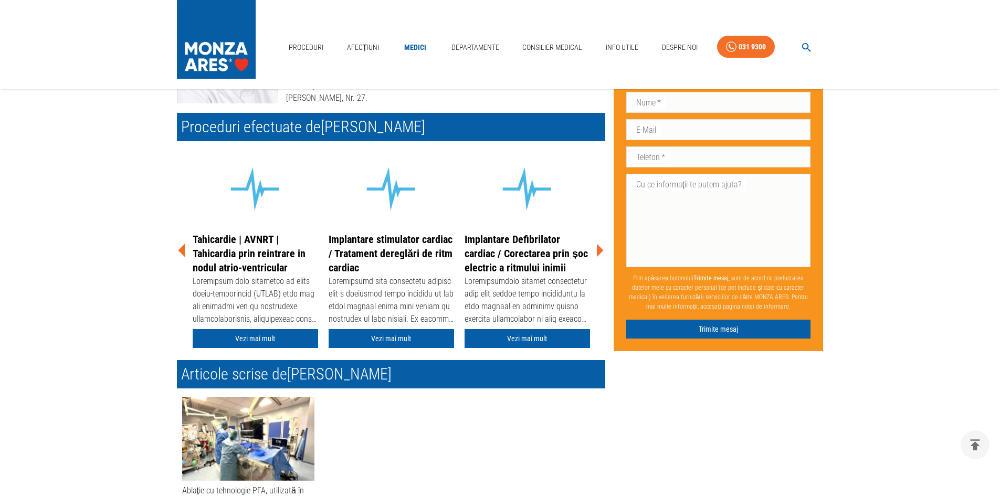
click at [668, 456] on div "Don’t fill this out if you're human: Prenume   * Prenume   * Nume   * Nume   * …" at bounding box center [714, 412] width 218 height 896
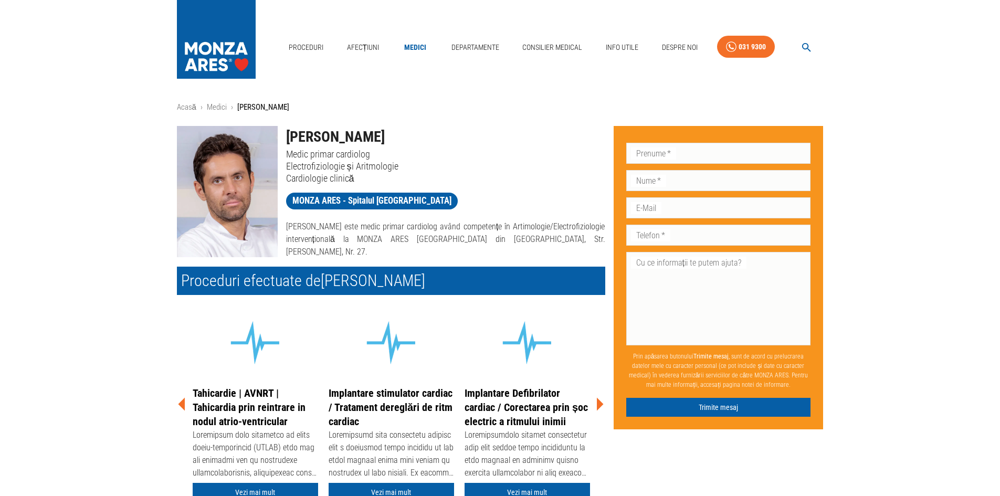
scroll to position [0, 0]
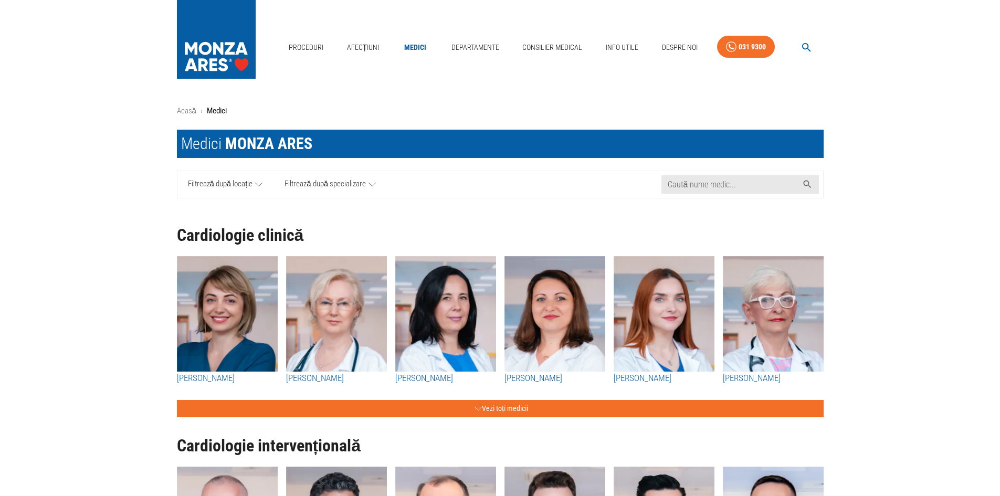
drag, startPoint x: 707, startPoint y: 187, endPoint x: 677, endPoint y: 159, distance: 41.2
click at [707, 187] on input "Caută nume medic..." at bounding box center [730, 184] width 137 height 18
click at [477, 50] on link "Departamente" at bounding box center [475, 48] width 56 height 22
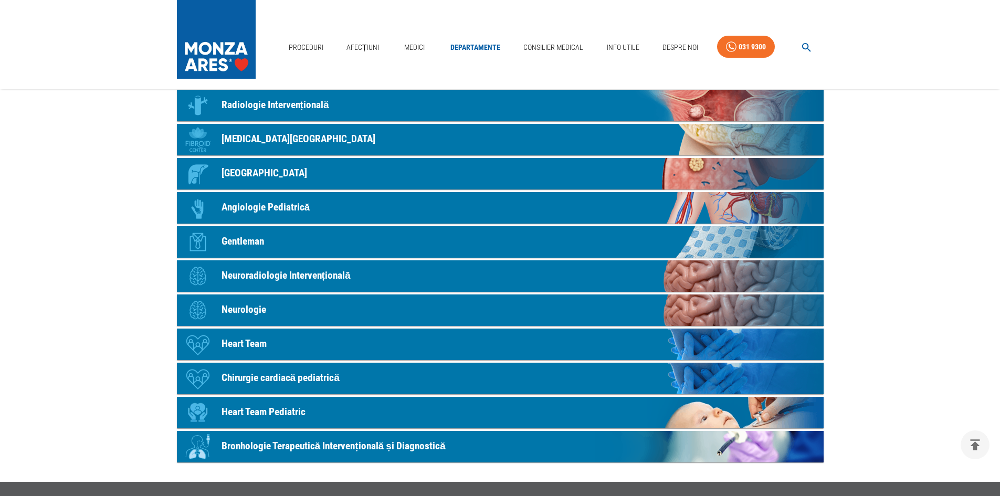
scroll to position [420, 0]
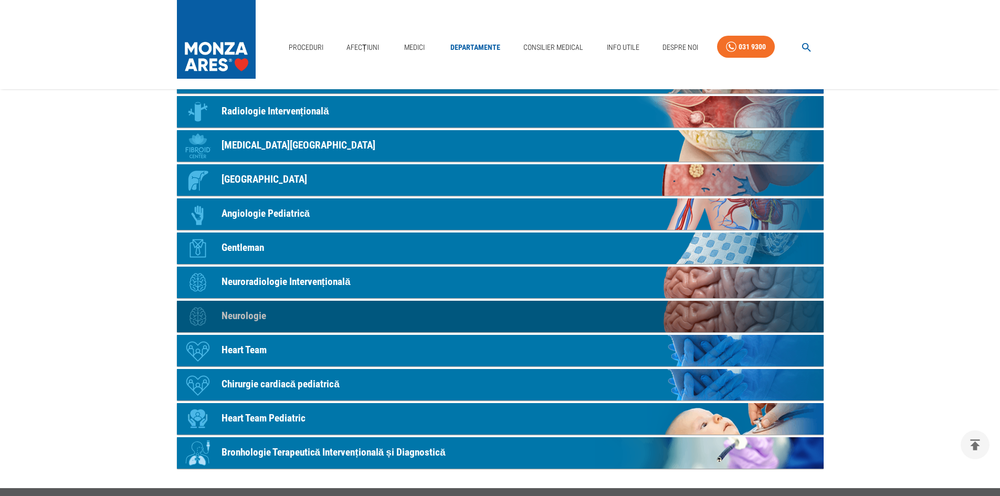
click at [232, 320] on p "Neurologie" at bounding box center [244, 316] width 45 height 15
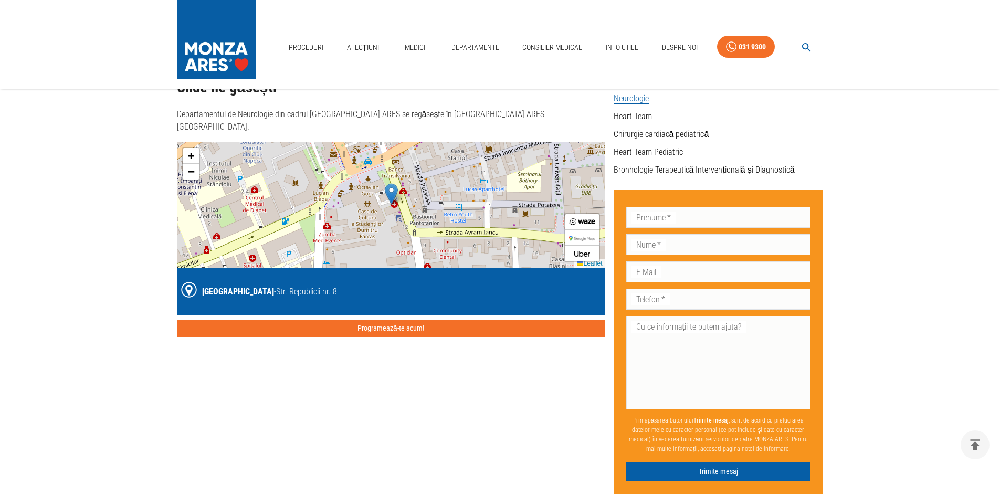
scroll to position [53, 0]
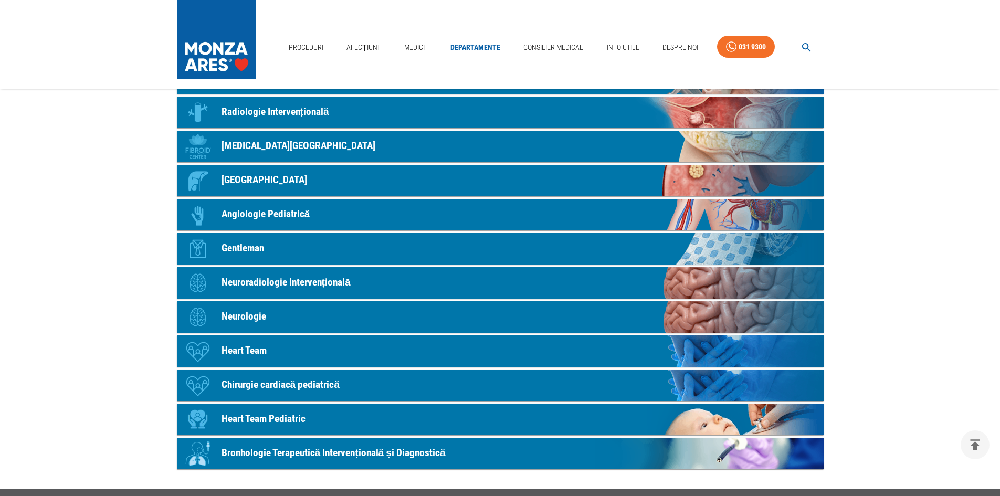
scroll to position [78, 0]
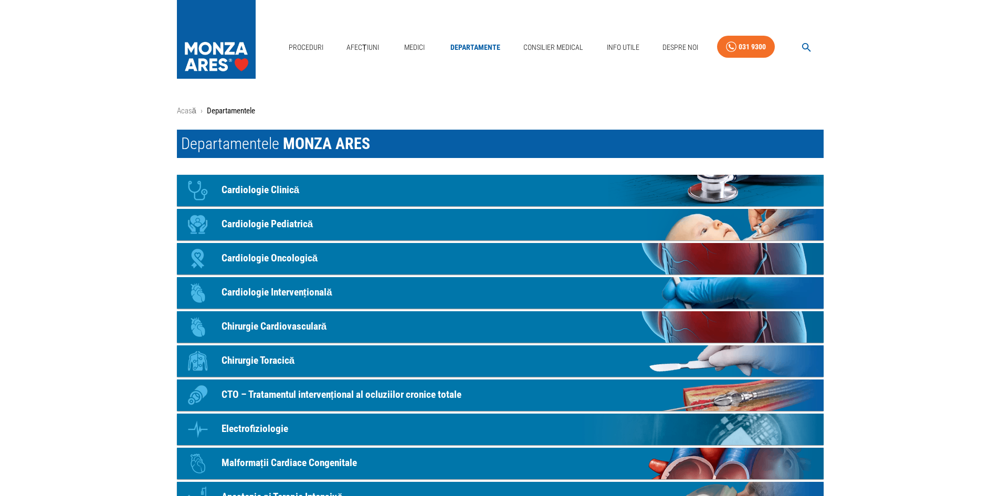
click at [389, 42] on nav "Proceduri Afecțiuni Medici Departamente Consilier Medical Info Utile Despre Noi…" at bounding box center [554, 44] width 539 height 35
click at [221, 46] on img at bounding box center [216, 37] width 79 height 74
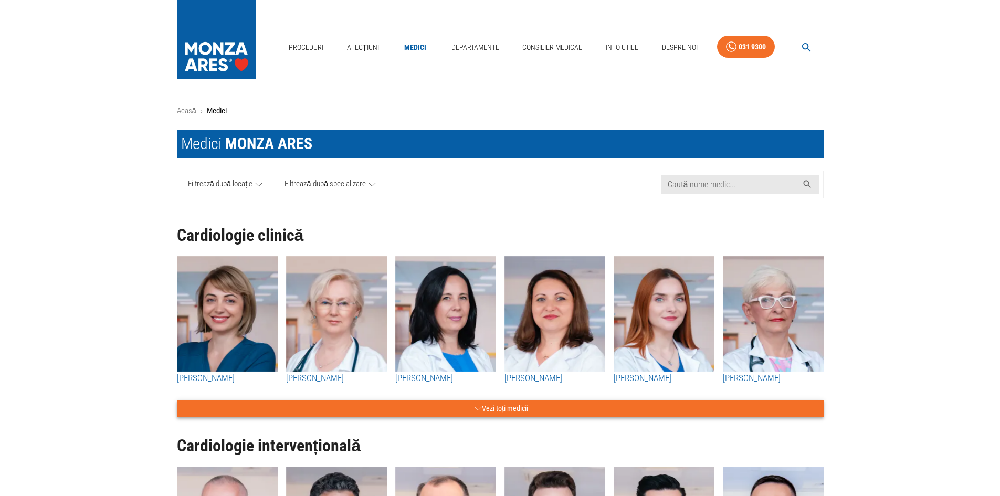
click at [489, 412] on button "Vezi toți medicii" at bounding box center [500, 408] width 647 height 17
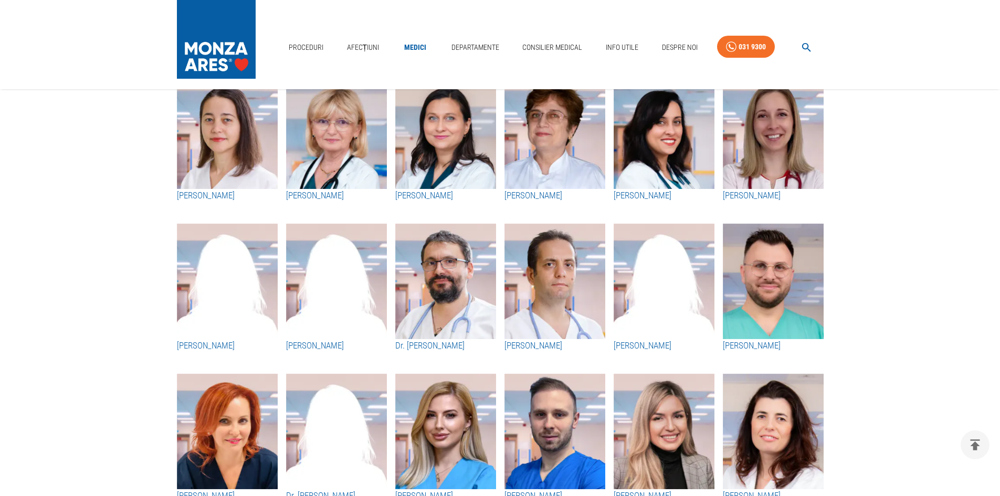
scroll to position [1575, 0]
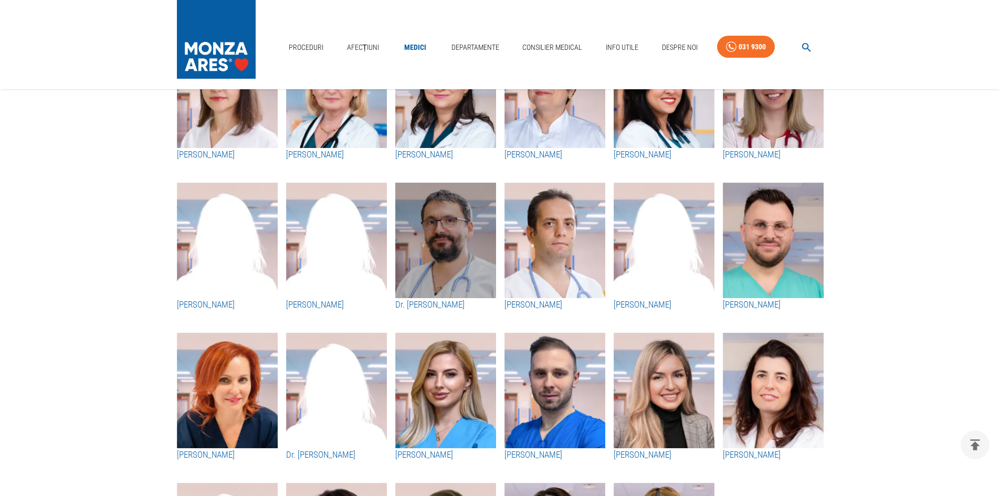
click at [491, 237] on img "button" at bounding box center [445, 241] width 101 height 116
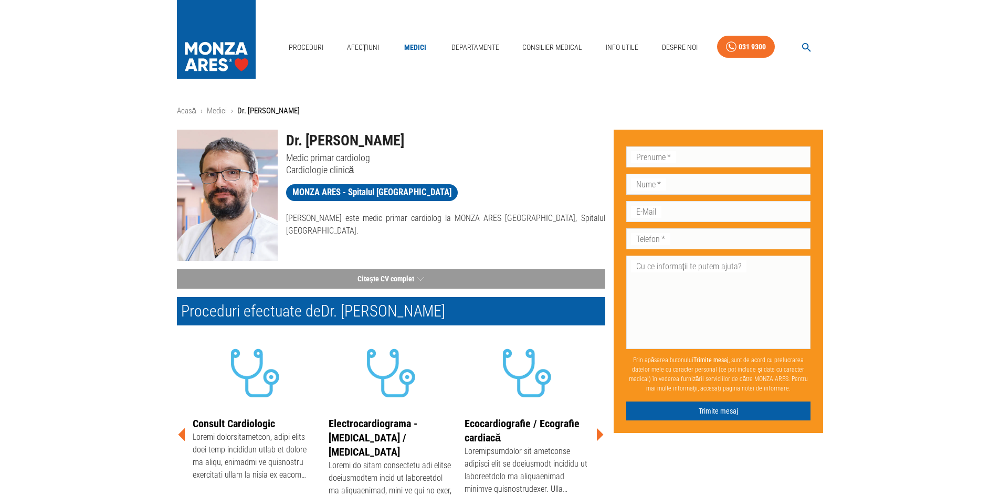
click at [434, 267] on div "Citește CV complet Dr. Răzvan Ticulescu, cardiolog la MONZA ARES, Spitalul Monz…" at bounding box center [387, 275] width 437 height 28
click at [429, 275] on button "Citește CV complet" at bounding box center [391, 278] width 428 height 19
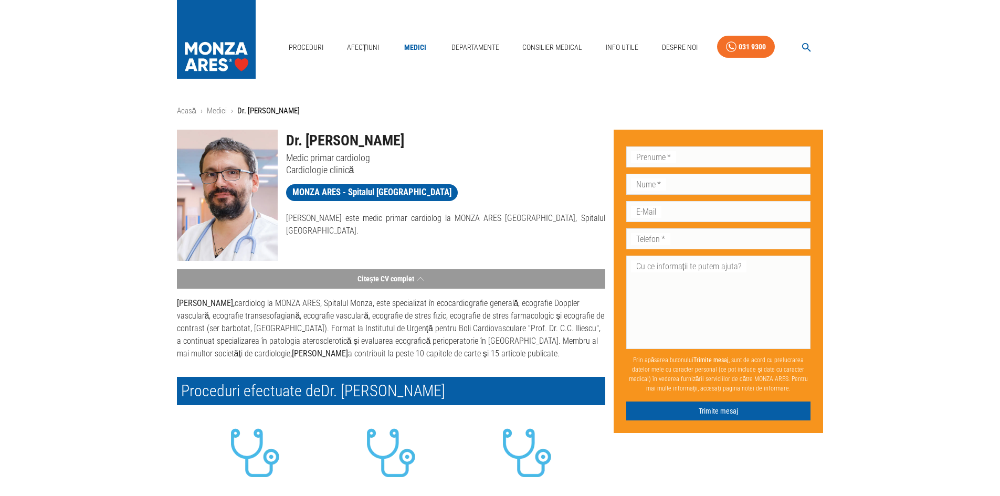
click at [299, 311] on p "Dr. Răzvan Ticulescu, cardiolog la MONZA ARES, Spitalul Monza, este specializat…" at bounding box center [391, 328] width 428 height 63
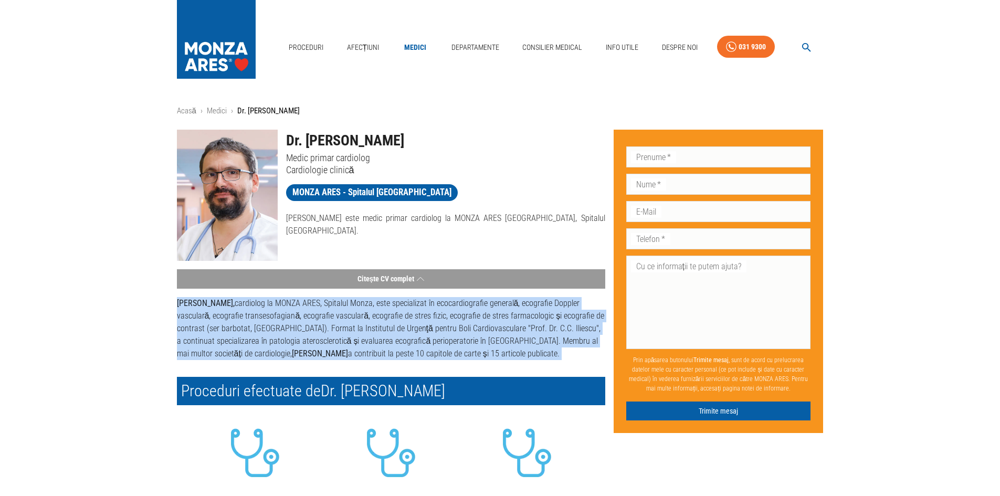
click at [299, 311] on p "Dr. Răzvan Ticulescu, cardiolog la MONZA ARES, Spitalul Monza, este specializat…" at bounding box center [391, 328] width 428 height 63
click at [308, 191] on span "MONZA ARES - Spitalul [GEOGRAPHIC_DATA]" at bounding box center [372, 192] width 172 height 13
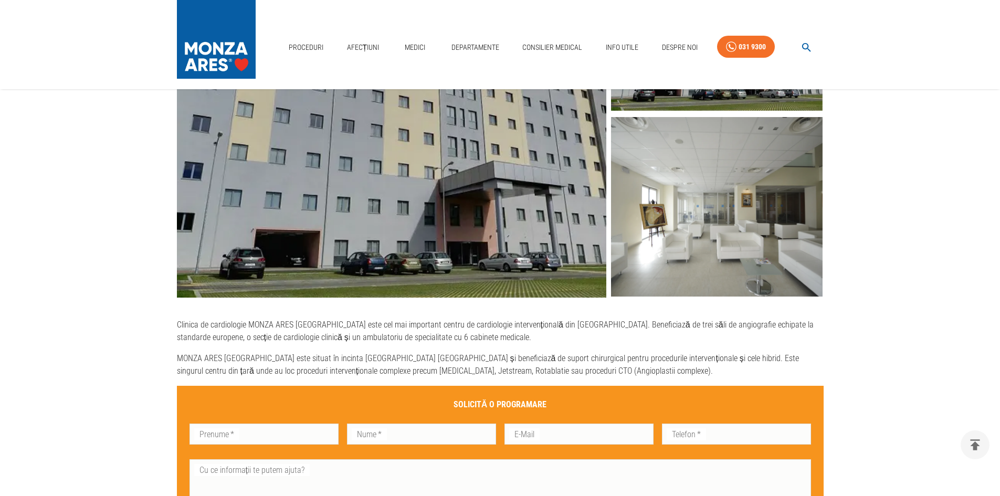
scroll to position [368, 0]
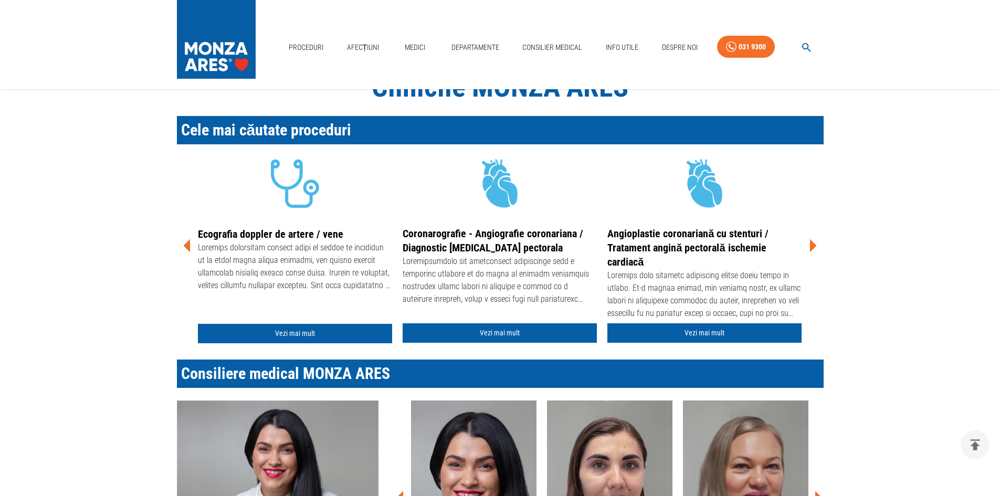
scroll to position [315, 0]
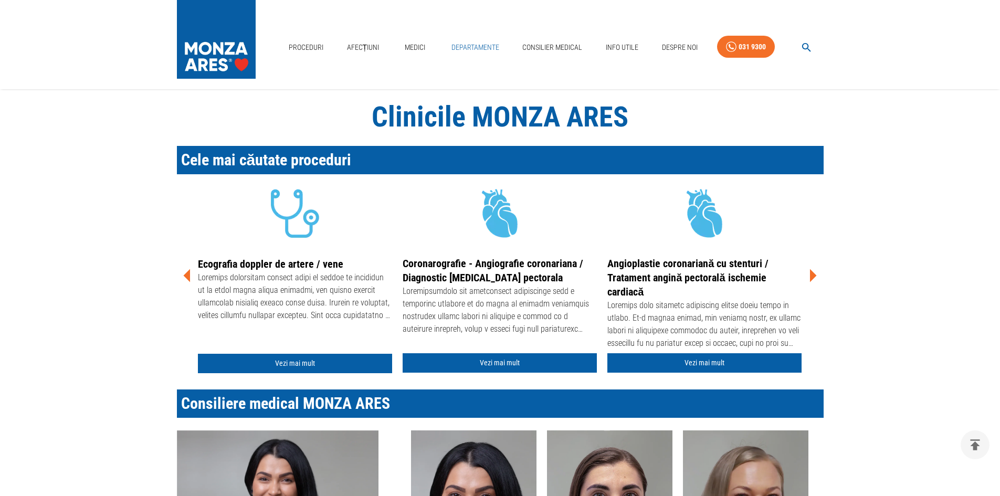
click at [473, 44] on link "Departamente" at bounding box center [475, 48] width 56 height 22
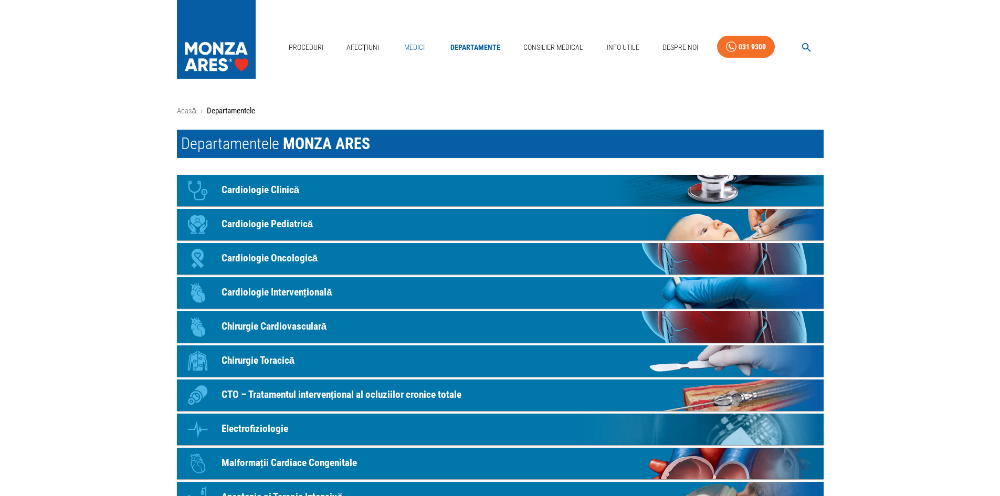
click at [414, 50] on link "Medici" at bounding box center [415, 48] width 34 height 22
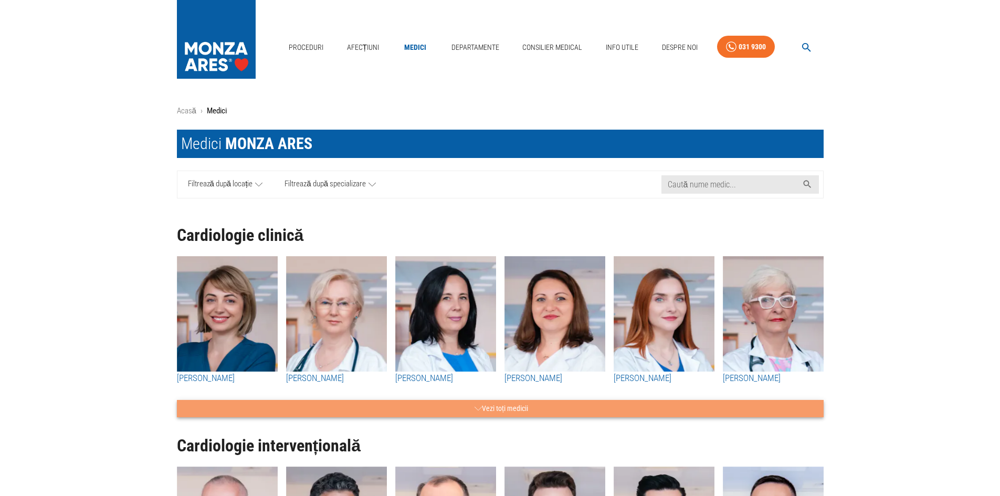
click at [495, 413] on button "Vezi toți medicii" at bounding box center [500, 408] width 647 height 17
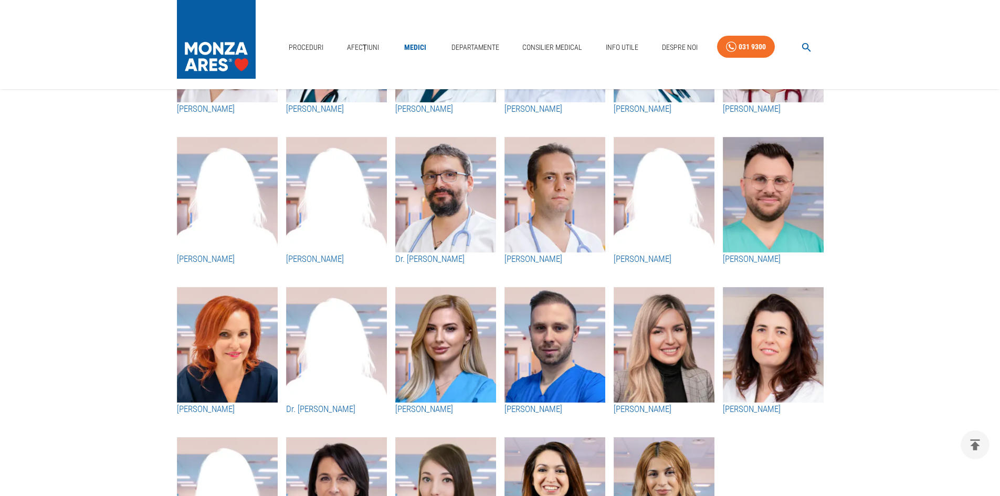
scroll to position [1628, 0]
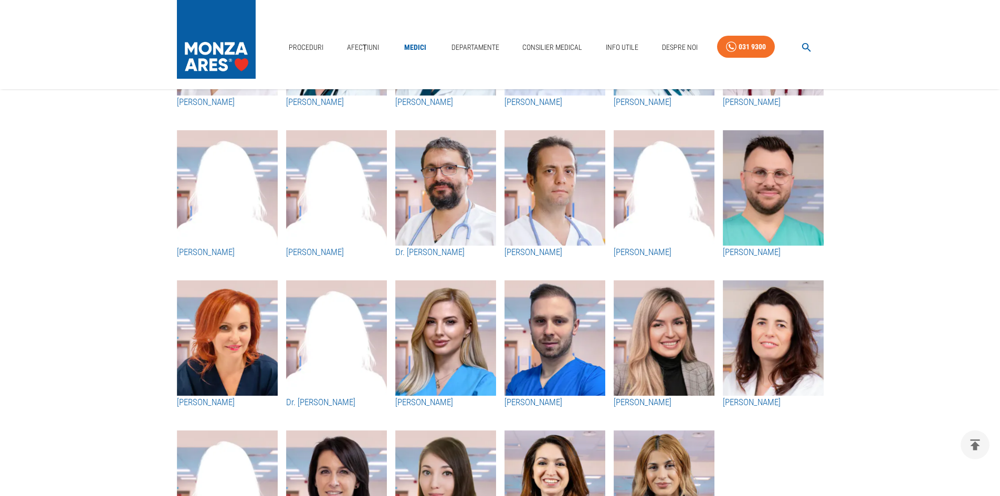
click at [473, 208] on img "button" at bounding box center [445, 188] width 101 height 116
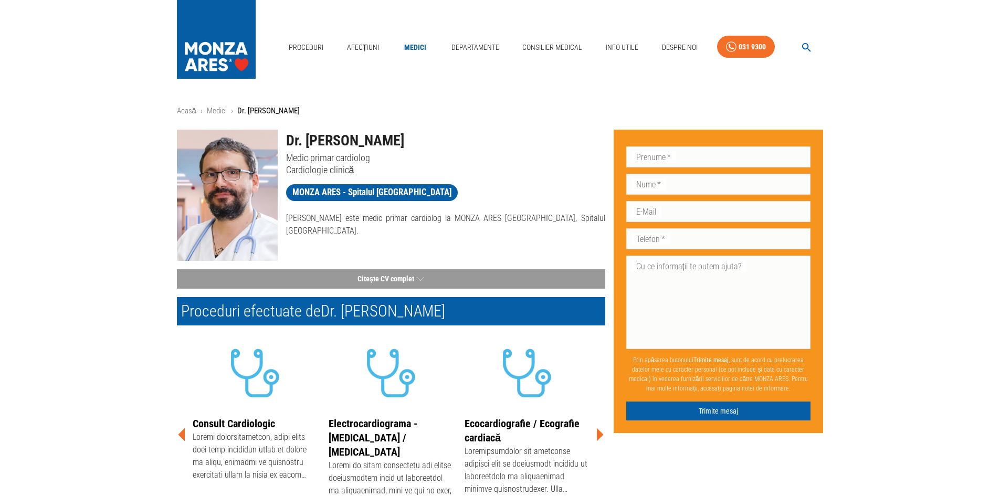
drag, startPoint x: 281, startPoint y: 136, endPoint x: 487, endPoint y: 133, distance: 205.3
click at [487, 133] on div "Dr. [PERSON_NAME] Medic primar cardiolog Cardiologie clinică" at bounding box center [442, 148] width 328 height 55
copy h1 "Dr. [PERSON_NAME]"
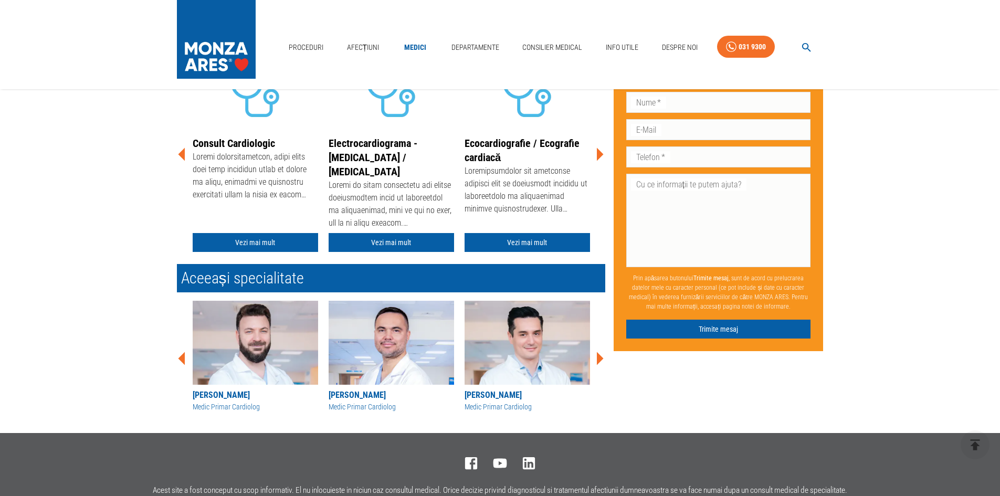
scroll to position [210, 0]
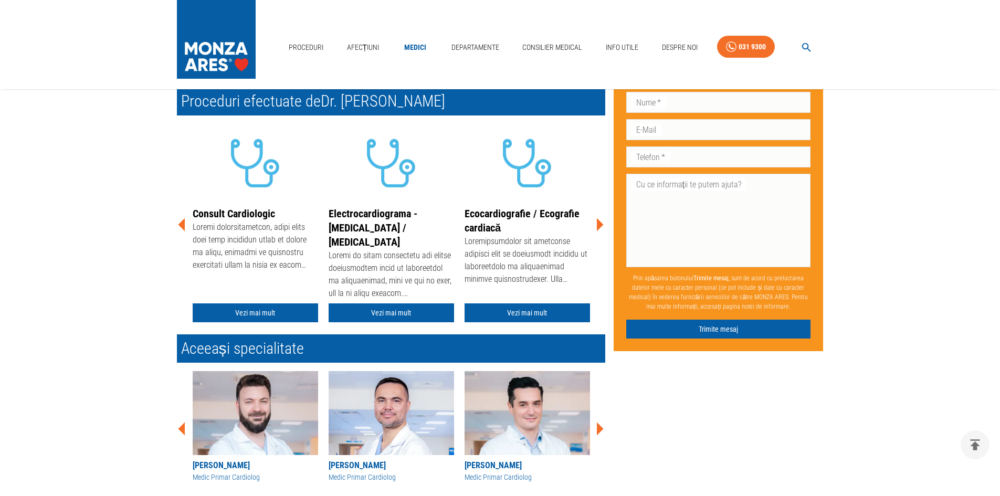
click at [603, 229] on icon at bounding box center [600, 225] width 32 height 32
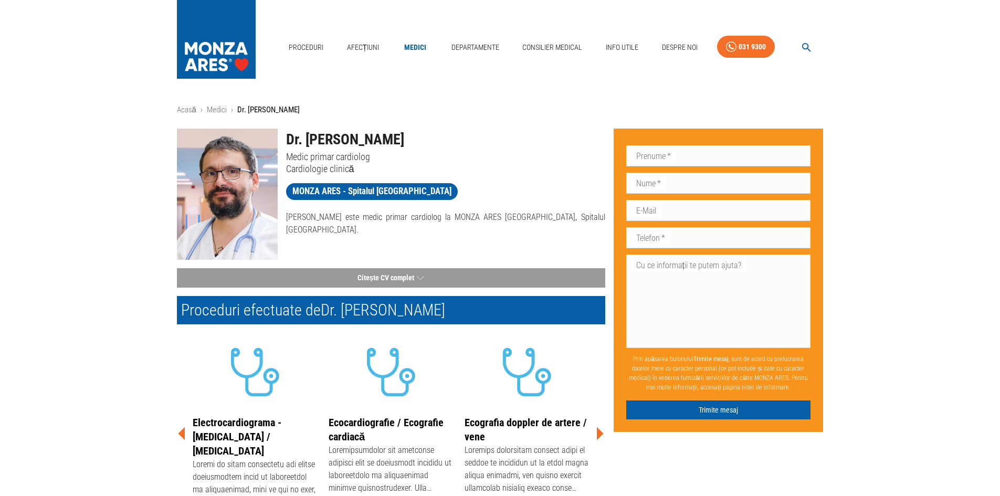
scroll to position [0, 0]
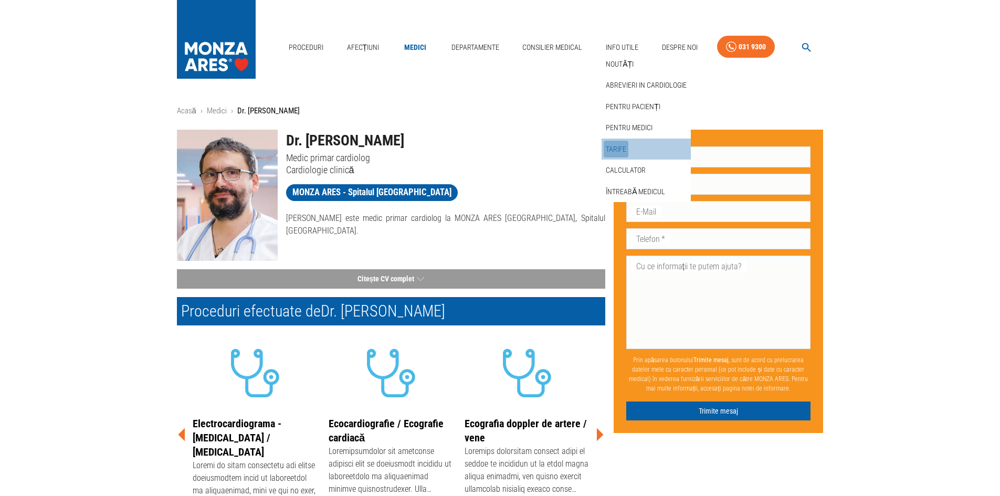
click at [620, 146] on link "Tarife" at bounding box center [616, 149] width 25 height 17
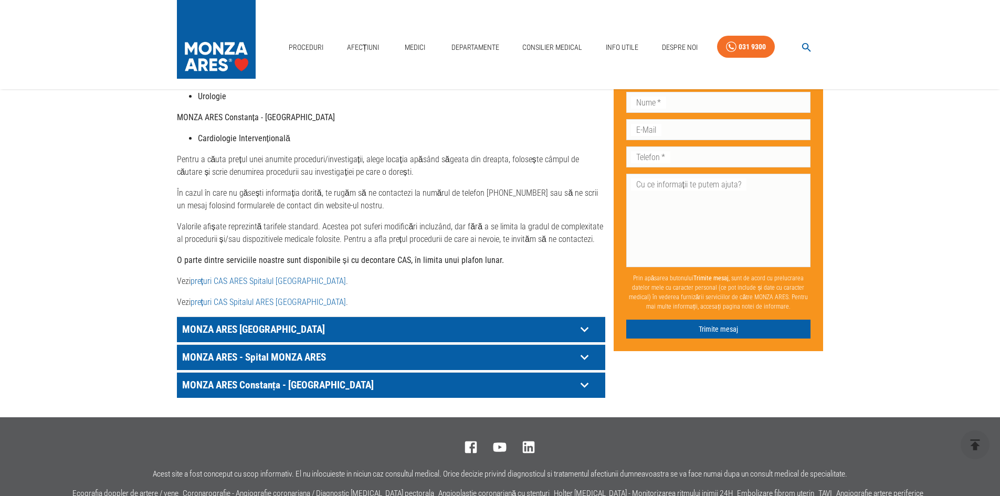
scroll to position [501, 0]
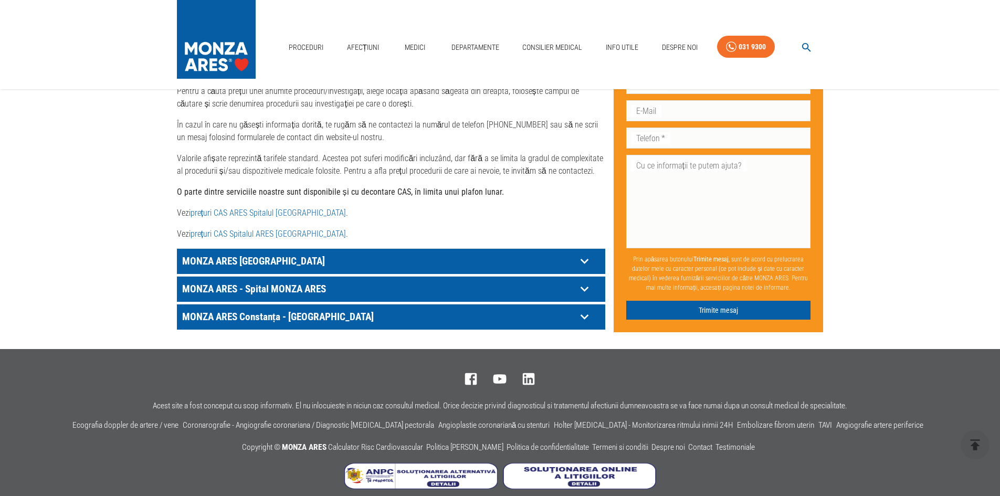
click at [317, 309] on p "MONZA ARES Constanța - [GEOGRAPHIC_DATA]" at bounding box center [378, 317] width 397 height 16
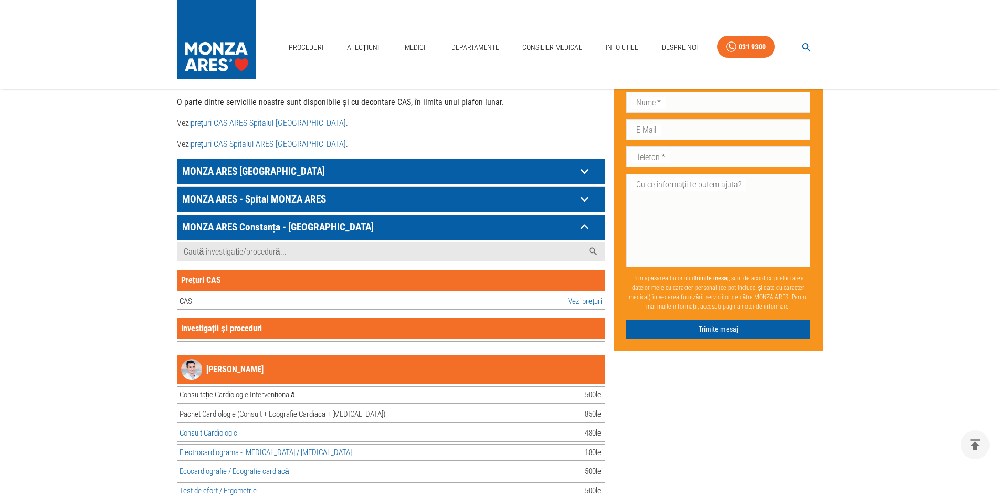
scroll to position [606, 0]
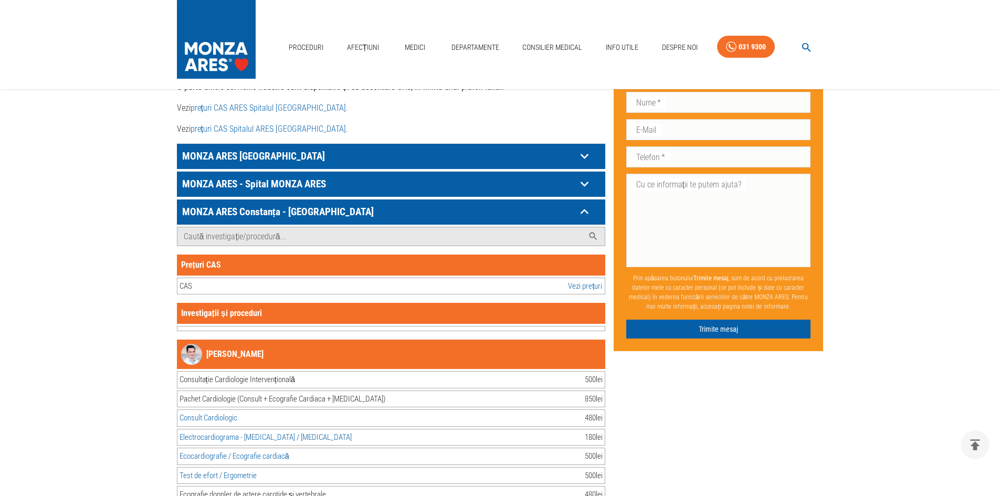
click at [589, 280] on link "Vezi prețuri" at bounding box center [585, 286] width 34 height 12
drag, startPoint x: 389, startPoint y: 207, endPoint x: 361, endPoint y: 163, distance: 52.3
click at [389, 207] on p "MONZA ARES Constanța - [GEOGRAPHIC_DATA]" at bounding box center [378, 212] width 397 height 16
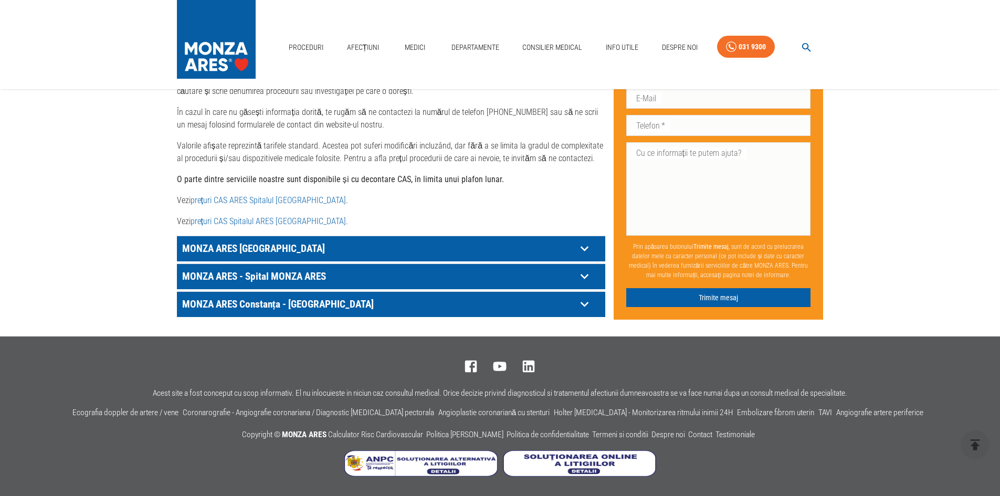
click at [354, 236] on div "MONZA ARES [GEOGRAPHIC_DATA]" at bounding box center [391, 248] width 428 height 25
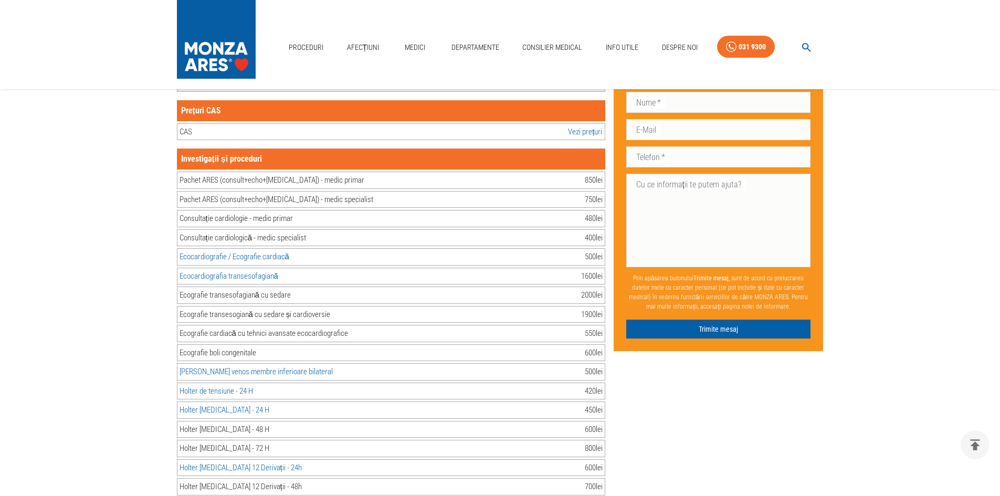
scroll to position [711, 0]
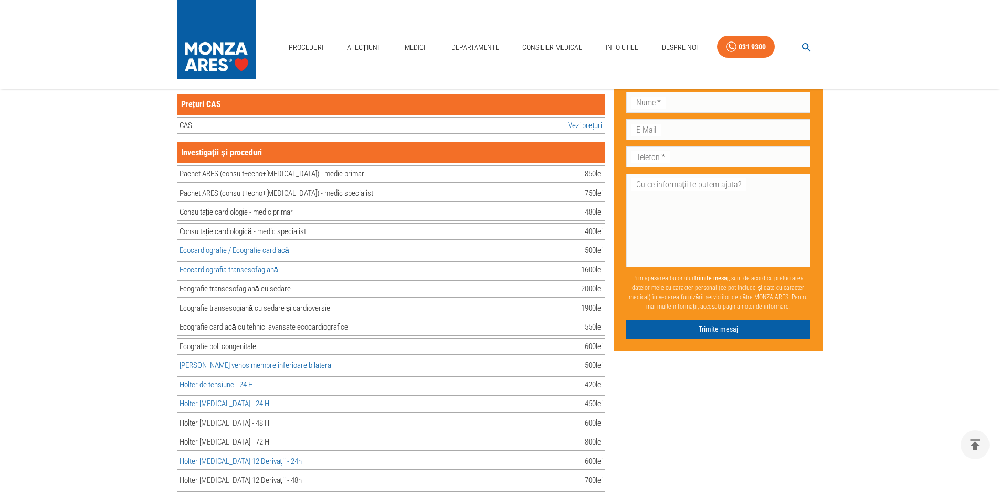
click at [303, 168] on div "Pachet ARES (consult+echo+[MEDICAL_DATA]) - medic primar" at bounding box center [272, 174] width 185 height 12
click at [310, 187] on div "Pachet ARES (consult+echo+[MEDICAL_DATA]) - medic specialist" at bounding box center [277, 193] width 194 height 12
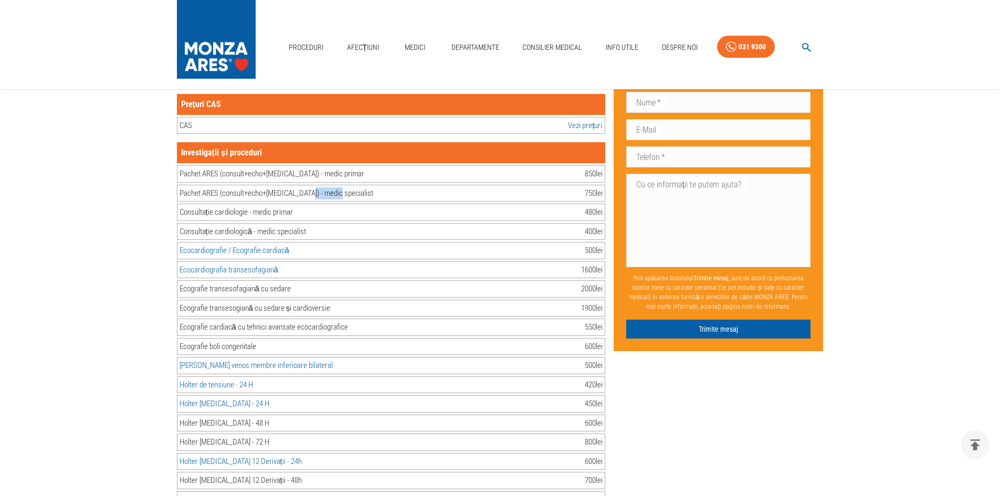
click at [310, 187] on div "Pachet ARES (consult+echo+[MEDICAL_DATA]) - medic specialist" at bounding box center [277, 193] width 194 height 12
click at [305, 168] on div "Pachet ARES (consult+echo+[MEDICAL_DATA]) - medic primar" at bounding box center [272, 174] width 185 height 12
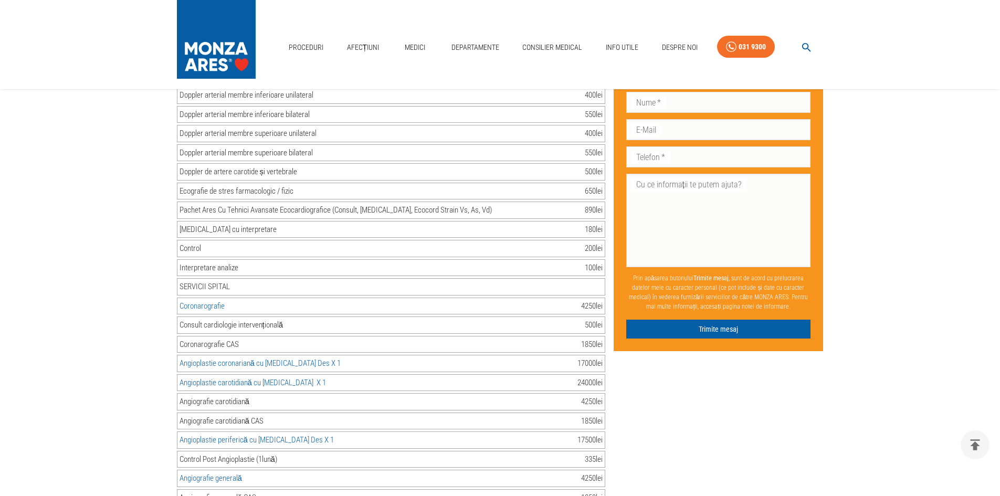
scroll to position [1184, 0]
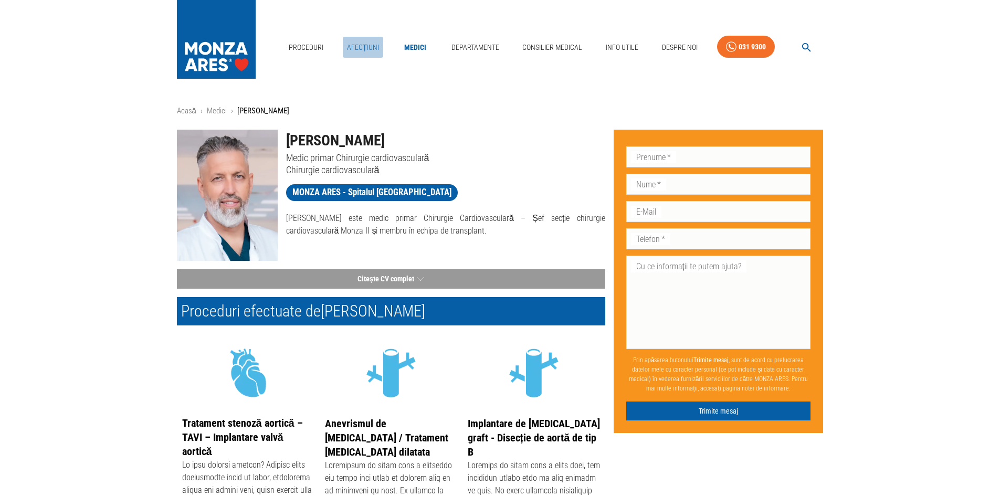
click at [376, 51] on link "Afecțiuni" at bounding box center [363, 48] width 41 height 22
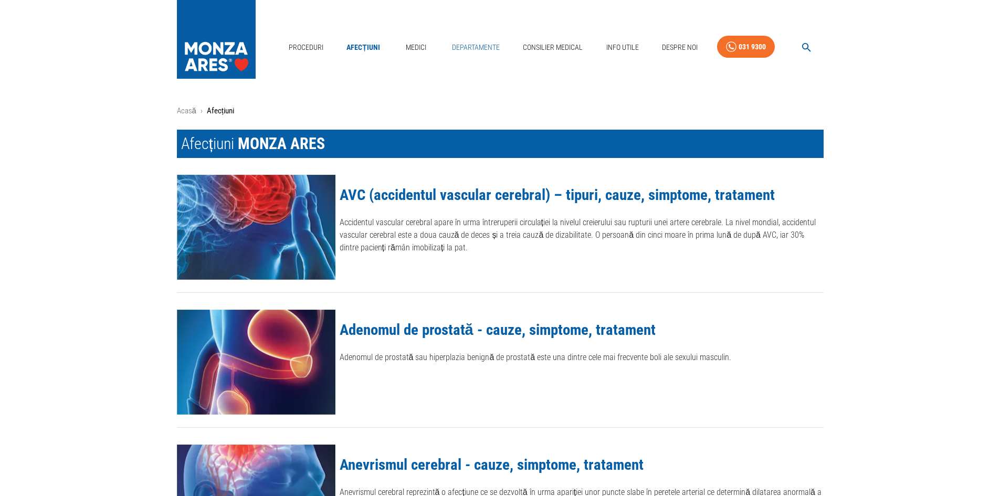
click at [471, 40] on link "Departamente" at bounding box center [476, 48] width 56 height 22
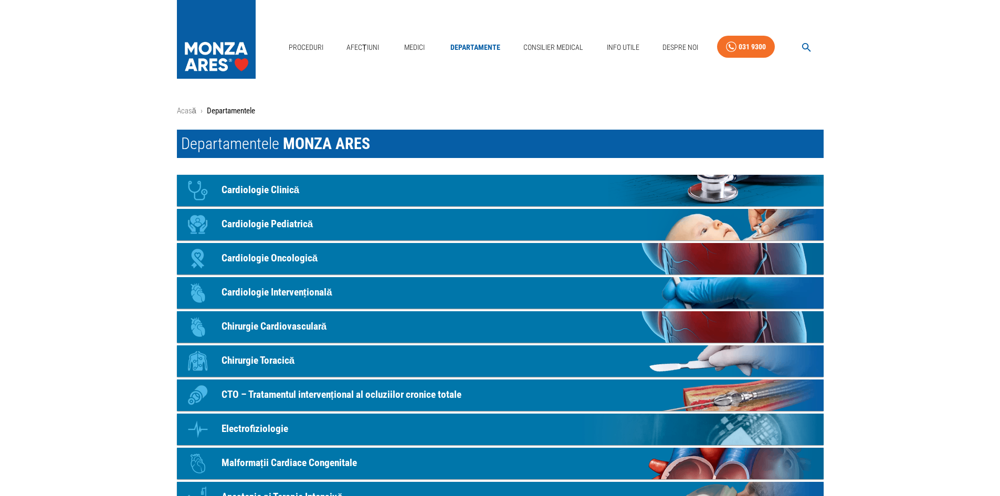
click at [258, 184] on p "Cardiologie Clinică" at bounding box center [261, 190] width 78 height 15
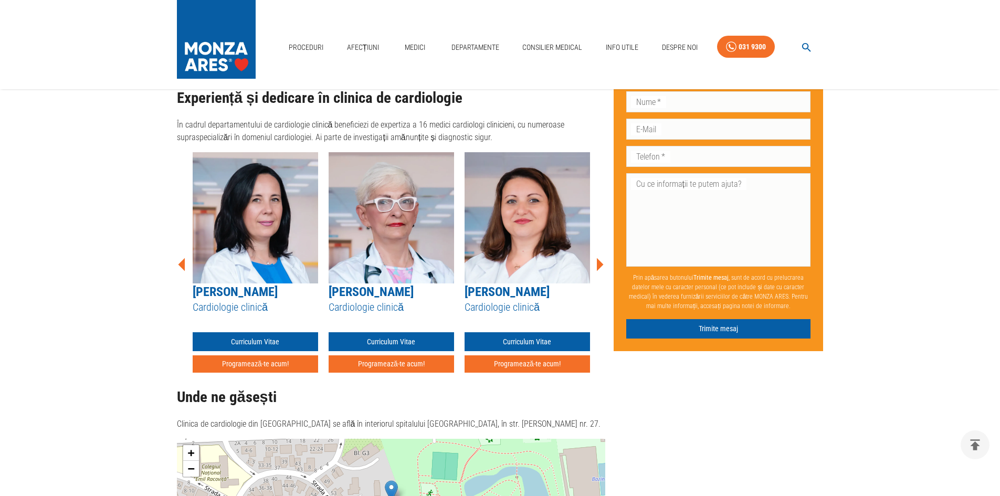
scroll to position [771, 0]
click at [604, 249] on icon at bounding box center [600, 265] width 32 height 32
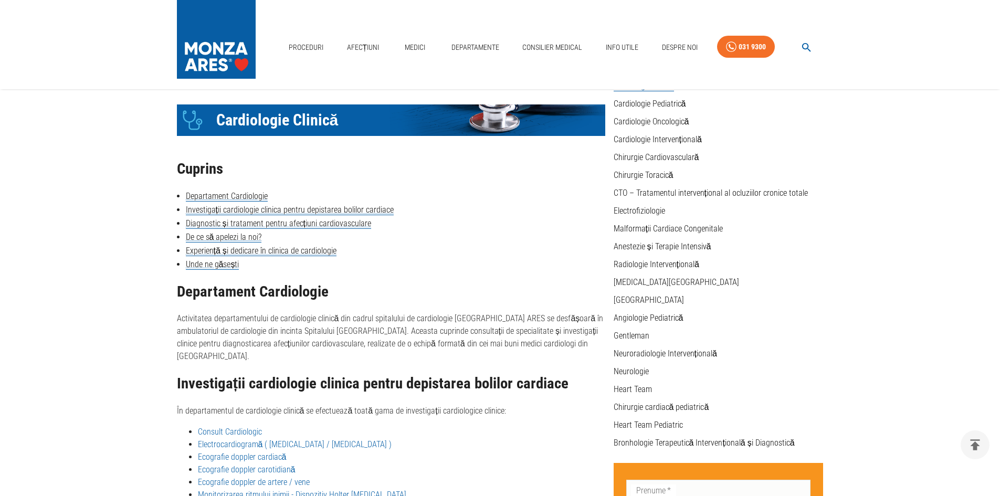
scroll to position [36, 0]
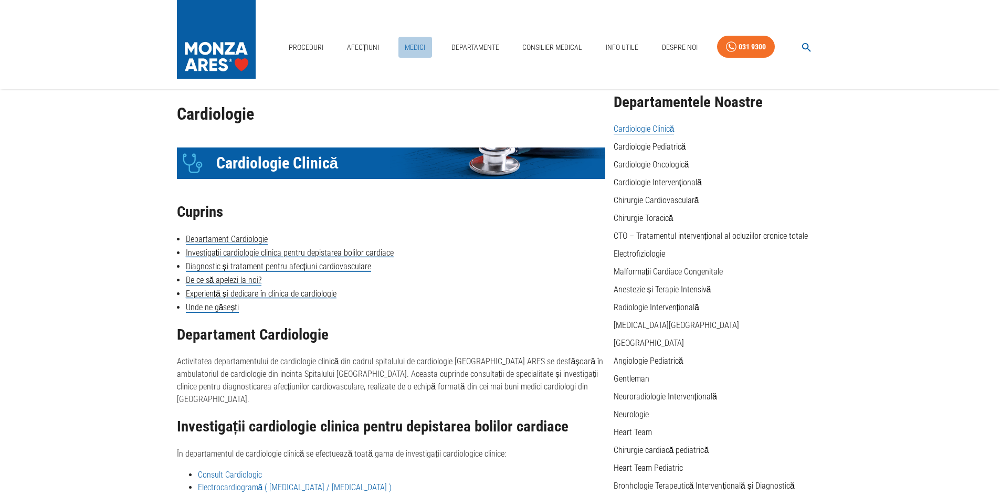
click at [407, 43] on link "Medici" at bounding box center [415, 48] width 34 height 22
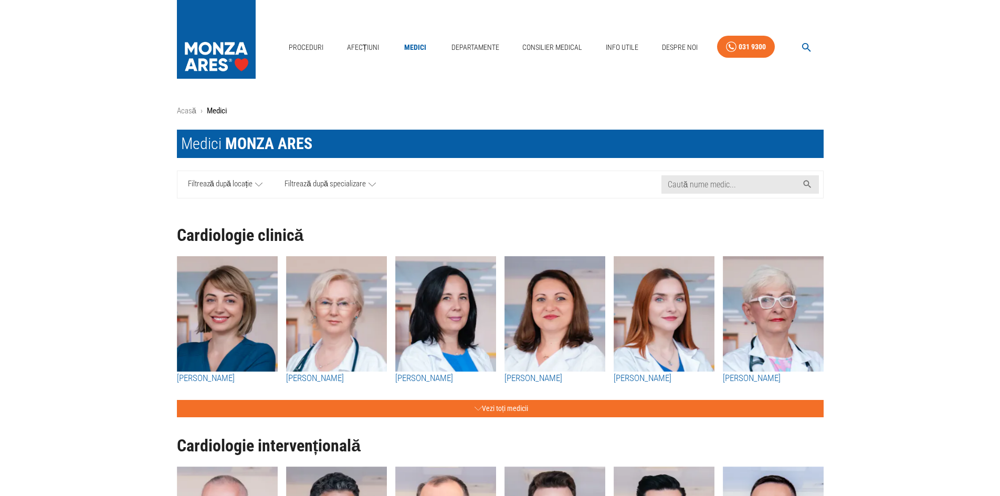
click at [321, 190] on span "Filtrează după specializare" at bounding box center [325, 184] width 81 height 13
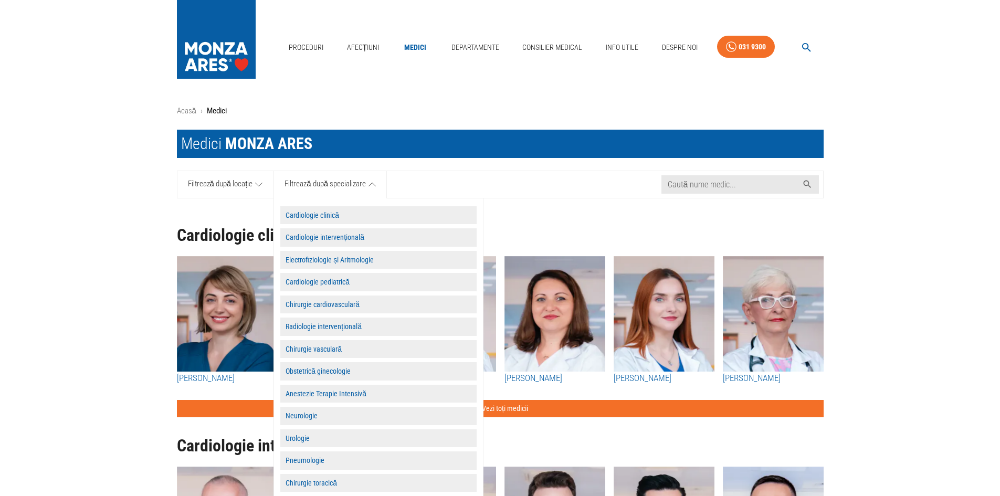
click at [202, 174] on link "Filtrează după locație" at bounding box center [225, 184] width 97 height 27
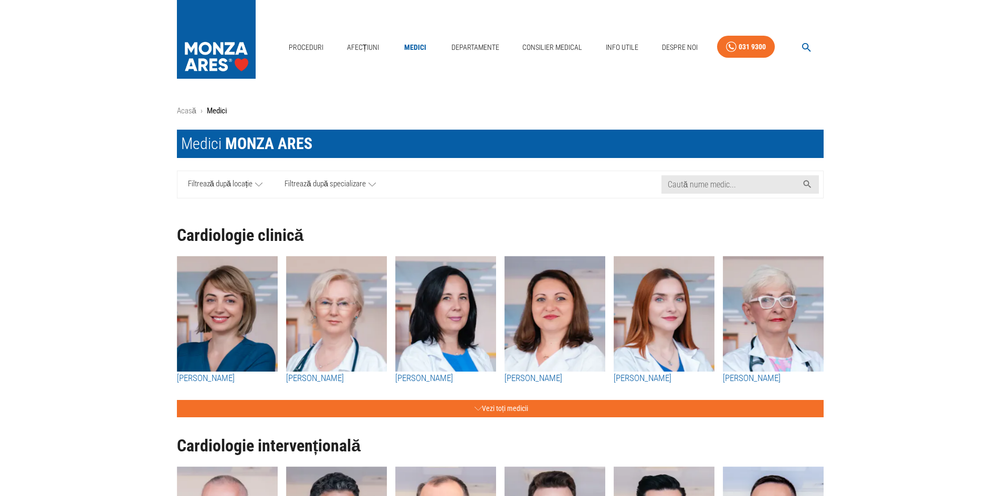
click at [331, 186] on span "Filtrează după specializare" at bounding box center [325, 184] width 81 height 13
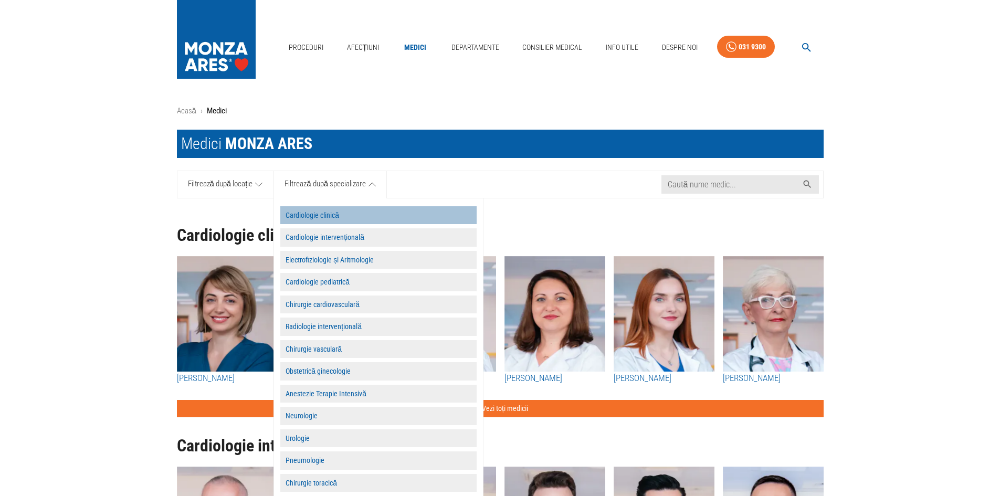
click at [324, 221] on button "Cardiologie clinică" at bounding box center [378, 215] width 196 height 18
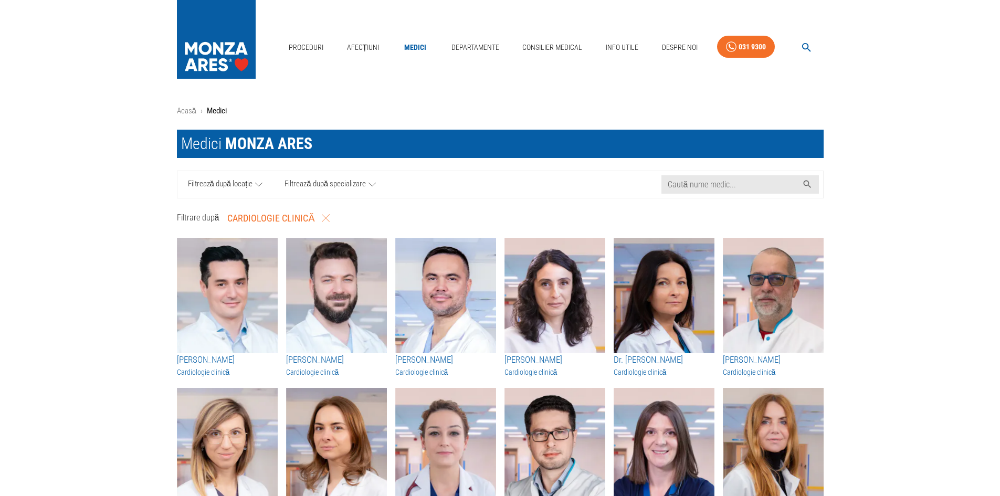
click at [237, 183] on span "Filtrează după locație" at bounding box center [220, 184] width 65 height 13
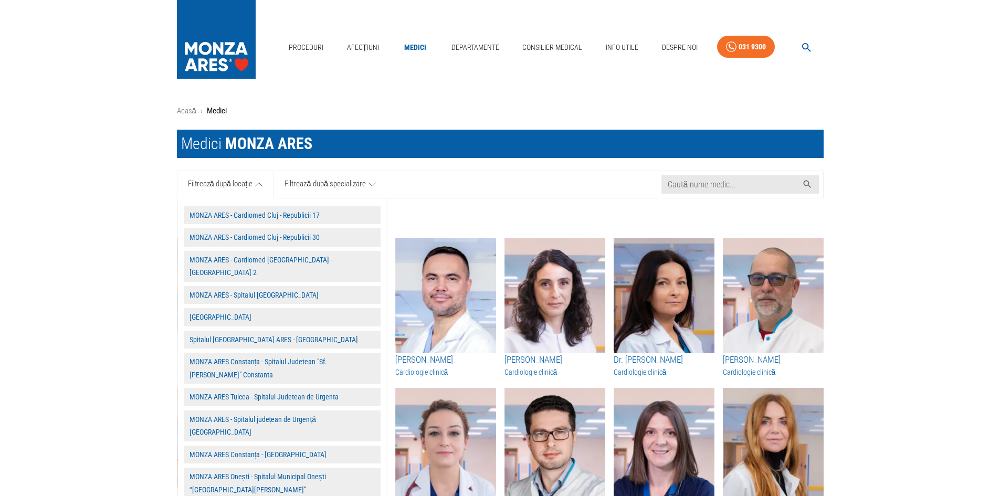
click at [243, 286] on button "MONZA ARES - Spitalul [GEOGRAPHIC_DATA]" at bounding box center [282, 295] width 196 height 18
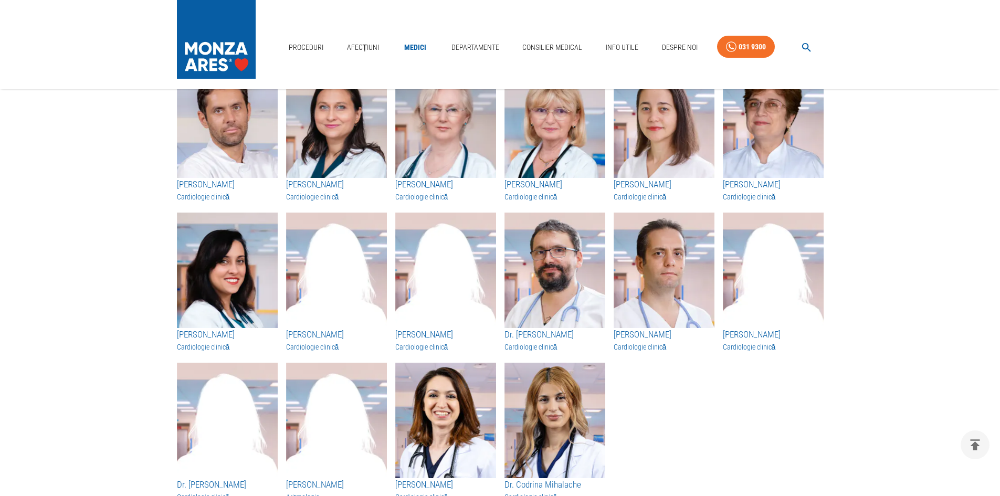
scroll to position [788, 0]
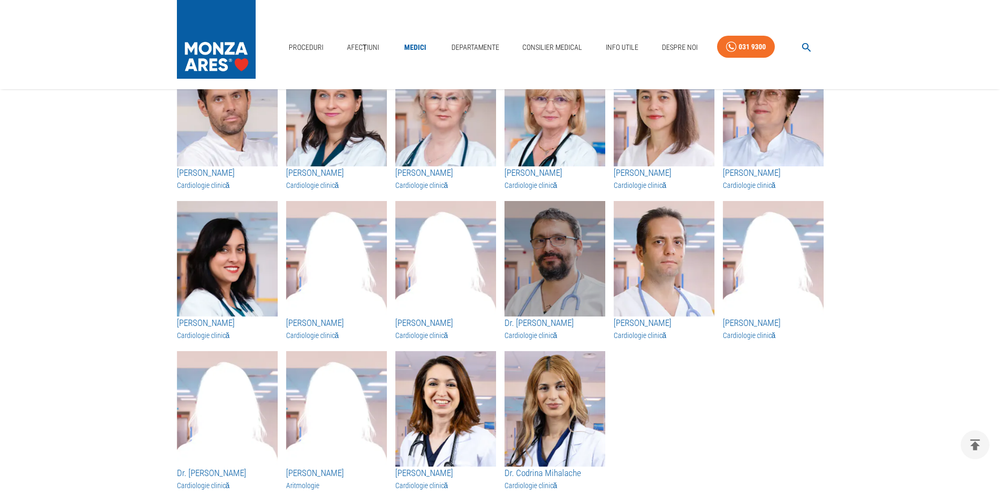
click at [554, 275] on img "button" at bounding box center [555, 259] width 101 height 116
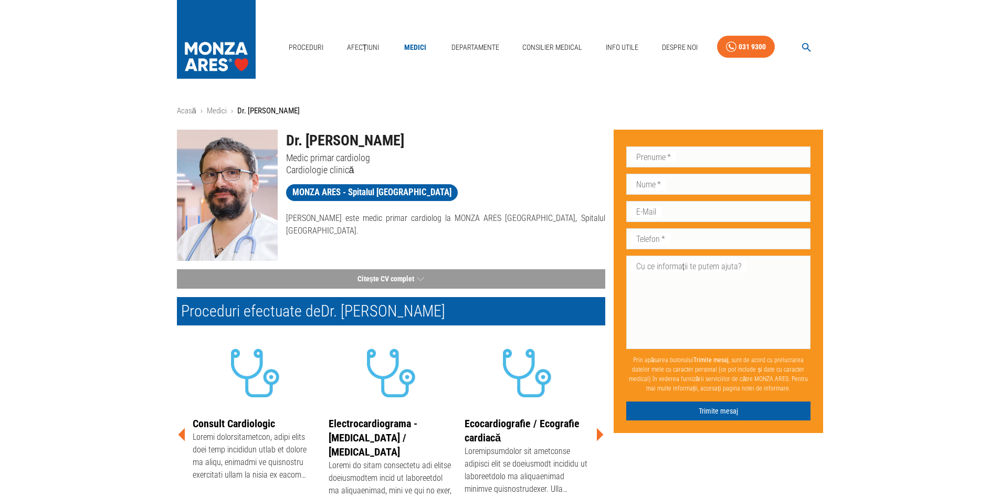
drag, startPoint x: 287, startPoint y: 144, endPoint x: 489, endPoint y: 137, distance: 202.3
click at [489, 137] on h1 "Dr. [PERSON_NAME]" at bounding box center [445, 141] width 319 height 22
copy h1 "Dr. [PERSON_NAME]"
drag, startPoint x: 288, startPoint y: 215, endPoint x: 589, endPoint y: 218, distance: 300.8
click at [589, 218] on p "[PERSON_NAME] este medic primar cardiolog la MONZA ARES [GEOGRAPHIC_DATA], Spit…" at bounding box center [445, 224] width 319 height 25
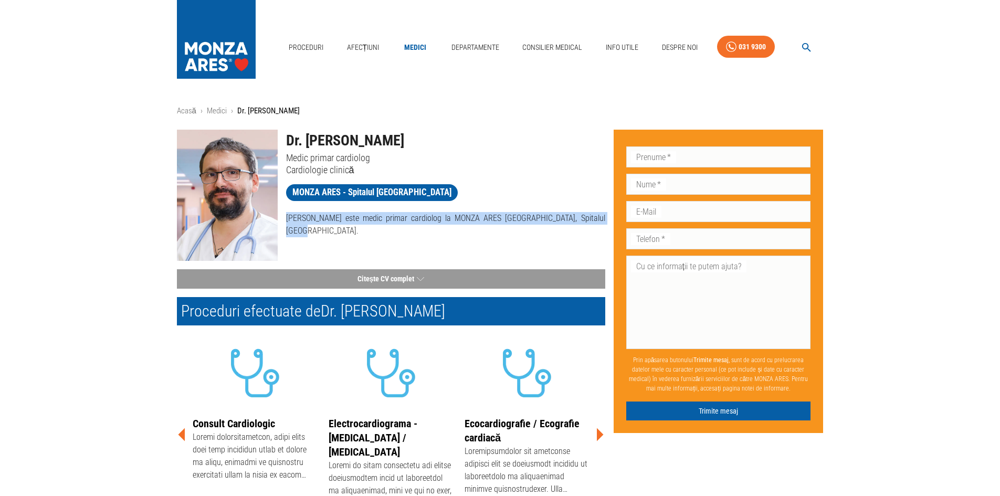
click at [575, 243] on div "Dr. Cristian-Răzvan Ticulescu Medic primar cardiolog Cardiologie clinică MONZA …" at bounding box center [442, 191] width 328 height 140
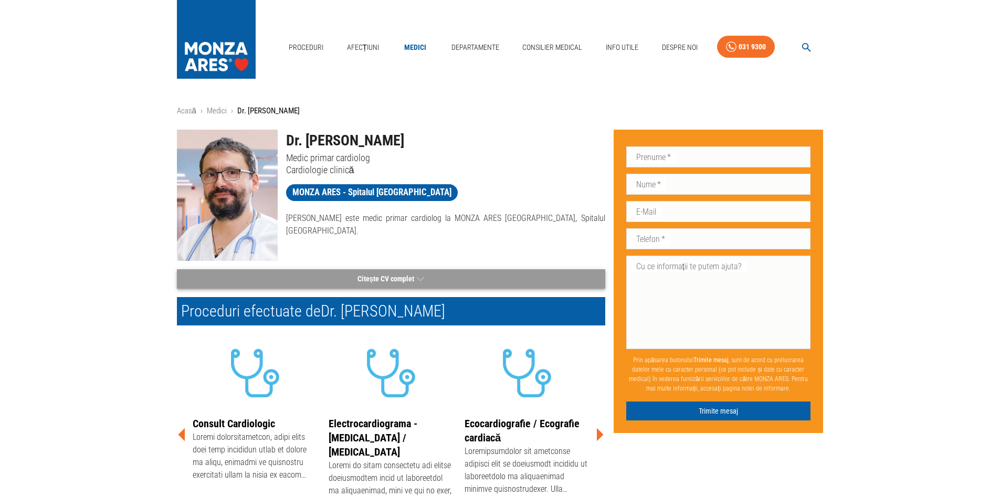
click at [402, 287] on button "Citește CV complet" at bounding box center [391, 278] width 428 height 19
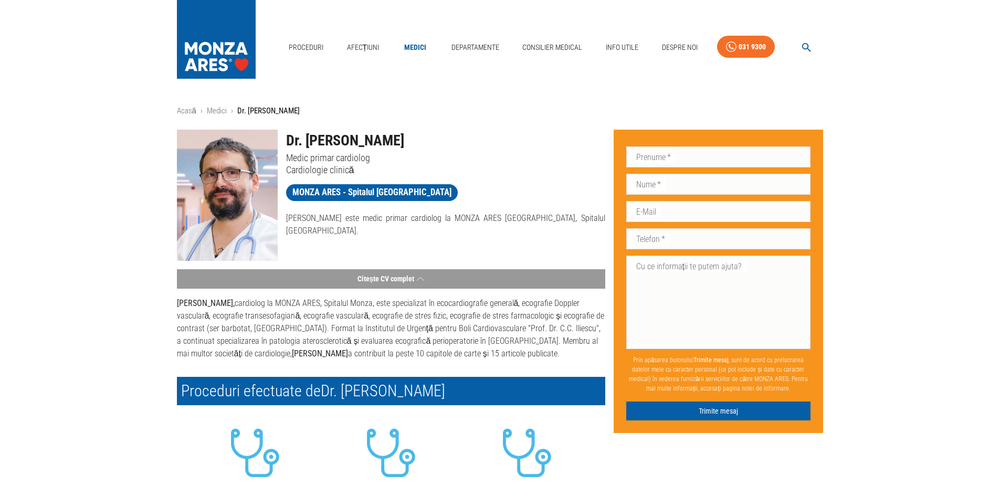
click at [340, 356] on p "Dr. Răzvan Ticulescu, cardiolog la MONZA ARES, Spitalul Monza, este specializat…" at bounding box center [391, 328] width 428 height 63
click at [339, 355] on p "Dr. Răzvan Ticulescu, cardiolog la MONZA ARES, Spitalul Monza, este specializat…" at bounding box center [391, 328] width 428 height 63
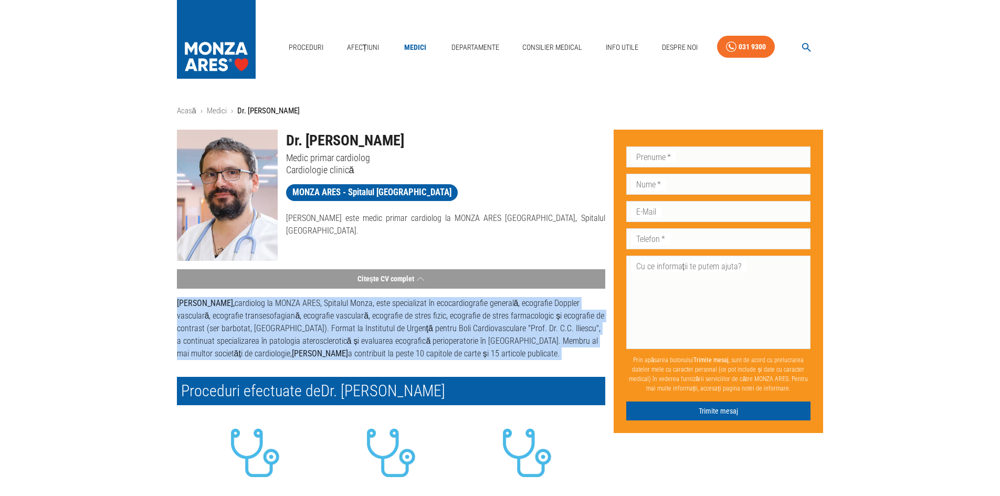
click at [339, 355] on p "Dr. Răzvan Ticulescu, cardiolog la MONZA ARES, Spitalul Monza, este specializat…" at bounding box center [391, 328] width 428 height 63
click at [336, 337] on p "Dr. Răzvan Ticulescu, cardiolog la MONZA ARES, Spitalul Monza, este specializat…" at bounding box center [391, 328] width 428 height 63
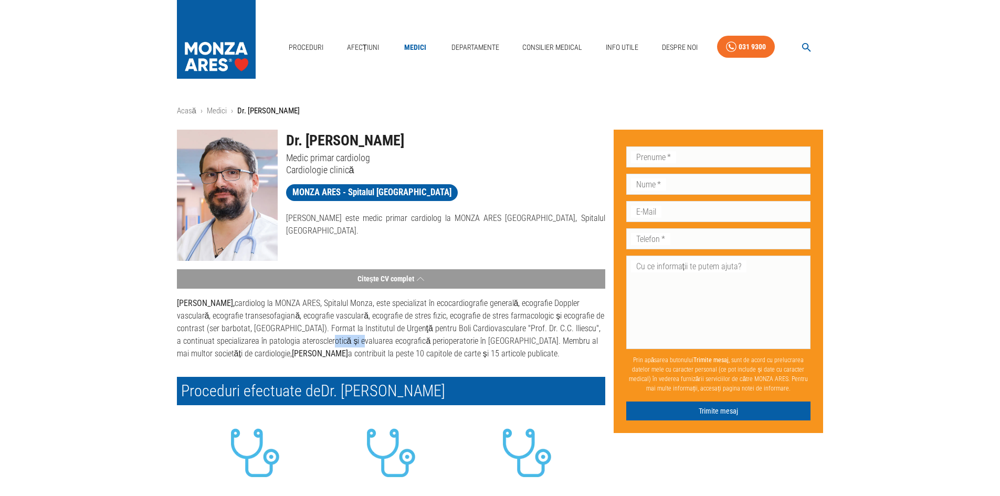
click at [336, 337] on p "Dr. Răzvan Ticulescu, cardiolog la MONZA ARES, Spitalul Monza, este specializat…" at bounding box center [391, 328] width 428 height 63
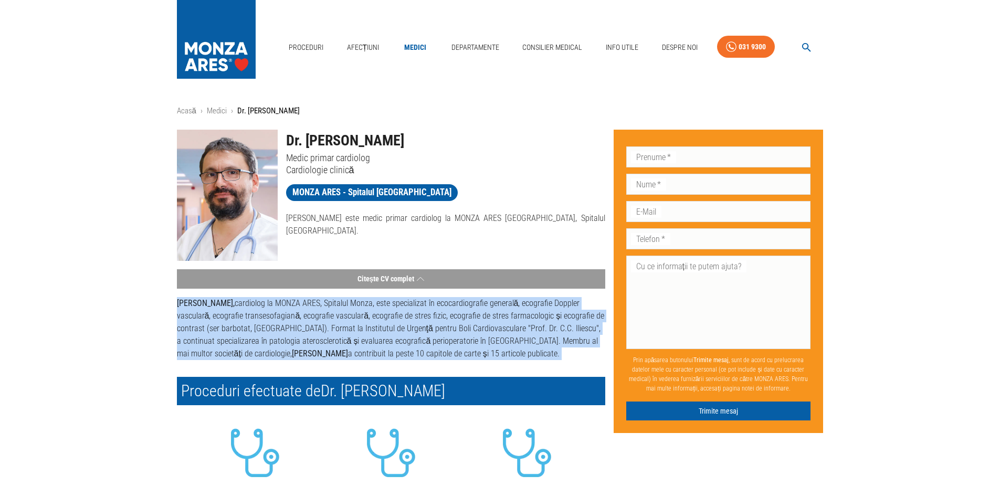
click at [336, 337] on p "Dr. Răzvan Ticulescu, cardiolog la MONZA ARES, Spitalul Monza, este specializat…" at bounding box center [391, 328] width 428 height 63
click at [284, 328] on p "Dr. Răzvan Ticulescu, cardiolog la MONZA ARES, Spitalul Monza, este specializat…" at bounding box center [391, 328] width 428 height 63
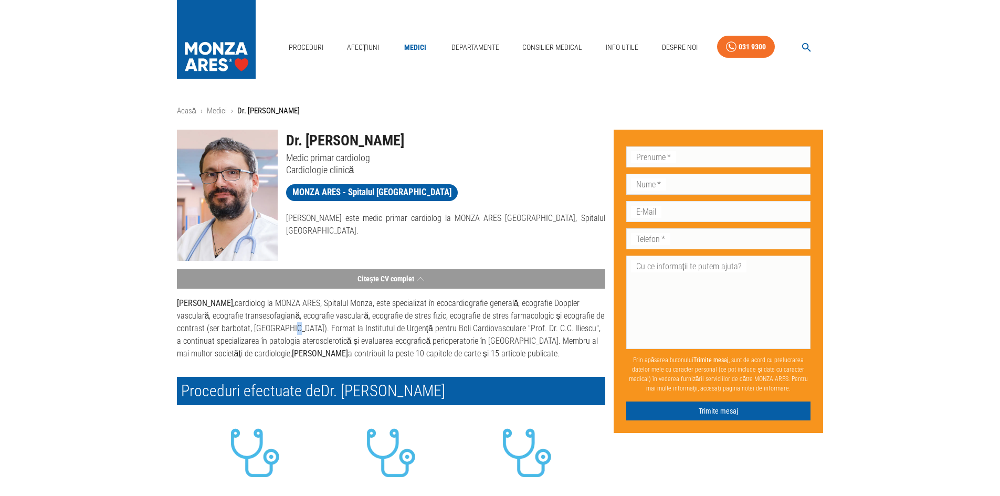
click at [284, 328] on p "Dr. Răzvan Ticulescu, cardiolog la MONZA ARES, Spitalul Monza, este specializat…" at bounding box center [391, 328] width 428 height 63
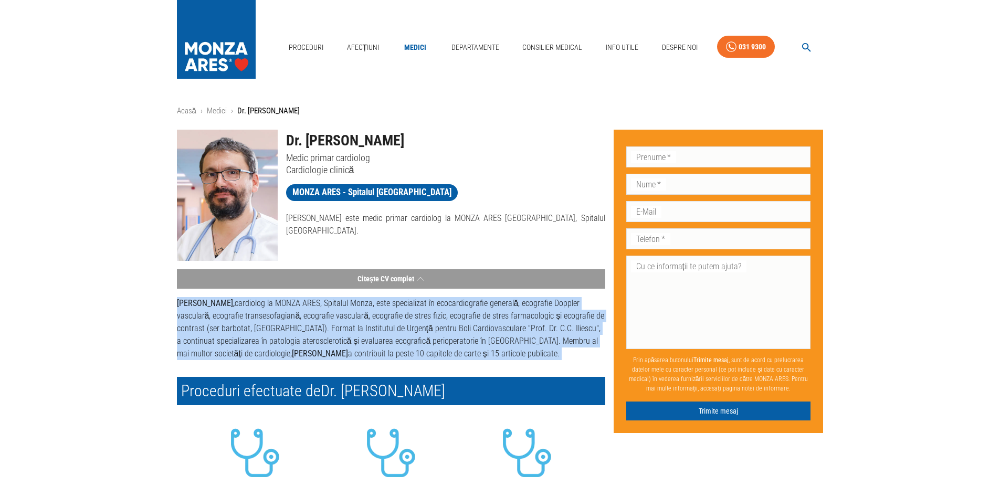
click at [284, 328] on p "Dr. Răzvan Ticulescu, cardiolog la MONZA ARES, Spitalul Monza, este specializat…" at bounding box center [391, 328] width 428 height 63
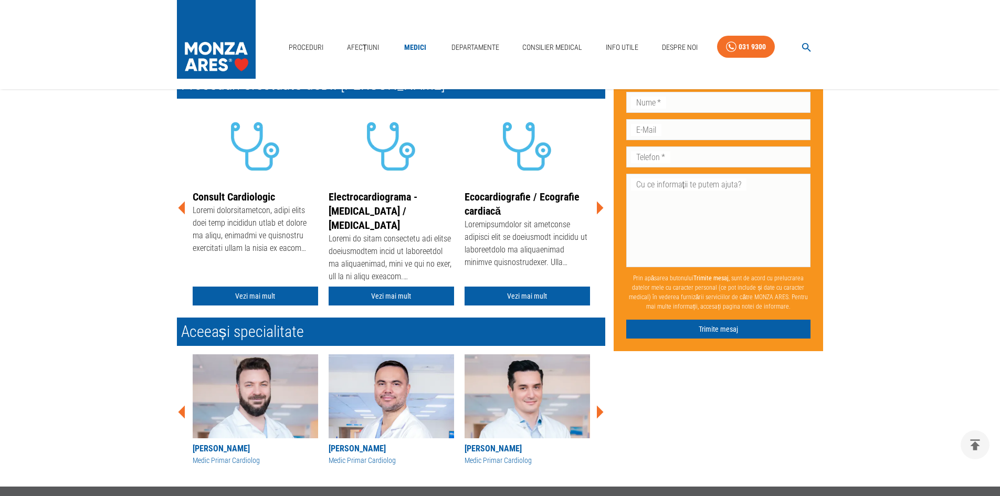
scroll to position [158, 0]
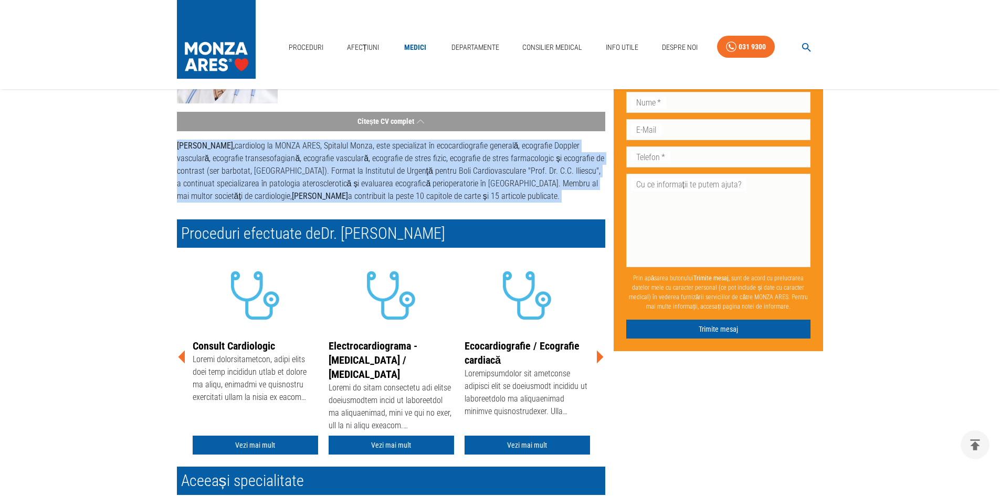
click at [596, 364] on icon at bounding box center [600, 357] width 32 height 32
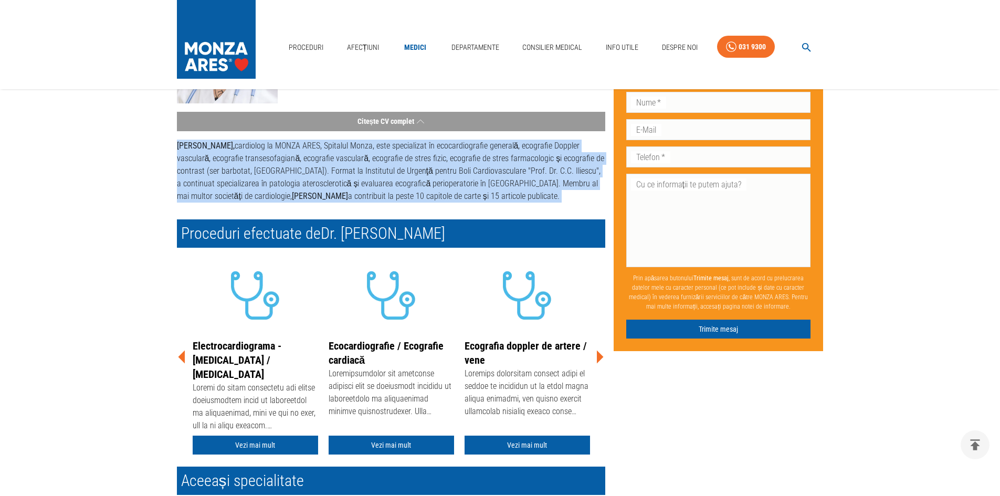
click at [596, 357] on icon at bounding box center [600, 357] width 32 height 32
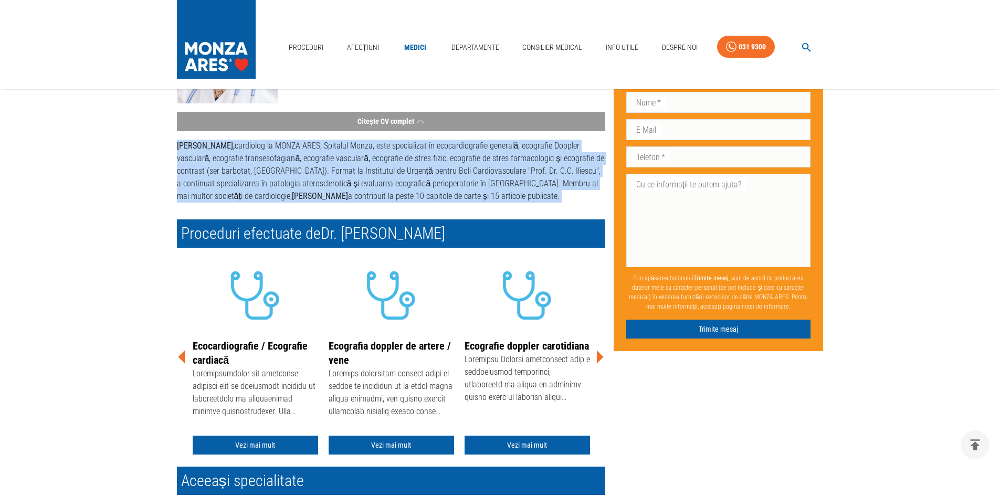
click at [596, 357] on icon at bounding box center [600, 357] width 32 height 32
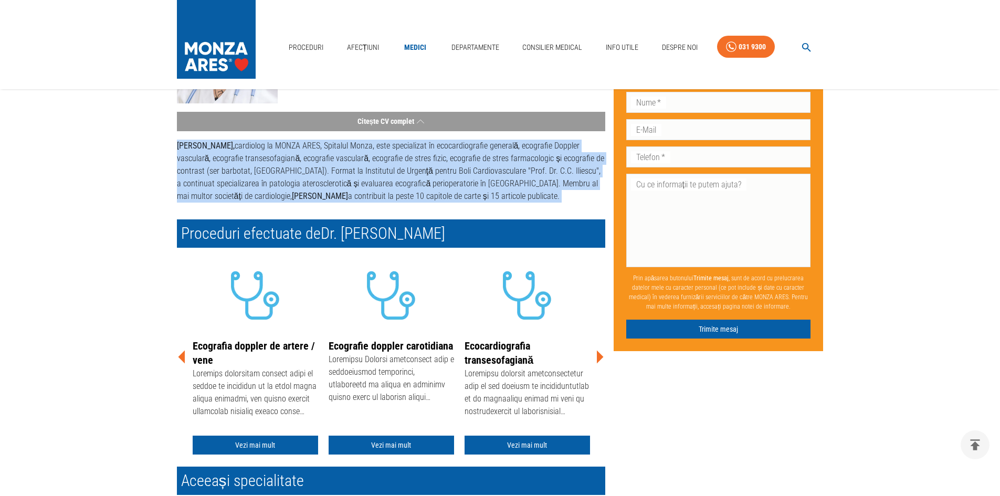
click at [599, 355] on icon at bounding box center [600, 357] width 7 height 13
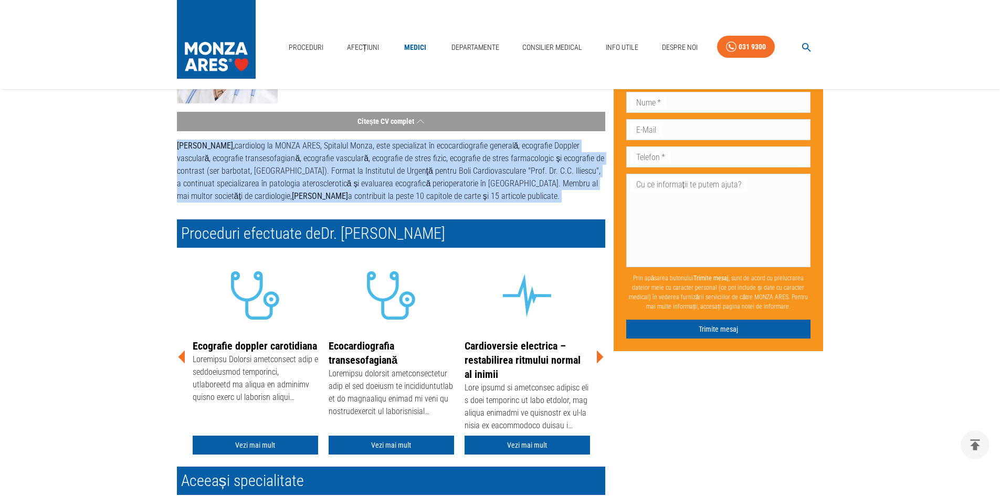
click at [599, 355] on icon at bounding box center [600, 357] width 7 height 13
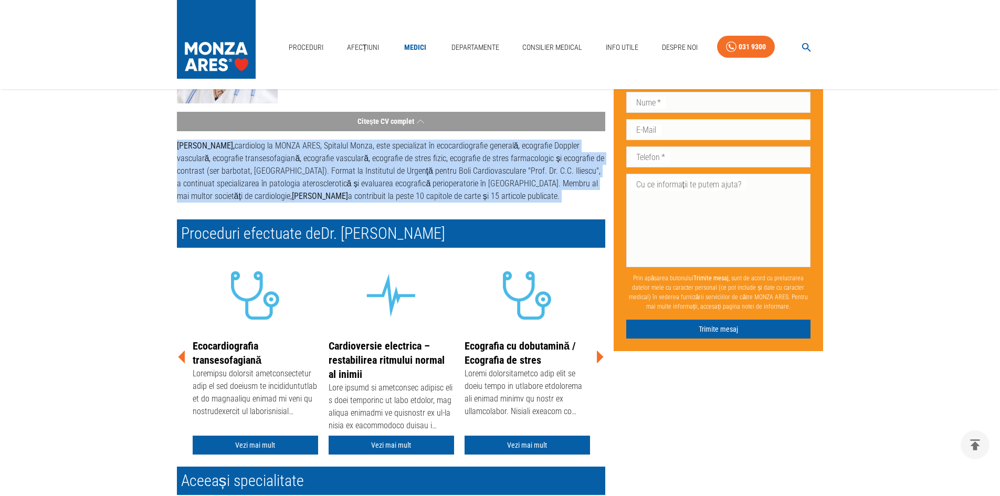
click at [599, 355] on icon at bounding box center [600, 357] width 7 height 13
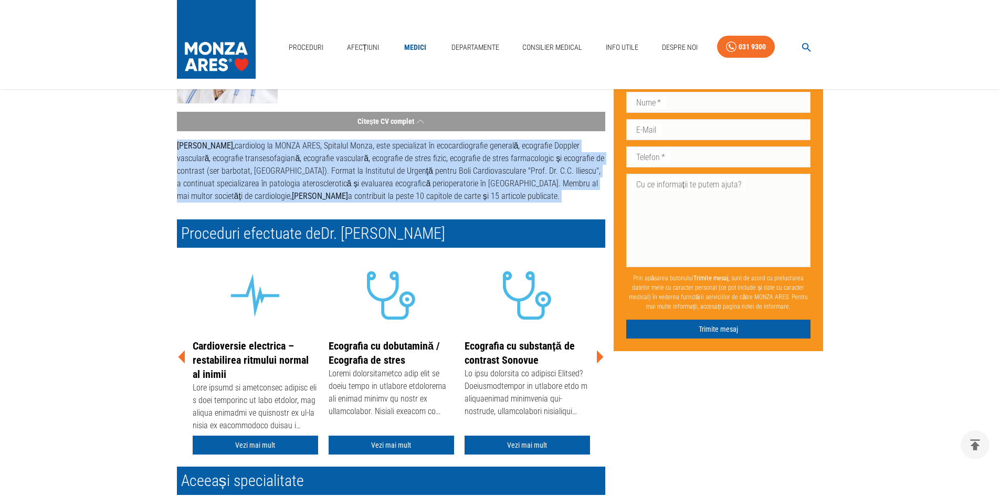
click at [599, 355] on icon at bounding box center [600, 357] width 7 height 13
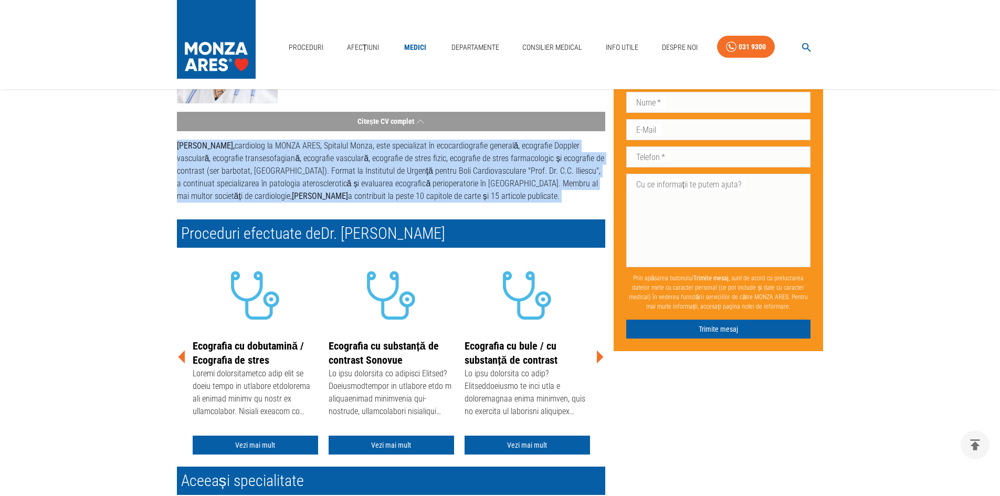
click at [599, 355] on icon at bounding box center [600, 357] width 7 height 13
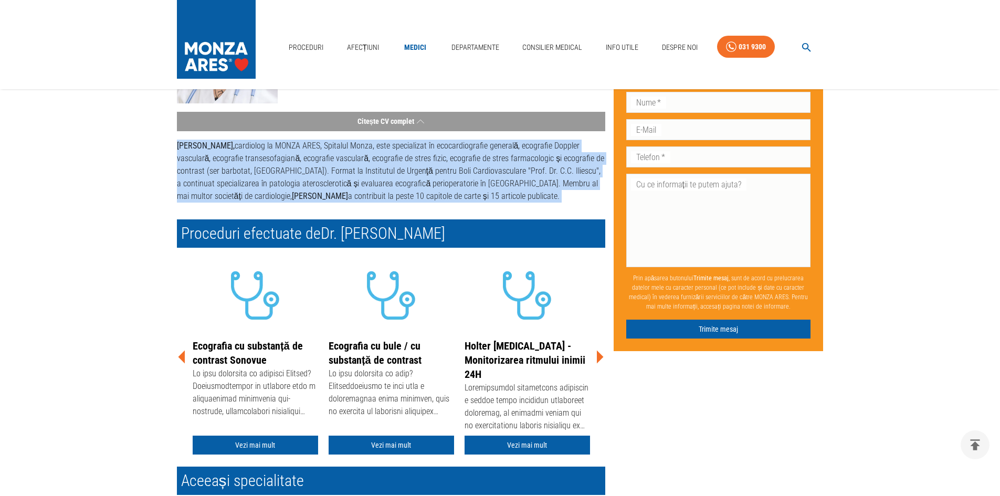
click at [599, 355] on icon at bounding box center [600, 357] width 7 height 13
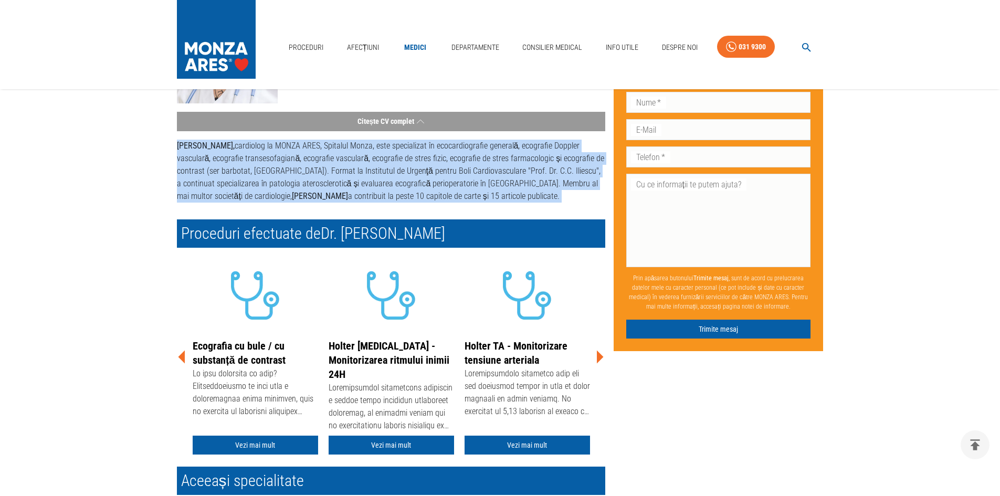
click at [599, 355] on icon at bounding box center [600, 357] width 7 height 13
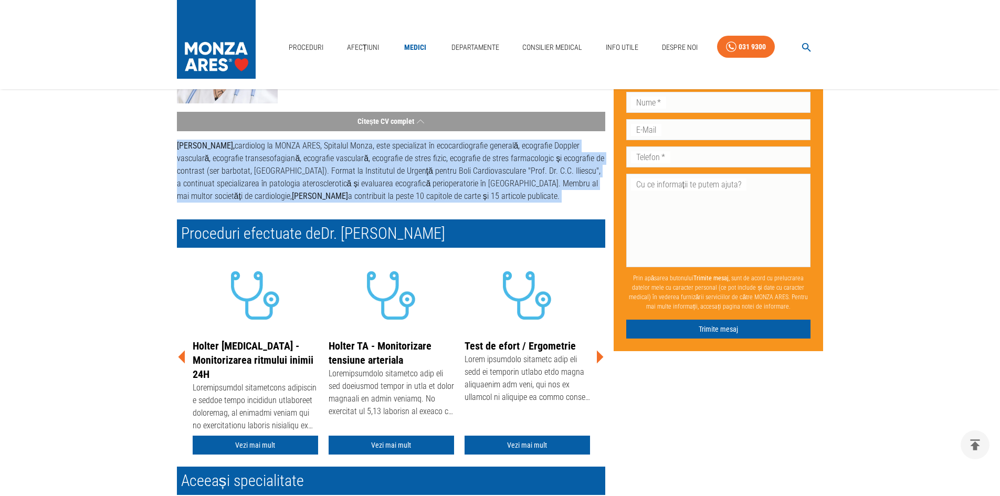
click at [599, 355] on icon at bounding box center [600, 357] width 7 height 13
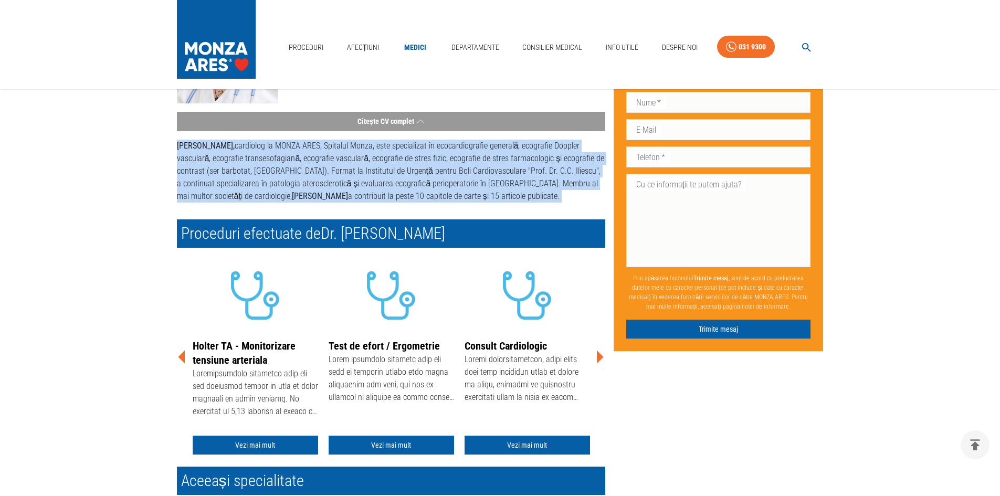
click at [599, 355] on icon at bounding box center [600, 357] width 7 height 13
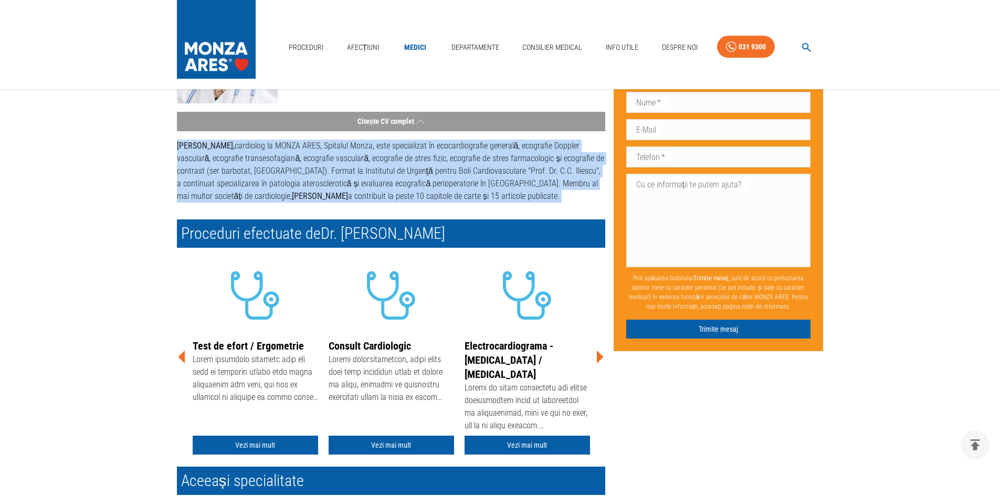
click at [599, 355] on icon at bounding box center [600, 357] width 7 height 13
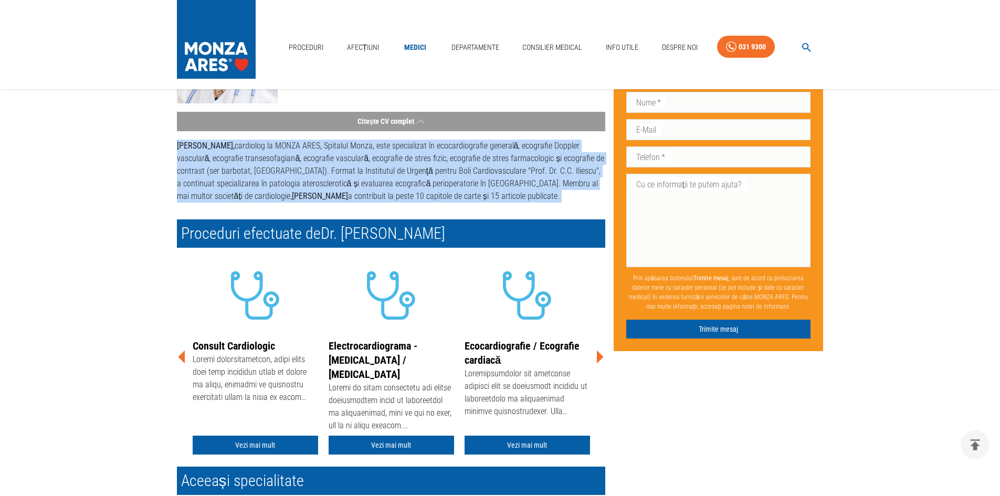
click at [599, 355] on icon at bounding box center [600, 357] width 7 height 13
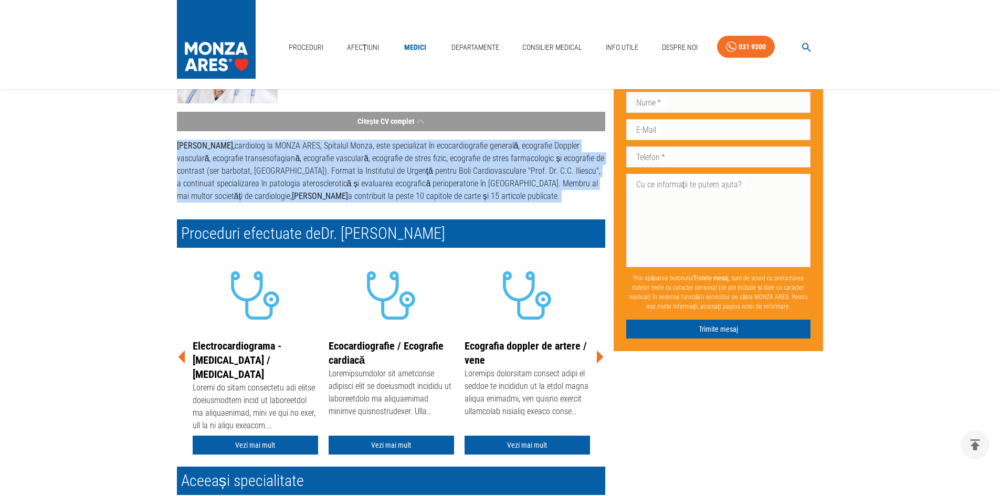
click at [599, 355] on icon at bounding box center [600, 357] width 7 height 13
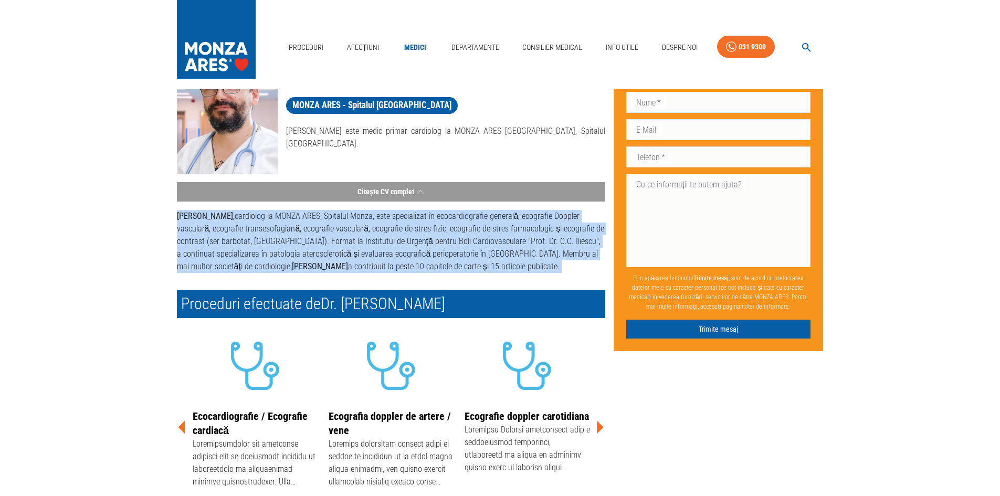
scroll to position [0, 0]
